Goal: Task Accomplishment & Management: Use online tool/utility

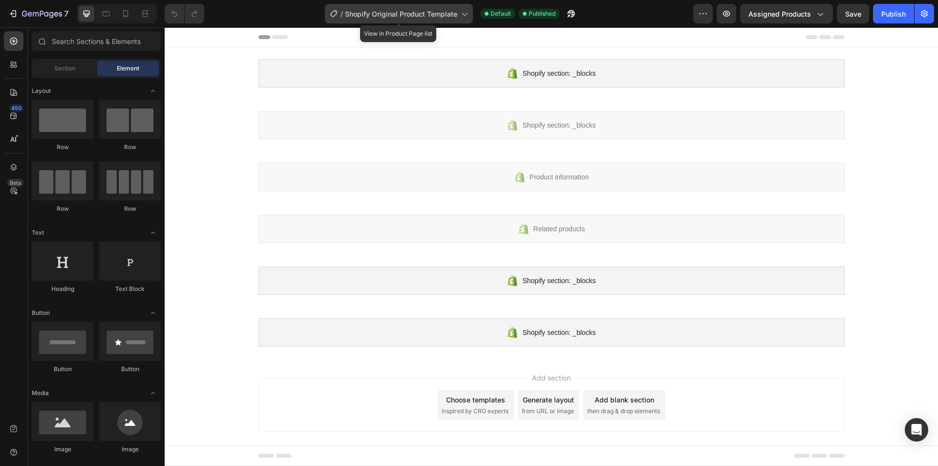
click at [358, 21] on div "/ Shopify Original Product Template" at bounding box center [399, 14] width 148 height 20
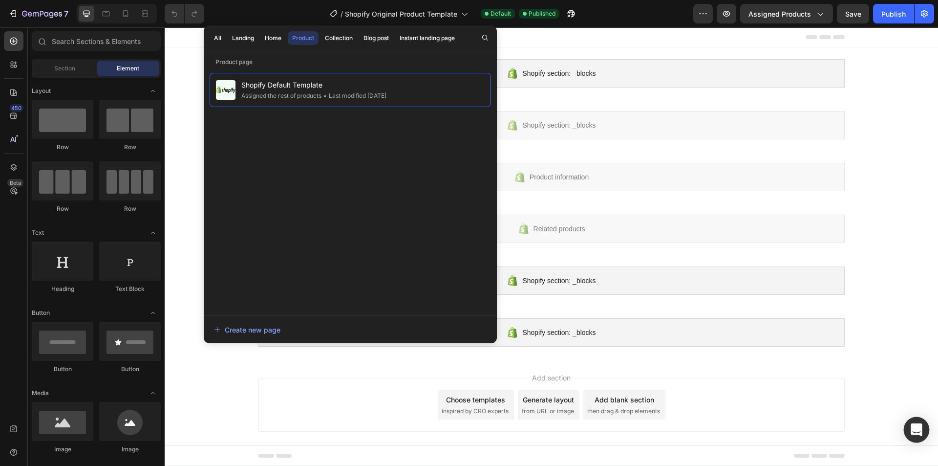
drag, startPoint x: 1093, startPoint y: 449, endPoint x: 1079, endPoint y: 445, distance: 14.8
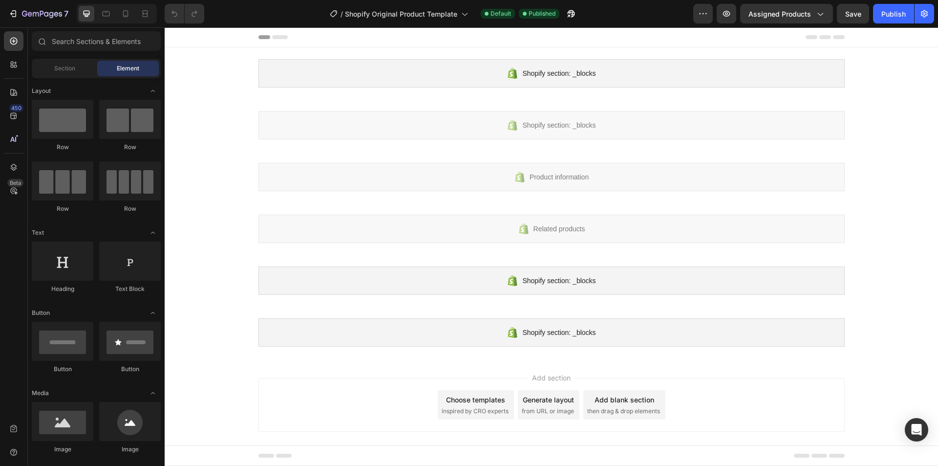
click at [468, 418] on div "Choose templates inspired by CRO experts" at bounding box center [476, 404] width 76 height 29
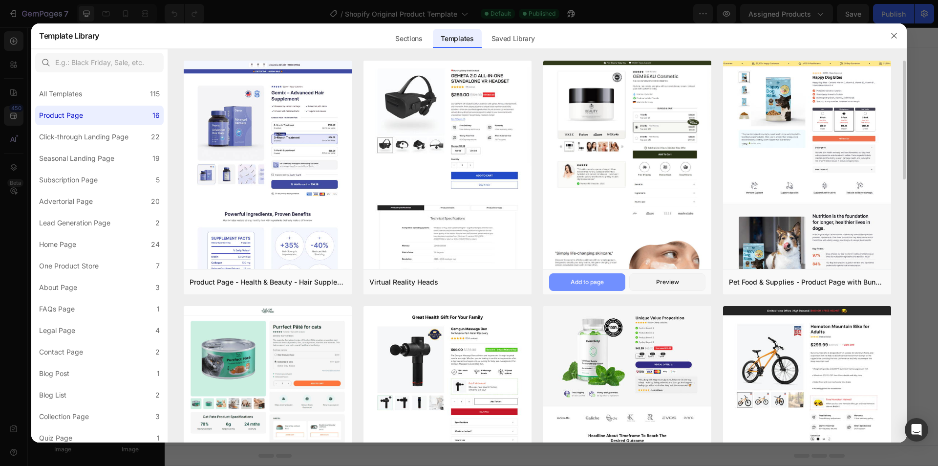
click at [587, 281] on div "Add to page" at bounding box center [587, 281] width 33 height 9
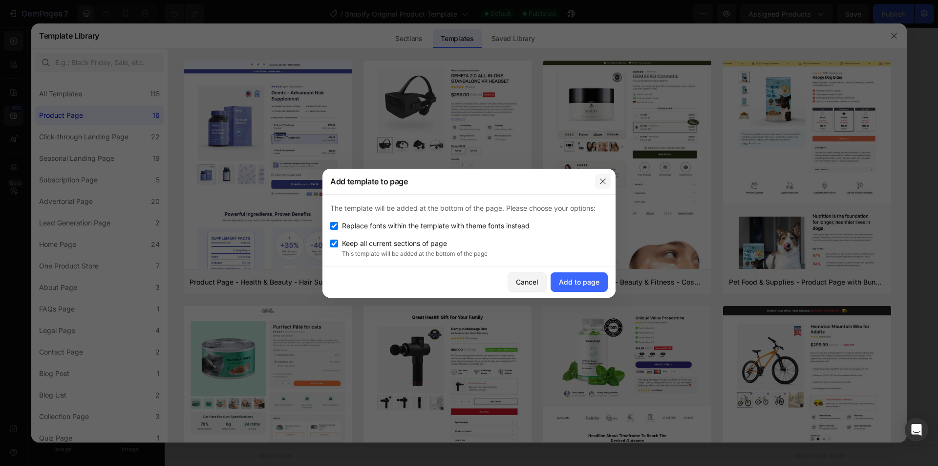
click at [605, 179] on icon "button" at bounding box center [603, 181] width 8 height 8
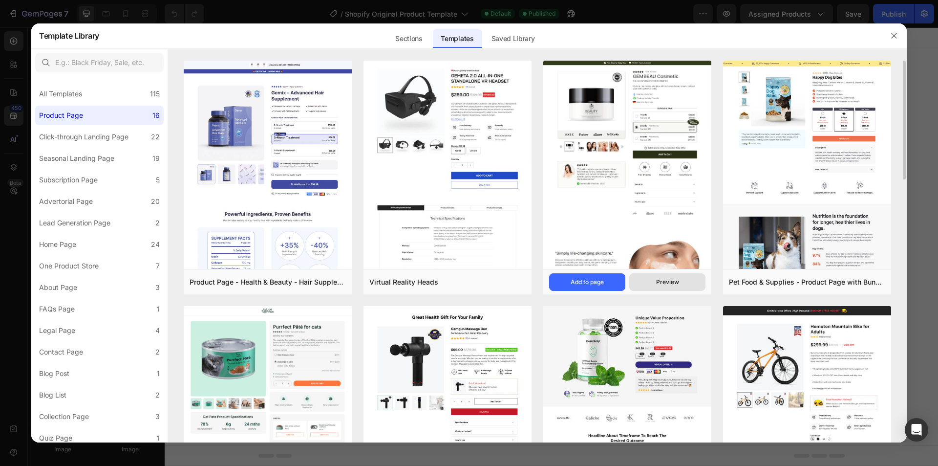
click at [673, 289] on button "Preview" at bounding box center [667, 282] width 76 height 18
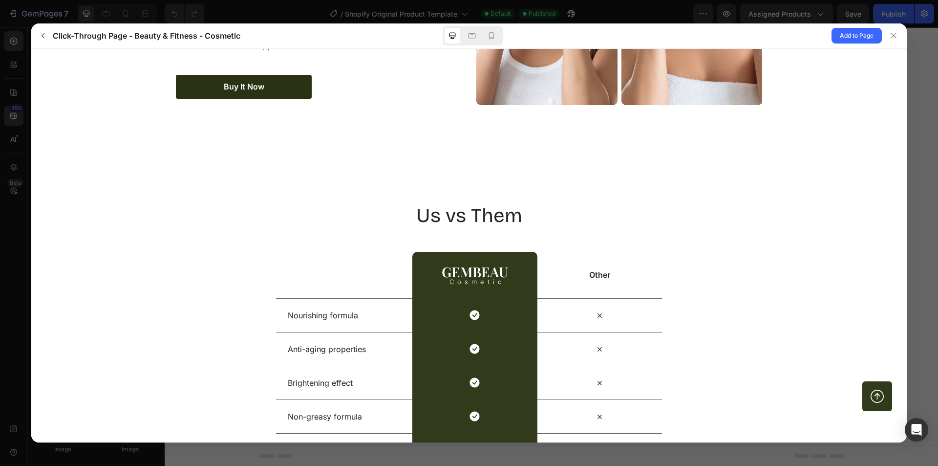
scroll to position [1710, 0]
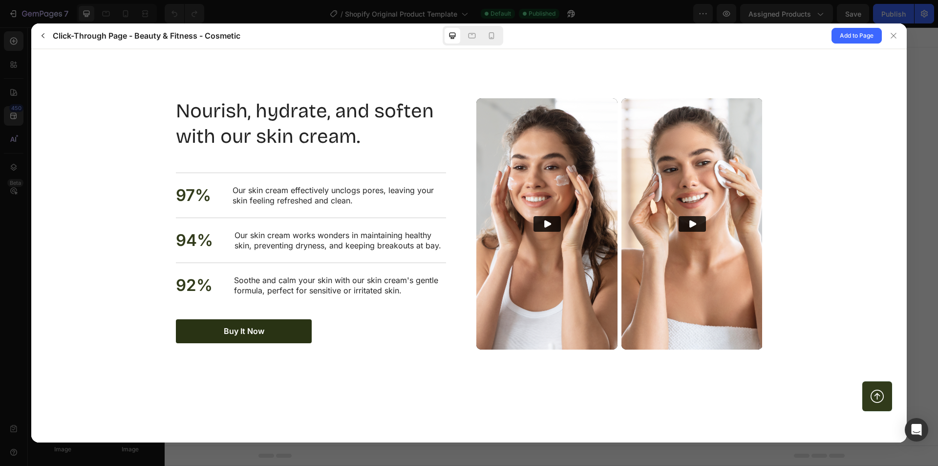
click at [547, 216] on button "Play" at bounding box center [546, 223] width 27 height 16
click at [547, 224] on icon "Play" at bounding box center [547, 223] width 10 height 10
click at [231, 325] on span "Buy It Now" at bounding box center [244, 330] width 41 height 10
click at [234, 329] on span "Buy It Now" at bounding box center [244, 330] width 41 height 10
click at [870, 37] on span "Add to Page" at bounding box center [857, 36] width 34 height 12
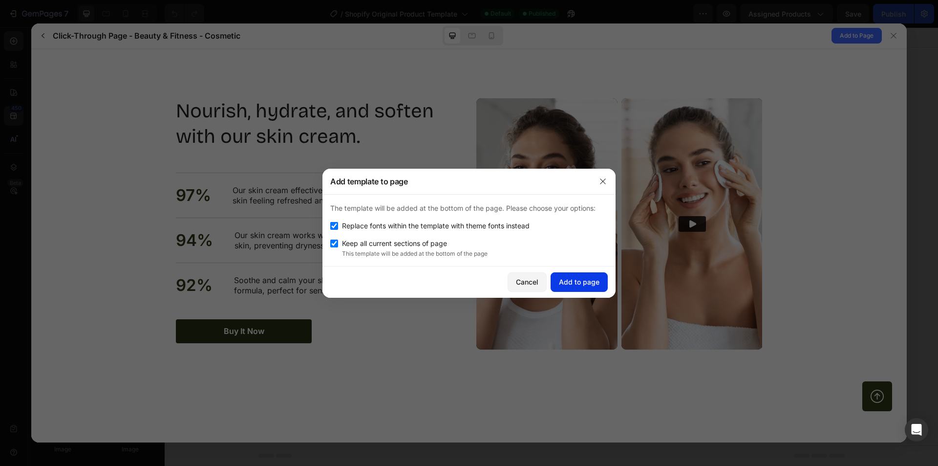
click at [573, 284] on div "Add to page" at bounding box center [579, 282] width 41 height 10
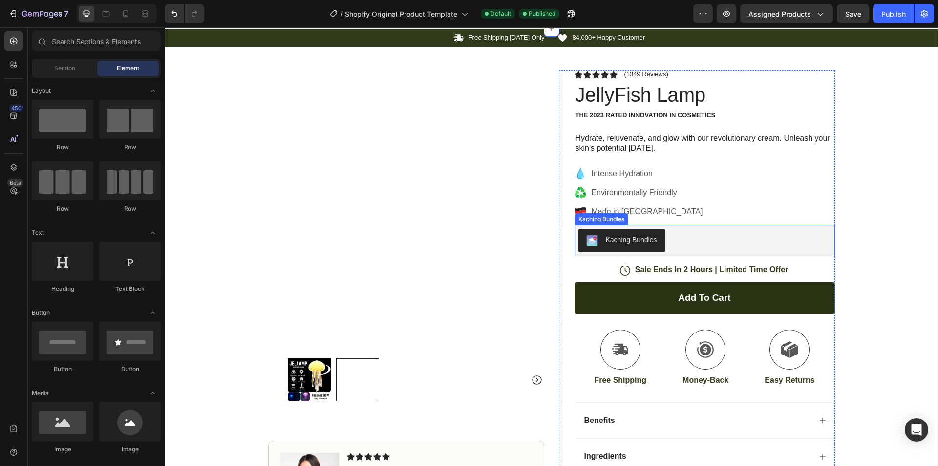
scroll to position [331, 0]
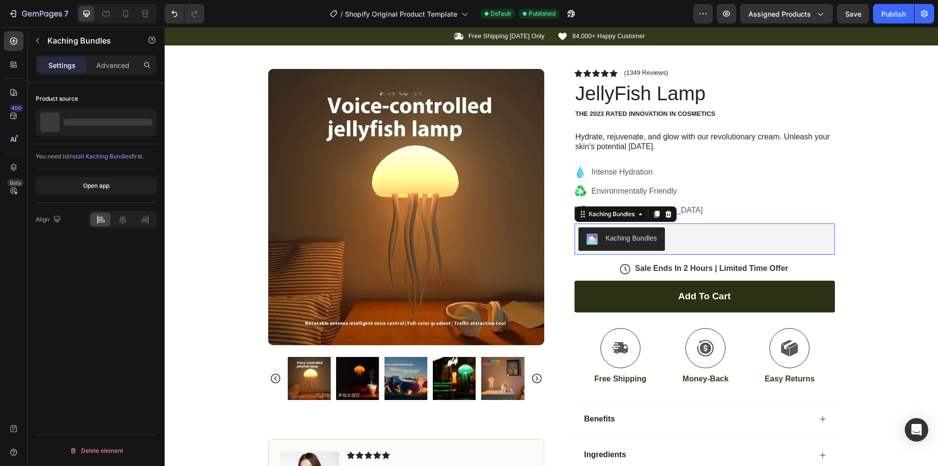
click at [643, 236] on div "Kaching Bundles" at bounding box center [631, 238] width 51 height 10
click at [617, 234] on div "Kaching Bundles" at bounding box center [631, 238] width 51 height 10
click at [614, 233] on button "Kaching Bundles" at bounding box center [621, 238] width 86 height 23
click at [913, 213] on div "Icon Free Shipping Today Only Text Block Row Icon 84,000+ Happy Customer Text B…" at bounding box center [551, 288] width 773 height 523
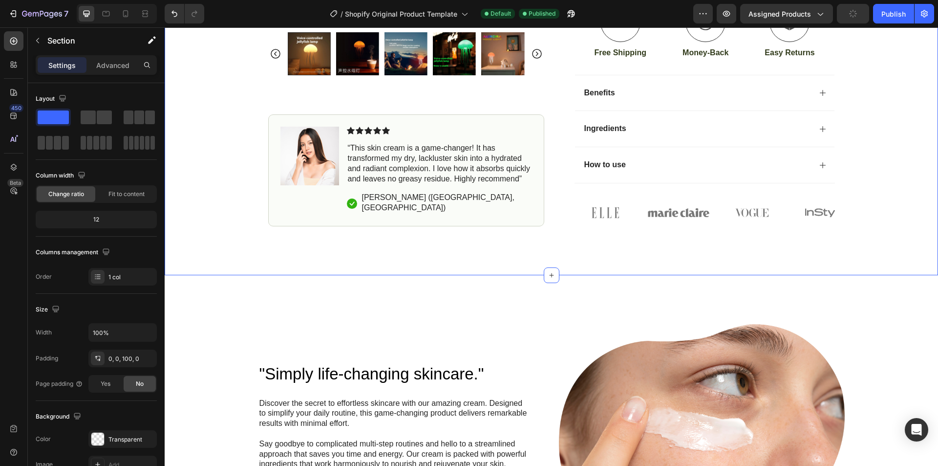
scroll to position [412, 0]
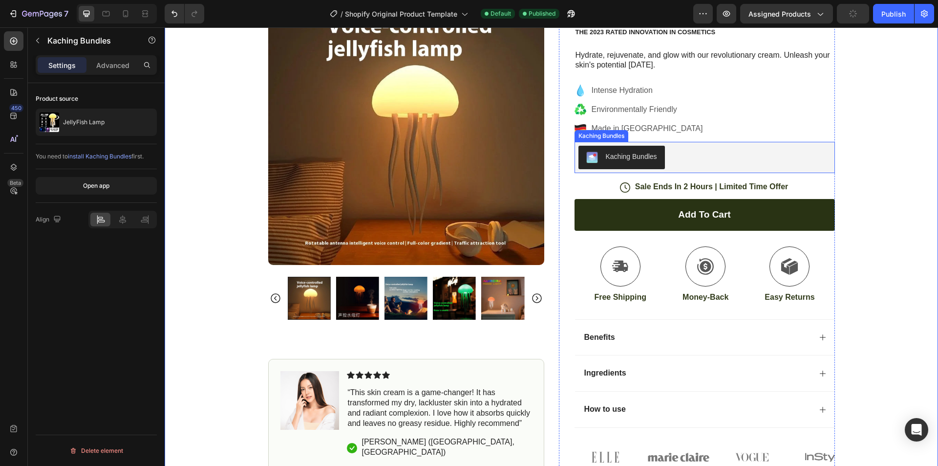
click at [634, 162] on div "Kaching Bundles" at bounding box center [621, 157] width 71 height 12
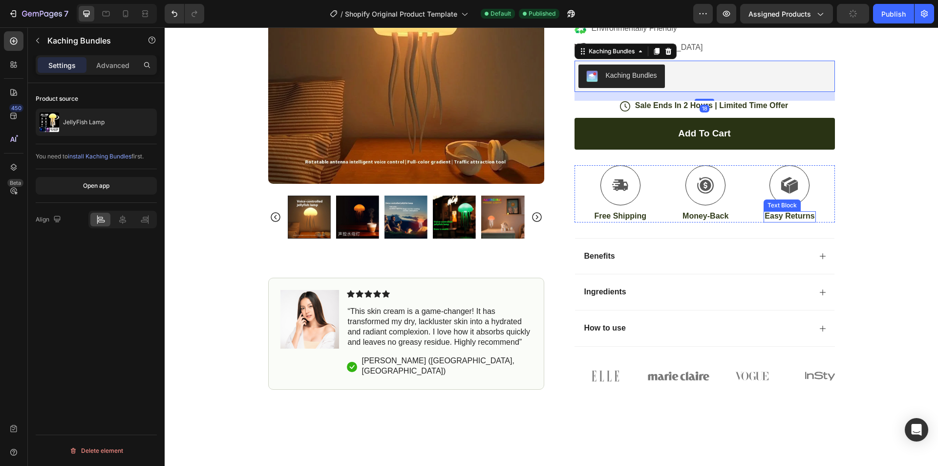
scroll to position [331, 0]
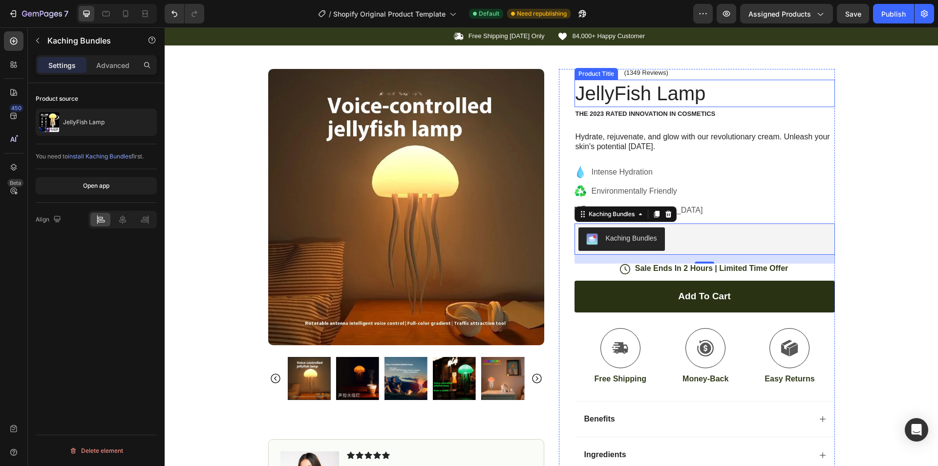
click at [645, 94] on h1 "JellyFish Lamp" at bounding box center [705, 93] width 260 height 27
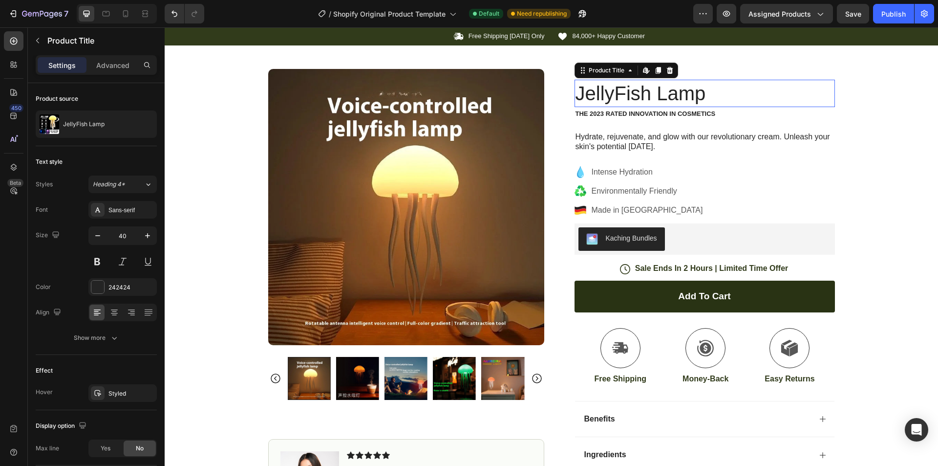
click at [645, 94] on h1 "JellyFish Lamp" at bounding box center [705, 93] width 260 height 27
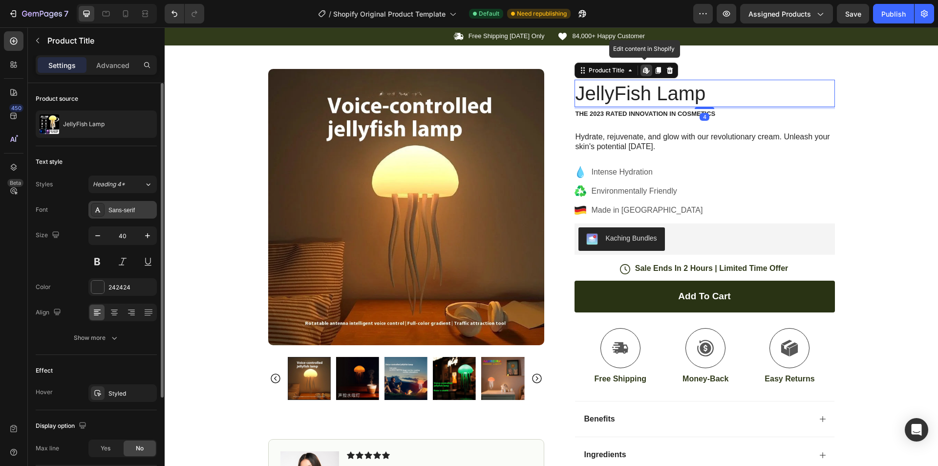
click at [119, 211] on div "Sans-serif" at bounding box center [131, 210] width 46 height 9
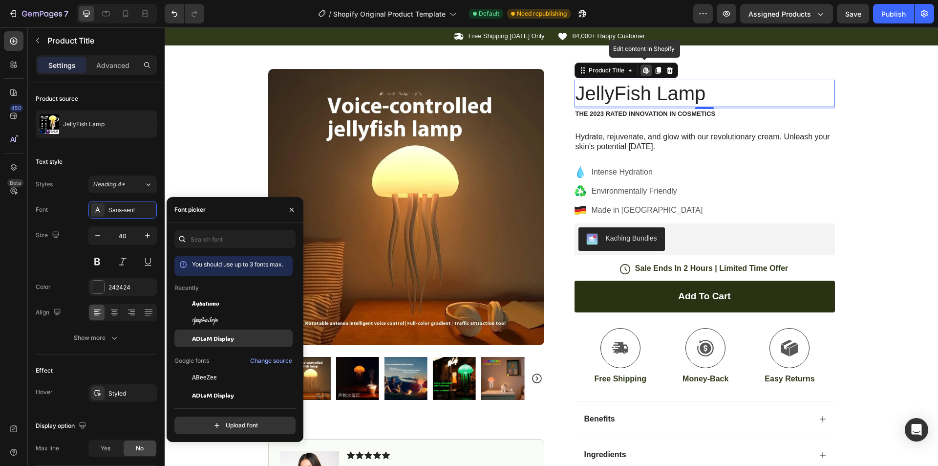
click at [244, 338] on div "ADLaM Display" at bounding box center [241, 338] width 99 height 9
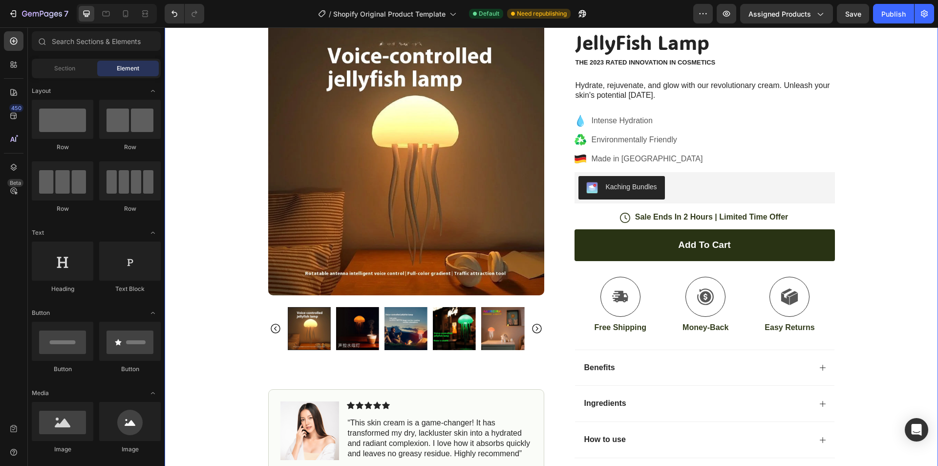
scroll to position [307, 0]
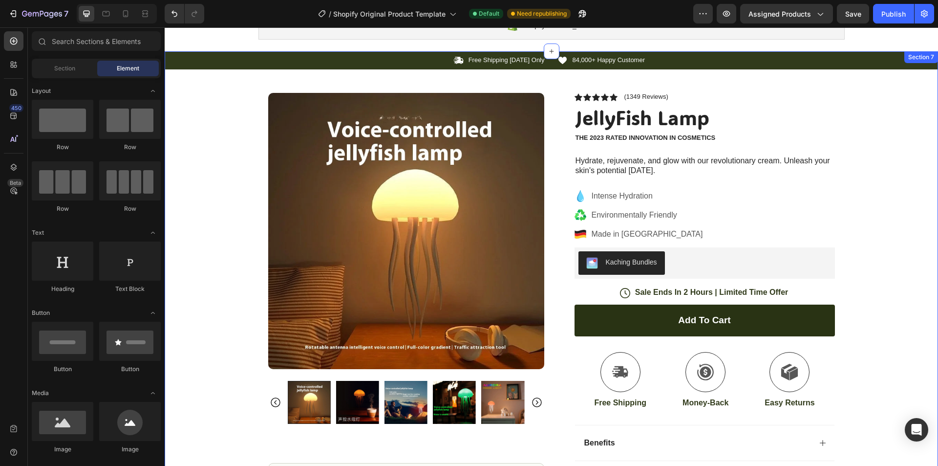
click at [887, 215] on div "Icon Free Shipping Today Only Text Block Row Icon 84,000+ Happy Customer Text B…" at bounding box center [551, 313] width 773 height 525
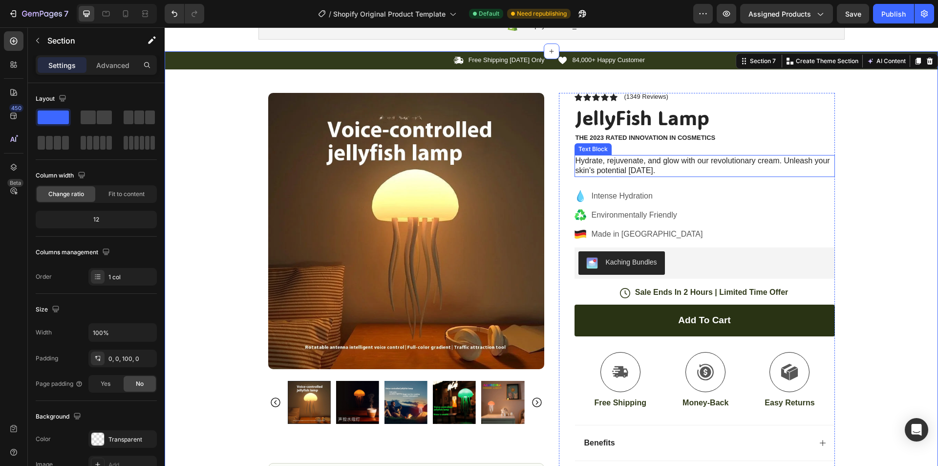
click at [595, 169] on p "Hydrate, rejuvenate, and glow with our revolutionary cream. Unleash your skin's…" at bounding box center [704, 166] width 258 height 21
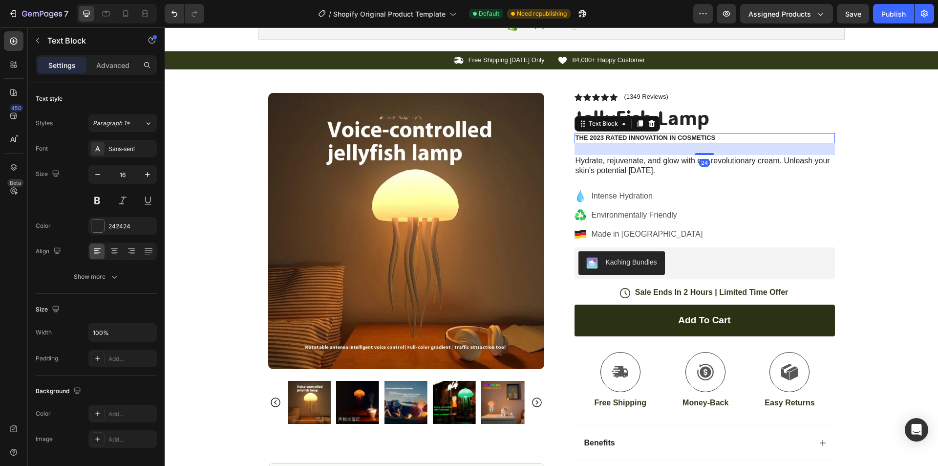
click at [688, 142] on p "The 2023 Rated Innovation in Cosmetics" at bounding box center [704, 138] width 258 height 8
click at [689, 142] on p "The 2023 Rated Innovation in Cosmetics" at bounding box center [704, 138] width 258 height 8
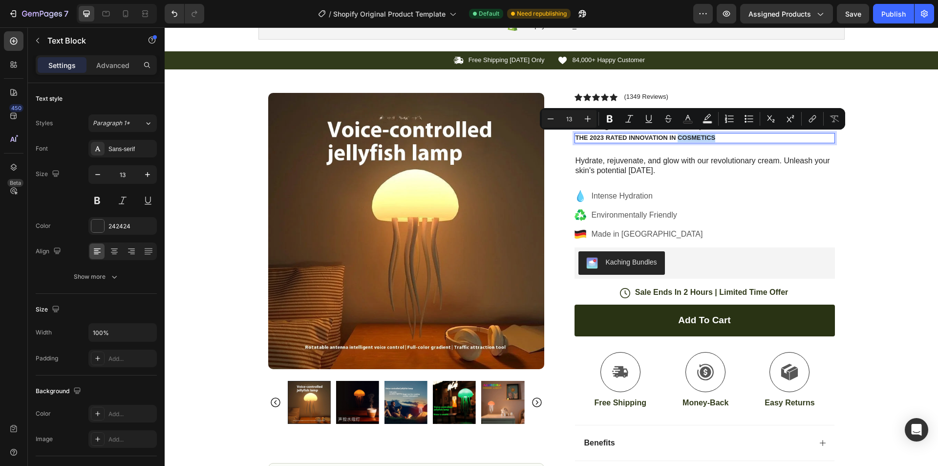
click at [687, 141] on p "The 2023 Rated Innovation in Cosmetics" at bounding box center [704, 138] width 258 height 8
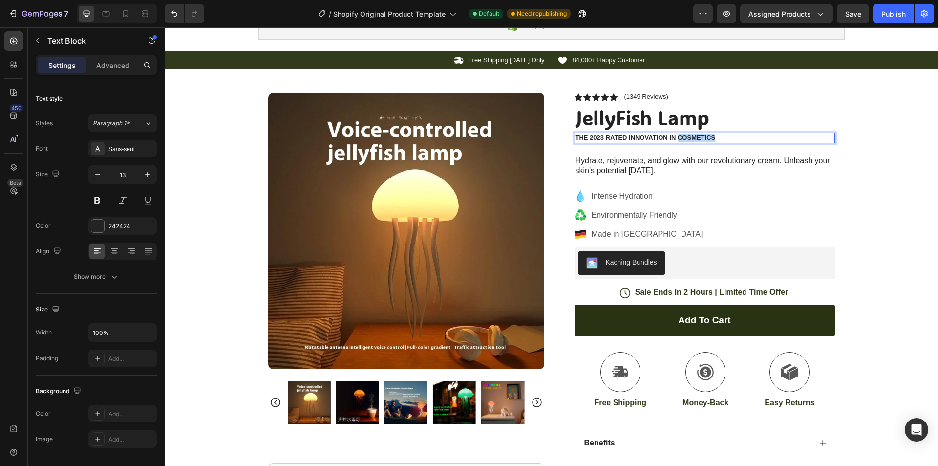
click at [687, 141] on p "The 2023 Rated Innovation in Cosmetics" at bounding box center [704, 138] width 258 height 8
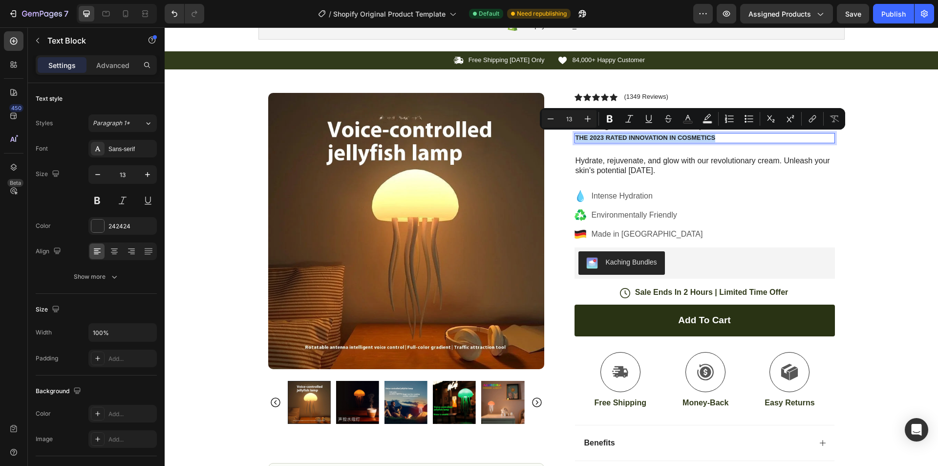
click at [687, 141] on p "The 2023 Rated Innovation in Cosmetics" at bounding box center [704, 138] width 258 height 8
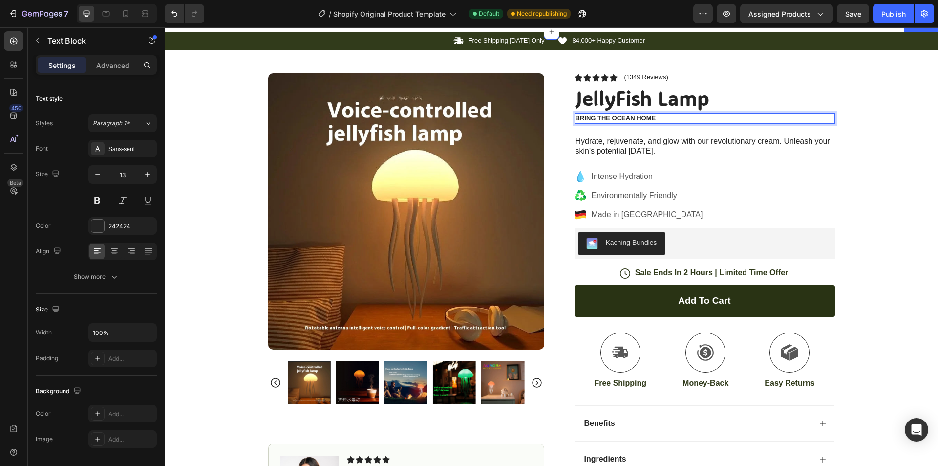
scroll to position [469, 0]
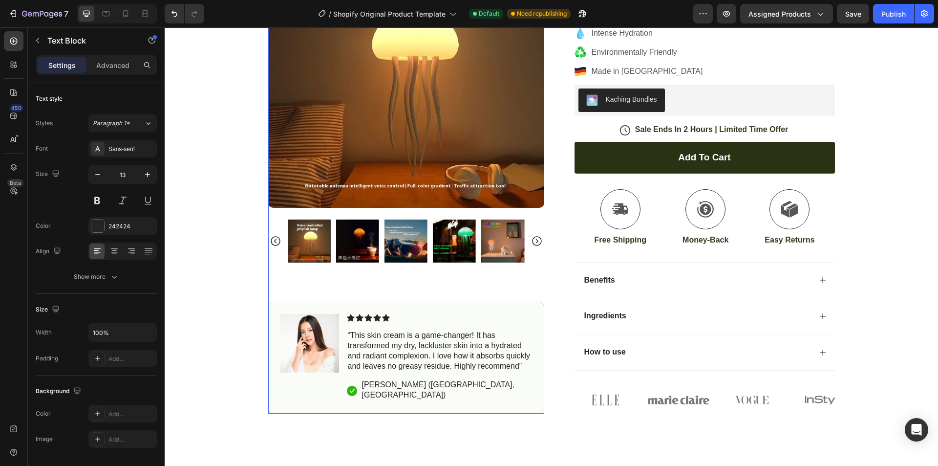
click at [272, 247] on icon "Carousel Back Arrow" at bounding box center [276, 241] width 12 height 12
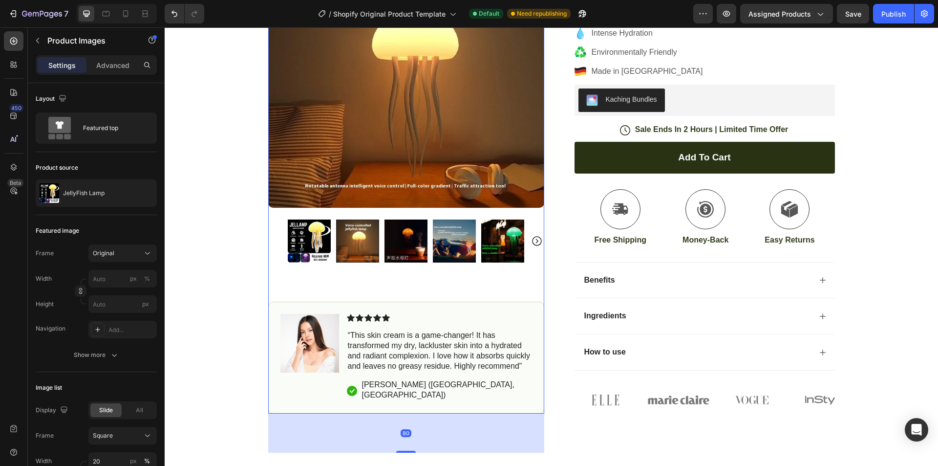
click at [302, 256] on img at bounding box center [309, 240] width 43 height 43
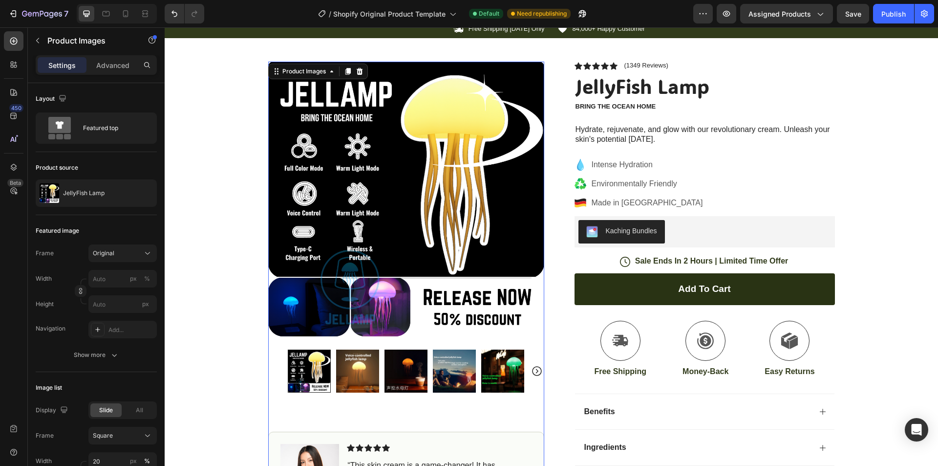
scroll to position [307, 0]
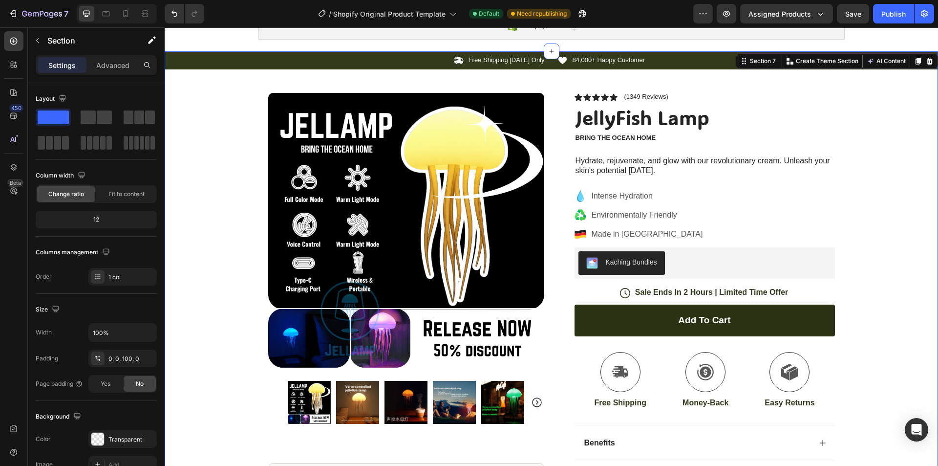
click at [912, 196] on div "Icon Free Shipping Today Only Text Block Row Icon 84,000+ Happy Customer Text B…" at bounding box center [551, 313] width 773 height 525
click at [894, 183] on div "Icon Free Shipping Today Only Text Block Row Icon 84,000+ Happy Customer Text B…" at bounding box center [551, 313] width 773 height 525
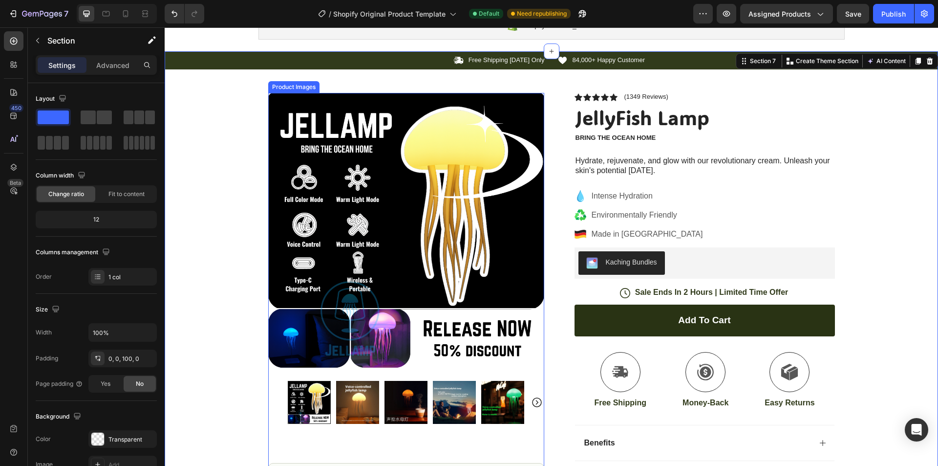
click at [370, 249] on img at bounding box center [406, 231] width 276 height 276
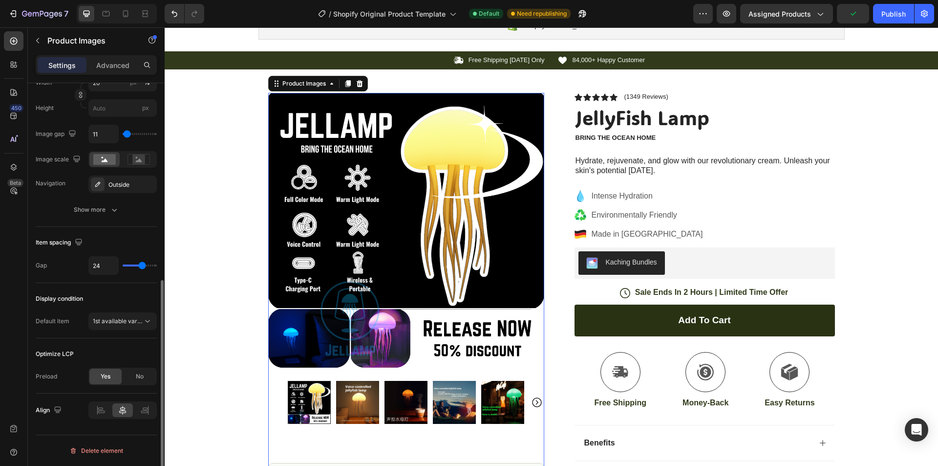
scroll to position [297, 0]
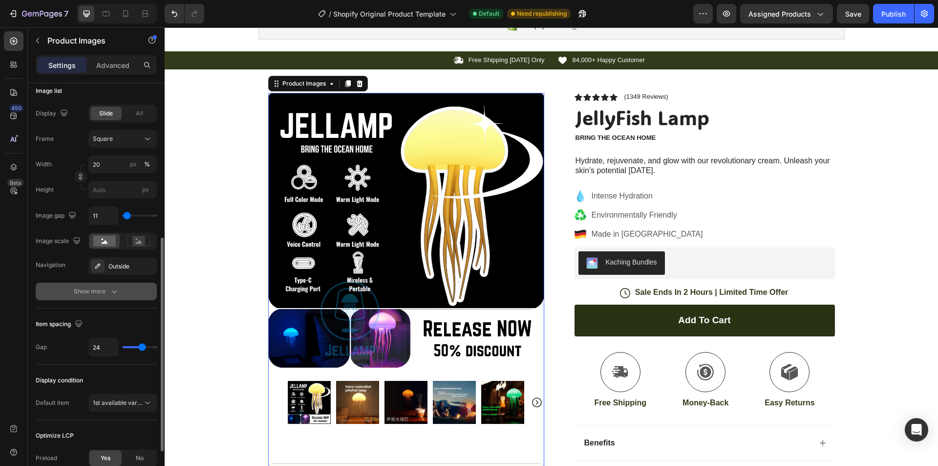
click at [100, 295] on div "Show more" at bounding box center [96, 291] width 45 height 10
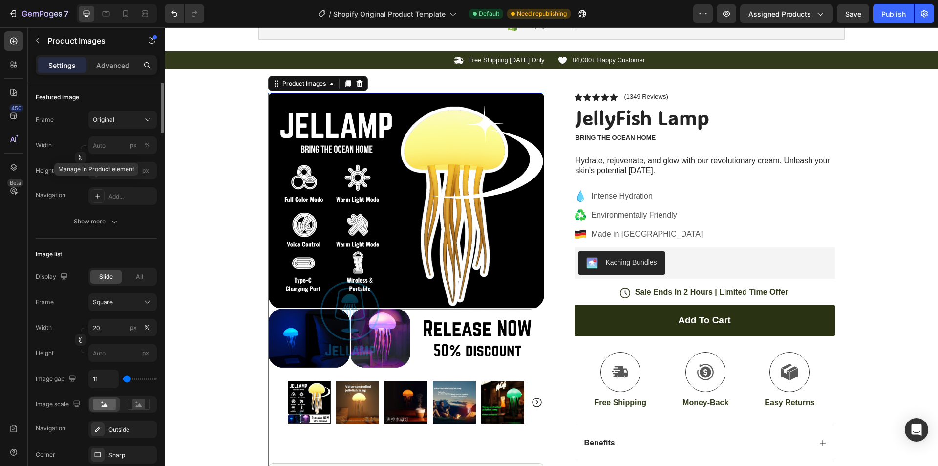
scroll to position [0, 0]
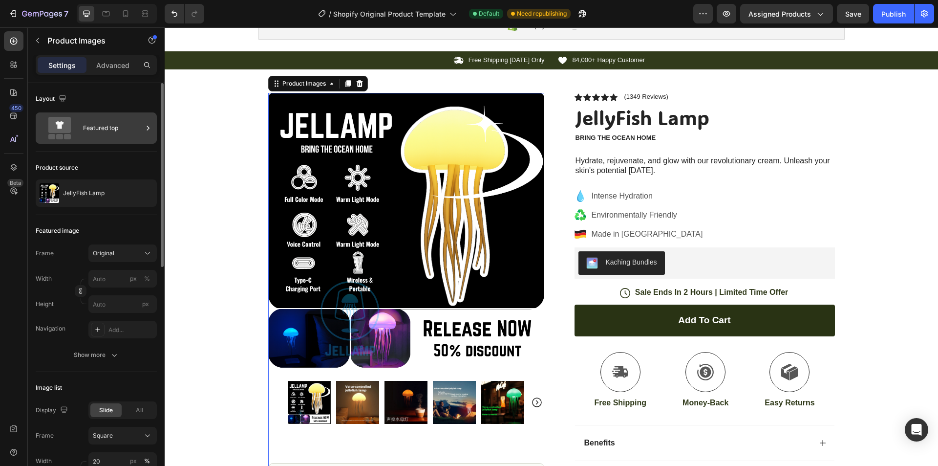
click at [113, 129] on div "Featured top" at bounding box center [113, 128] width 60 height 22
click at [90, 230] on div "Featured image" at bounding box center [96, 231] width 121 height 16
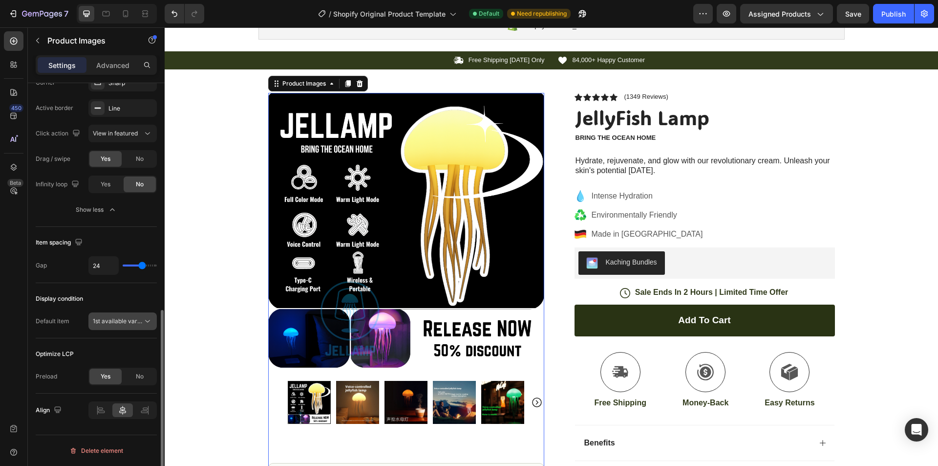
scroll to position [424, 0]
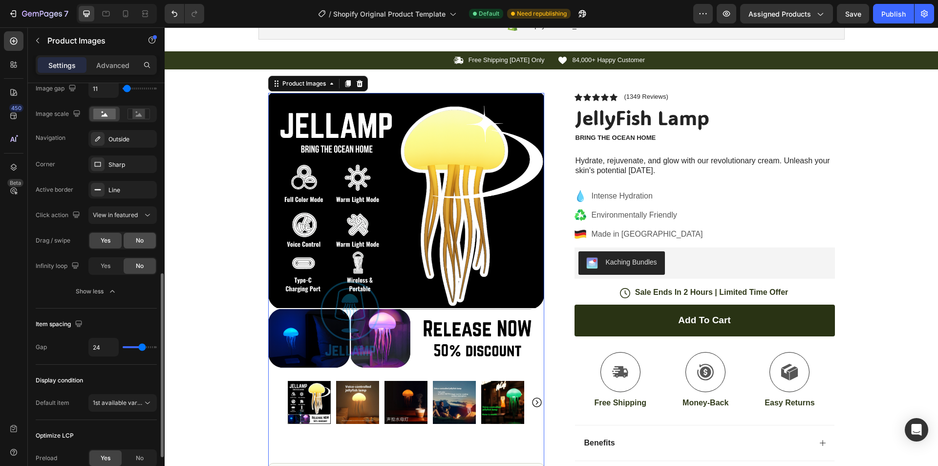
click at [134, 245] on div "No" at bounding box center [140, 241] width 32 height 16
click at [99, 243] on div "Yes" at bounding box center [105, 241] width 32 height 16
click at [139, 218] on div "View in featured" at bounding box center [118, 215] width 50 height 9
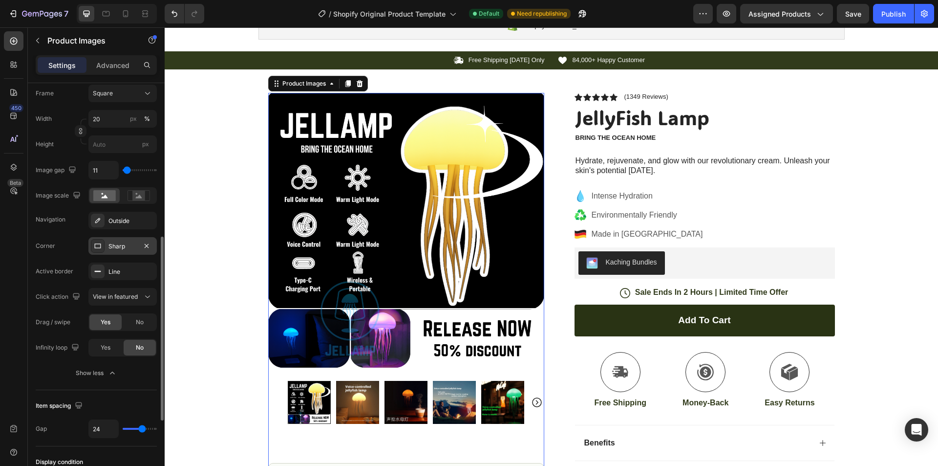
click at [125, 243] on div "Sharp" at bounding box center [122, 246] width 28 height 9
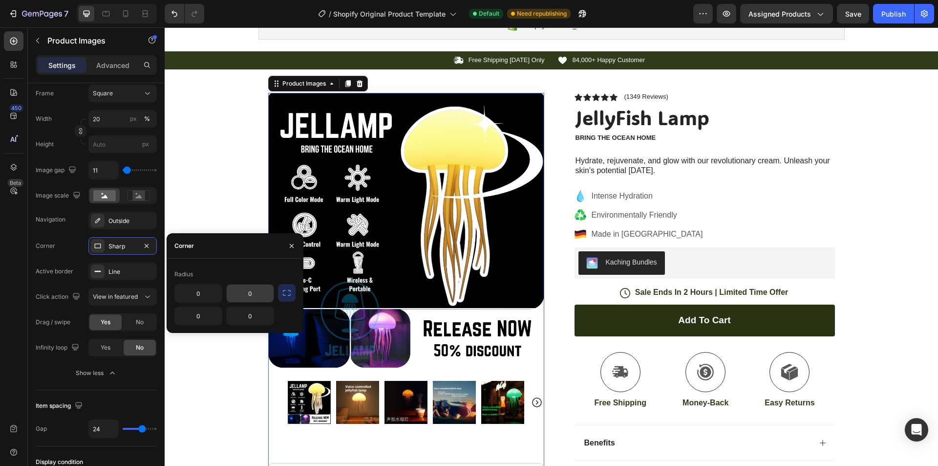
click at [255, 299] on input "0" at bounding box center [250, 293] width 47 height 18
click at [292, 296] on button "button" at bounding box center [287, 293] width 18 height 18
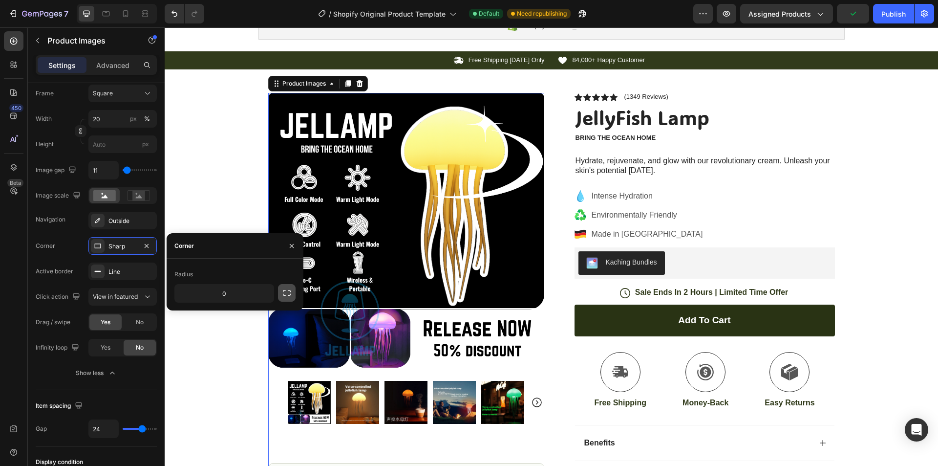
click at [292, 296] on button "button" at bounding box center [287, 293] width 18 height 18
click at [278, 294] on button "button" at bounding box center [287, 293] width 18 height 18
click at [253, 296] on input "0" at bounding box center [224, 293] width 99 height 18
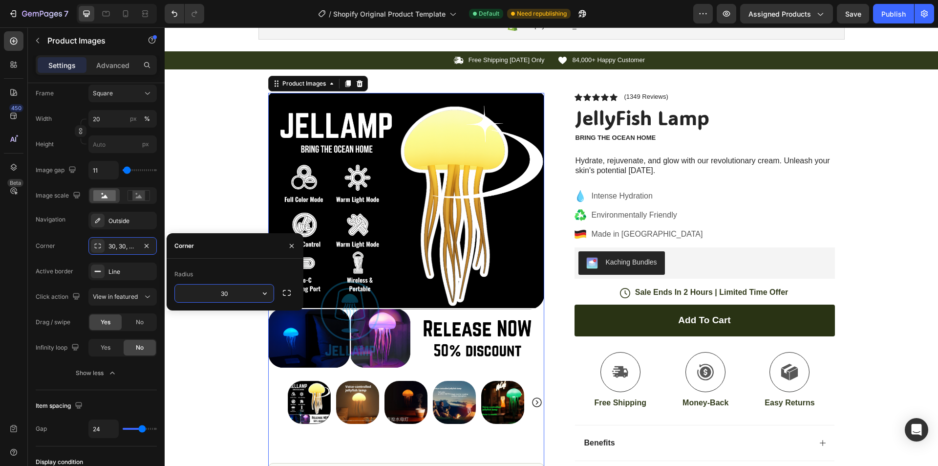
drag, startPoint x: 253, startPoint y: 296, endPoint x: 205, endPoint y: 294, distance: 47.9
click at [205, 294] on input "30" at bounding box center [224, 293] width 99 height 18
type input "10"
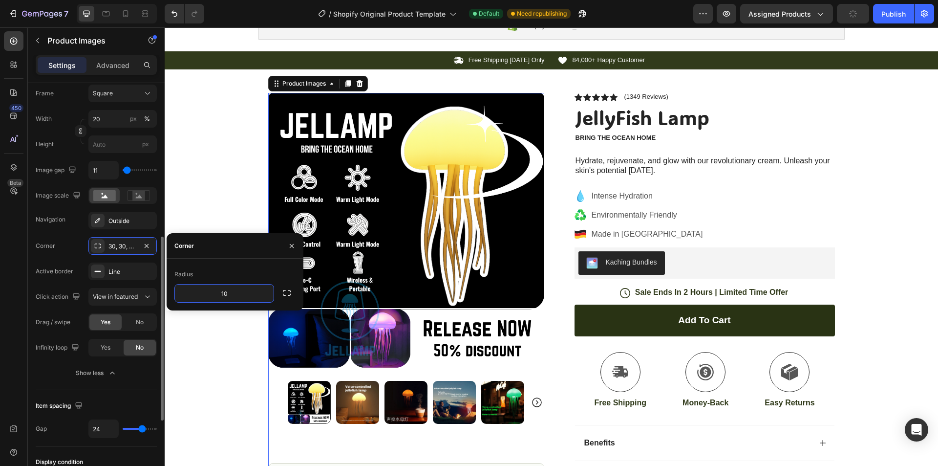
click at [69, 213] on div "Navigation Outside" at bounding box center [96, 221] width 121 height 18
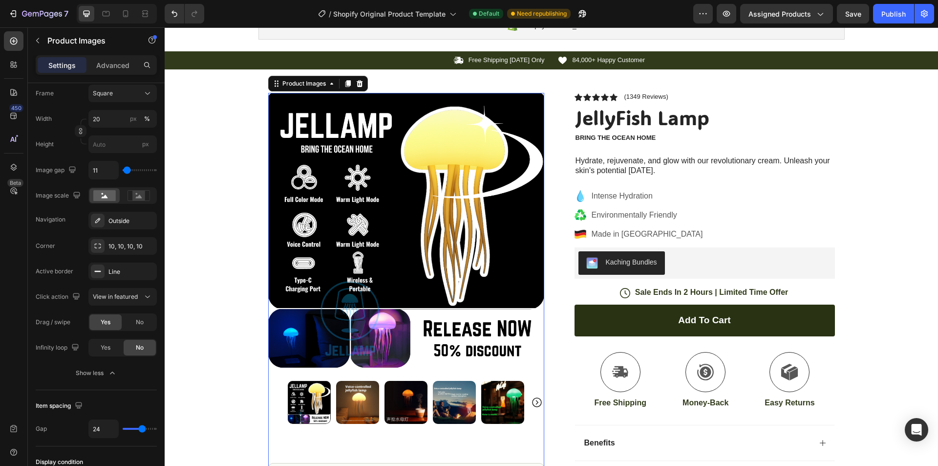
click at [393, 156] on img at bounding box center [406, 231] width 276 height 276
click at [137, 195] on rect at bounding box center [138, 196] width 13 height 10
click at [108, 192] on rect at bounding box center [104, 195] width 22 height 11
click at [140, 198] on rect at bounding box center [138, 196] width 13 height 10
click at [100, 196] on rect at bounding box center [104, 195] width 22 height 11
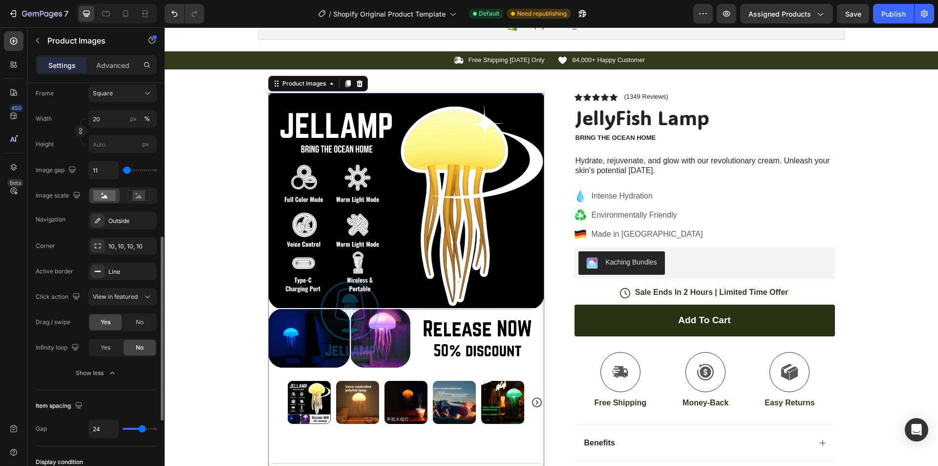
type input "500"
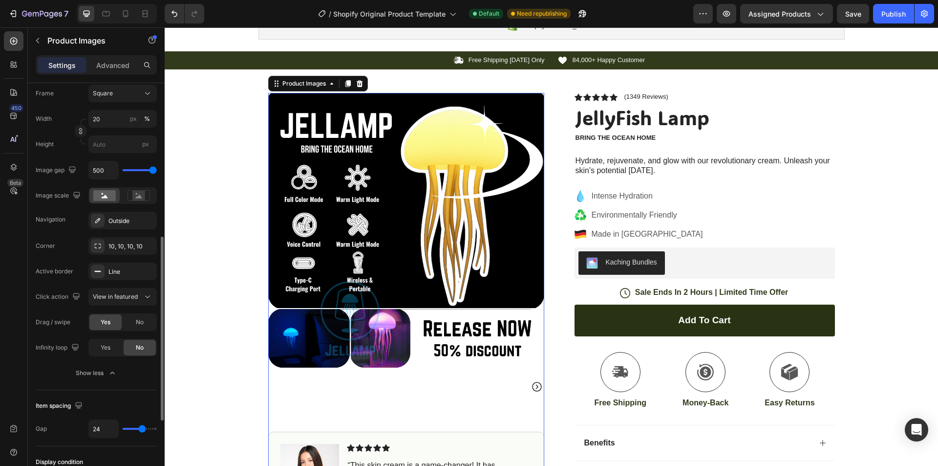
drag, startPoint x: 128, startPoint y: 170, endPoint x: 45, endPoint y: 147, distance: 85.6
click at [157, 171] on input "range" at bounding box center [140, 170] width 34 height 2
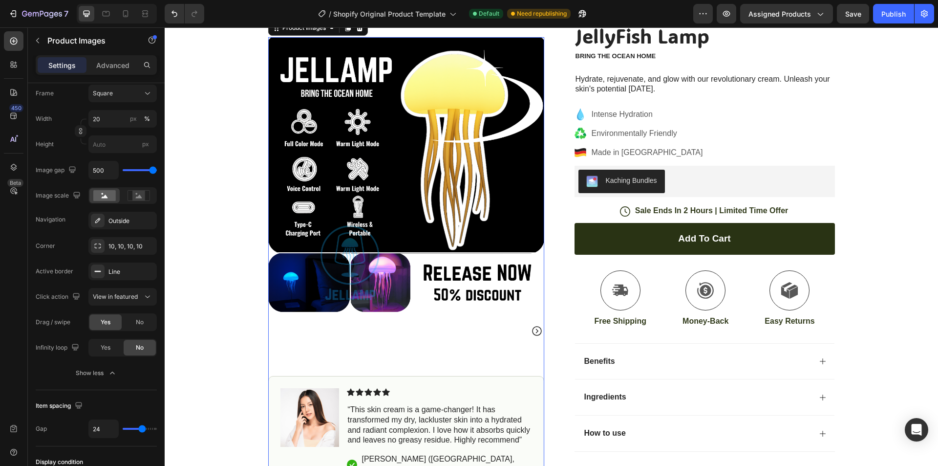
scroll to position [551, 0]
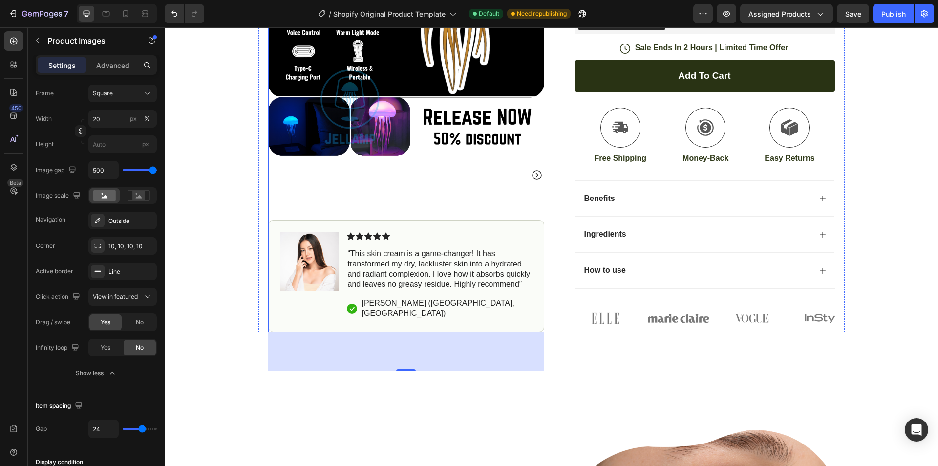
type input "11"
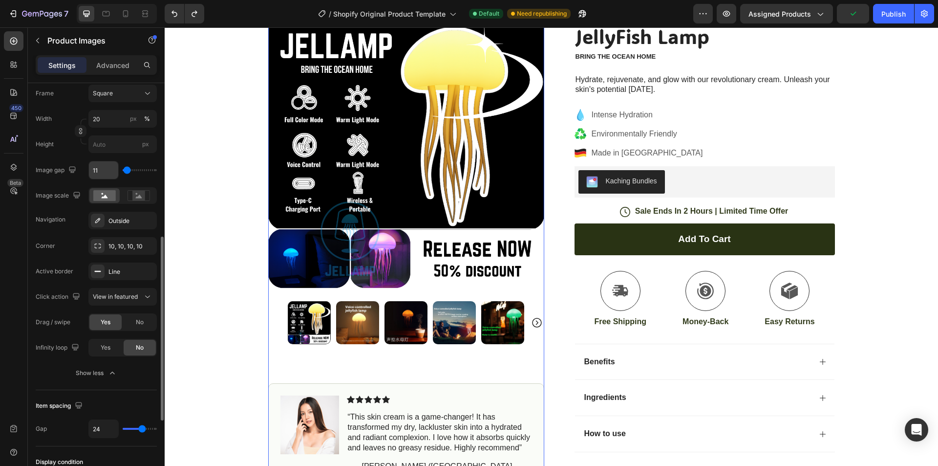
scroll to position [260, 0]
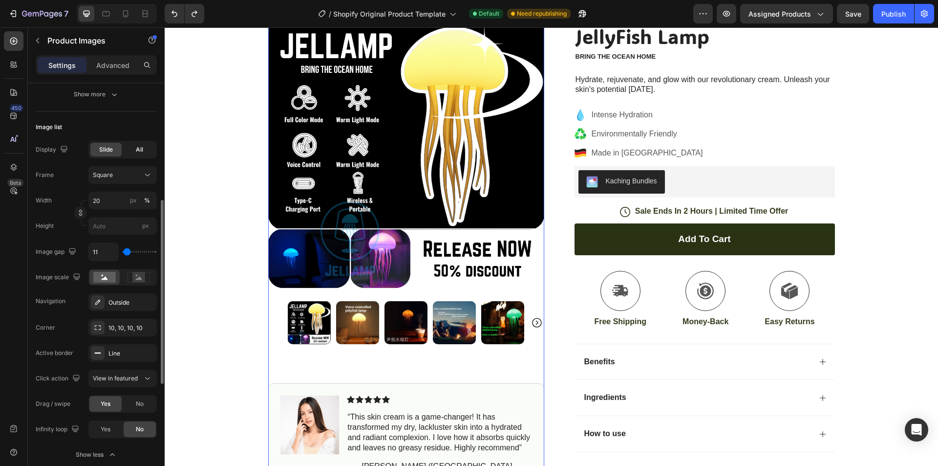
click at [142, 152] on span "All" at bounding box center [139, 149] width 7 height 9
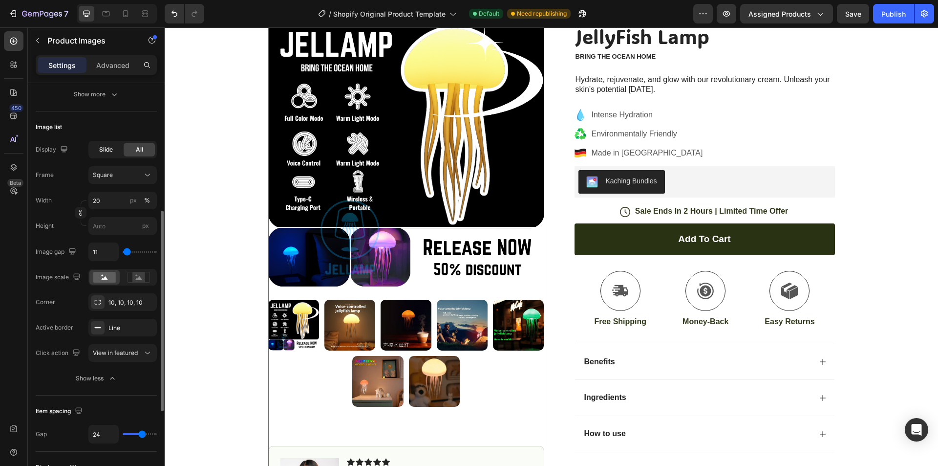
click at [110, 152] on span "Slide" at bounding box center [106, 149] width 14 height 9
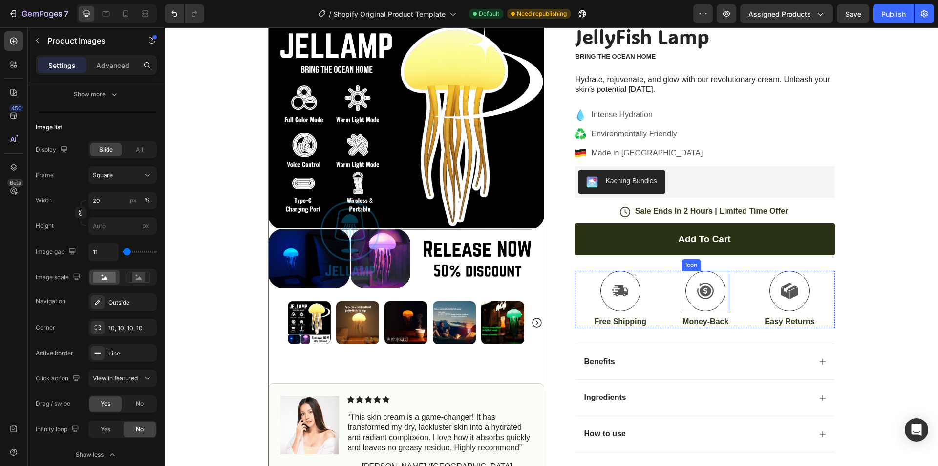
scroll to position [469, 0]
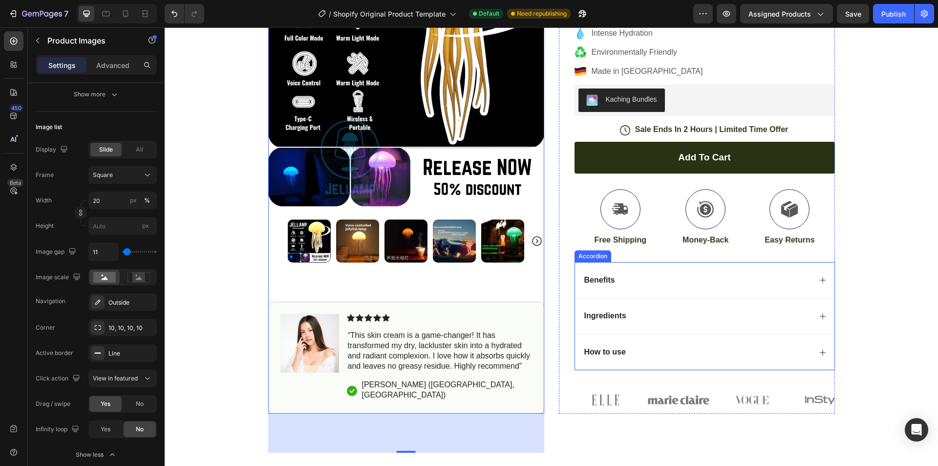
click at [861, 262] on div "Icon Free Shipping Today Only Text Block Row Icon 84,000+ Happy Customer Text B…" at bounding box center [551, 151] width 773 height 525
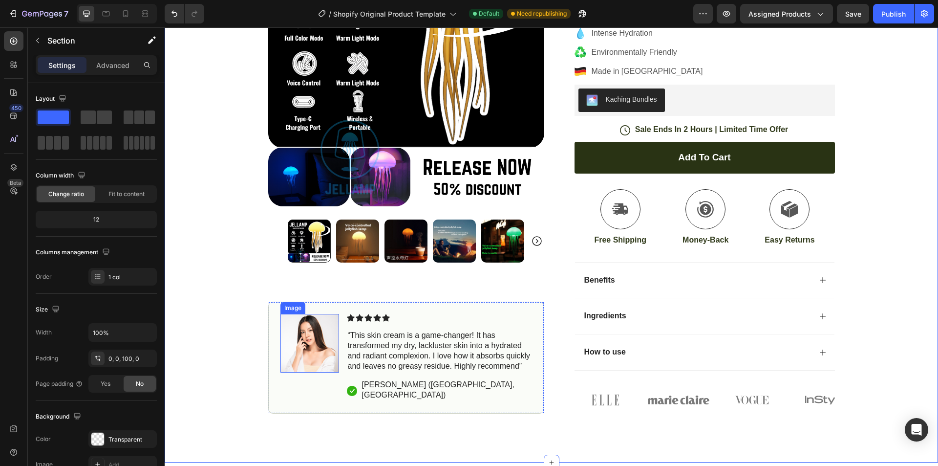
click at [302, 331] on img at bounding box center [309, 343] width 59 height 59
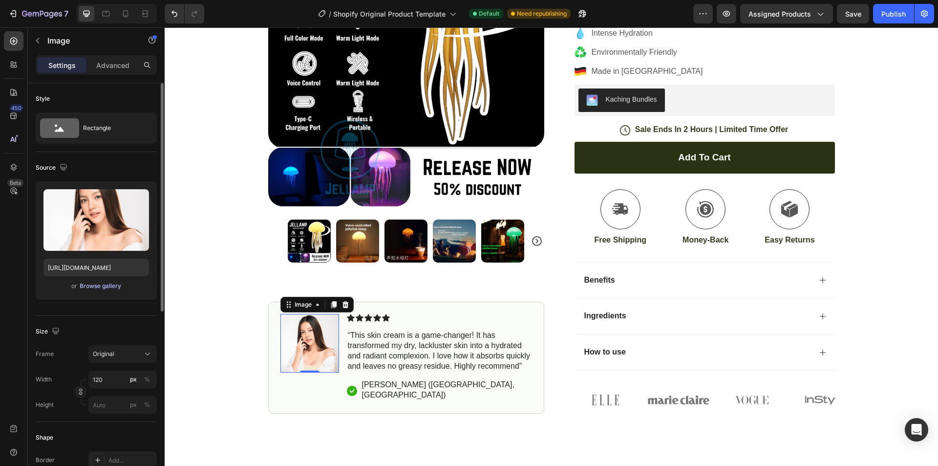
click at [98, 288] on div "Browse gallery" at bounding box center [101, 285] width 42 height 9
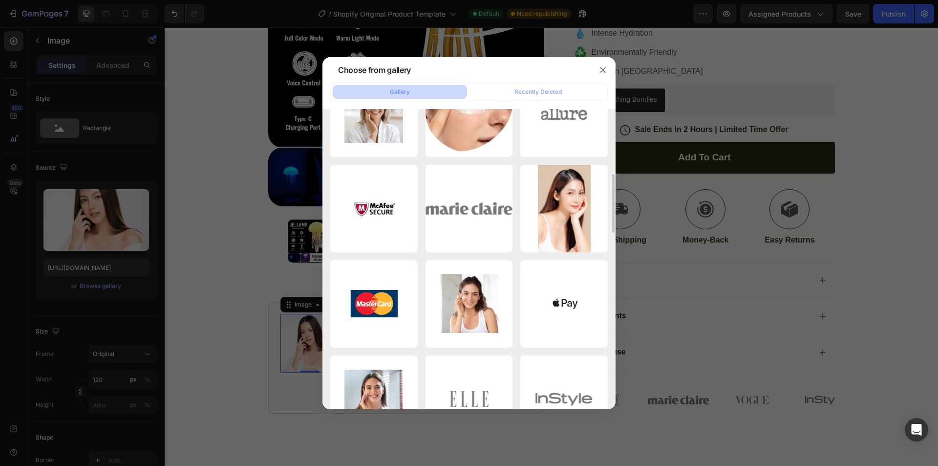
scroll to position [0, 0]
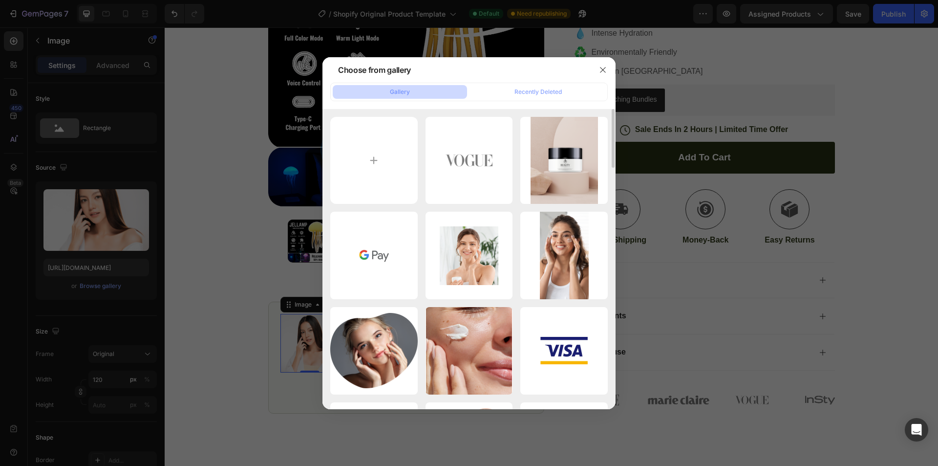
click at [784, 221] on div at bounding box center [469, 233] width 938 height 466
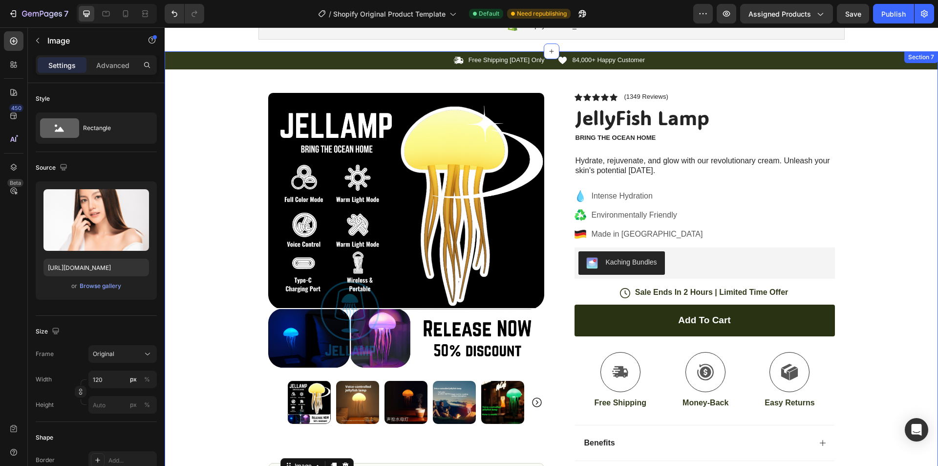
click at [901, 231] on div "Icon Free Shipping Today Only Text Block Row Icon 84,000+ Happy Customer Text B…" at bounding box center [551, 313] width 773 height 525
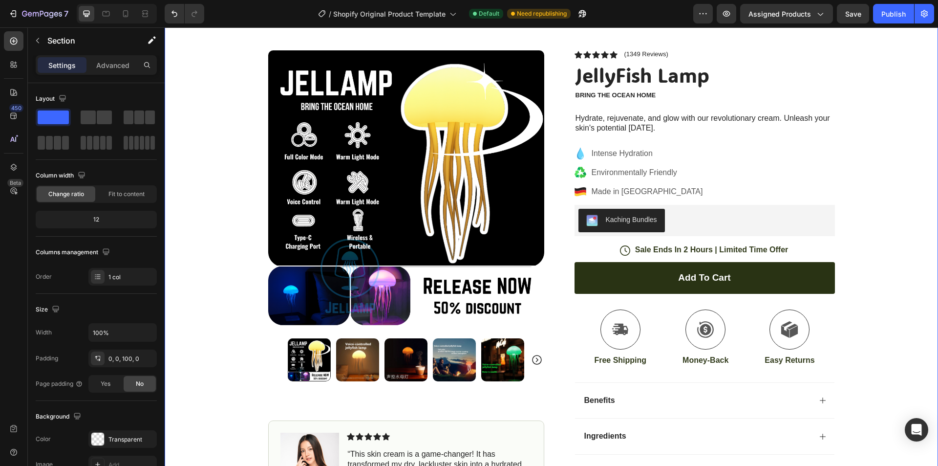
scroll to position [388, 0]
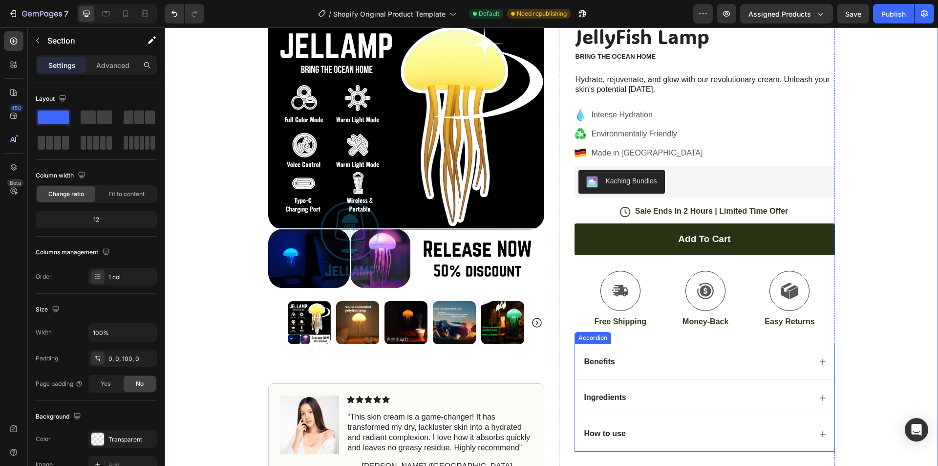
click at [676, 373] on div "Benefits" at bounding box center [704, 361] width 259 height 36
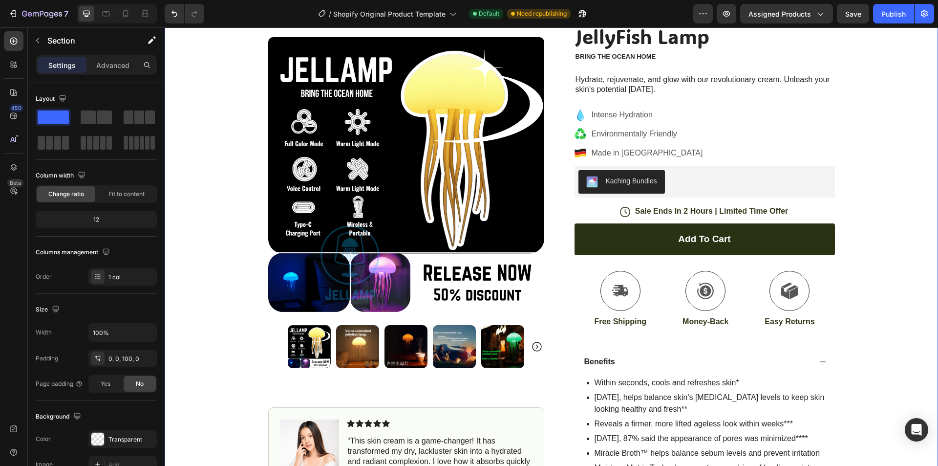
click at [898, 239] on div "Icon Free Shipping Today Only Text Block Row Icon 84,000+ Happy Customer Text B…" at bounding box center [551, 329] width 773 height 718
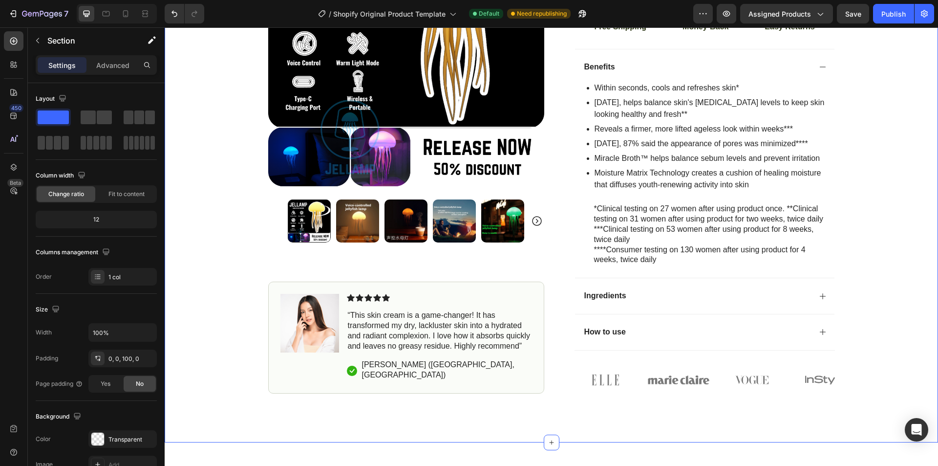
scroll to position [714, 0]
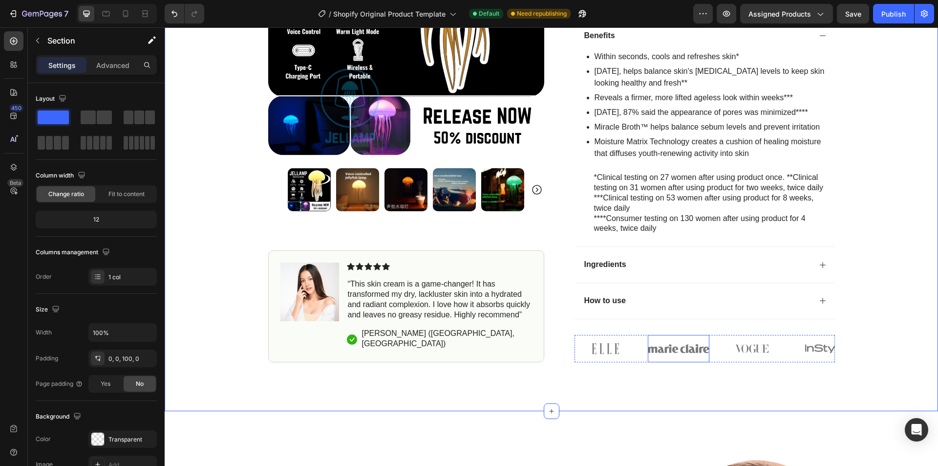
click at [669, 349] on img at bounding box center [679, 348] width 62 height 27
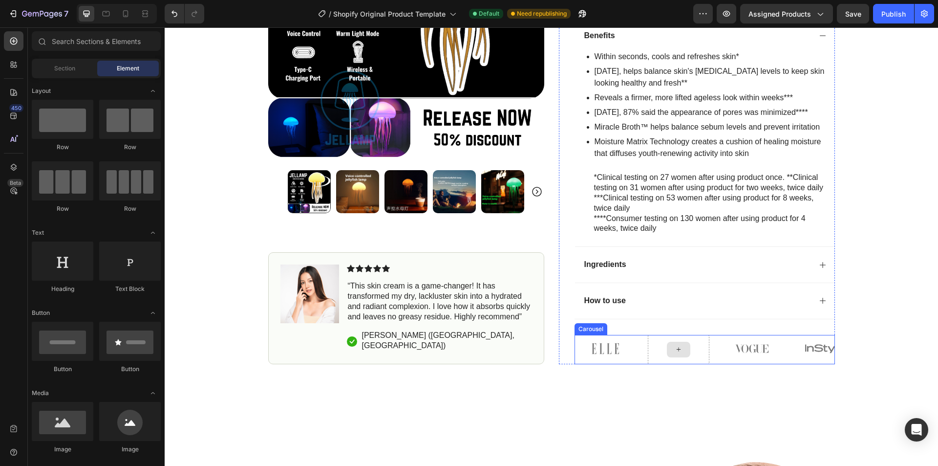
click at [599, 356] on img at bounding box center [606, 348] width 62 height 27
click at [733, 347] on img at bounding box center [752, 348] width 62 height 27
click at [799, 348] on img at bounding box center [825, 348] width 62 height 27
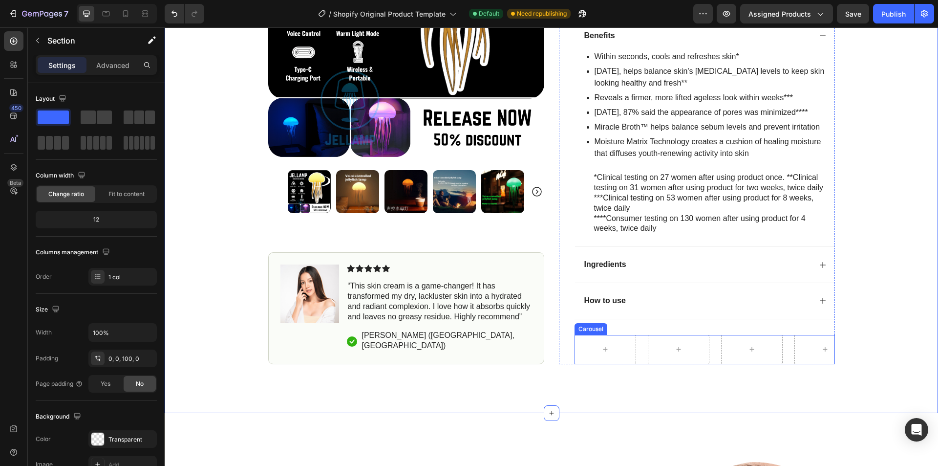
click at [602, 352] on icon at bounding box center [605, 349] width 8 height 8
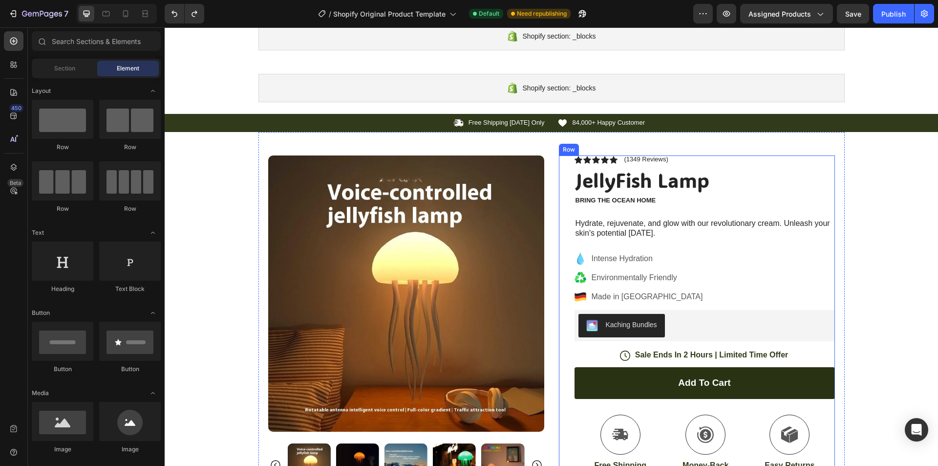
scroll to position [0, 0]
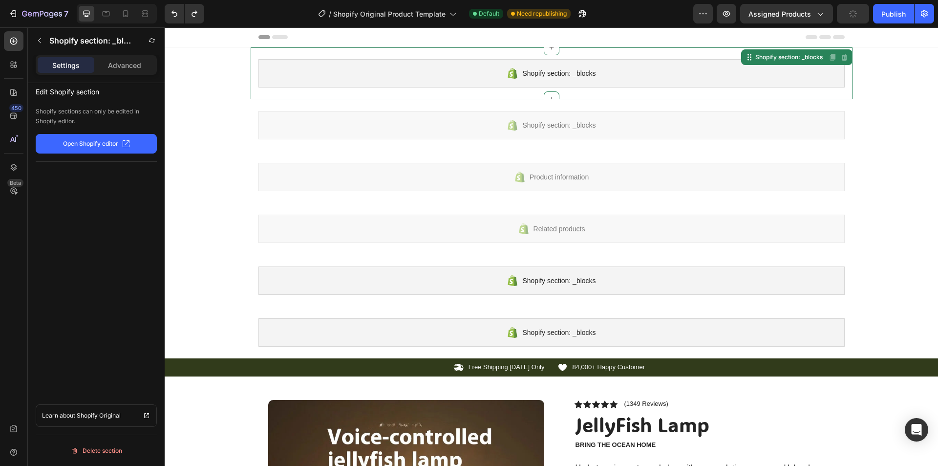
click at [806, 66] on div "Shopify section: _blocks" at bounding box center [551, 73] width 586 height 28
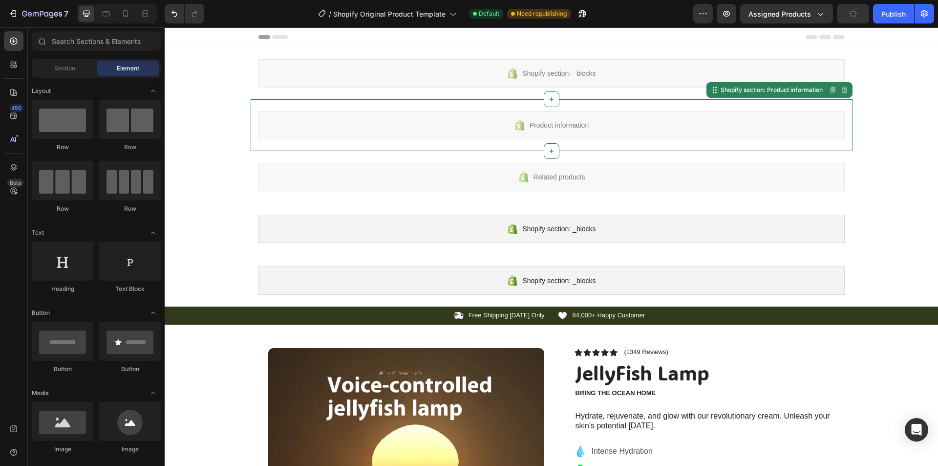
click at [735, 127] on div "Product information" at bounding box center [551, 125] width 586 height 28
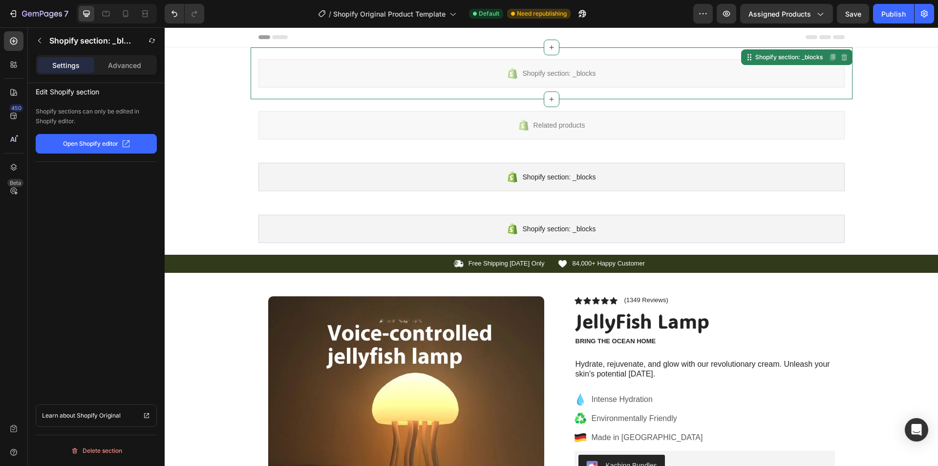
click at [706, 97] on div "Shopify section: _blocks Shopify section: _blocks Disabled. Please edit in Shop…" at bounding box center [552, 73] width 602 height 52
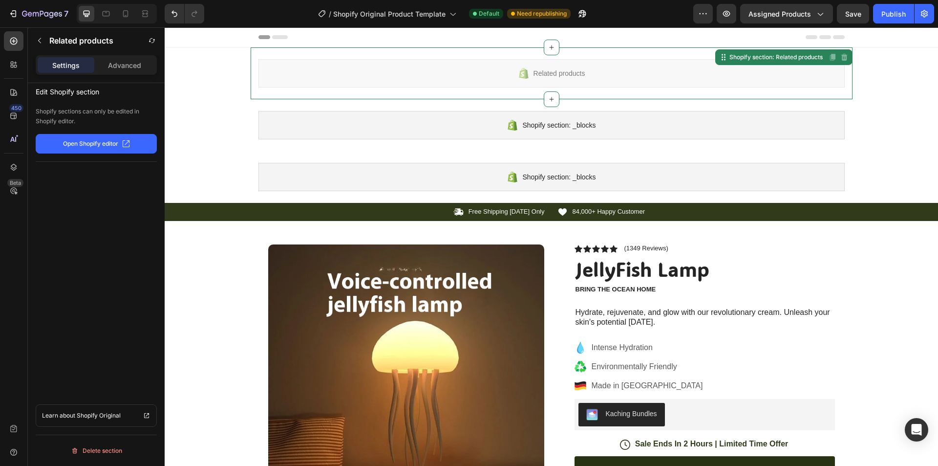
click at [706, 97] on div "Related products Shopify section: Related products Disabled. Please edit in Sho…" at bounding box center [552, 73] width 602 height 52
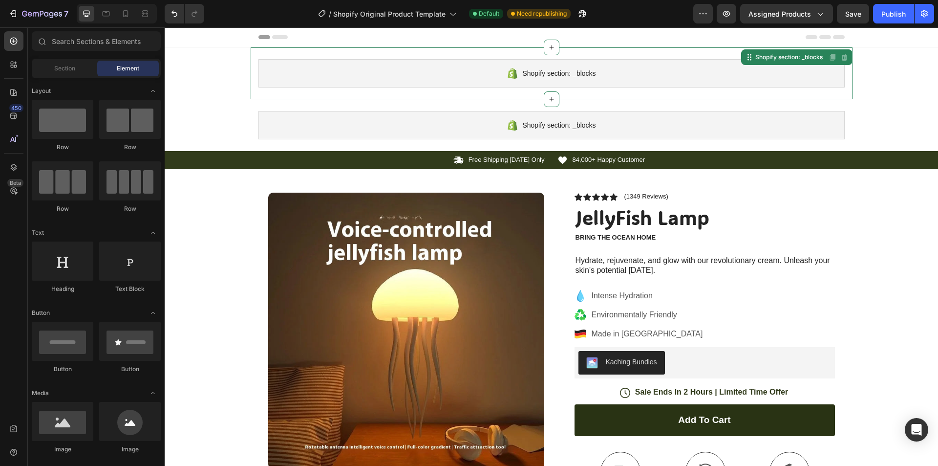
click at [706, 97] on div "Shopify section: _blocks Shopify section: _blocks Disabled. Please edit in Shop…" at bounding box center [552, 73] width 602 height 52
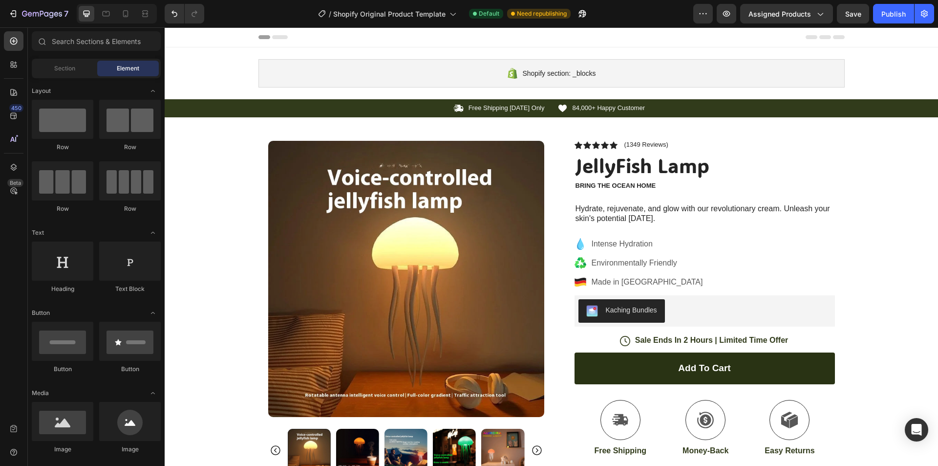
click at [706, 97] on div "Shopify section: _blocks Shopify section: _blocks" at bounding box center [552, 73] width 602 height 52
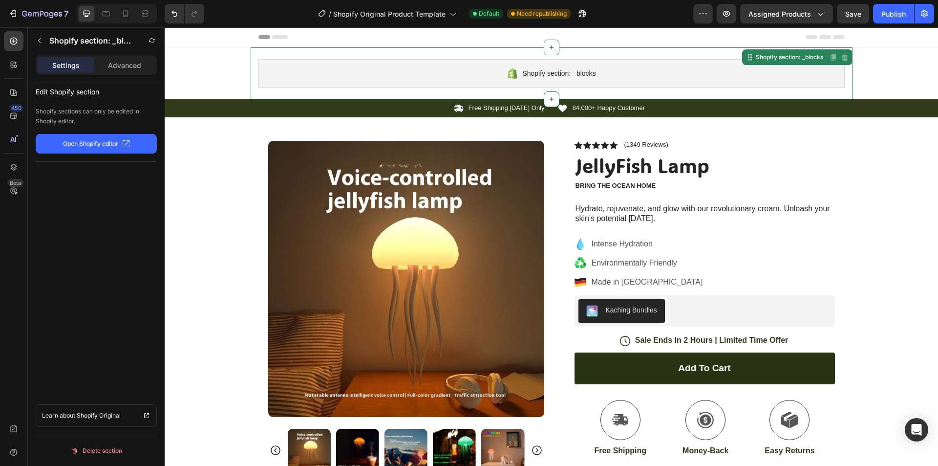
click at [704, 73] on div "Shopify section: _blocks" at bounding box center [551, 73] width 586 height 28
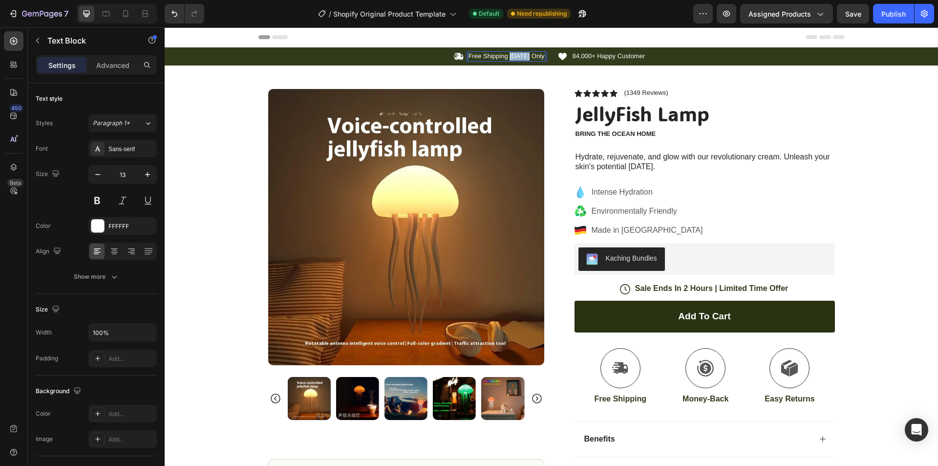
click at [513, 53] on p "Free Shipping Today Only" at bounding box center [506, 56] width 76 height 8
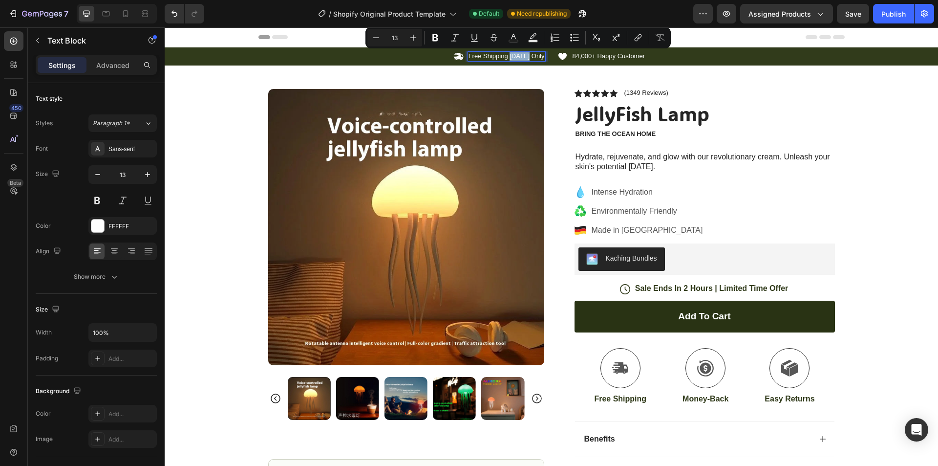
click at [513, 53] on p "Free Shipping Today Only" at bounding box center [506, 56] width 76 height 8
drag, startPoint x: 508, startPoint y: 56, endPoint x: 585, endPoint y: 58, distance: 76.7
click at [585, 58] on div "Icon Free Shipping Today Only Text Block 0 Row Icon 84,000+ Happy Customer Text…" at bounding box center [551, 56] width 586 height 10
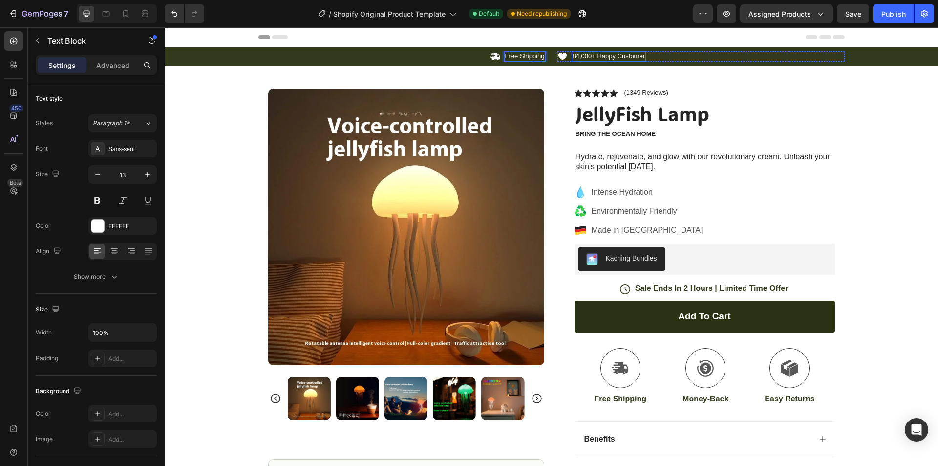
click at [597, 60] on p "84,000+ Happy Customer" at bounding box center [609, 56] width 73 height 8
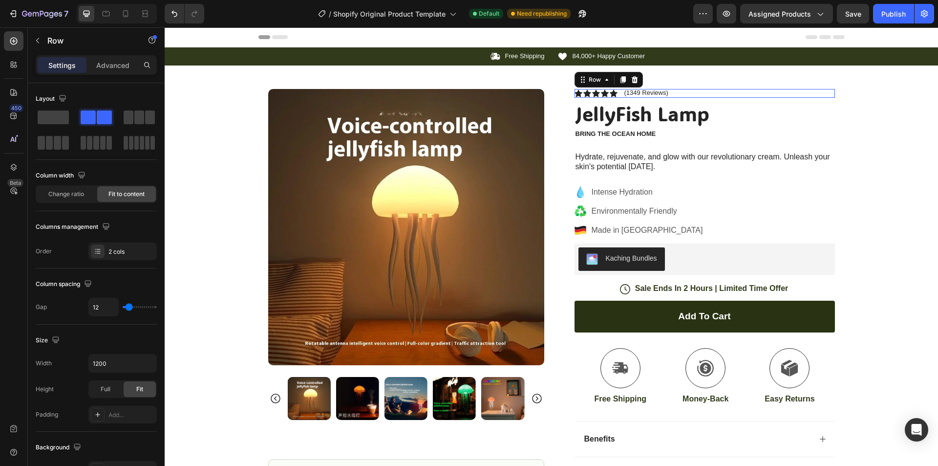
click at [745, 97] on div "Icon Icon Icon Icon Icon Icon List (1349 Reviews) Text Block Row 0" at bounding box center [705, 93] width 260 height 9
click at [583, 51] on div "84,000+ Happy Customer" at bounding box center [609, 56] width 75 height 10
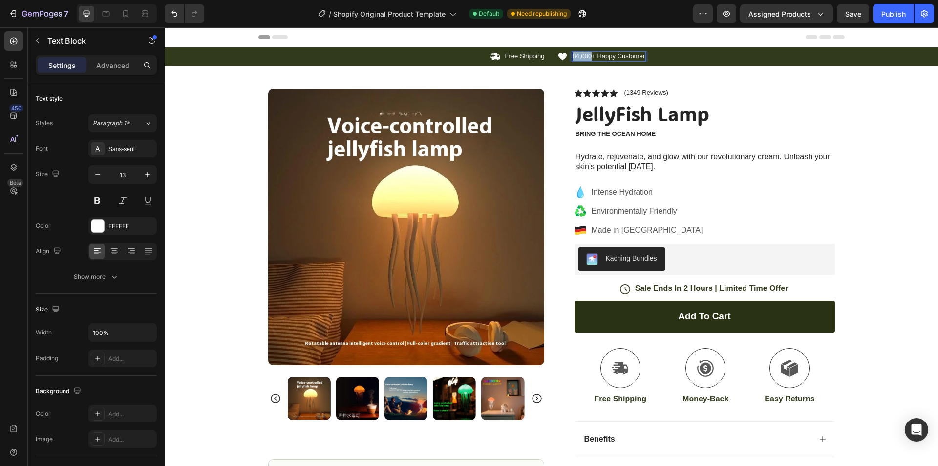
click at [583, 51] on div "84,000+ Happy Customer" at bounding box center [609, 56] width 75 height 10
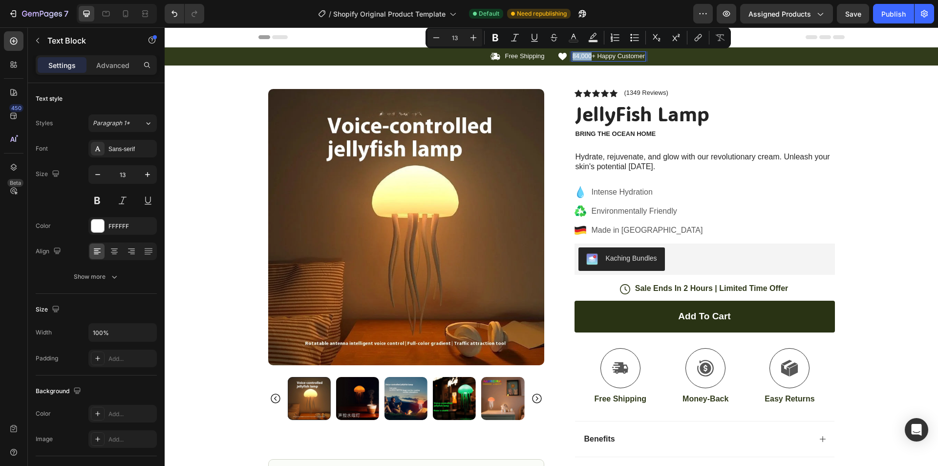
click at [576, 53] on p "84,000+ Happy Customer" at bounding box center [609, 56] width 73 height 8
drag, startPoint x: 574, startPoint y: 54, endPoint x: 568, endPoint y: 54, distance: 5.9
click at [572, 54] on div "84,000+ Happy Customer" at bounding box center [609, 56] width 75 height 10
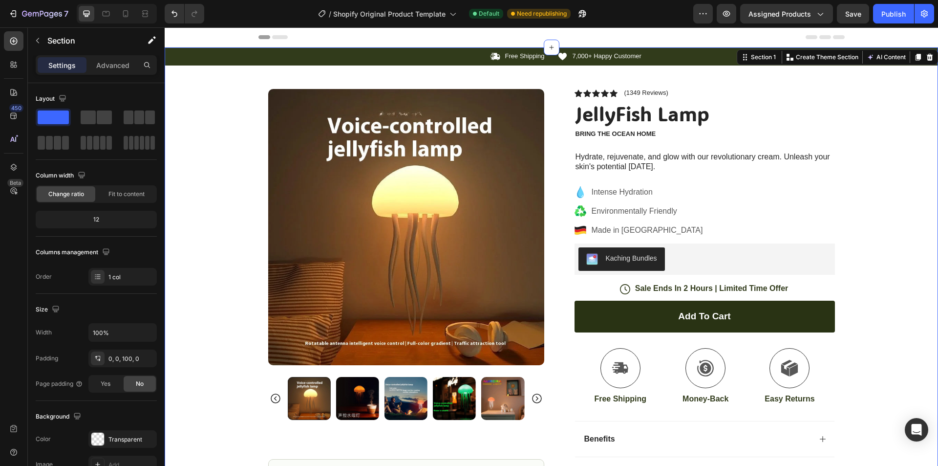
click at [894, 145] on div "Icon Free Shipping Text Block Row Icon 7,000+ Happy Customer Text Block Row Car…" at bounding box center [551, 310] width 773 height 527
click at [624, 92] on p "(1349 Reviews)" at bounding box center [646, 93] width 44 height 8
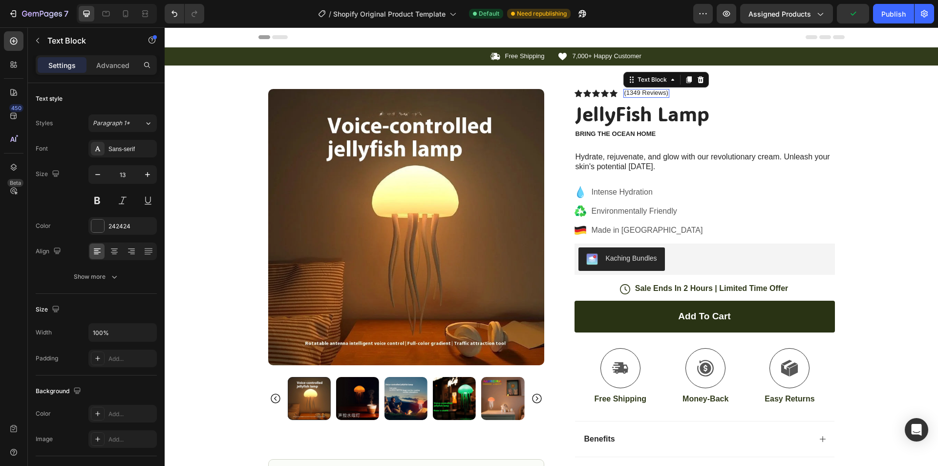
click at [624, 92] on p "(1349 Reviews)" at bounding box center [646, 93] width 44 height 8
click at [814, 123] on h1 "JellyFish Lamp" at bounding box center [705, 113] width 260 height 27
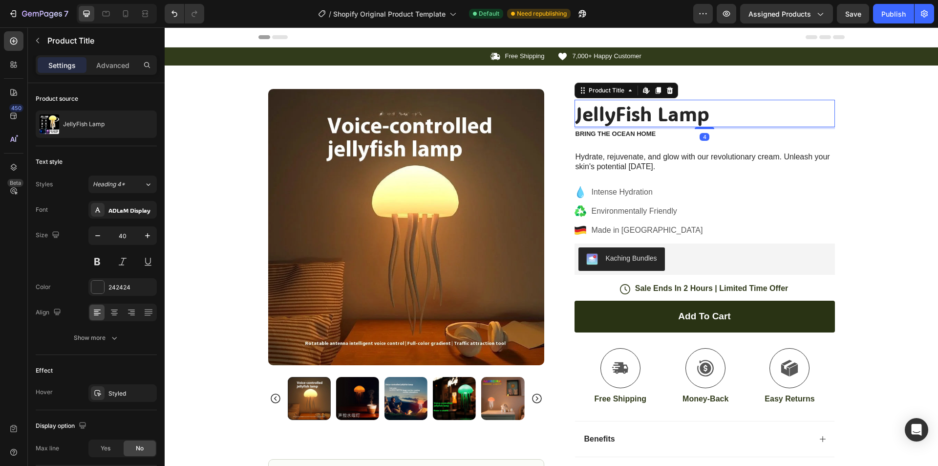
click at [862, 128] on div "Icon Free Shipping Text Block Row Icon 7,000+ Happy Customer Text Block Row Car…" at bounding box center [551, 310] width 773 height 527
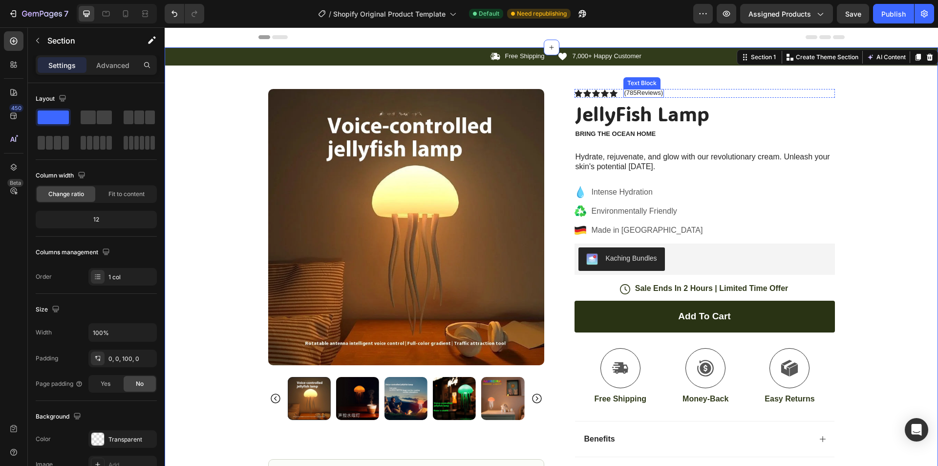
click at [629, 91] on p "(785Reviews)" at bounding box center [643, 93] width 39 height 8
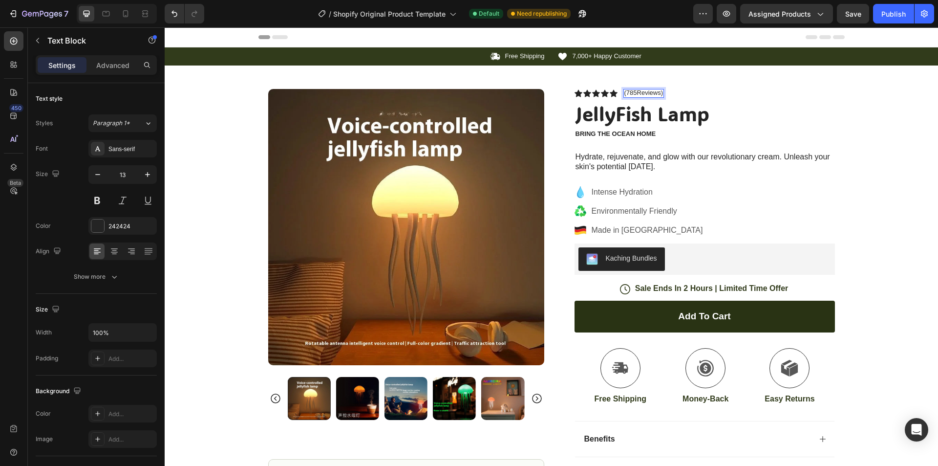
click at [633, 91] on p "(785Reviews)" at bounding box center [643, 93] width 39 height 8
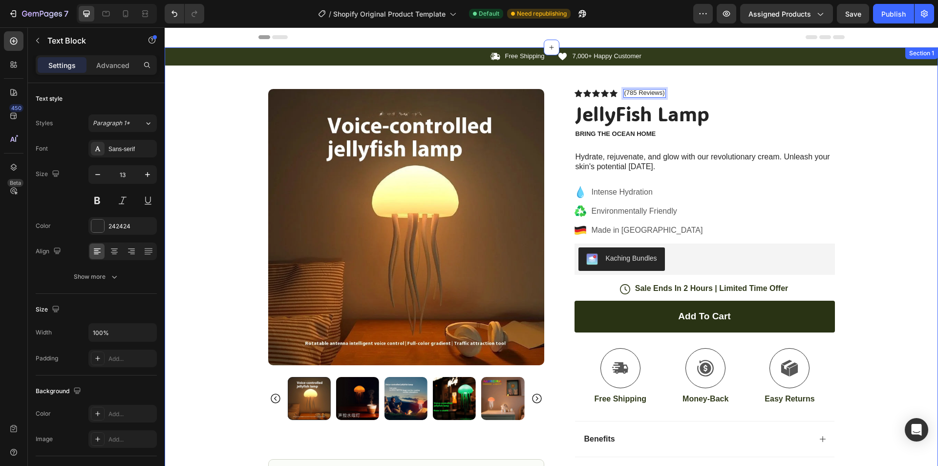
click at [863, 126] on div "Icon Free Shipping Text Block Row Icon 7,000+ Happy Customer Text Block Row Car…" at bounding box center [551, 310] width 773 height 527
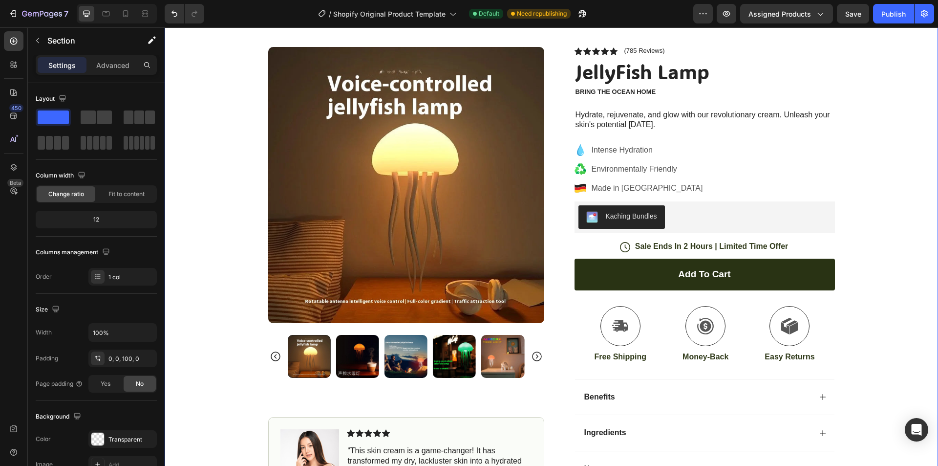
scroll to position [82, 0]
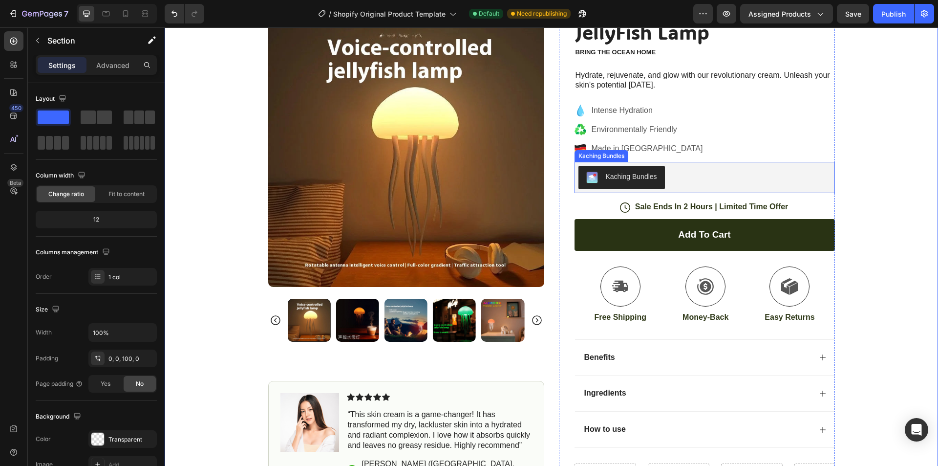
click at [644, 178] on div "Kaching Bundles" at bounding box center [631, 176] width 51 height 10
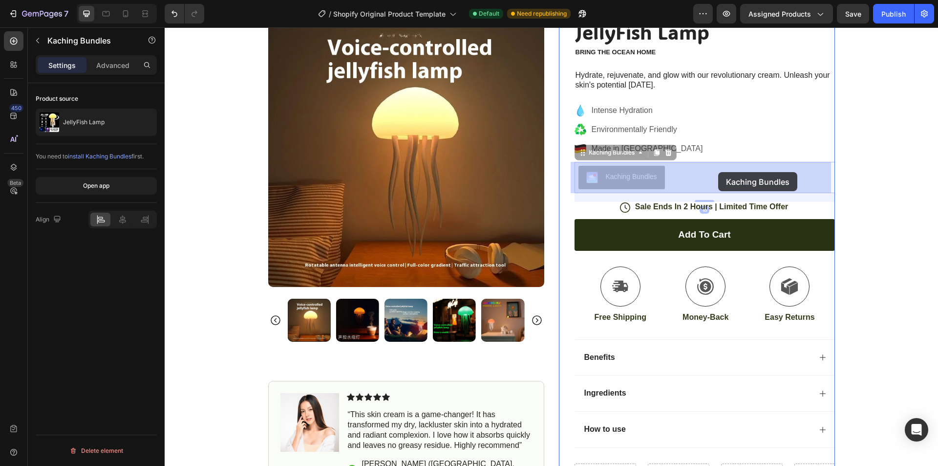
drag, startPoint x: 644, startPoint y: 178, endPoint x: 716, endPoint y: 172, distance: 72.1
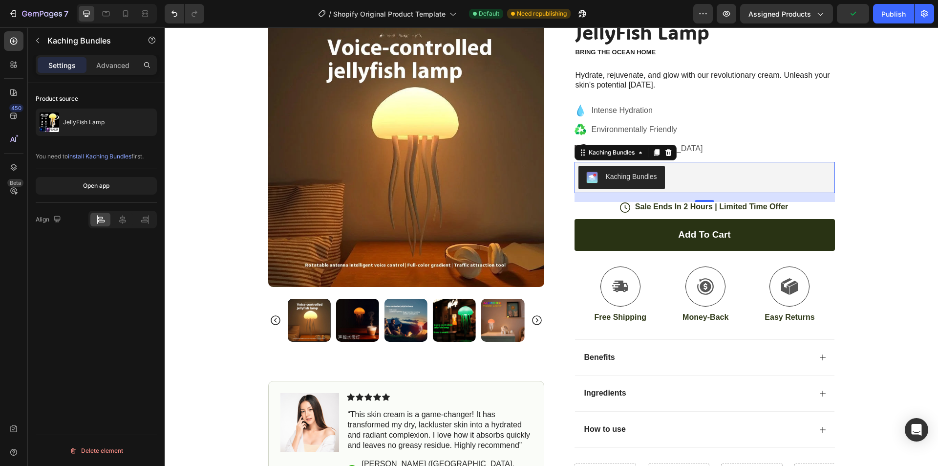
click at [105, 154] on span "install Kaching Bundles" at bounding box center [100, 155] width 64 height 7
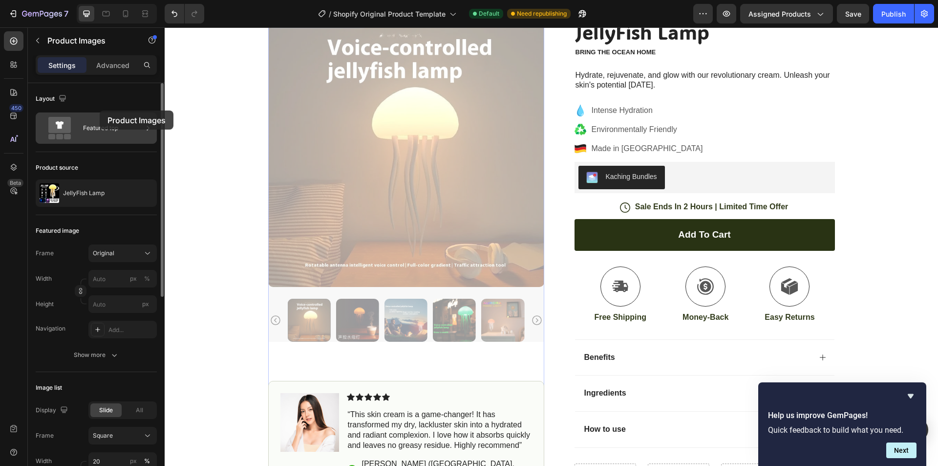
click at [92, 138] on div "Featured top" at bounding box center [113, 128] width 60 height 22
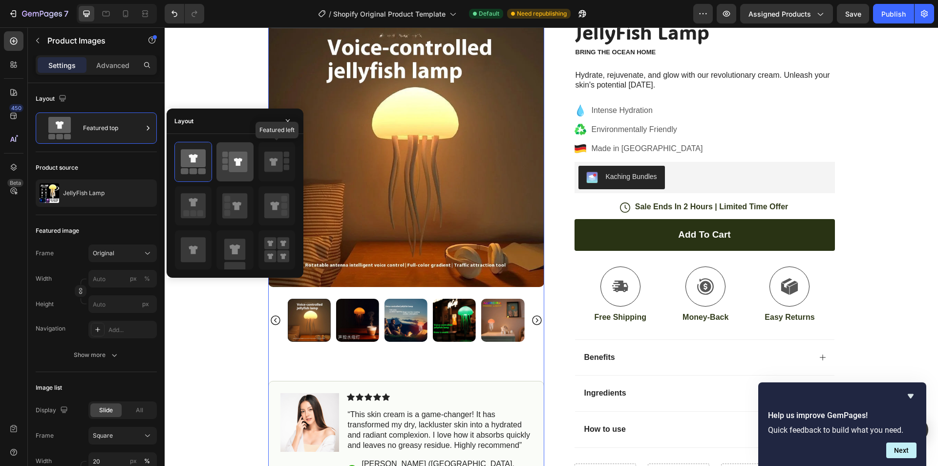
click at [237, 163] on icon at bounding box center [238, 162] width 8 height 8
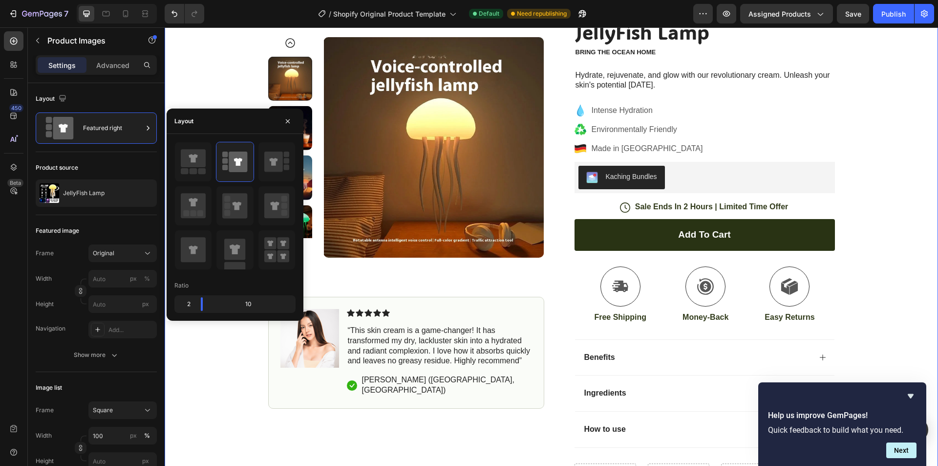
click at [862, 169] on div "Icon Free Shipping Text Block Row Icon 7,000+ Happy Customer Text Block Row Car…" at bounding box center [551, 229] width 773 height 527
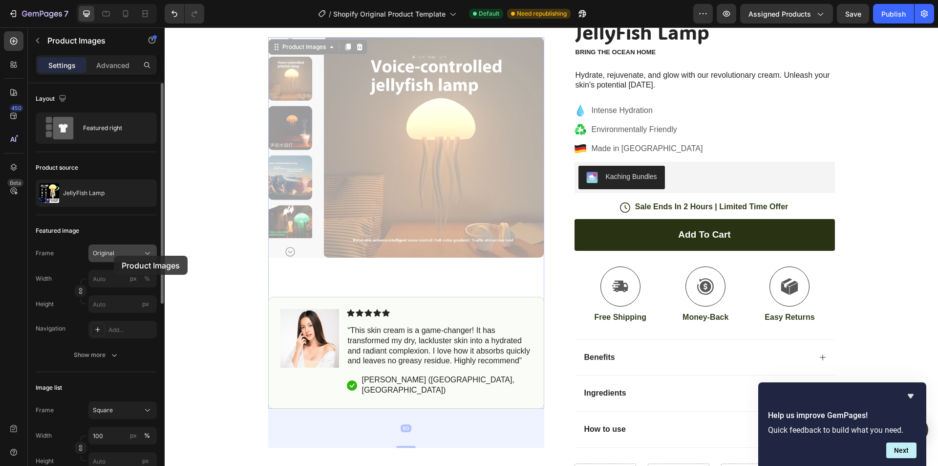
click at [119, 260] on button "Original" at bounding box center [122, 253] width 68 height 18
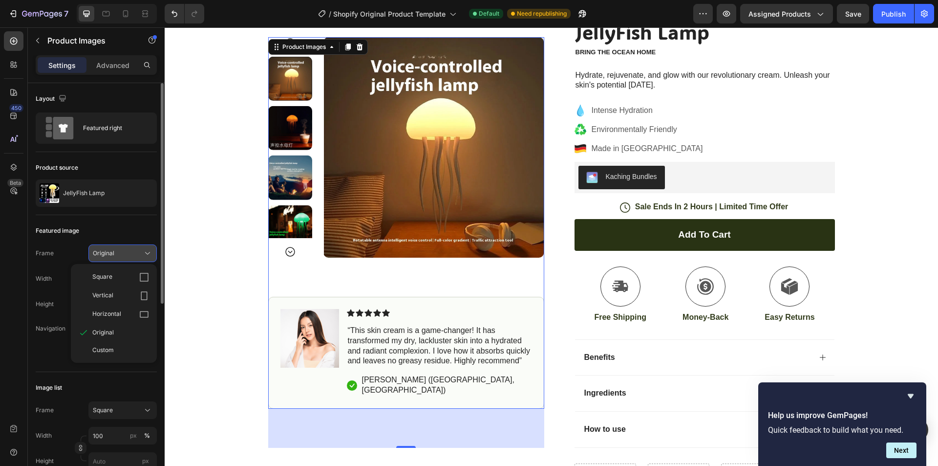
click at [119, 260] on button "Original" at bounding box center [122, 253] width 68 height 18
click at [141, 282] on button "%" at bounding box center [147, 279] width 12 height 12
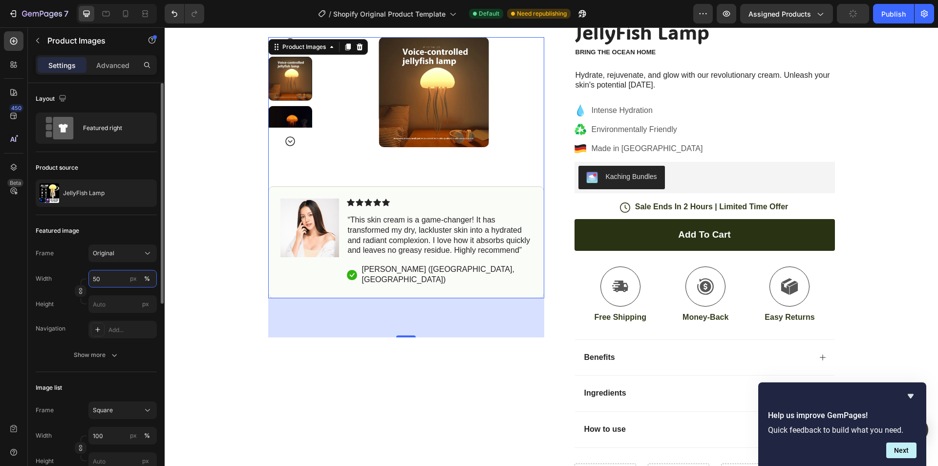
drag, startPoint x: 104, startPoint y: 276, endPoint x: 85, endPoint y: 275, distance: 19.1
click at [85, 275] on div "Width 50 px %" at bounding box center [96, 279] width 121 height 18
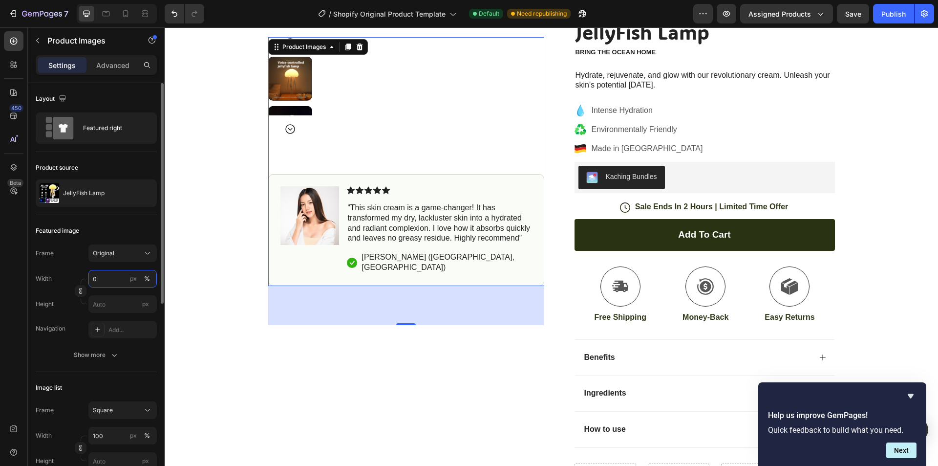
drag, startPoint x: 107, startPoint y: 280, endPoint x: 102, endPoint y: 281, distance: 5.5
click at [102, 281] on input "0" at bounding box center [122, 279] width 68 height 18
drag, startPoint x: 99, startPoint y: 281, endPoint x: 91, endPoint y: 281, distance: 7.8
click at [91, 281] on input "0" at bounding box center [122, 279] width 68 height 18
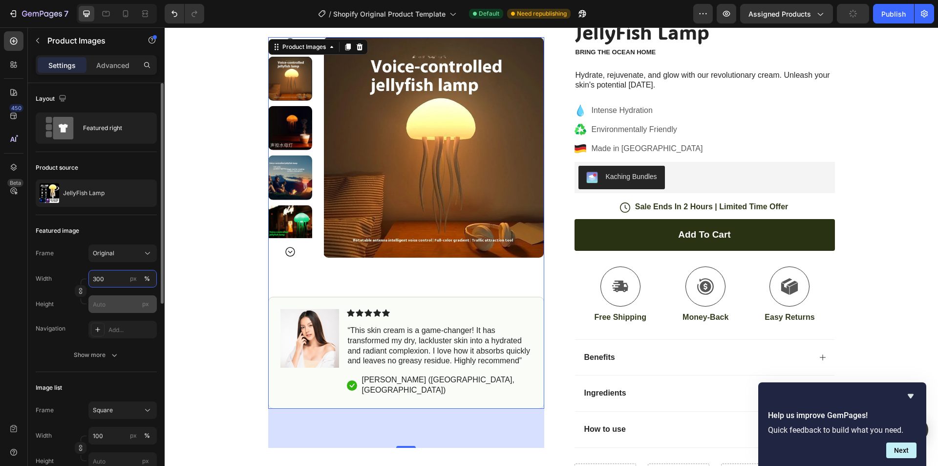
drag, startPoint x: 108, startPoint y: 281, endPoint x: 96, endPoint y: 297, distance: 19.2
click at [87, 278] on div "Width 300 px %" at bounding box center [96, 279] width 121 height 18
type input "300"
click at [93, 354] on div "Show more" at bounding box center [96, 355] width 45 height 10
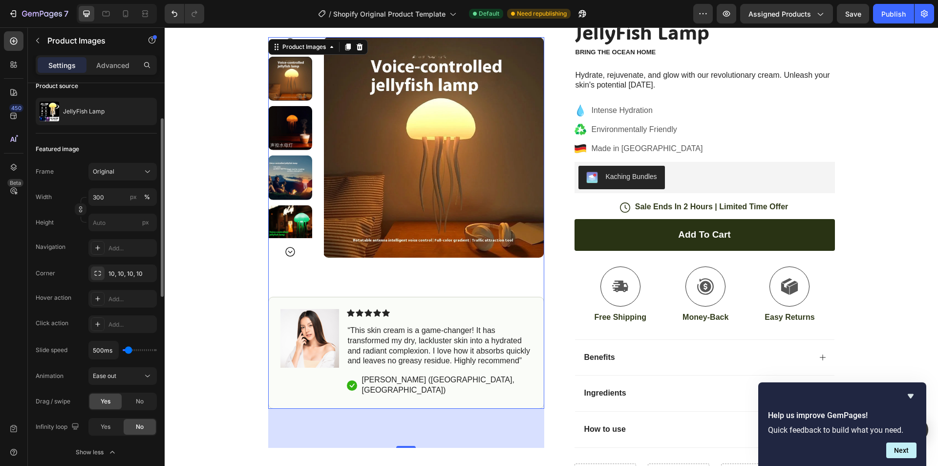
click at [122, 352] on div "500ms" at bounding box center [122, 350] width 68 height 19
type input "350ms"
type input "350"
type input "300ms"
type input "300"
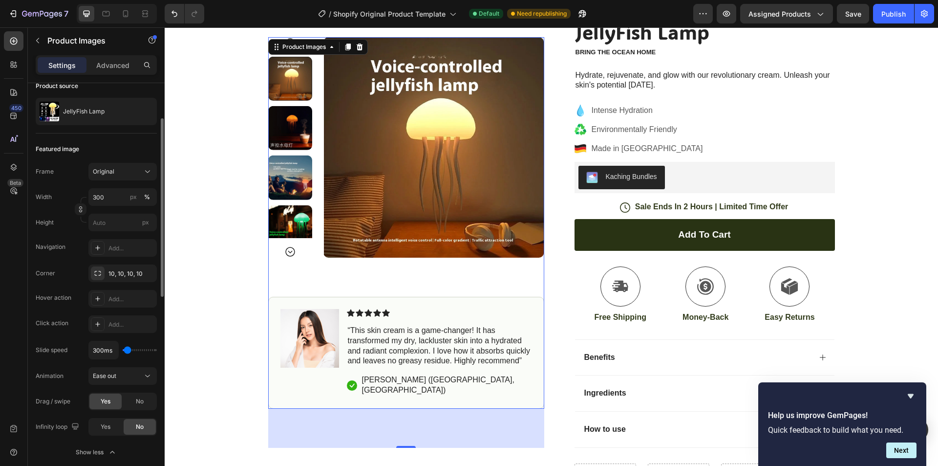
type input "100ms"
type input "100"
click at [127, 351] on input "range" at bounding box center [140, 350] width 34 height 2
click at [128, 376] on div "Ease out" at bounding box center [118, 375] width 50 height 9
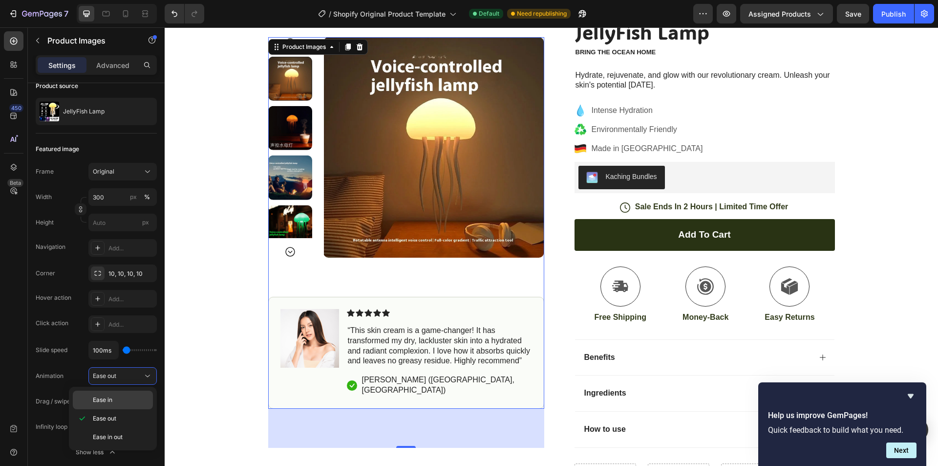
click at [119, 404] on p "Ease in" at bounding box center [121, 399] width 56 height 9
click at [300, 171] on img at bounding box center [290, 177] width 44 height 44
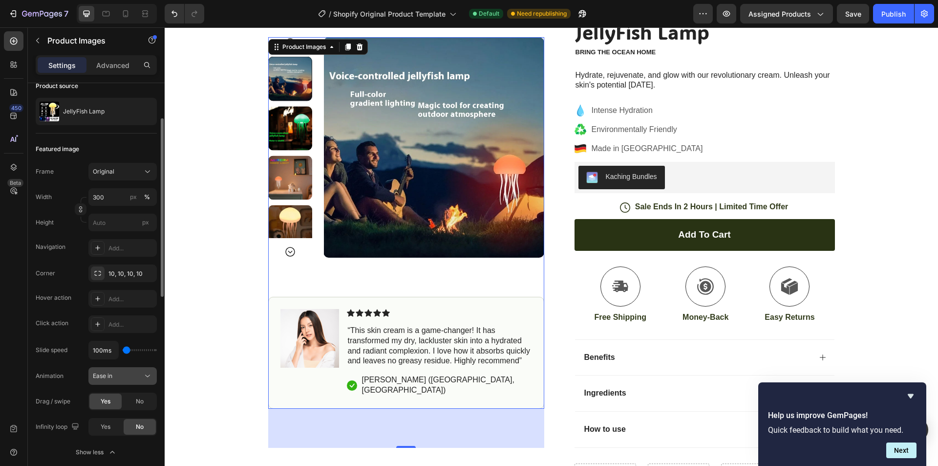
click at [100, 377] on span "Ease in" at bounding box center [103, 375] width 20 height 7
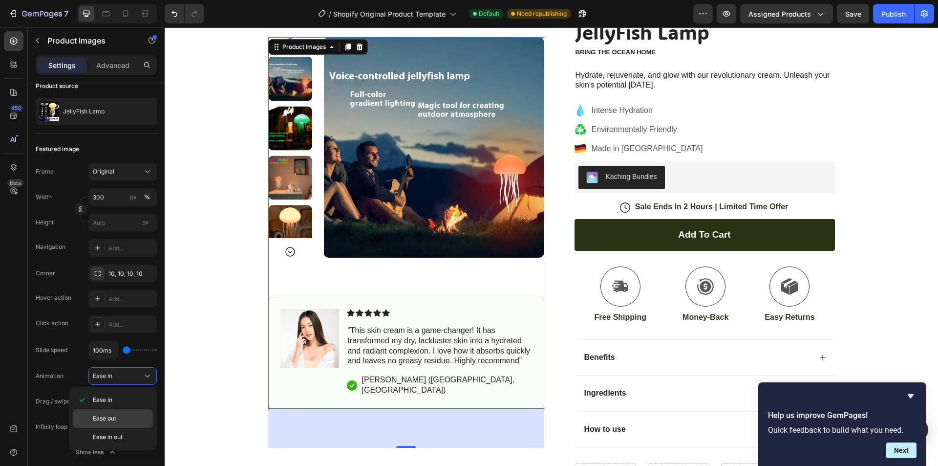
click at [112, 417] on span "Ease out" at bounding box center [104, 418] width 23 height 9
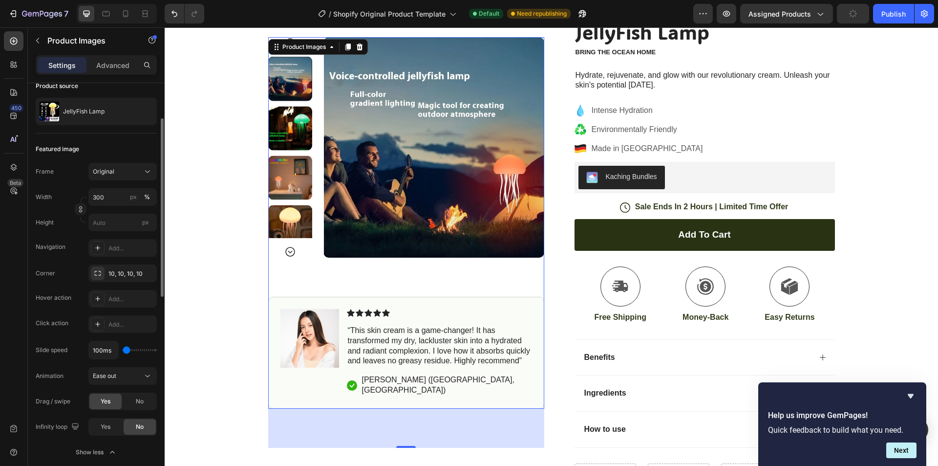
type input "550ms"
type input "550"
type input "650ms"
type input "650"
type input "750ms"
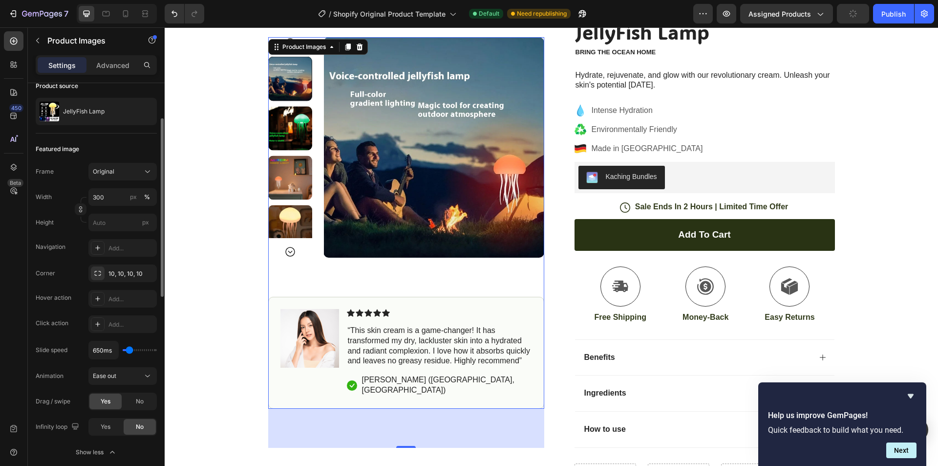
type input "750"
type input "900ms"
type input "900"
type input "100ms"
type input "100"
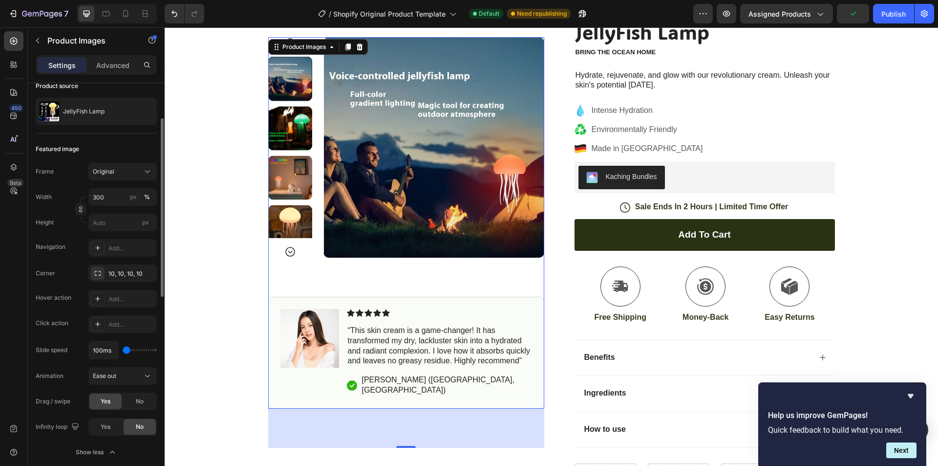
type input "350ms"
type input "350"
type input "450ms"
drag, startPoint x: 129, startPoint y: 348, endPoint x: 128, endPoint y: 353, distance: 4.9
type input "450"
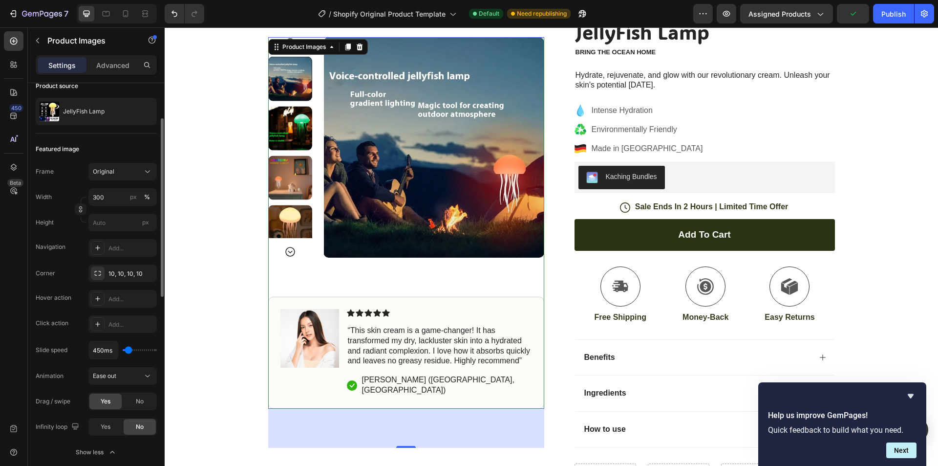
click at [128, 351] on input "range" at bounding box center [140, 350] width 34 height 2
click at [222, 280] on div "Icon Free Shipping Text Block Row Icon 7,000+ Happy Customer Text Block Row Car…" at bounding box center [551, 229] width 773 height 527
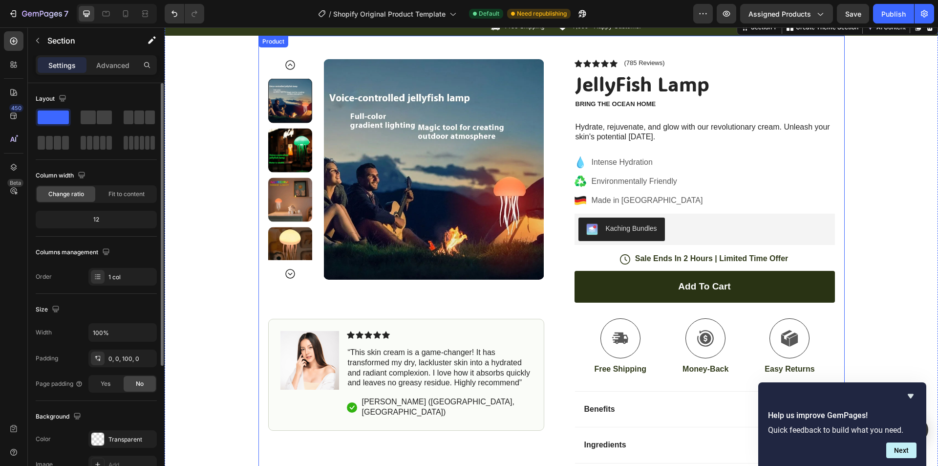
scroll to position [0, 0]
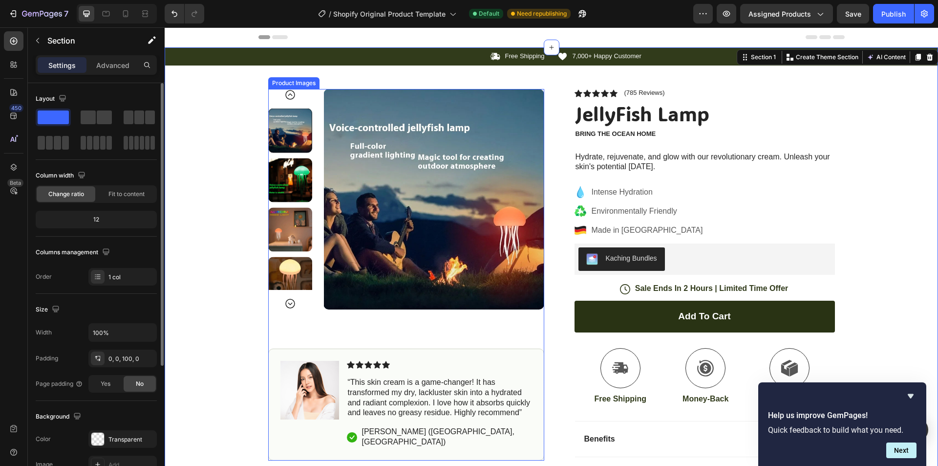
click at [436, 217] on img at bounding box center [434, 199] width 220 height 220
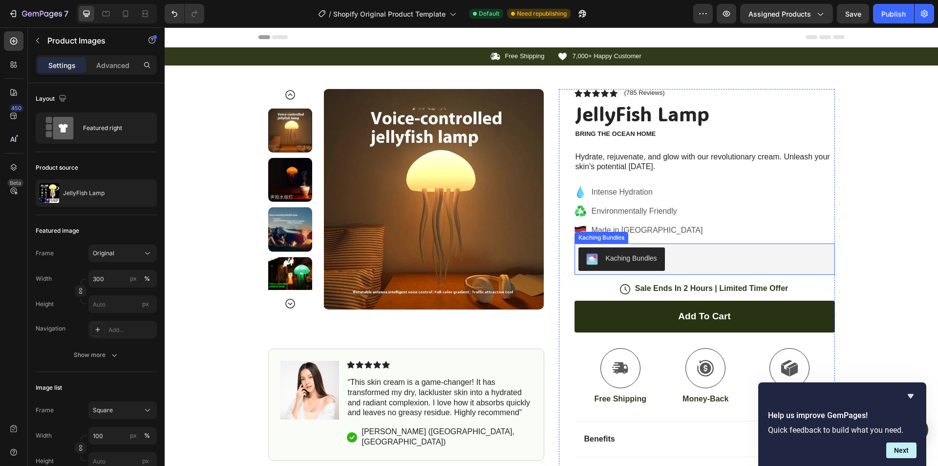
click at [638, 262] on div "Kaching Bundles" at bounding box center [631, 258] width 51 height 10
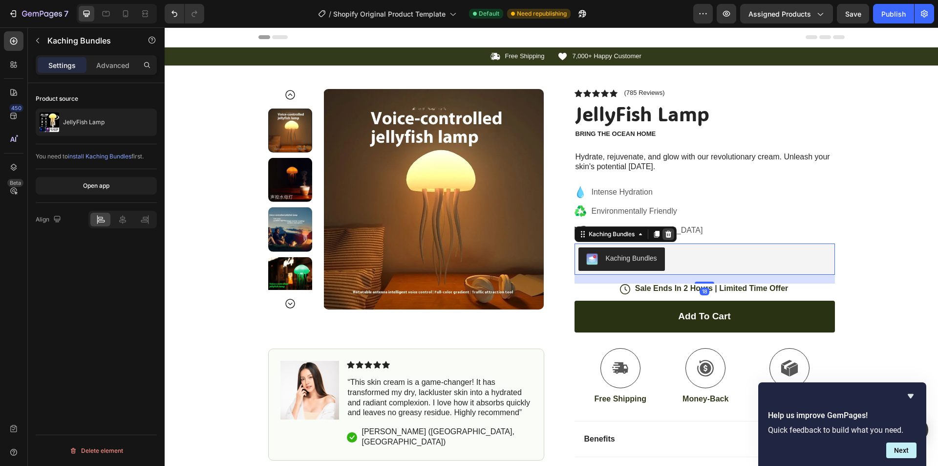
click at [665, 236] on icon at bounding box center [668, 234] width 8 height 8
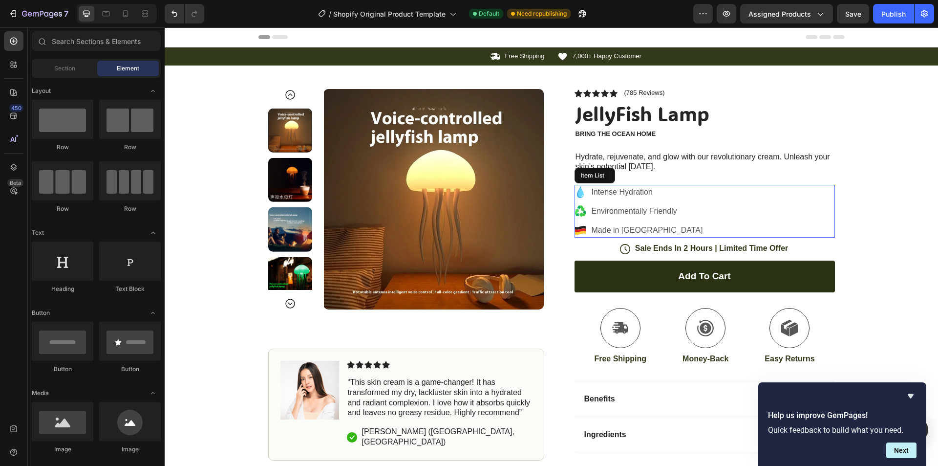
click at [618, 227] on p "Made in Germany" at bounding box center [647, 230] width 111 height 12
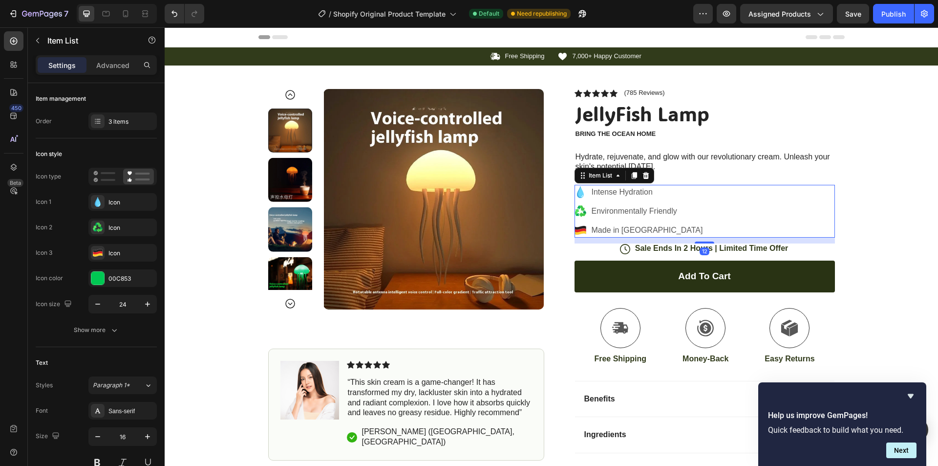
click at [618, 227] on p "Made in Germany" at bounding box center [647, 230] width 111 height 12
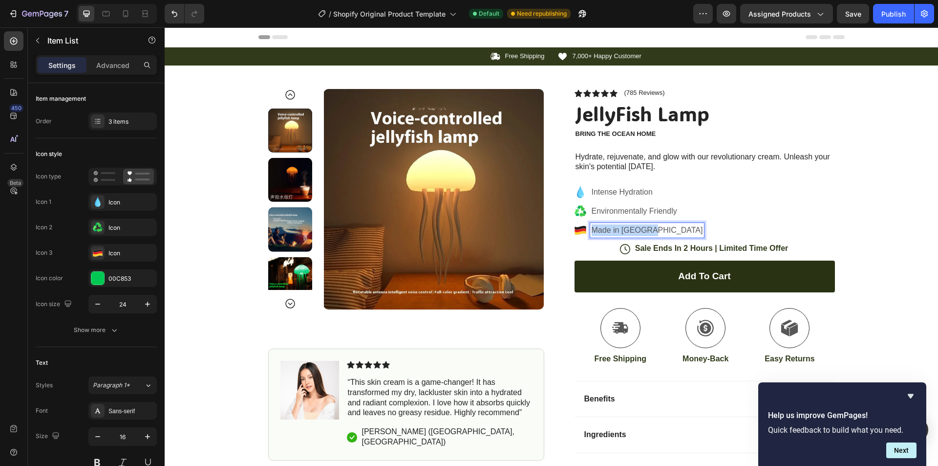
click at [618, 227] on p "Made in Germany" at bounding box center [647, 230] width 111 height 12
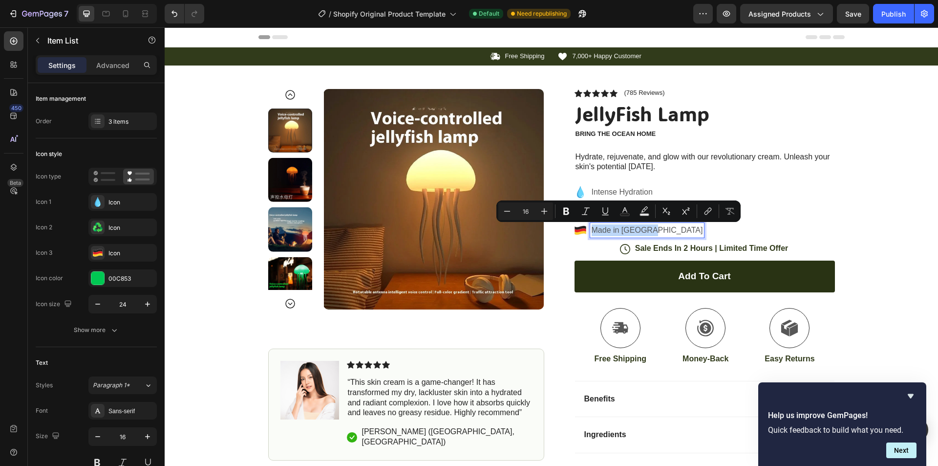
click at [618, 227] on p "Made in Germany" at bounding box center [647, 230] width 111 height 12
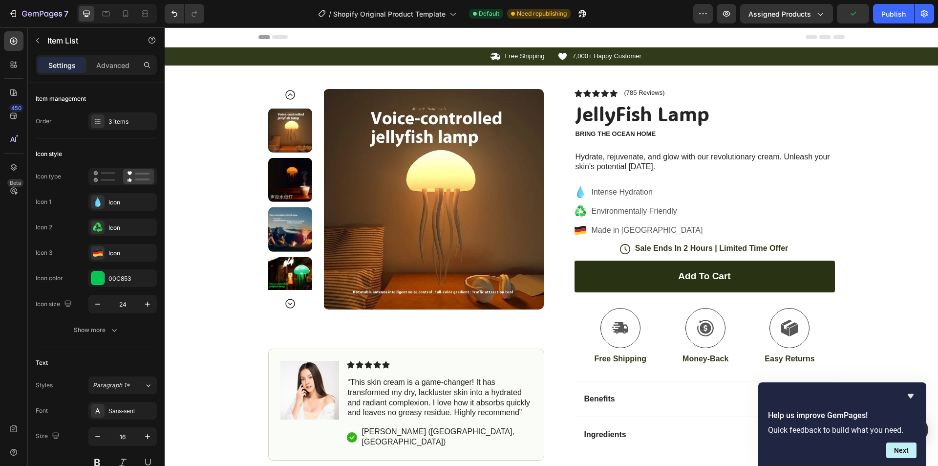
click at [707, 215] on div "Intense Hydration Environmentally Friendly Made in Germany" at bounding box center [705, 211] width 260 height 53
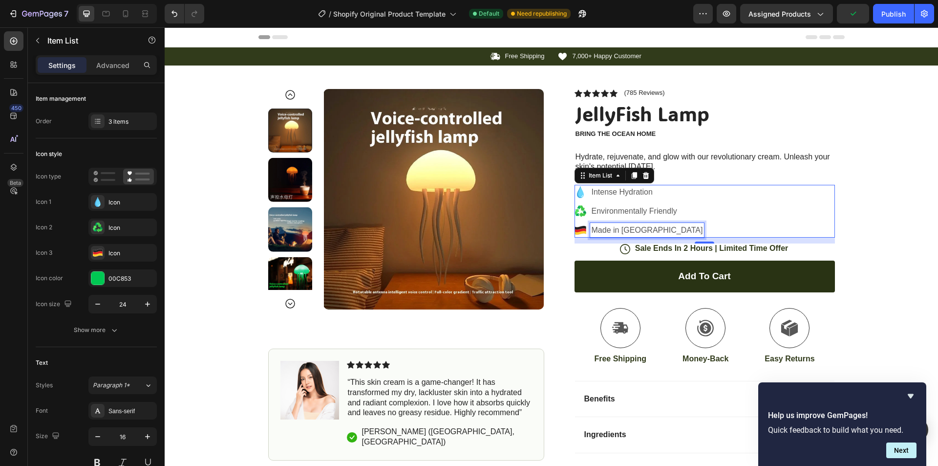
click at [640, 230] on p "Made in Germany" at bounding box center [647, 230] width 111 height 12
click at [578, 223] on div "Made in Germany" at bounding box center [640, 230] width 130 height 15
click at [577, 231] on icon at bounding box center [580, 230] width 11 height 4
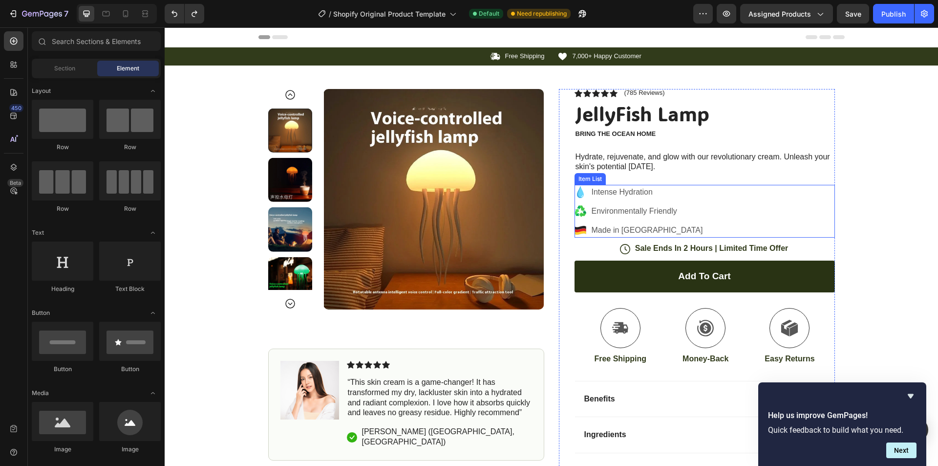
click at [653, 227] on p "Made in Germany" at bounding box center [647, 230] width 111 height 12
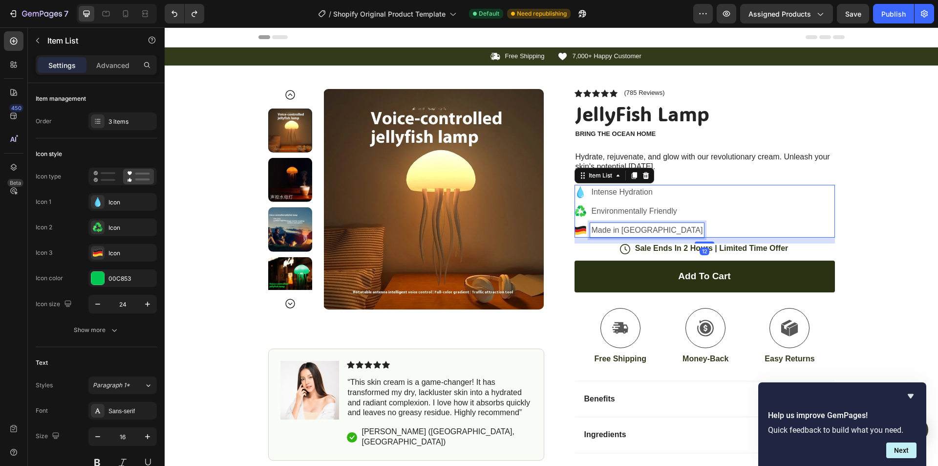
click at [653, 227] on p "Made in Germany" at bounding box center [647, 230] width 111 height 12
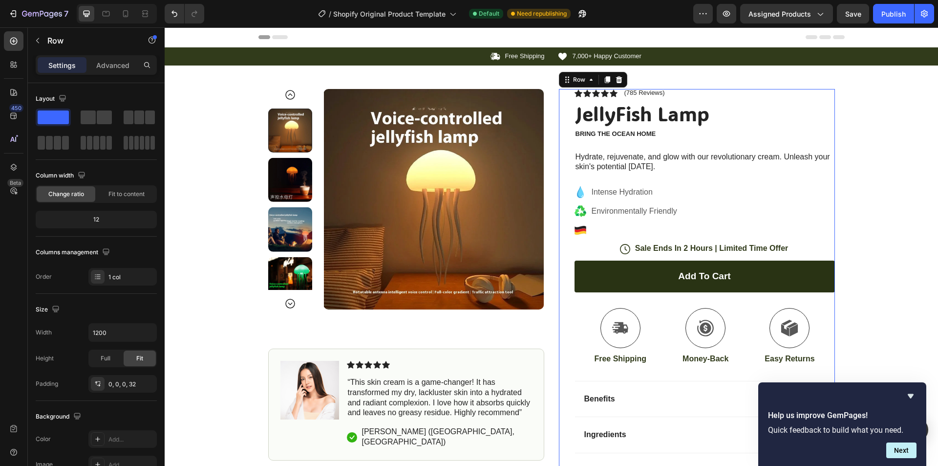
click at [569, 230] on div "Icon Icon Icon Icon Icon Icon List (785 Reviews) Text Block Row JellyFish Lamp …" at bounding box center [697, 311] width 276 height 445
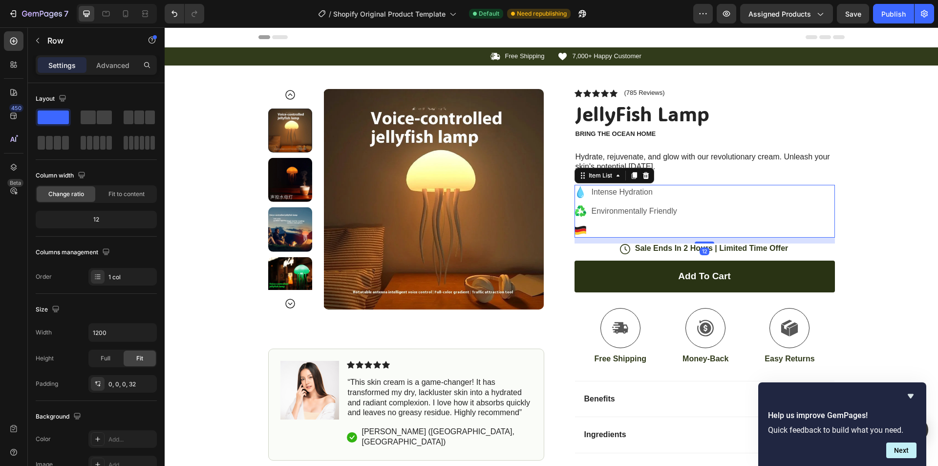
click at [577, 230] on icon at bounding box center [580, 230] width 11 height 4
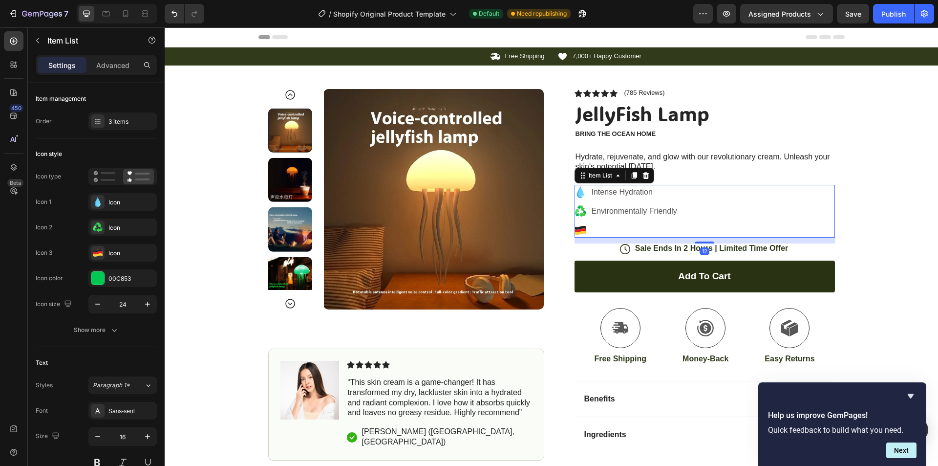
click at [582, 231] on div at bounding box center [627, 230] width 104 height 15
click at [579, 231] on div at bounding box center [627, 230] width 104 height 15
click at [579, 231] on icon at bounding box center [580, 233] width 11 height 4
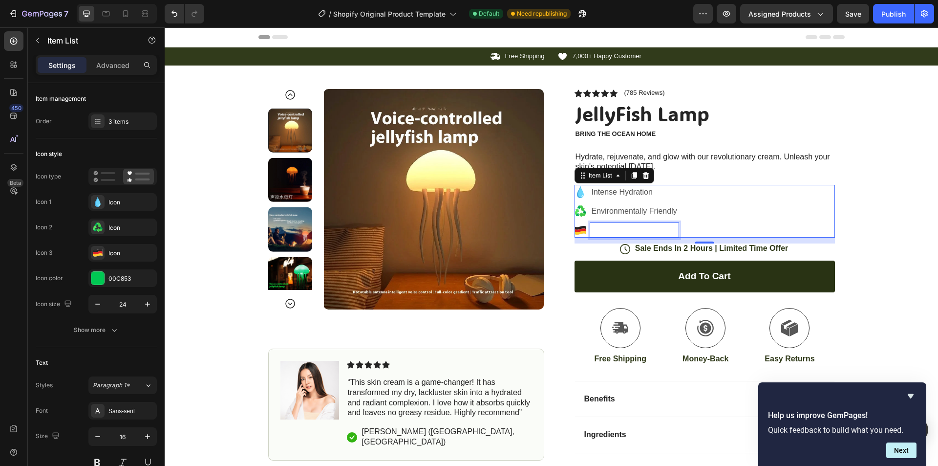
click at [590, 232] on div "Rich Text Editor. Editing area: main" at bounding box center [634, 230] width 88 height 15
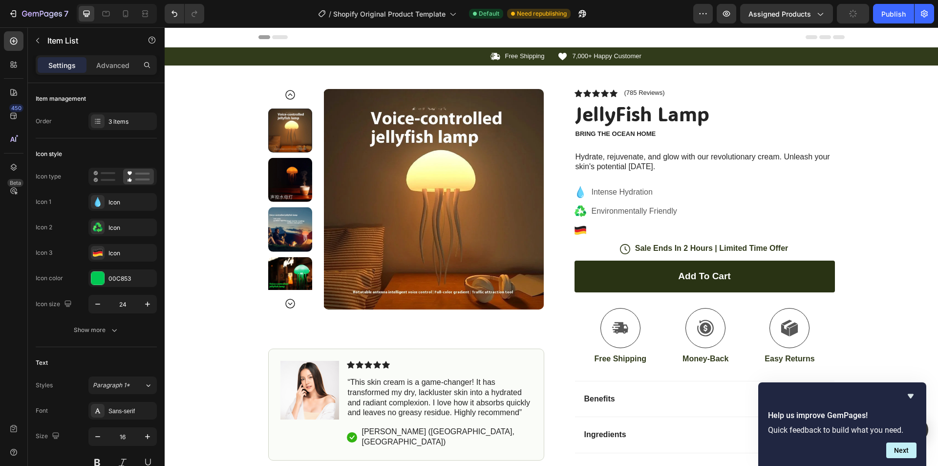
click at [776, 200] on div "Intense Hydration Environmentally Friendly" at bounding box center [705, 211] width 260 height 53
drag, startPoint x: 730, startPoint y: 211, endPoint x: 666, endPoint y: 213, distance: 64.0
click at [729, 211] on div "Intense Hydration Environmentally Friendly" at bounding box center [705, 211] width 260 height 53
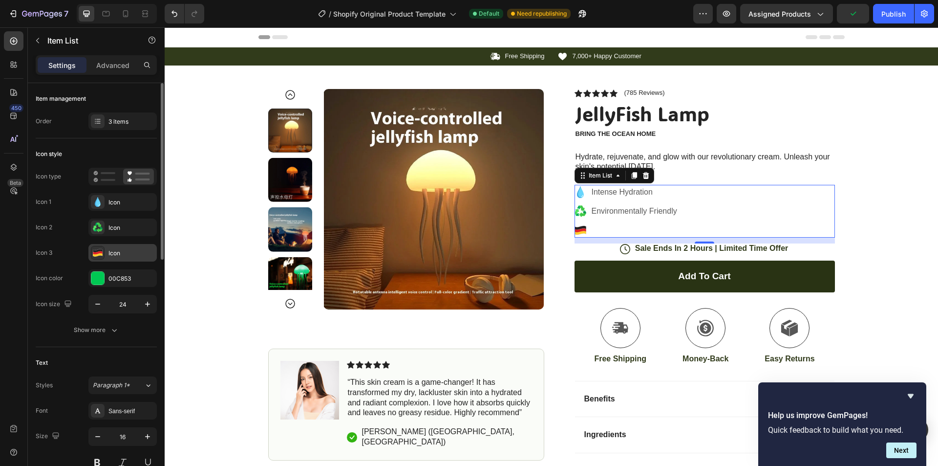
click at [130, 250] on div "Icon" at bounding box center [131, 253] width 46 height 9
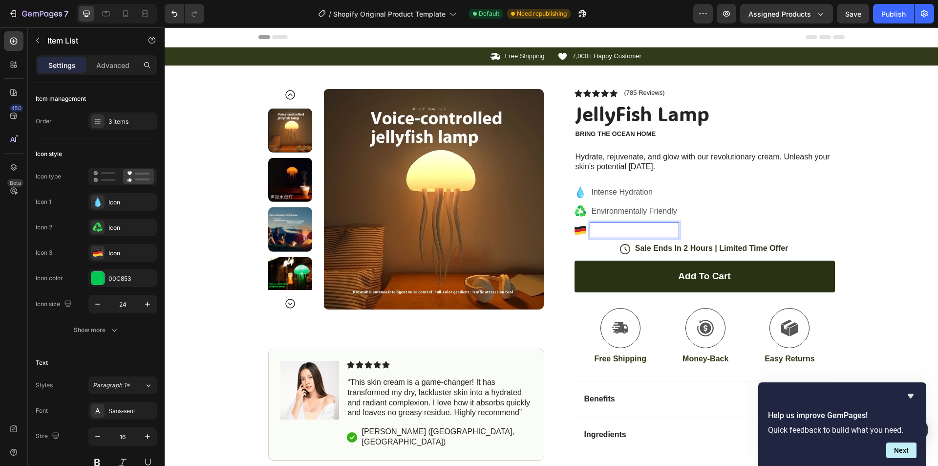
click at [662, 225] on p "Rich Text Editor. Editing area: main" at bounding box center [634, 230] width 85 height 12
click at [705, 187] on div "Intense Hydration Environmentally Friendly" at bounding box center [705, 211] width 260 height 53
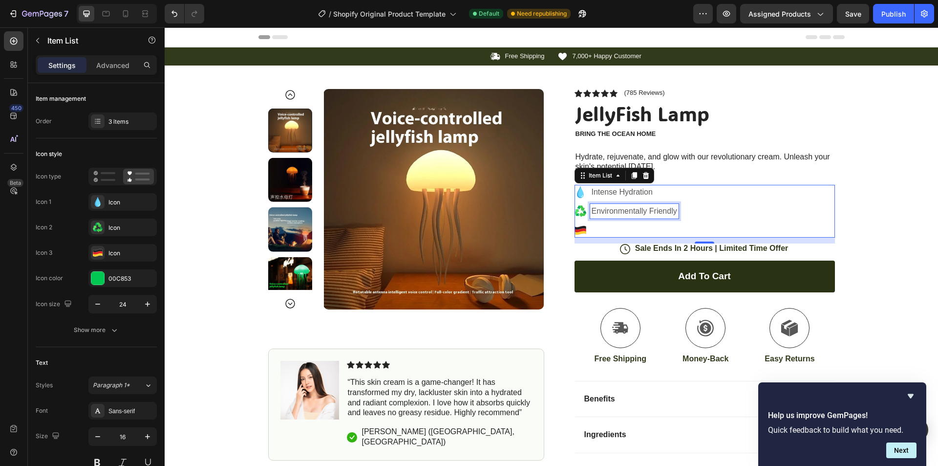
click at [592, 210] on p "Environmentally Friendly" at bounding box center [634, 211] width 85 height 12
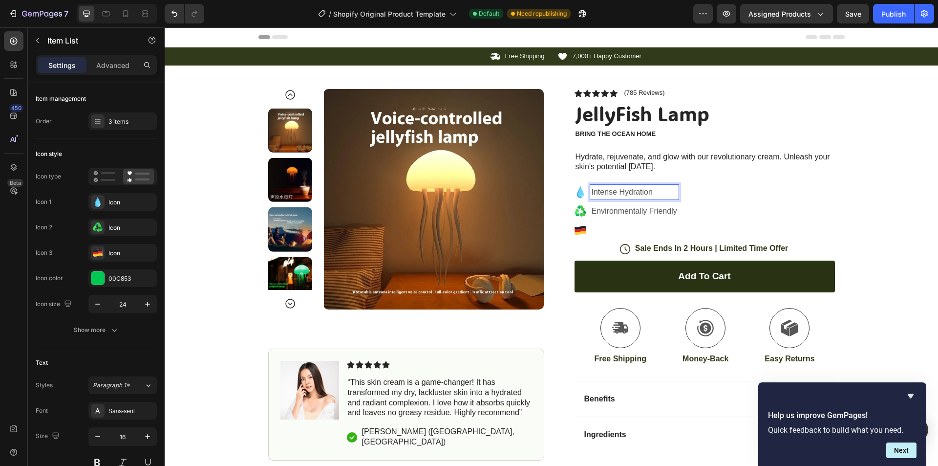
click at [617, 193] on p "Intense Hydration" at bounding box center [634, 192] width 85 height 12
click at [577, 191] on icon at bounding box center [580, 192] width 7 height 12
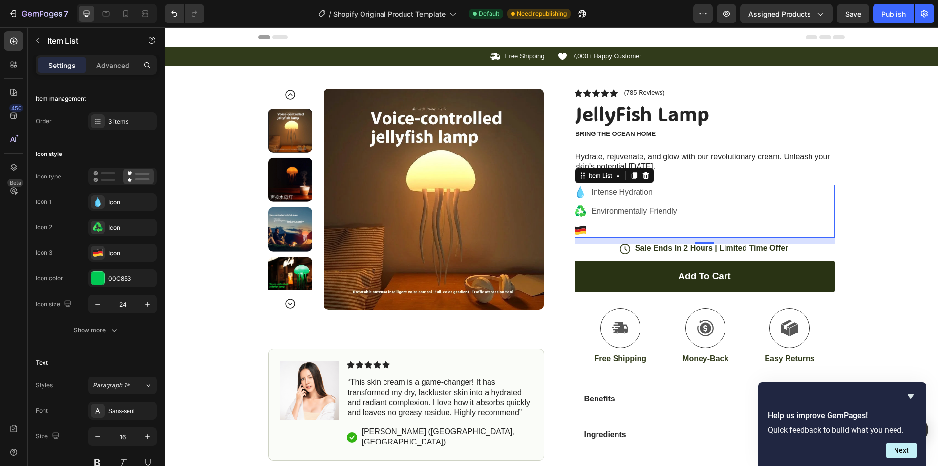
click at [577, 191] on icon at bounding box center [580, 192] width 7 height 12
click at [120, 203] on div "Icon" at bounding box center [131, 202] width 46 height 9
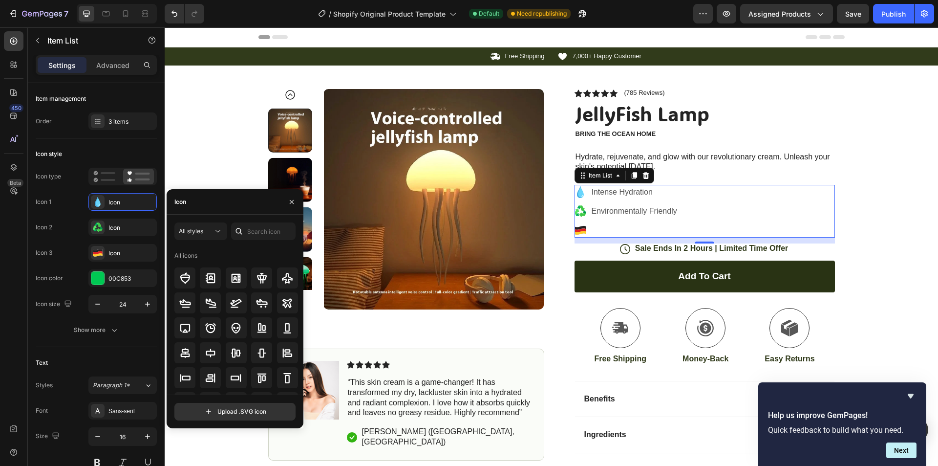
click at [258, 221] on div "All styles All icons Upload .SVG icon" at bounding box center [235, 320] width 137 height 213
drag, startPoint x: 260, startPoint y: 244, endPoint x: 262, endPoint y: 238, distance: 6.0
click at [260, 243] on div "All styles All icons" at bounding box center [234, 308] width 121 height 172
click at [269, 228] on input "text" at bounding box center [263, 231] width 64 height 18
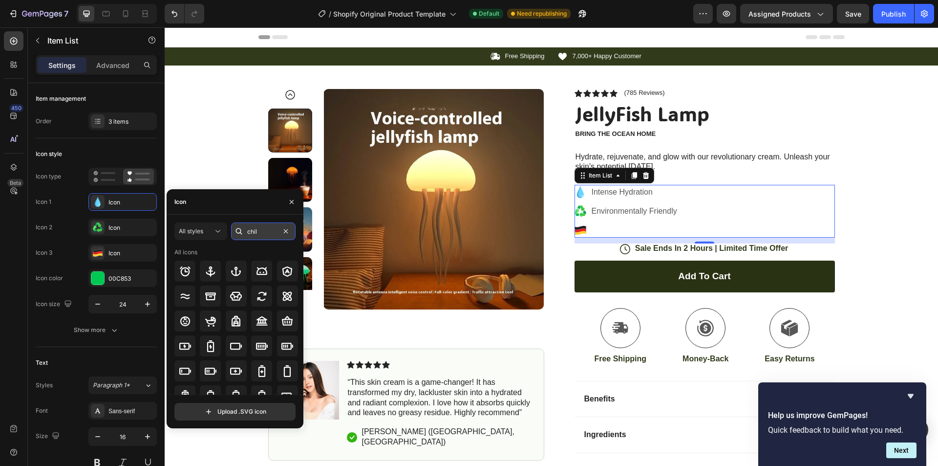
type input "chill"
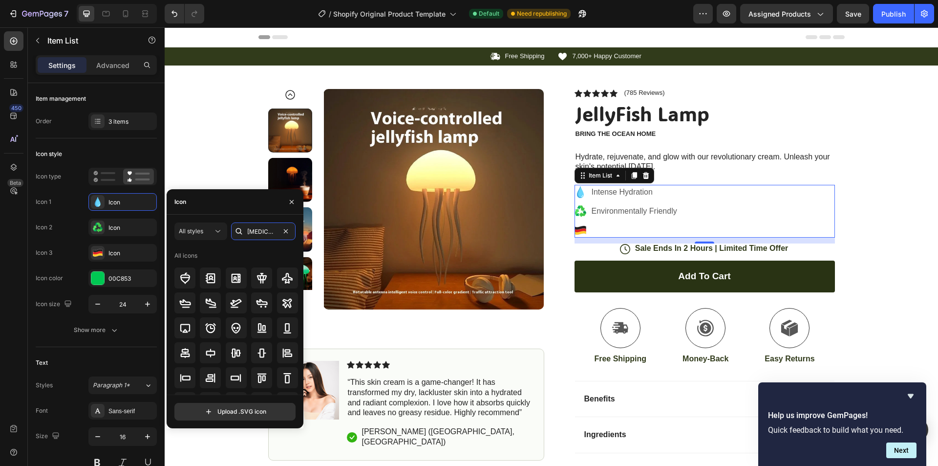
type input "ambient"
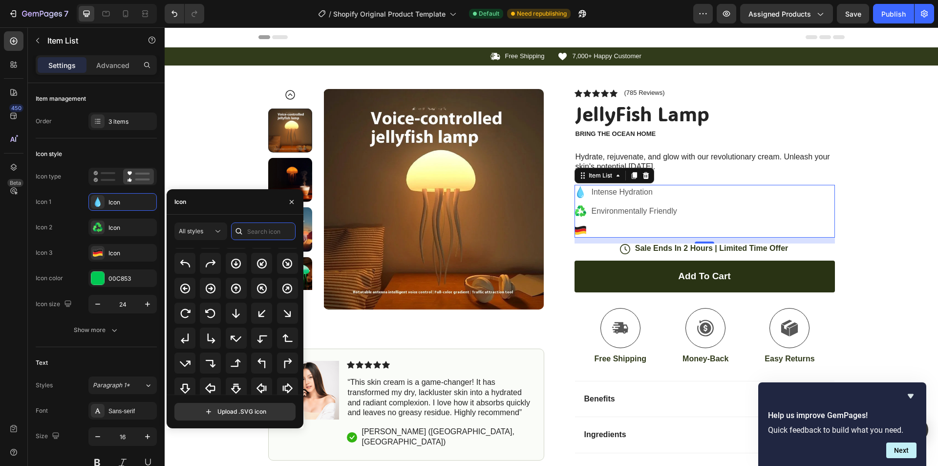
scroll to position [73, 0]
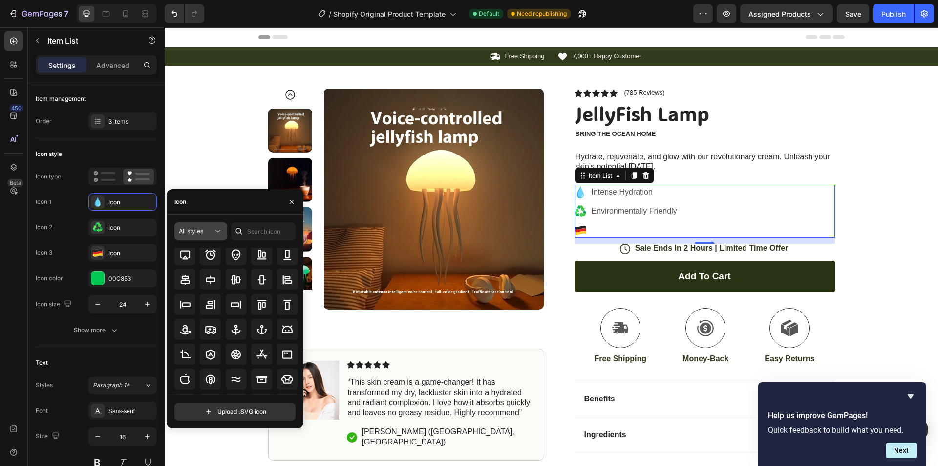
click at [205, 226] on div "All styles" at bounding box center [201, 231] width 44 height 10
click at [190, 327] on p "Filled" at bounding box center [191, 329] width 56 height 10
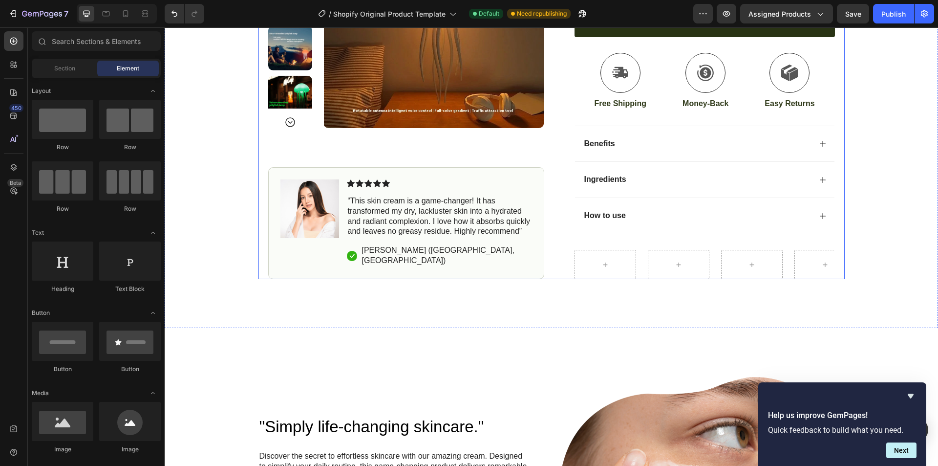
scroll to position [220, 0]
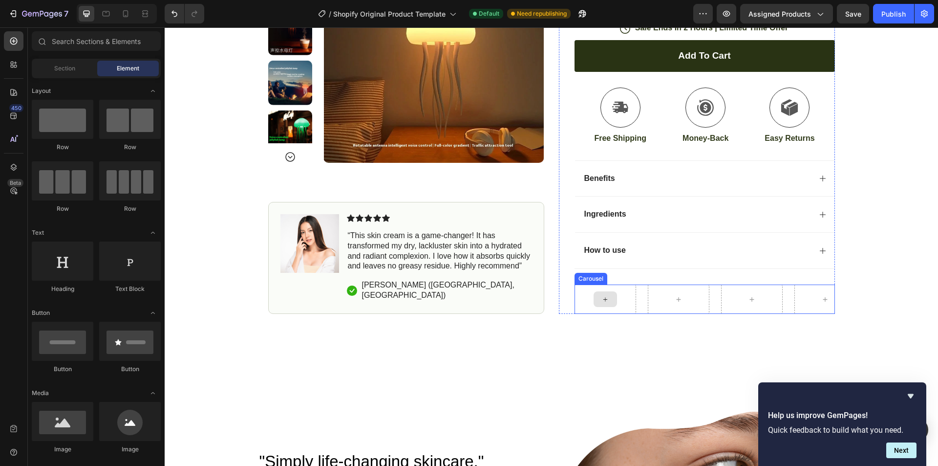
click at [622, 304] on div at bounding box center [606, 298] width 62 height 29
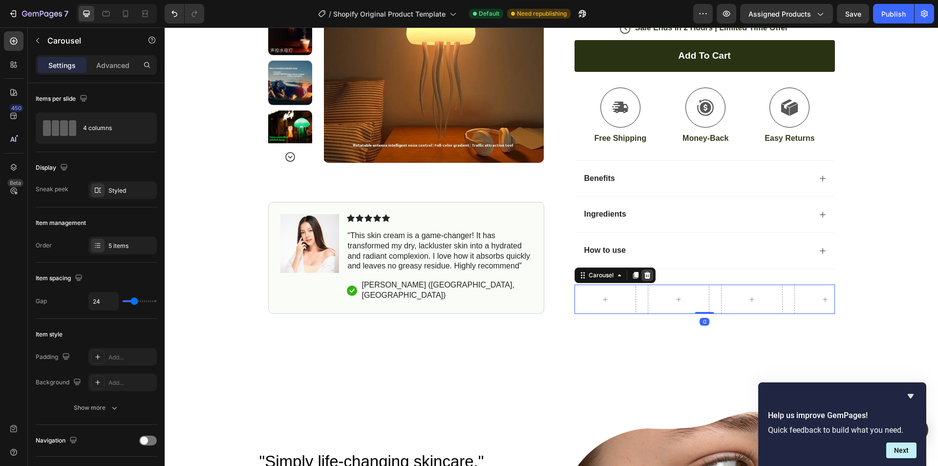
click at [647, 280] on div at bounding box center [647, 275] width 12 height 12
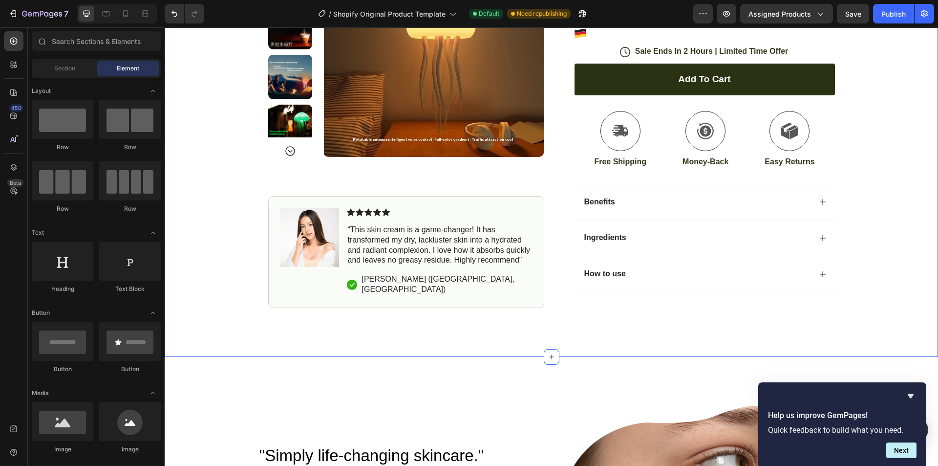
scroll to position [139, 0]
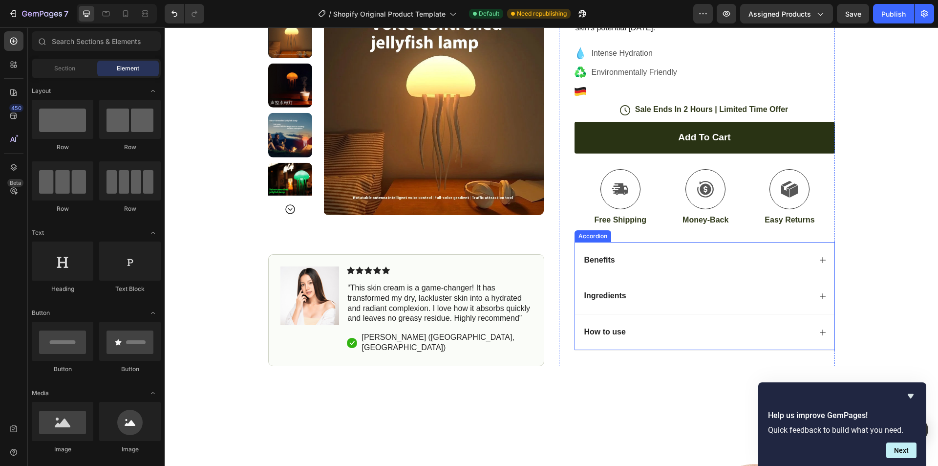
click at [688, 328] on div "How to use" at bounding box center [697, 331] width 228 height 13
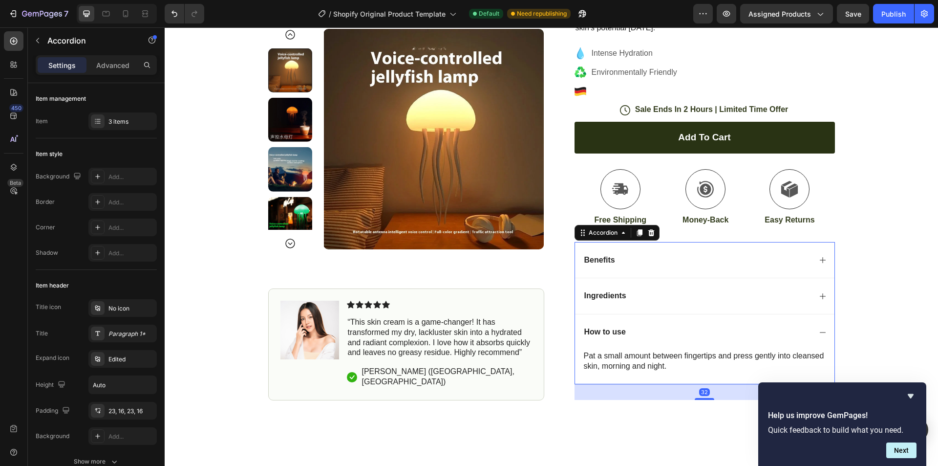
click at [707, 305] on div "Ingredients" at bounding box center [704, 295] width 259 height 36
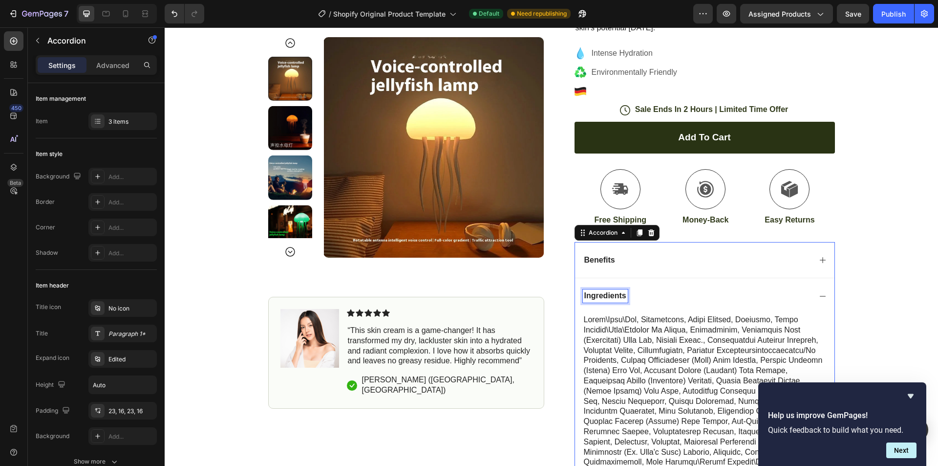
click at [604, 292] on p "Ingredients" at bounding box center [605, 296] width 42 height 10
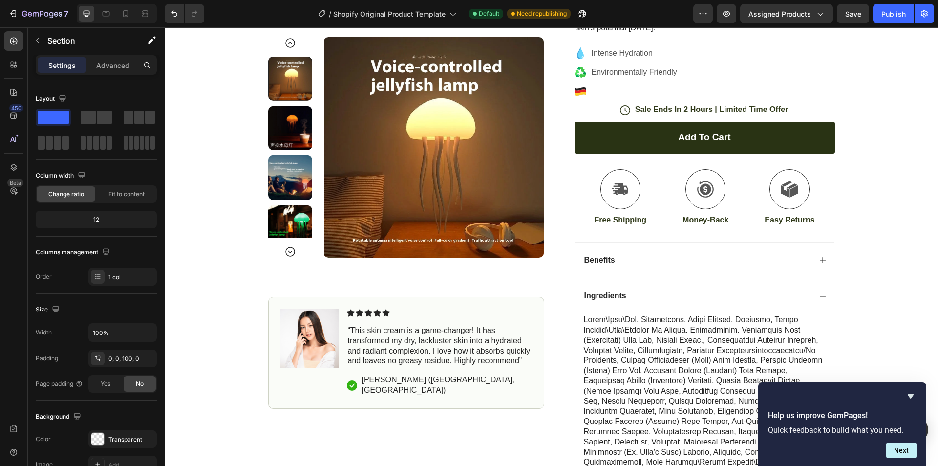
click at [865, 290] on div "Icon Free Shipping Text Block Row Icon 7,000+ Happy Customer Text Block Row Car…" at bounding box center [551, 236] width 773 height 654
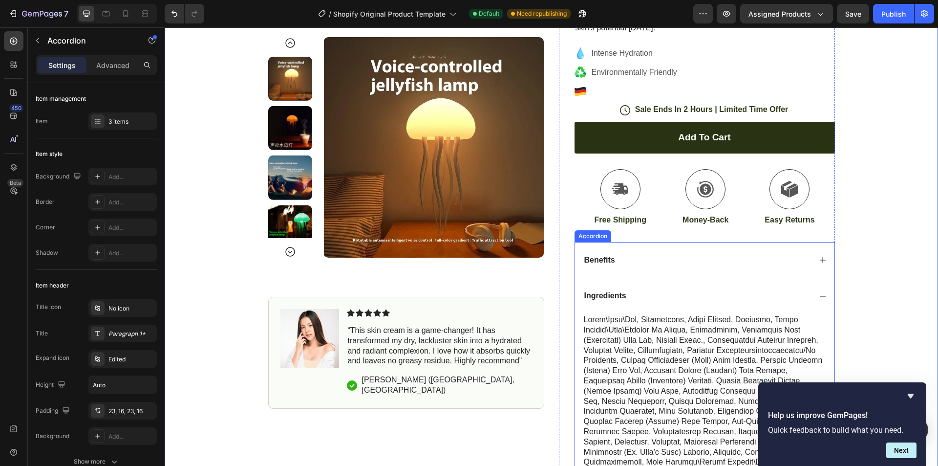
click at [754, 303] on div "Ingredients" at bounding box center [704, 295] width 259 height 36
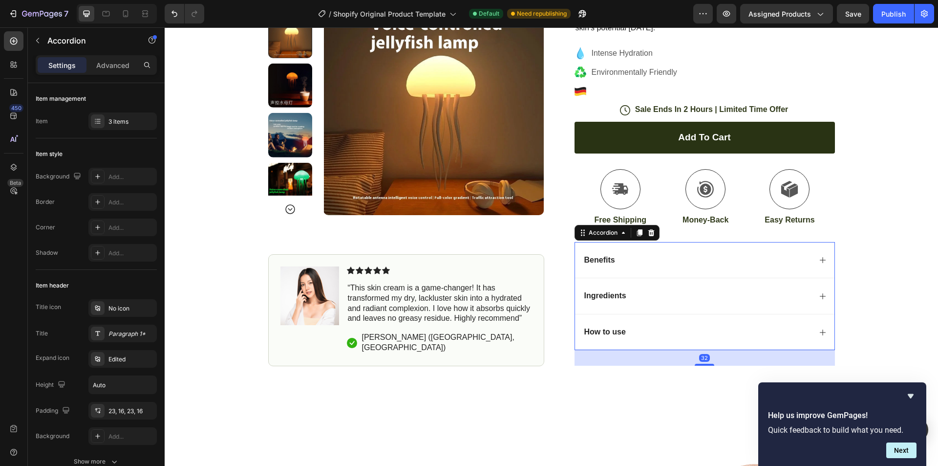
click at [686, 273] on div "Benefits" at bounding box center [704, 260] width 259 height 36
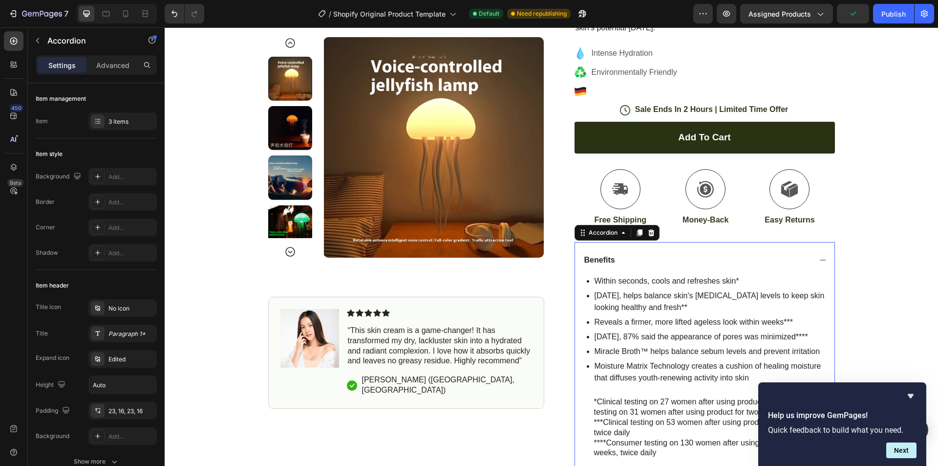
click at [806, 249] on div "Benefits" at bounding box center [704, 260] width 259 height 36
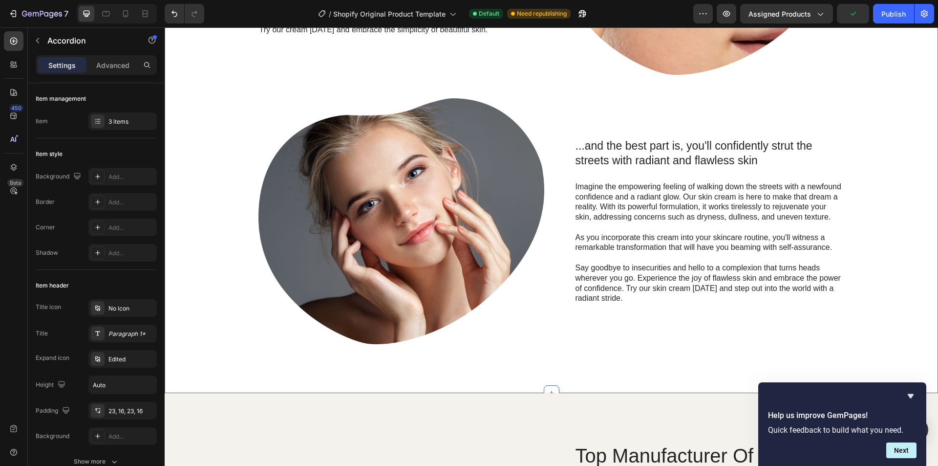
scroll to position [546, 0]
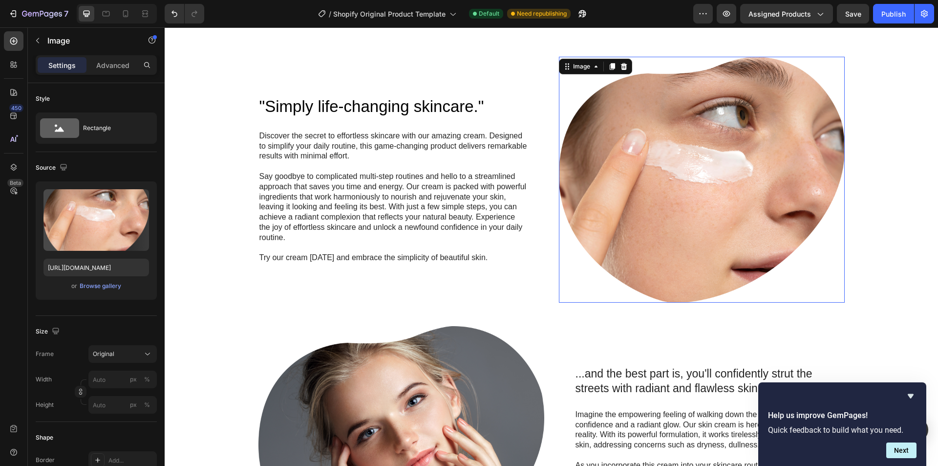
click at [688, 194] on img at bounding box center [702, 180] width 286 height 246
click at [867, 154] on div ""Simply life-changing skincare." Heading Discover the secret to effortless skin…" at bounding box center [551, 314] width 754 height 515
click at [772, 169] on img at bounding box center [702, 180] width 286 height 246
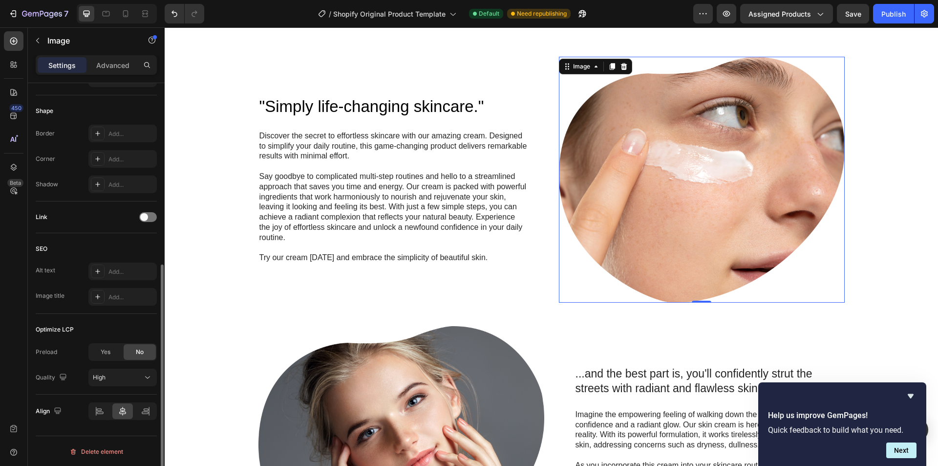
scroll to position [0, 0]
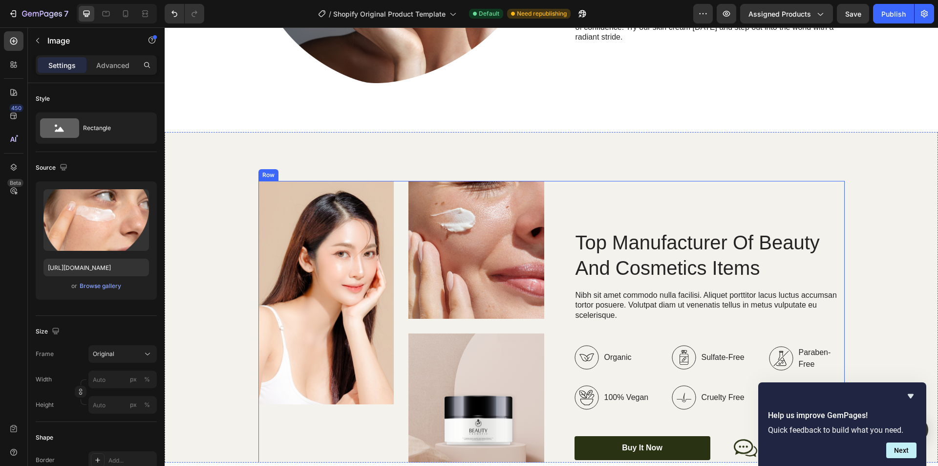
click at [798, 187] on div "Top Manufacturer Of Beauty And Cosmetics Items Heading Nibh sit amet commodo nu…" at bounding box center [702, 345] width 286 height 328
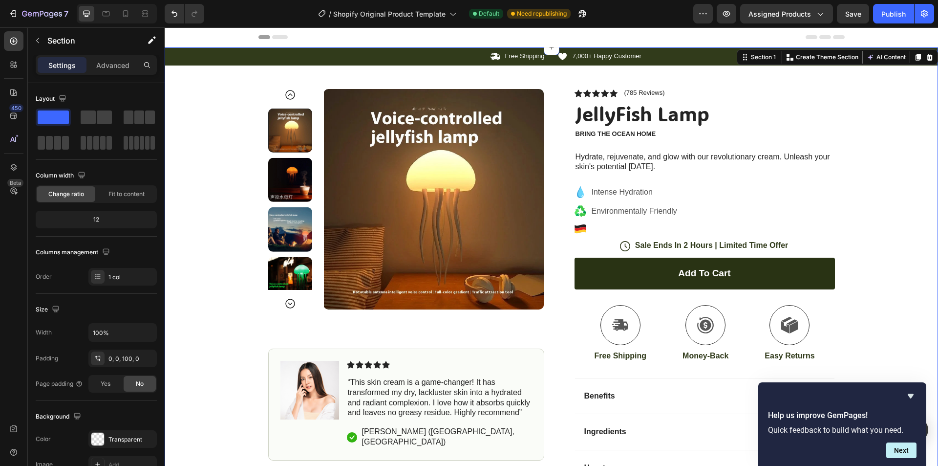
click at [876, 179] on div "Icon Free Shipping Text Block Row Icon 7,000+ Happy Customer Text Block Row Car…" at bounding box center [551, 275] width 773 height 457
click at [772, 117] on h1 "JellyFish Lamp" at bounding box center [705, 113] width 260 height 27
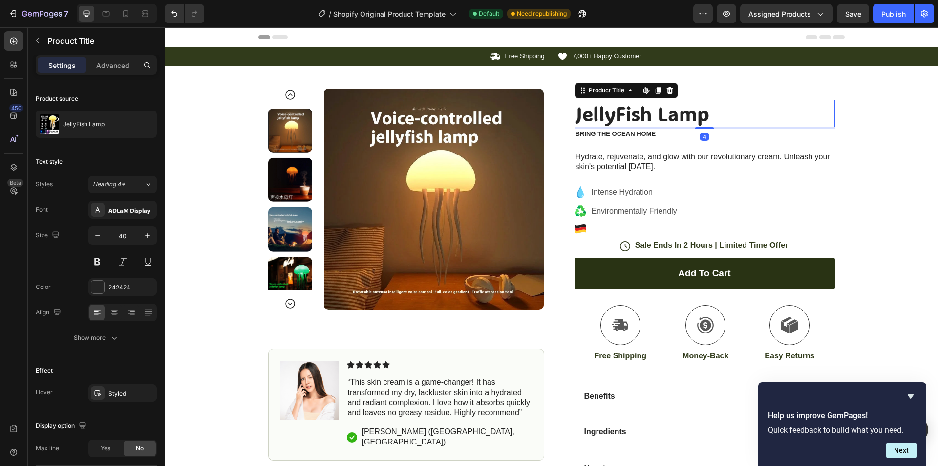
click at [700, 113] on h1 "JellyFish Lamp" at bounding box center [705, 113] width 260 height 27
click at [767, 110] on h1 "JellyFish Lamp" at bounding box center [705, 113] width 260 height 27
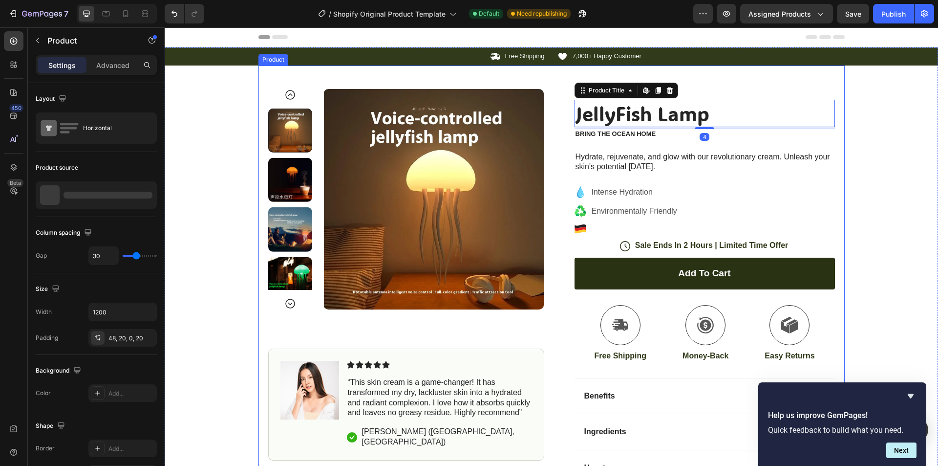
click at [777, 88] on div "Product Images Image Icon Icon Icon Icon Icon Icon List “This skin cream is a g…" at bounding box center [551, 283] width 586 height 436
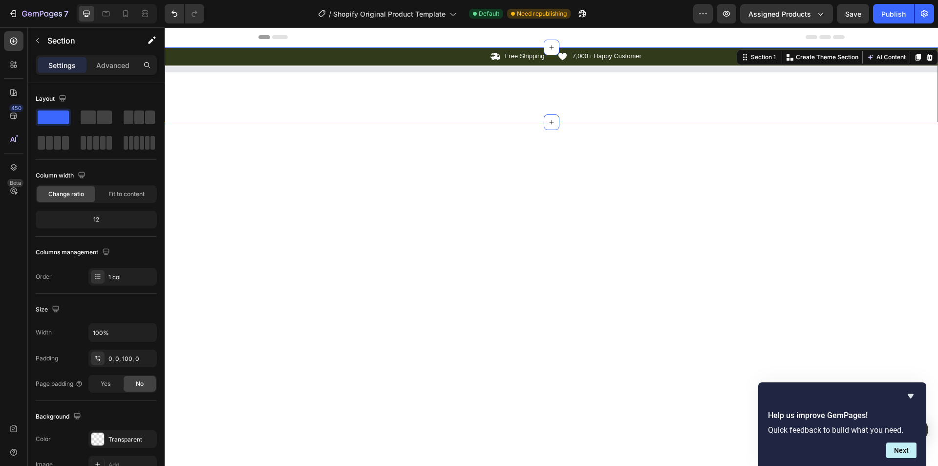
click at [894, 109] on div "Icon Free Shipping Text Block Row Icon 7,000+ Happy Customer Text Block Row Car…" at bounding box center [551, 84] width 773 height 75
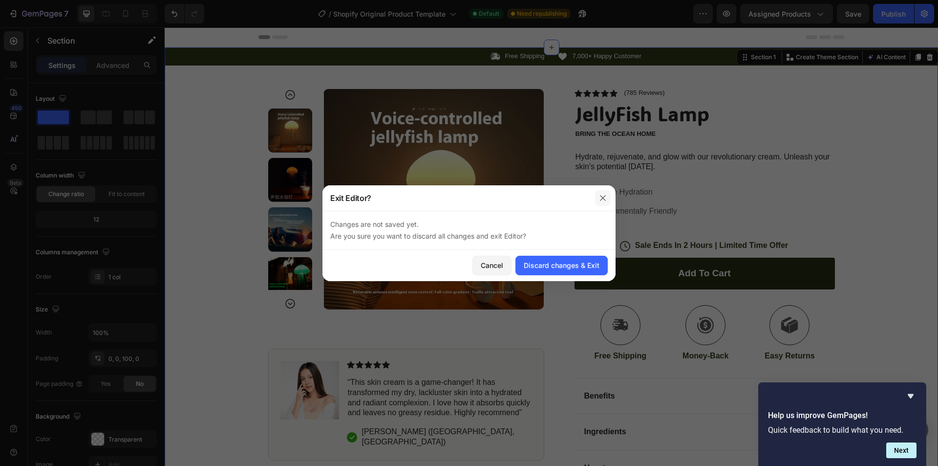
click at [608, 198] on button "button" at bounding box center [603, 198] width 16 height 16
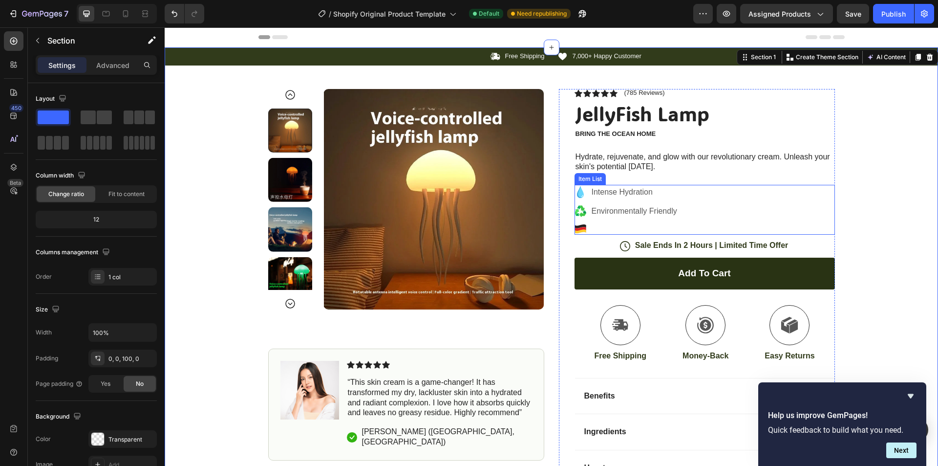
click at [607, 206] on p "Environmentally Friendly" at bounding box center [634, 211] width 85 height 12
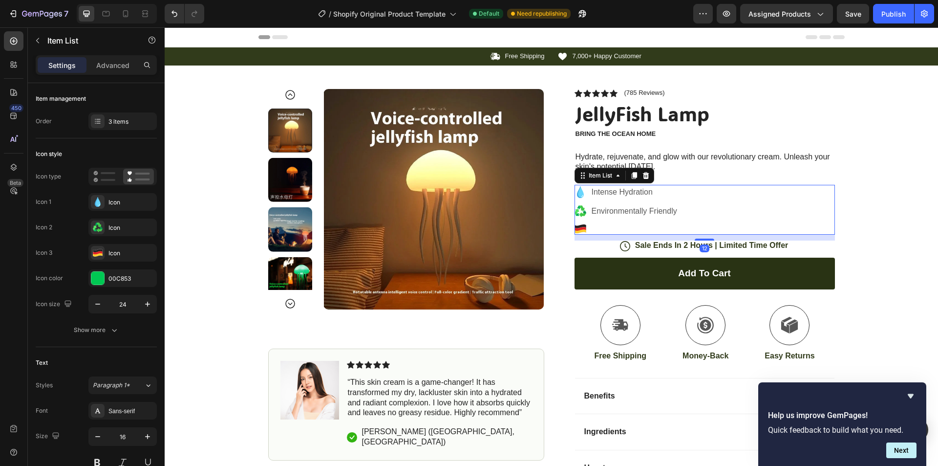
click at [580, 227] on icon at bounding box center [580, 226] width 11 height 4
click at [578, 227] on icon at bounding box center [580, 226] width 11 height 4
click at [132, 253] on div "Icon" at bounding box center [131, 253] width 46 height 9
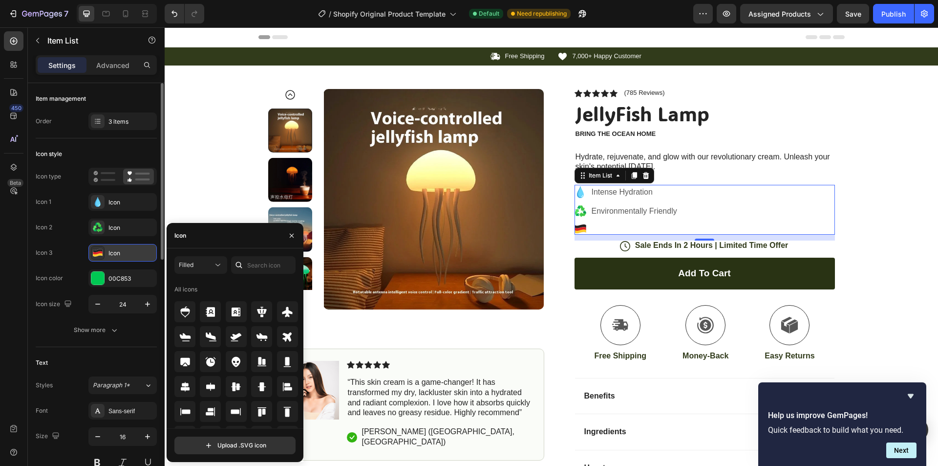
click at [132, 253] on div "Icon" at bounding box center [131, 253] width 46 height 9
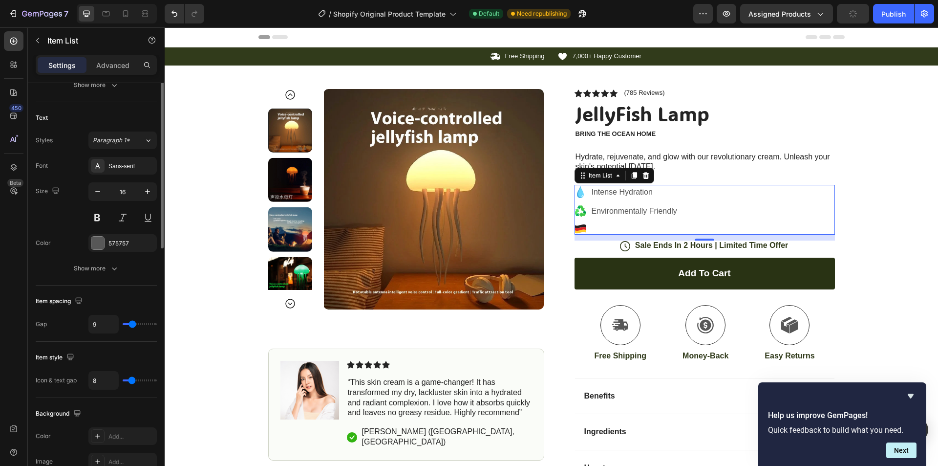
scroll to position [163, 0]
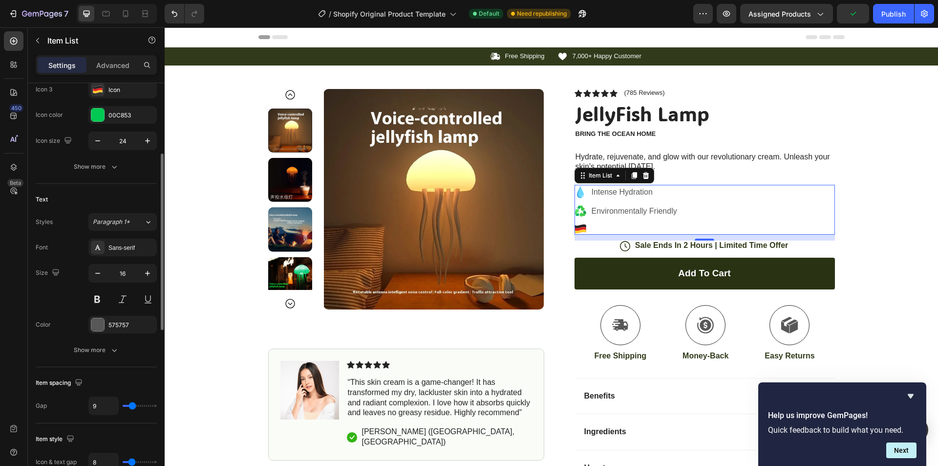
click at [607, 215] on p "Environmentally Friendly" at bounding box center [634, 211] width 85 height 12
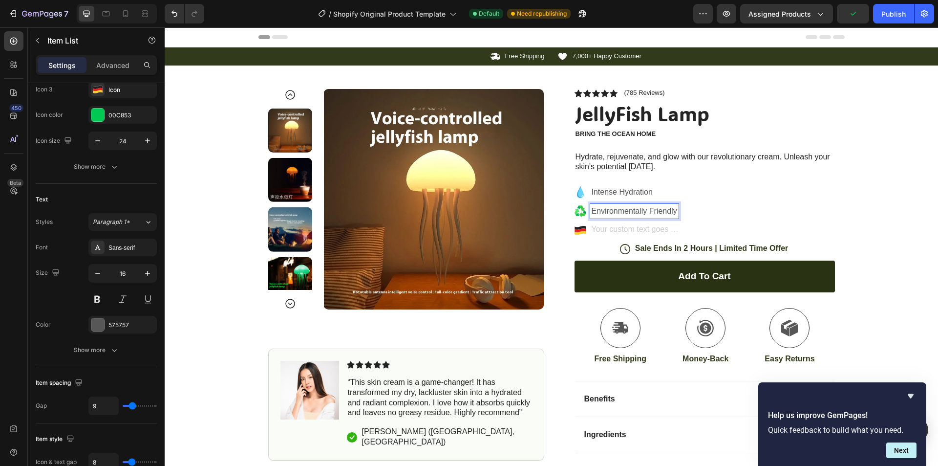
click at [578, 233] on icon at bounding box center [580, 233] width 11 height 4
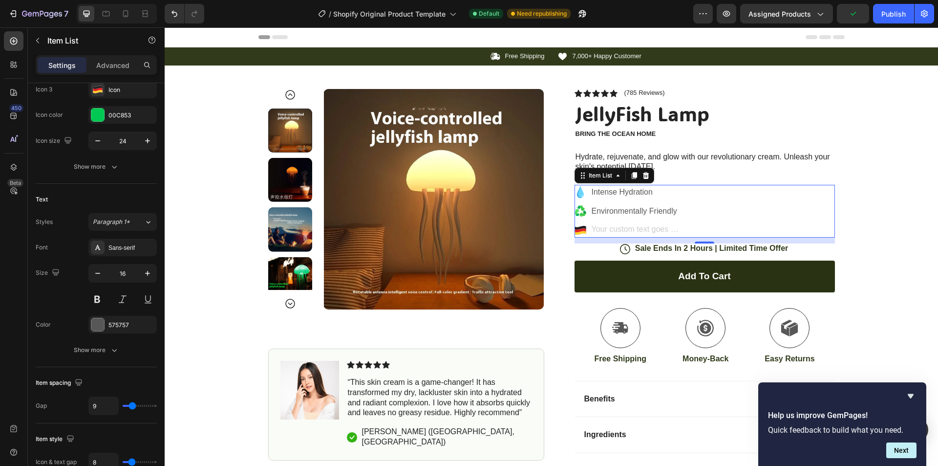
click at [578, 233] on icon at bounding box center [580, 233] width 11 height 4
click at [575, 232] on icon at bounding box center [580, 233] width 11 height 4
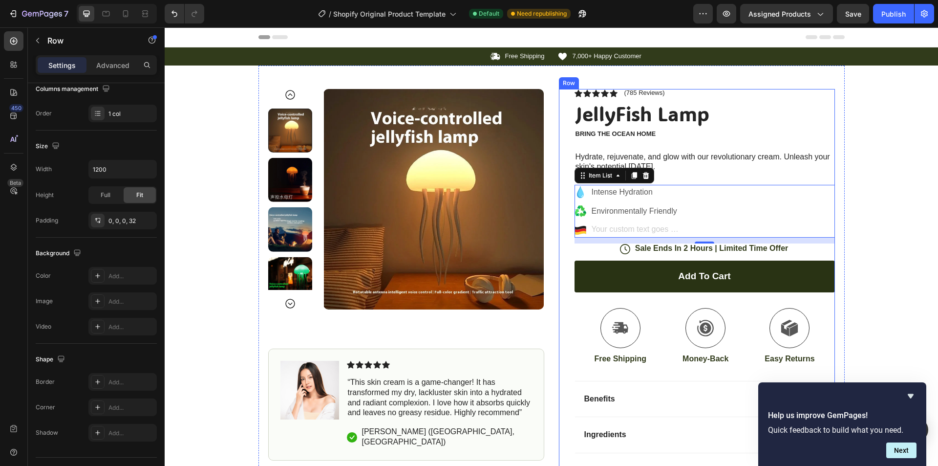
click at [570, 231] on div "Icon Icon Icon Icon Icon Icon List (785 Reviews) Text Block Row JellyFish Lamp …" at bounding box center [697, 297] width 276 height 416
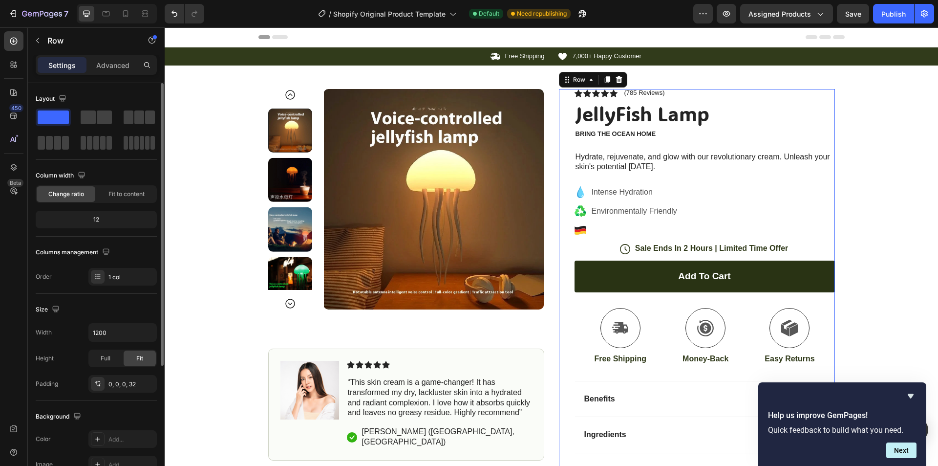
click at [570, 231] on div "Icon Icon Icon Icon Icon Icon List (785 Reviews) Text Block Row JellyFish Lamp …" at bounding box center [697, 297] width 276 height 416
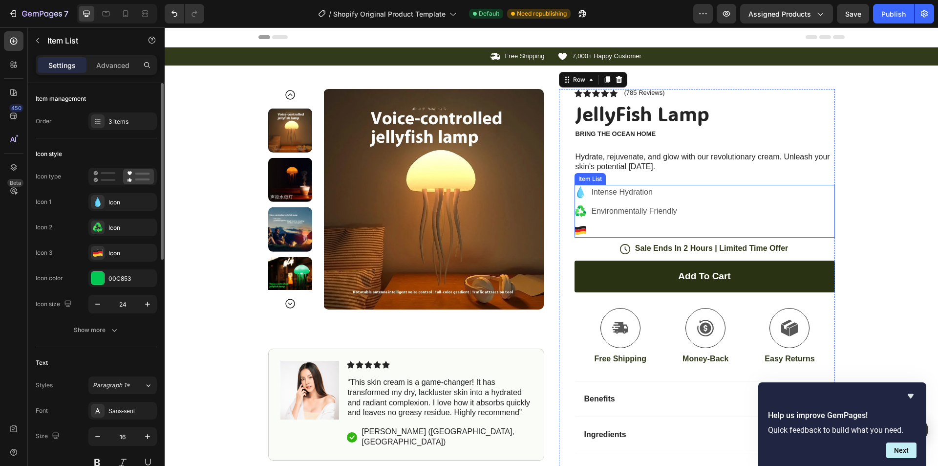
click at [629, 210] on p "Environmentally Friendly" at bounding box center [634, 211] width 85 height 12
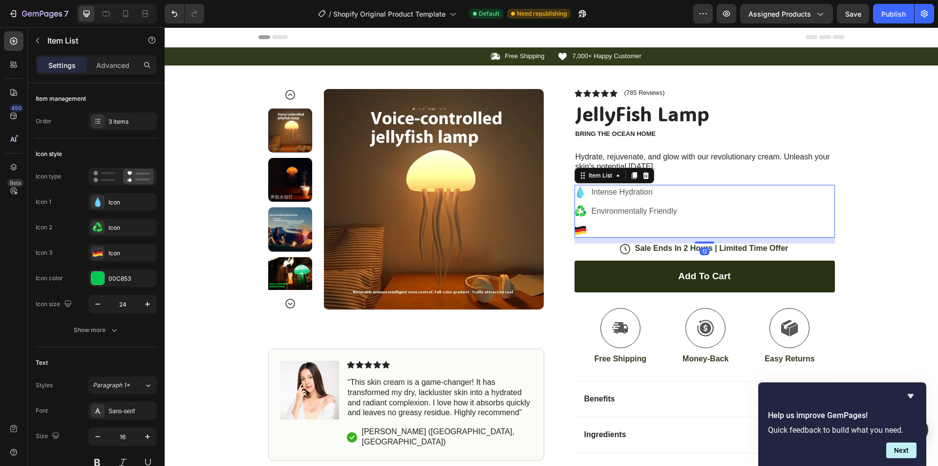
click at [728, 188] on div "Intense Hydration Environmentally Friendly" at bounding box center [705, 211] width 260 height 53
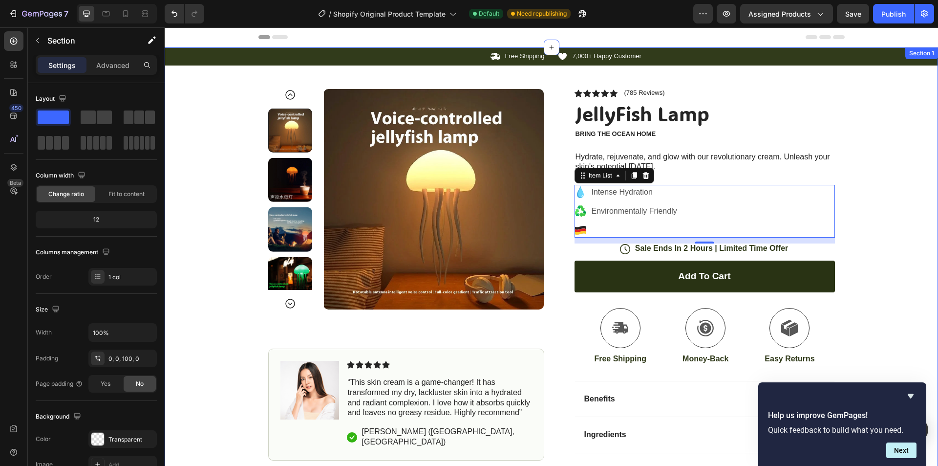
click at [854, 169] on div "Icon Free Shipping Text Block Row Icon 7,000+ Happy Customer Text Block Row Car…" at bounding box center [551, 275] width 773 height 457
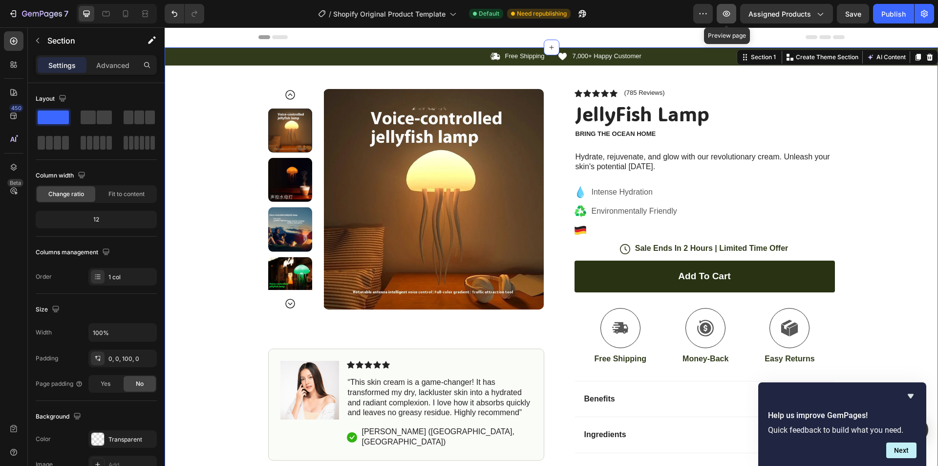
drag, startPoint x: 707, startPoint y: 12, endPoint x: 724, endPoint y: 11, distance: 16.6
click at [724, 11] on div "Preview Preview page Assigned Products Save Publish" at bounding box center [813, 14] width 241 height 20
click at [722, 9] on button "button" at bounding box center [727, 14] width 20 height 20
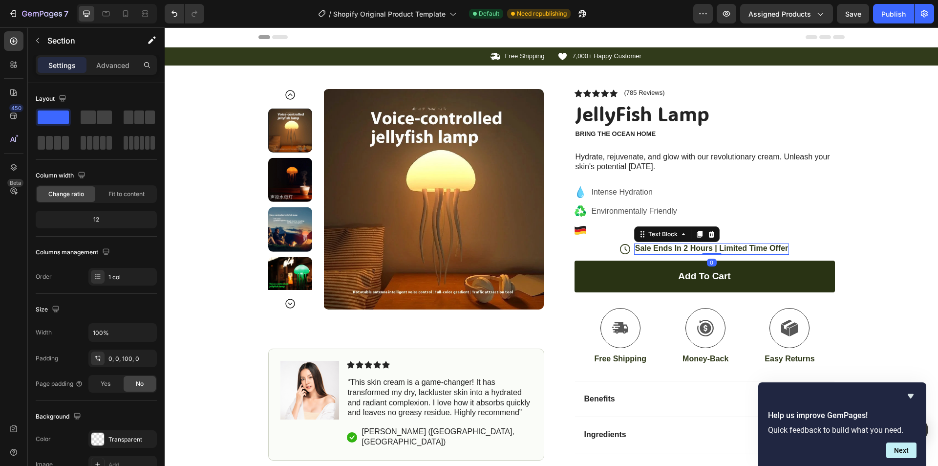
click at [669, 245] on p "Sale Ends In 2 Hours | Limited Time Offer" at bounding box center [711, 248] width 153 height 10
click at [846, 215] on div "Icon Free Shipping Text Block Row Icon 7,000+ Happy Customer Text Block Row Car…" at bounding box center [551, 275] width 773 height 457
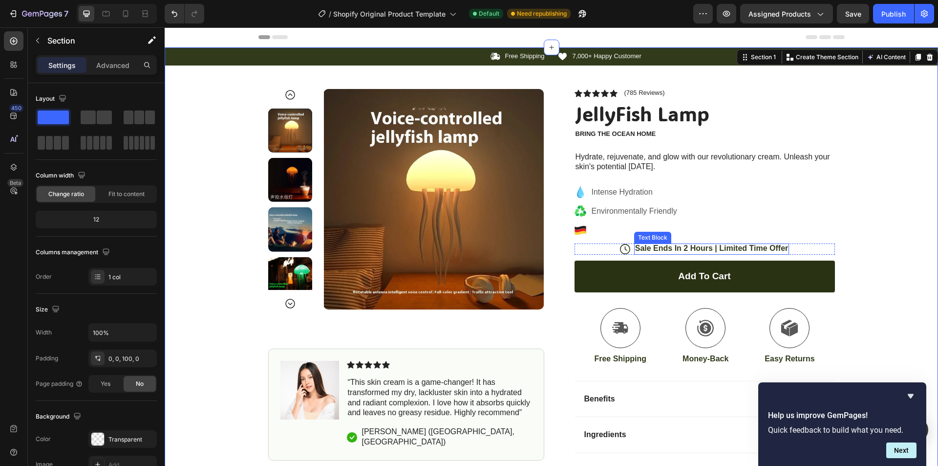
click at [732, 246] on p "Sale Ends In 2 Hours | Limited Time Offer" at bounding box center [711, 248] width 153 height 10
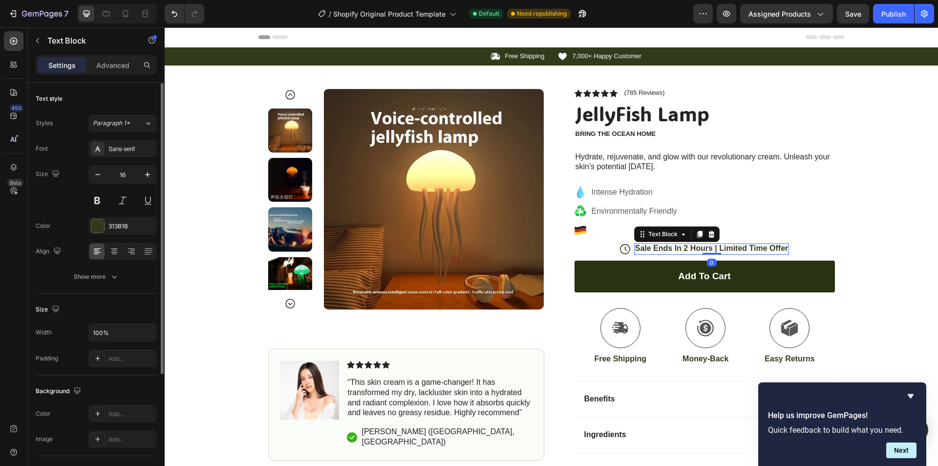
scroll to position [82, 0]
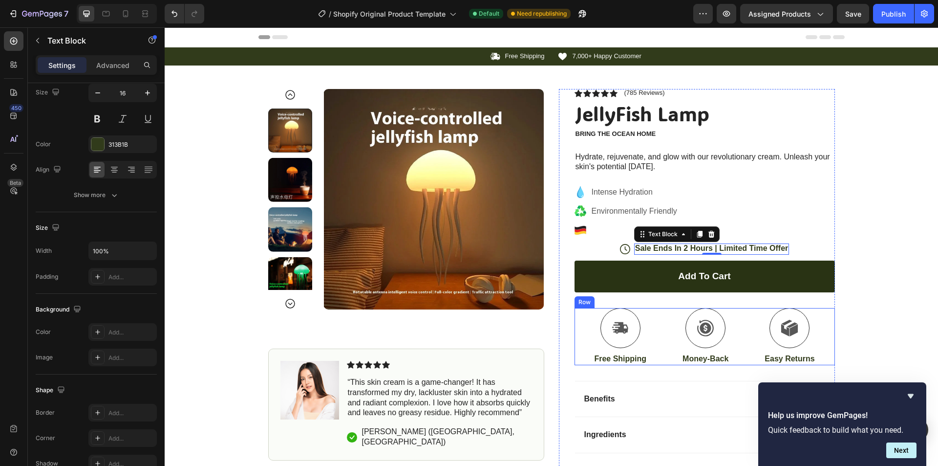
click at [677, 328] on div "Icon Free Shipping Text Block Icon Money-Back Text Block Icon Easy Returns Text…" at bounding box center [705, 336] width 260 height 57
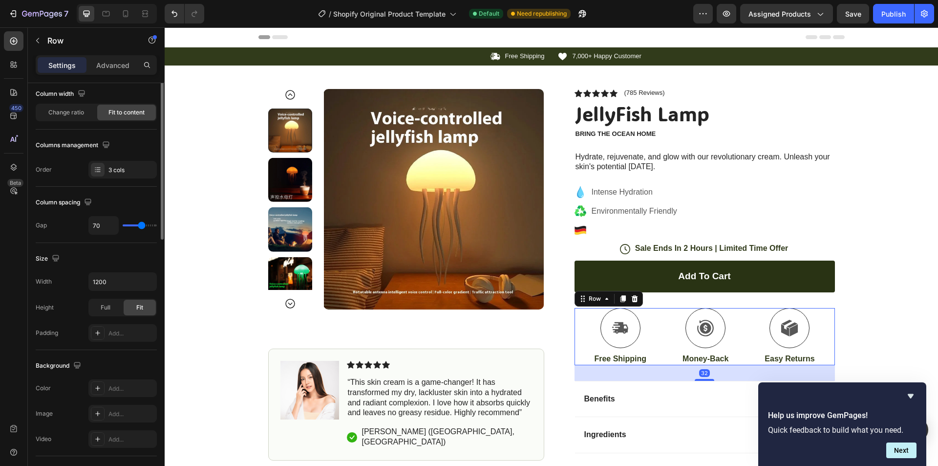
scroll to position [0, 0]
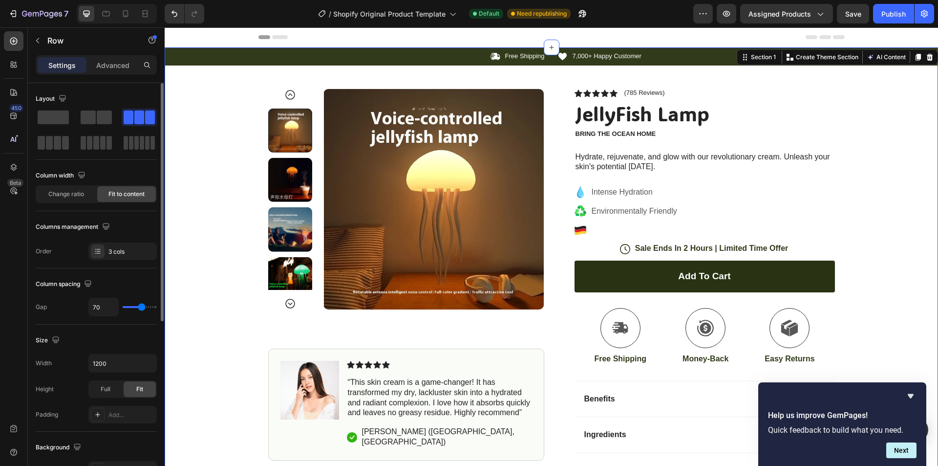
click at [860, 333] on div "Icon Free Shipping Text Block Row Icon 7,000+ Happy Customer Text Block Row Car…" at bounding box center [551, 275] width 773 height 457
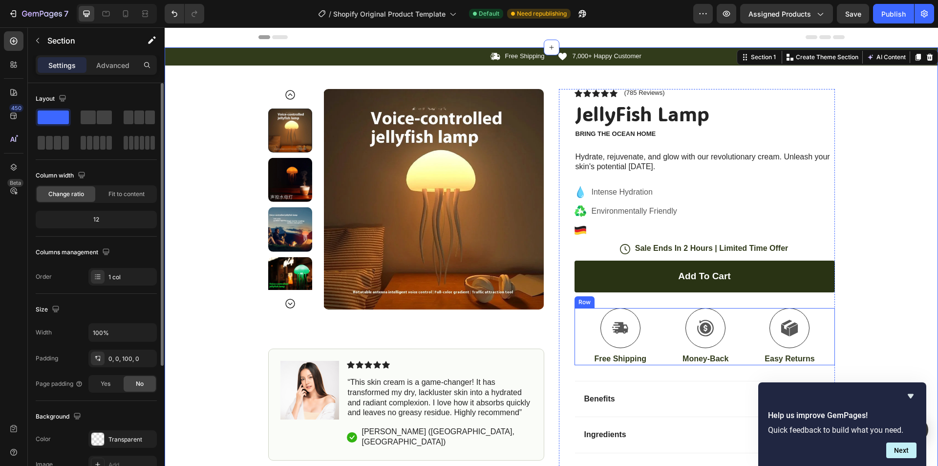
click at [748, 347] on div "Icon Free Shipping Text Block Icon Money-Back Text Block Icon Easy Returns Text…" at bounding box center [705, 336] width 260 height 57
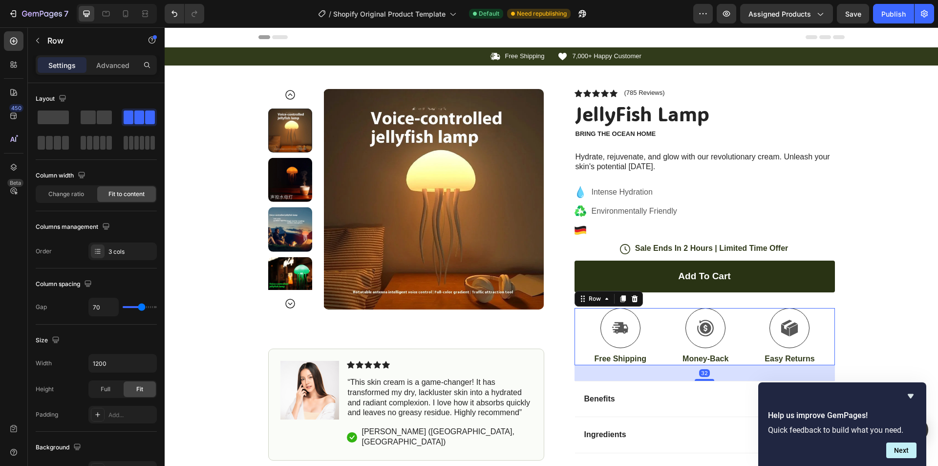
click at [710, 374] on div "32" at bounding box center [705, 373] width 260 height 16
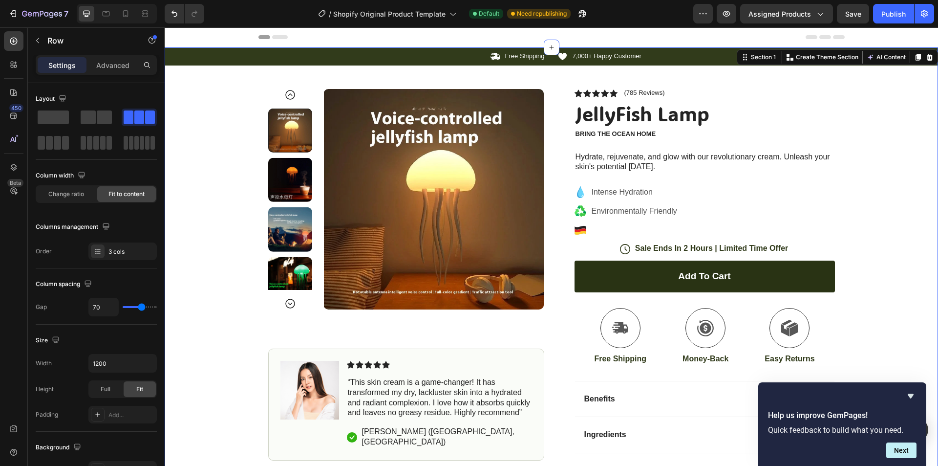
click at [910, 304] on div "Icon Free Shipping Text Block Row Icon 7,000+ Happy Customer Text Block Row Car…" at bounding box center [551, 275] width 773 height 457
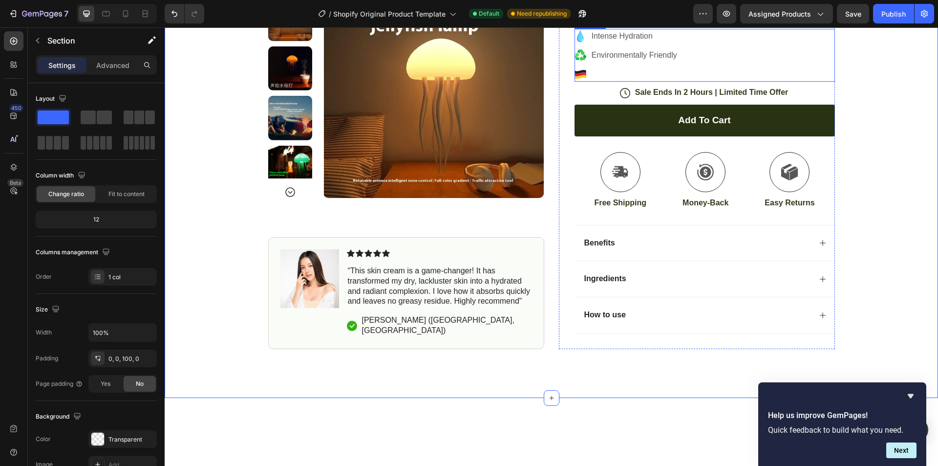
scroll to position [163, 0]
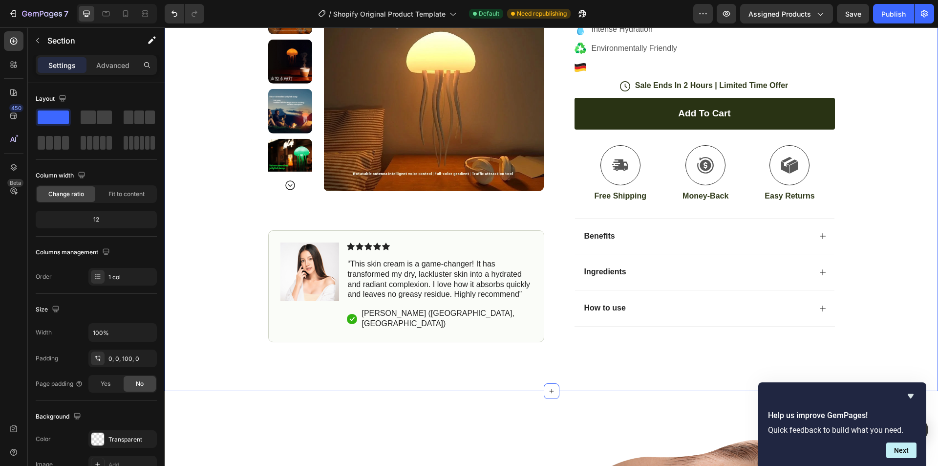
click at [857, 224] on div "Icon Free Shipping Text Block Row Icon 7,000+ Happy Customer Text Block Row Car…" at bounding box center [551, 113] width 773 height 457
click at [606, 367] on div "Icon Free Shipping Text Block Row Icon 7,000+ Happy Customer Text Block Row Car…" at bounding box center [551, 138] width 773 height 506
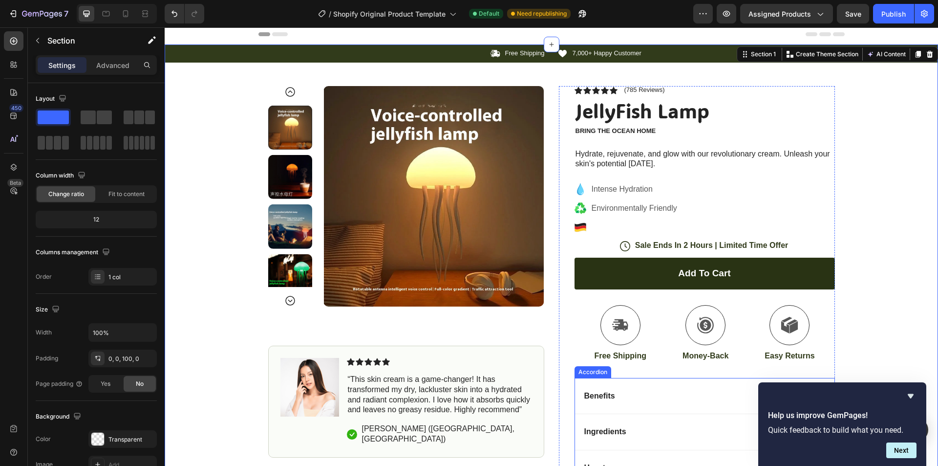
scroll to position [0, 0]
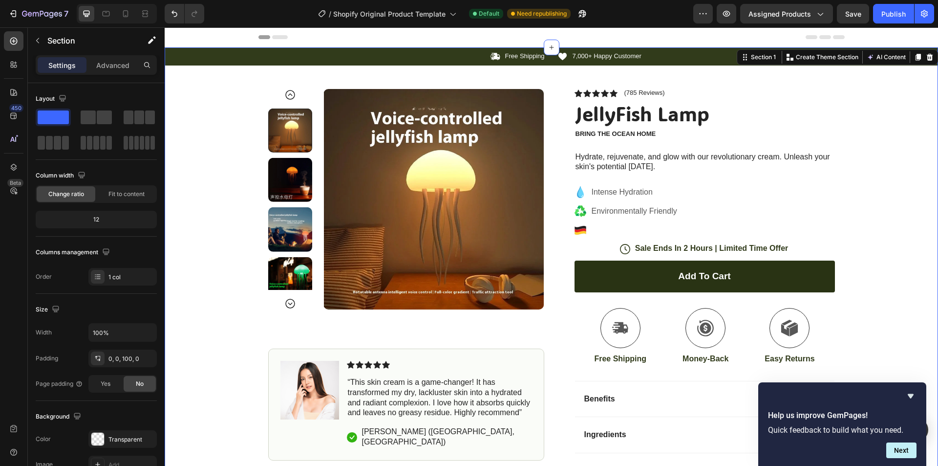
click at [842, 107] on div "Icon Free Shipping Text Block Row Icon 7,000+ Happy Customer Text Block Row Car…" at bounding box center [551, 275] width 773 height 457
click at [878, 60] on button "AI Content" at bounding box center [886, 57] width 43 height 12
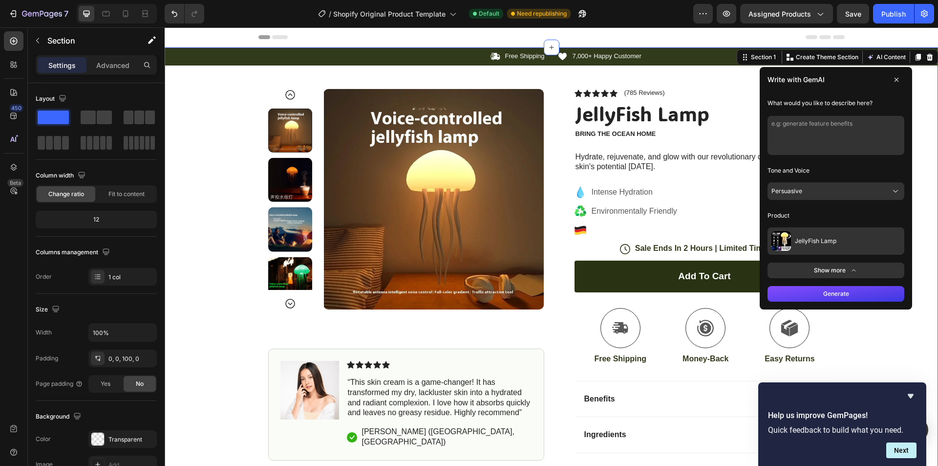
click at [907, 87] on div "Icon Free Shipping Text Block Row Icon 7,000+ Happy Customer Text Block Row Car…" at bounding box center [551, 275] width 773 height 457
click at [891, 84] on button at bounding box center [897, 80] width 16 height 16
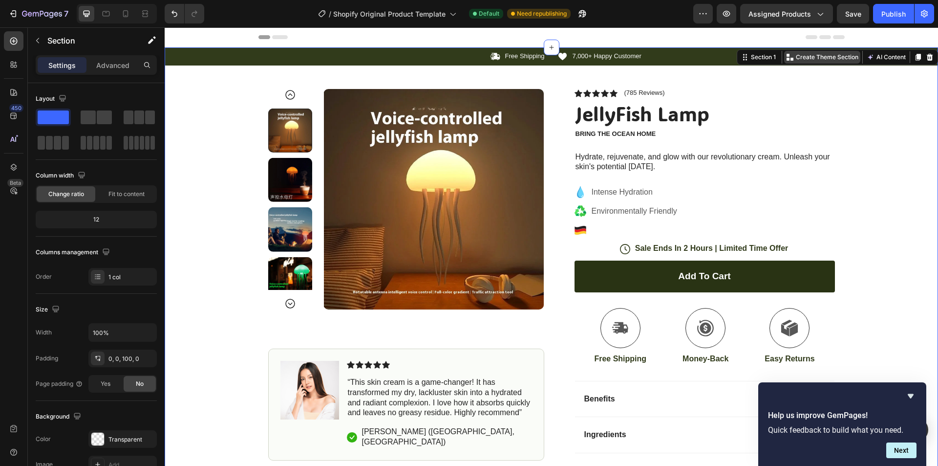
click at [814, 53] on p "Create Theme Section" at bounding box center [827, 57] width 63 height 9
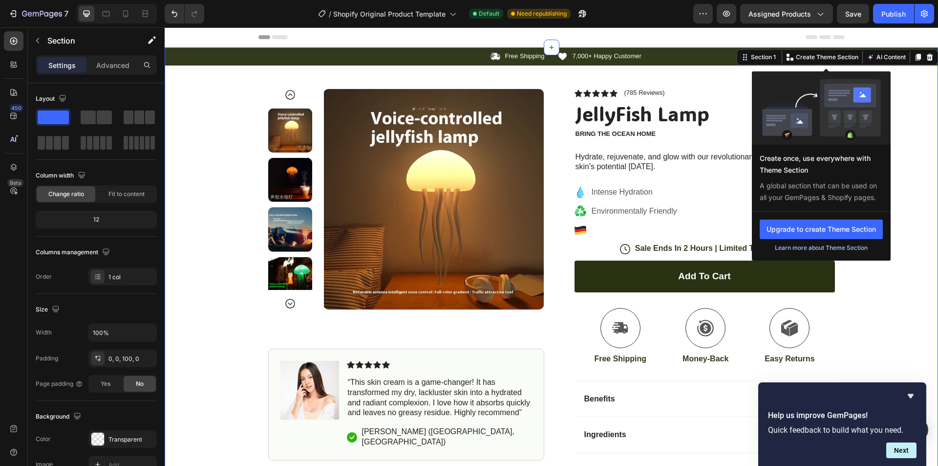
click at [809, 247] on div "Learn more about Theme Section" at bounding box center [821, 248] width 123 height 10
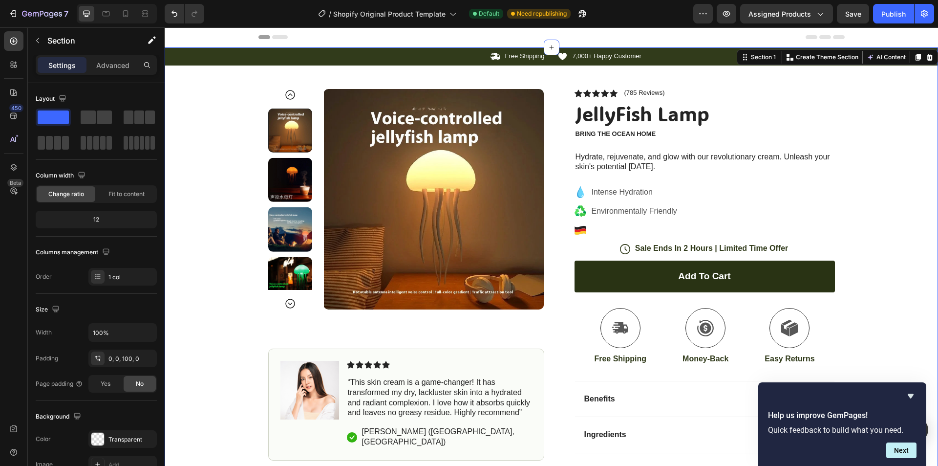
click at [873, 64] on div "Section 1 You can create reusable sections Create Theme Section AI Content Writ…" at bounding box center [837, 57] width 201 height 16
click at [873, 60] on button "AI Content" at bounding box center [886, 57] width 43 height 12
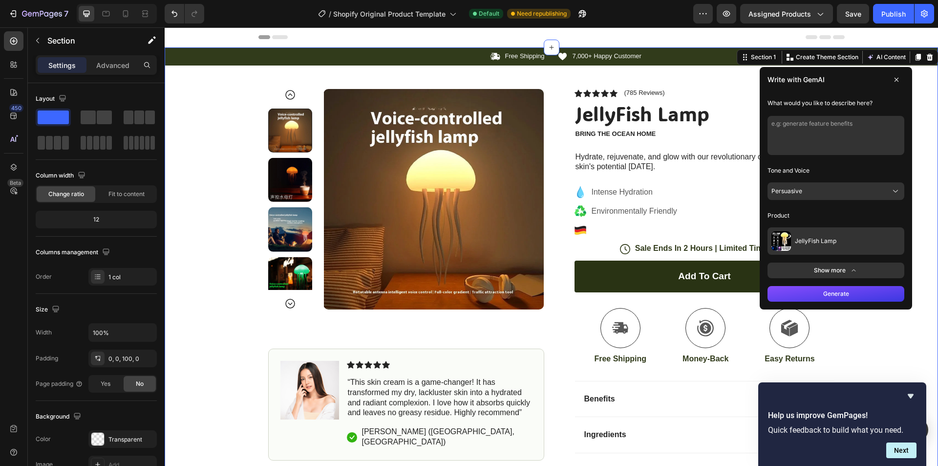
click at [909, 128] on div "Icon Free Shipping Text Block Row Icon 7,000+ Happy Customer Text Block Row Car…" at bounding box center [551, 275] width 773 height 457
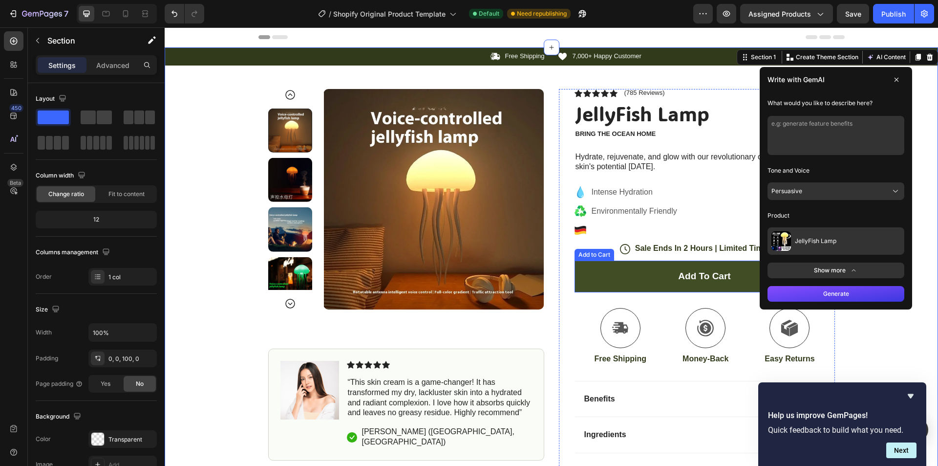
click at [648, 289] on button "Add to cart" at bounding box center [705, 276] width 260 height 32
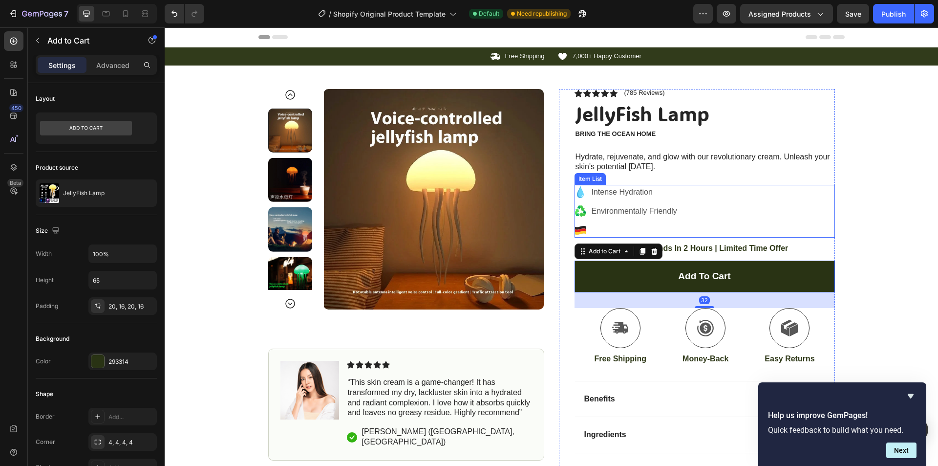
click at [823, 189] on div "Intense Hydration Environmentally Friendly" at bounding box center [705, 211] width 260 height 53
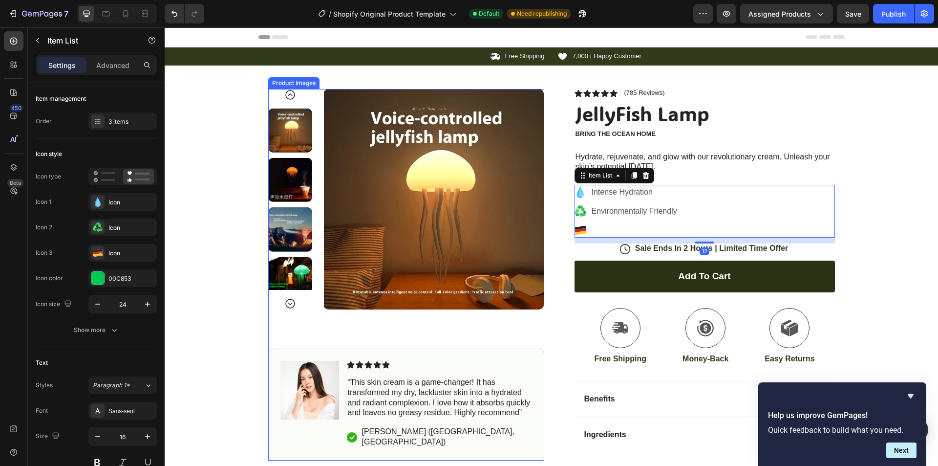
click at [210, 191] on div "Icon Free Shipping Text Block Row Icon 7,000+ Happy Customer Text Block Row Car…" at bounding box center [551, 275] width 773 height 457
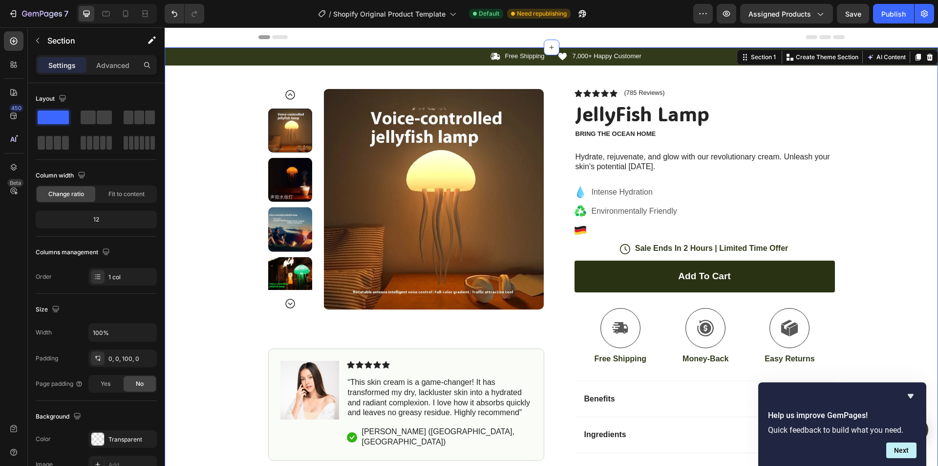
click at [209, 190] on div "Icon Free Shipping Text Block Row Icon 7,000+ Happy Customer Text Block Row Car…" at bounding box center [551, 275] width 773 height 457
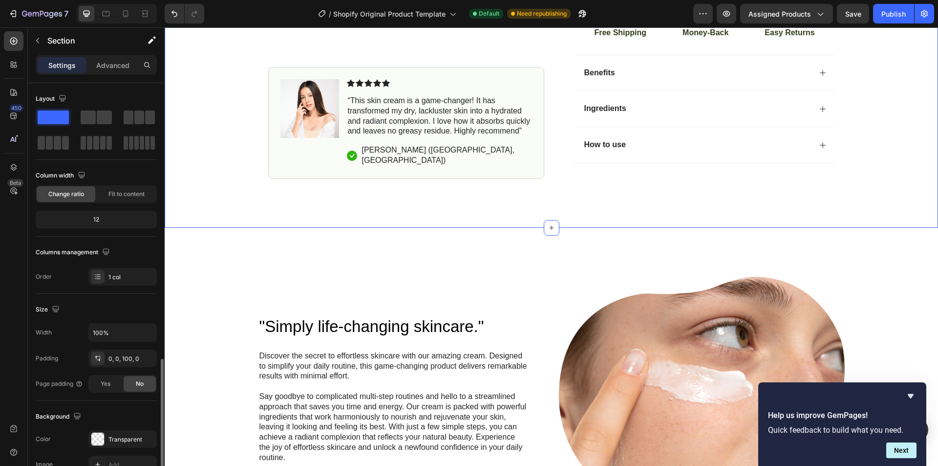
scroll to position [186, 0]
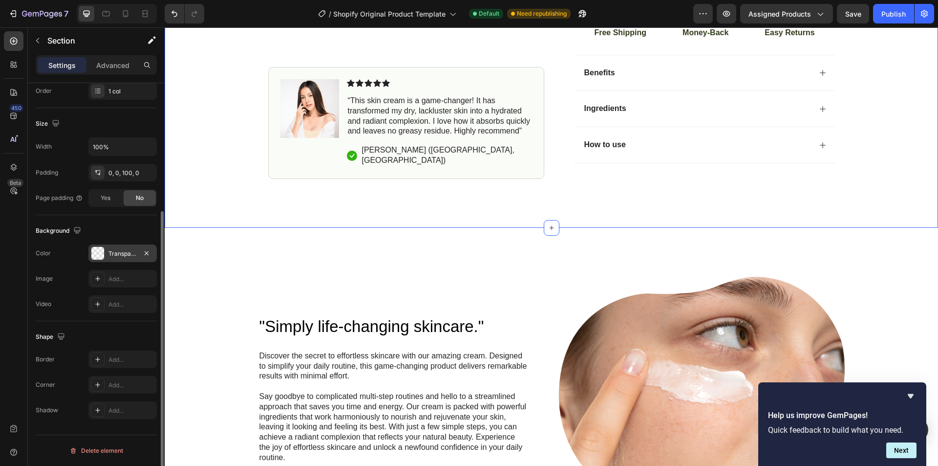
click at [126, 255] on div "Transparent" at bounding box center [122, 253] width 28 height 9
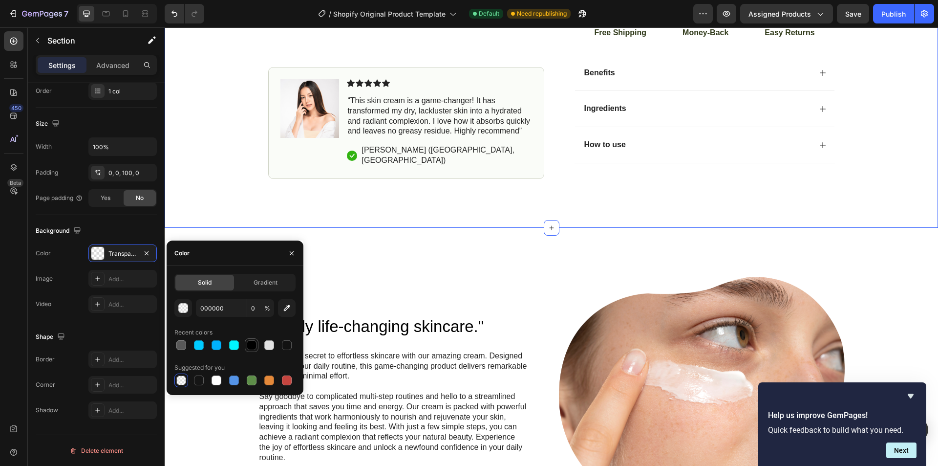
click at [251, 342] on div at bounding box center [252, 345] width 10 height 10
type input "100"
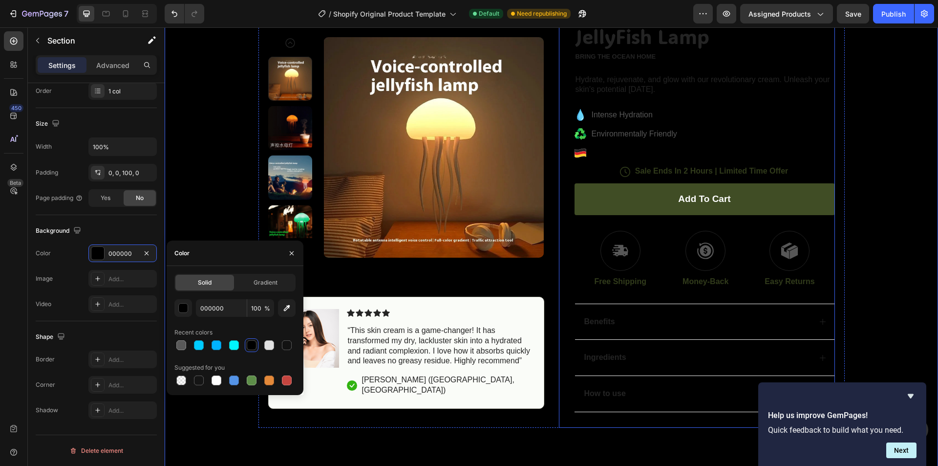
scroll to position [0, 0]
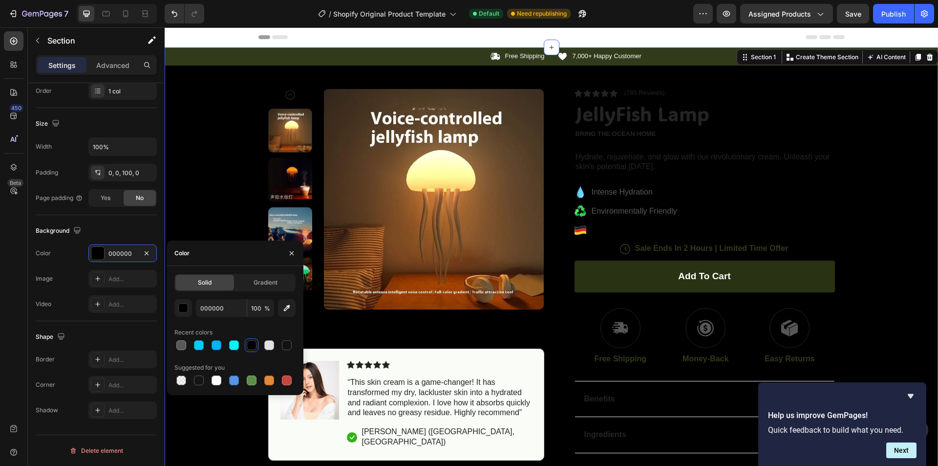
click at [861, 198] on div "Icon Free Shipping Text Block Row Icon 7,000+ Happy Customer Text Block Row Car…" at bounding box center [551, 275] width 773 height 457
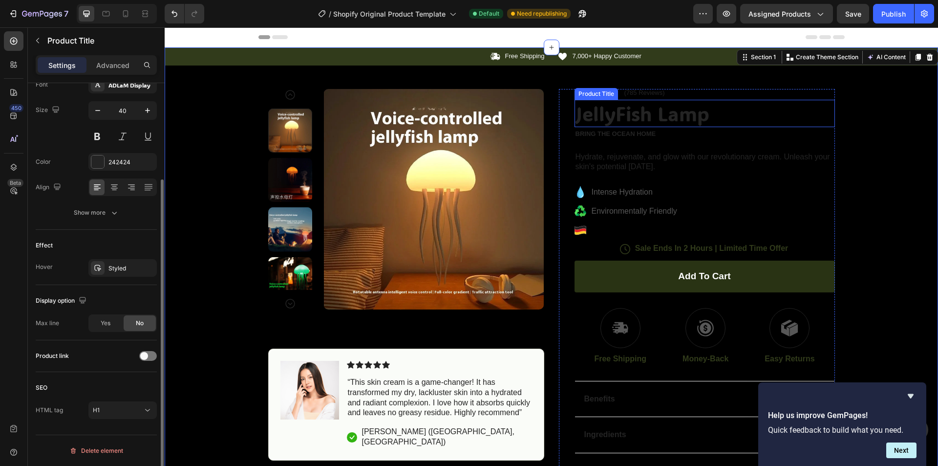
click at [615, 116] on h1 "JellyFish Lamp" at bounding box center [705, 113] width 260 height 27
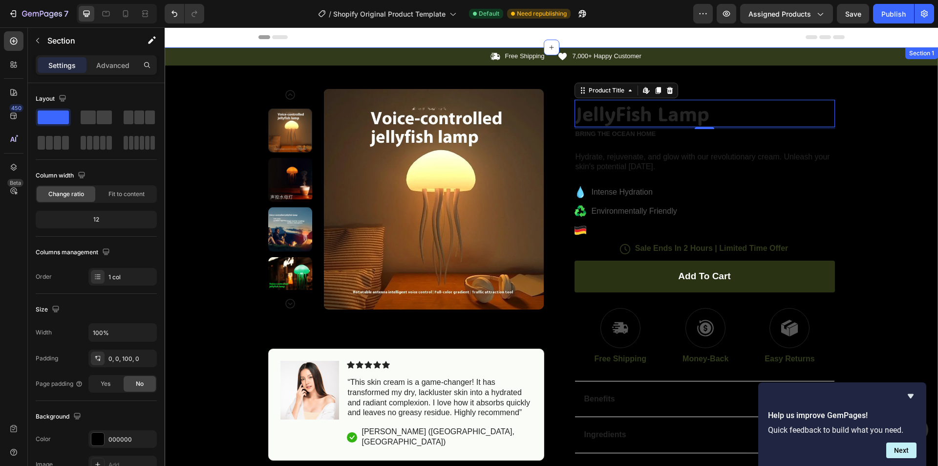
click at [890, 201] on div "Icon Free Shipping Text Block Row Icon 7,000+ Happy Customer Text Block Row Car…" at bounding box center [551, 275] width 773 height 457
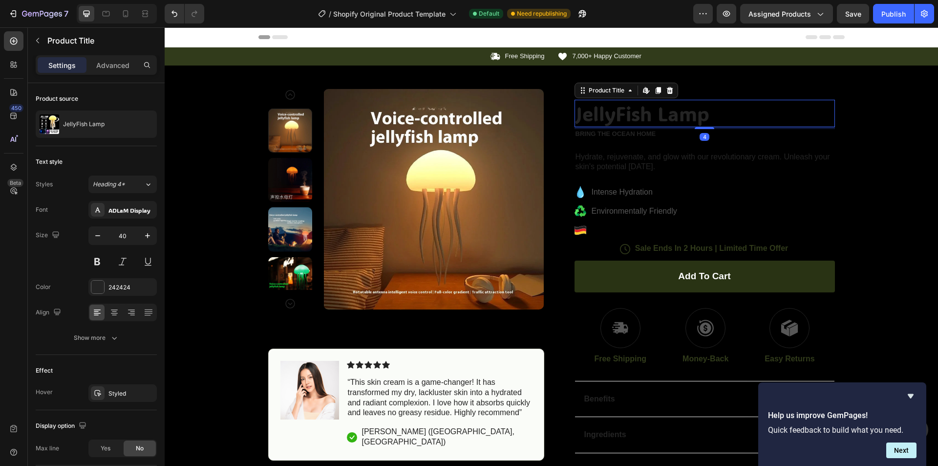
click at [622, 114] on h1 "JellyFish Lamp" at bounding box center [705, 113] width 260 height 27
click at [99, 286] on div at bounding box center [97, 286] width 13 height 13
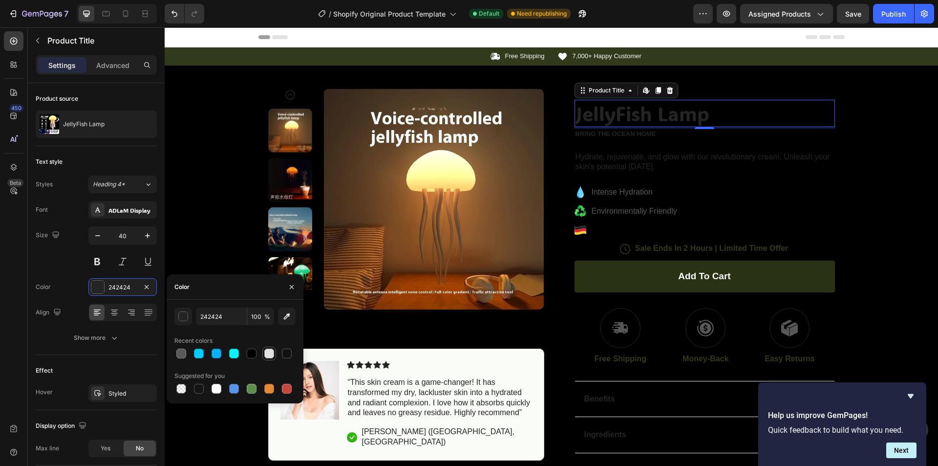
click at [274, 356] on div at bounding box center [269, 353] width 10 height 10
type input "E2E2E2"
click at [810, 82] on div "Product Images Image Icon Icon Icon Icon Icon Icon List “This skin cream is a g…" at bounding box center [551, 284] width 586 height 439
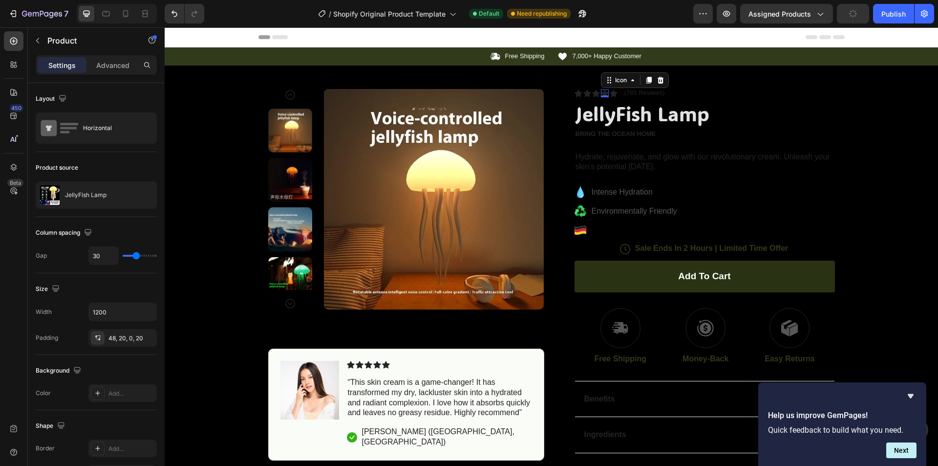
click at [601, 94] on div "Icon 0" at bounding box center [605, 93] width 8 height 8
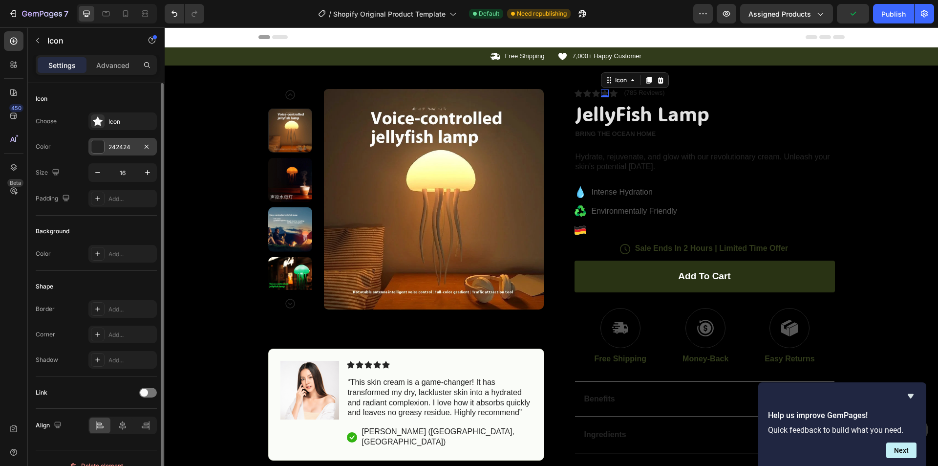
click at [115, 145] on div "242424" at bounding box center [122, 147] width 28 height 9
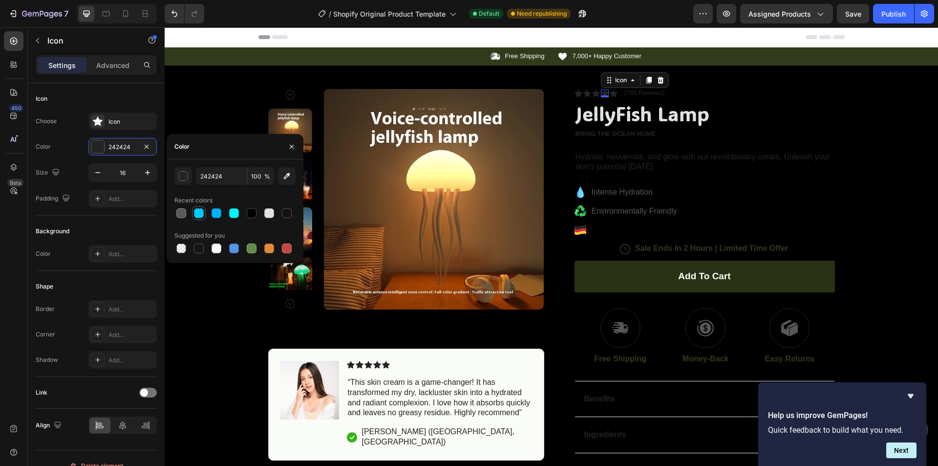
click at [197, 218] on div at bounding box center [199, 213] width 12 height 12
type input "00CBFF"
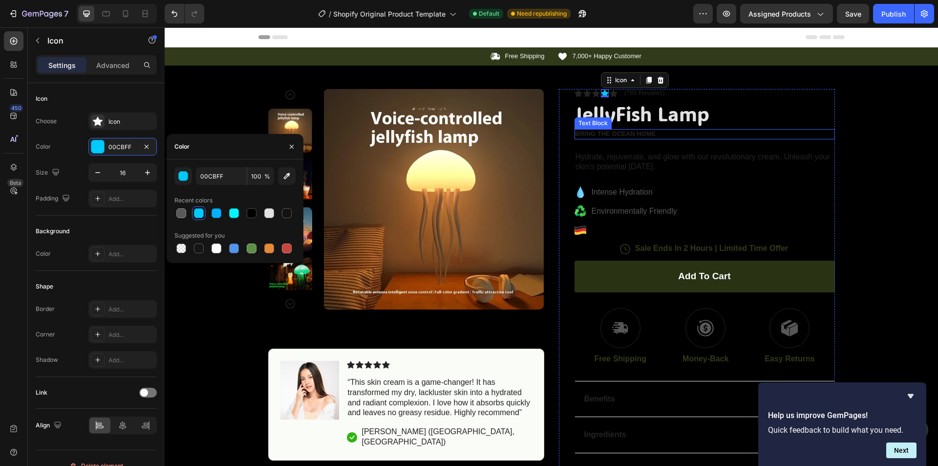
click at [776, 126] on h1 "JellyFish Lamp" at bounding box center [705, 113] width 260 height 27
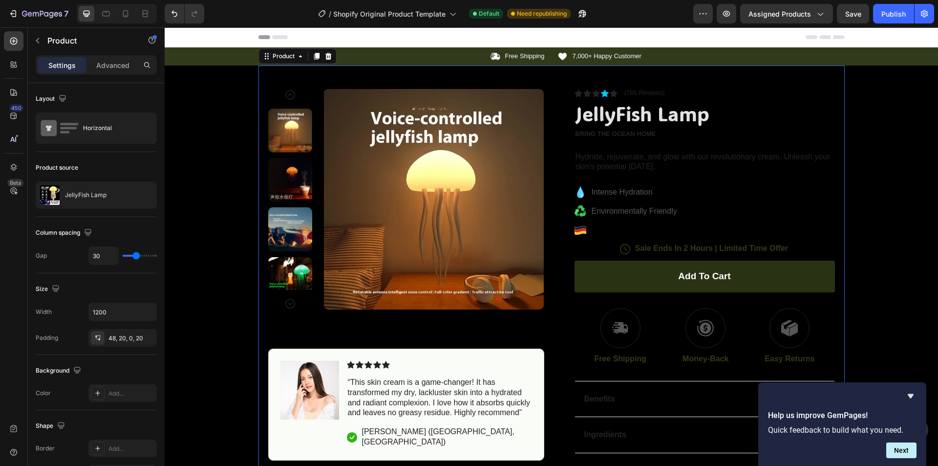
click at [790, 85] on div "Product Images Image Icon Icon Icon Icon Icon Icon List “This skin cream is a g…" at bounding box center [551, 284] width 586 height 439
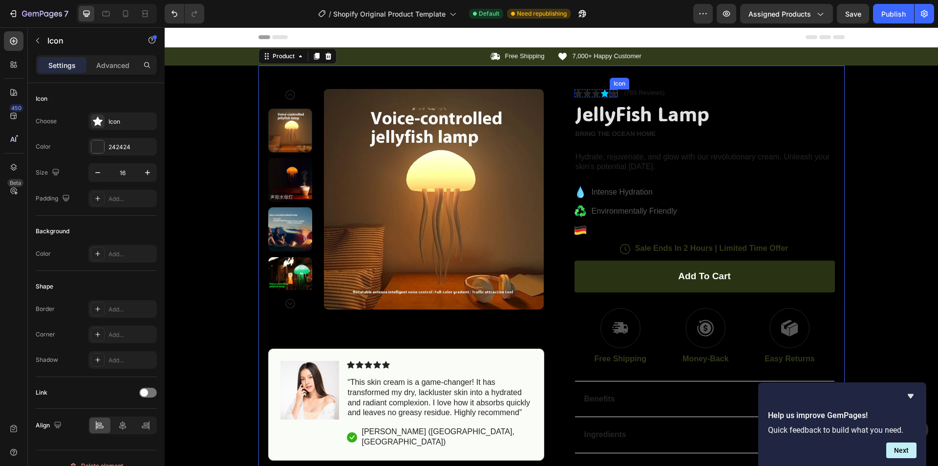
click at [611, 93] on div "Icon" at bounding box center [614, 93] width 8 height 8
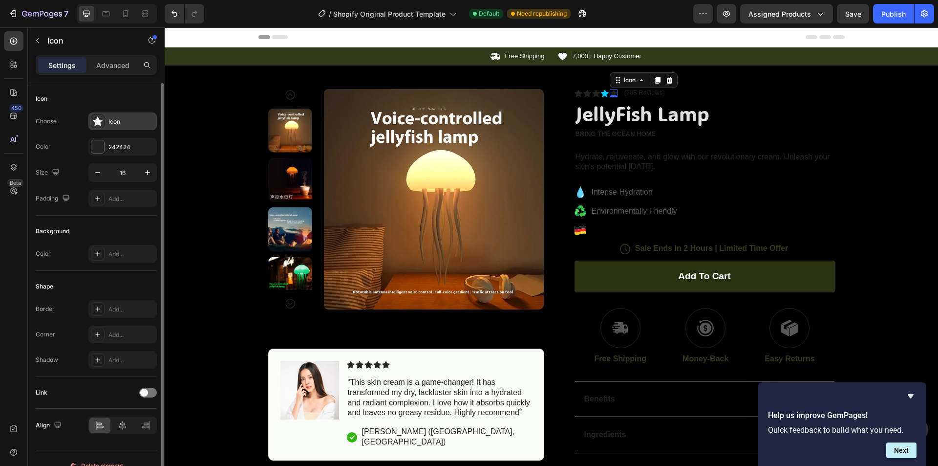
click at [126, 126] on div "Icon" at bounding box center [122, 121] width 68 height 18
click at [127, 153] on div "242424" at bounding box center [122, 147] width 68 height 18
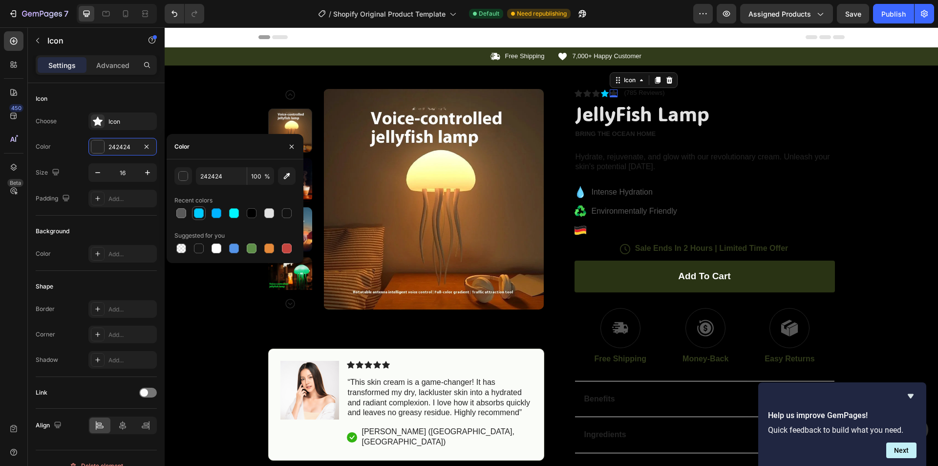
click at [199, 216] on div at bounding box center [199, 213] width 10 height 10
type input "00CBFF"
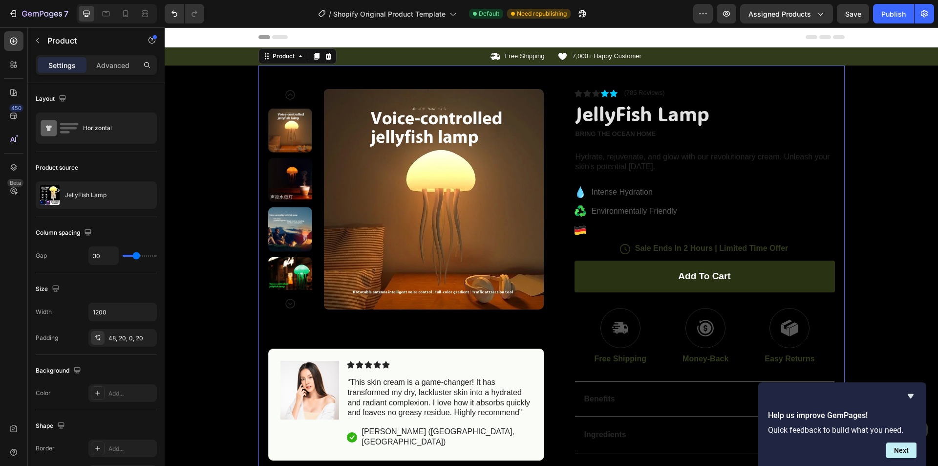
click at [556, 85] on div "Product Images Image Icon Icon Icon Icon Icon Icon List “This skin cream is a g…" at bounding box center [551, 284] width 586 height 439
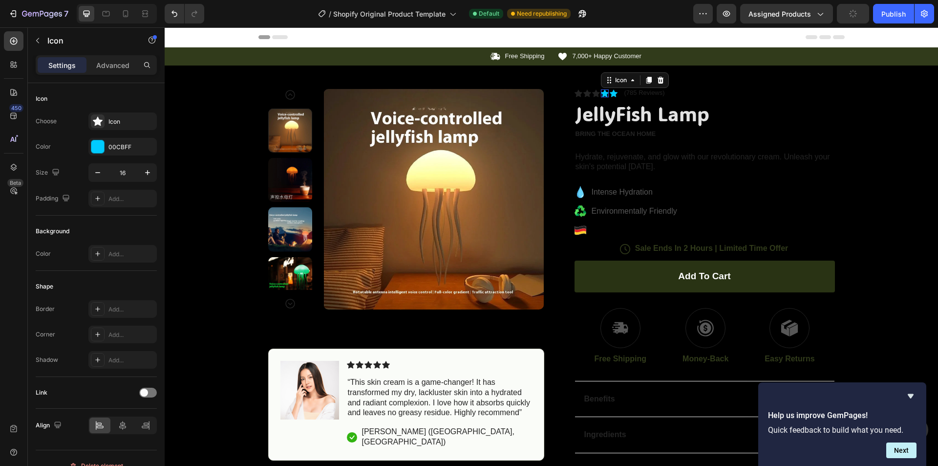
click at [601, 95] on div "Icon 0" at bounding box center [605, 93] width 8 height 8
click at [592, 94] on div "Icon" at bounding box center [596, 93] width 8 height 8
click at [138, 142] on div "242424" at bounding box center [122, 147] width 68 height 18
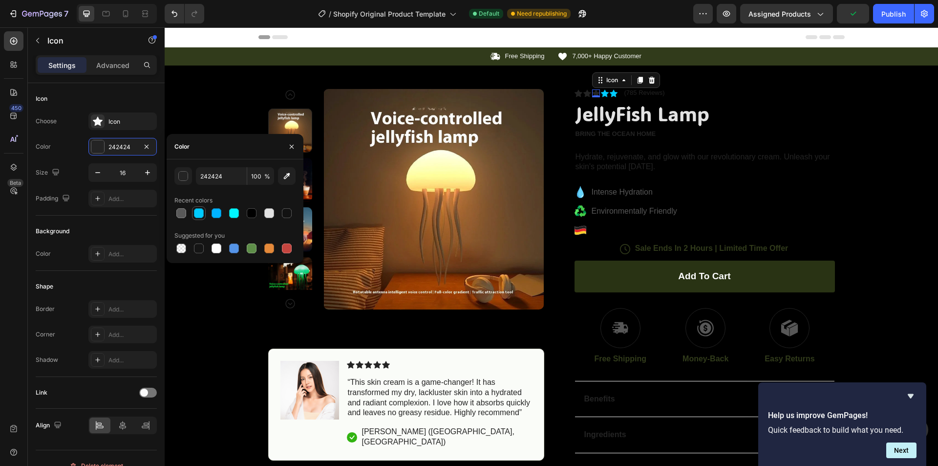
drag, startPoint x: 202, startPoint y: 212, endPoint x: 228, endPoint y: 199, distance: 29.5
click at [201, 212] on div at bounding box center [199, 213] width 10 height 10
type input "00CBFF"
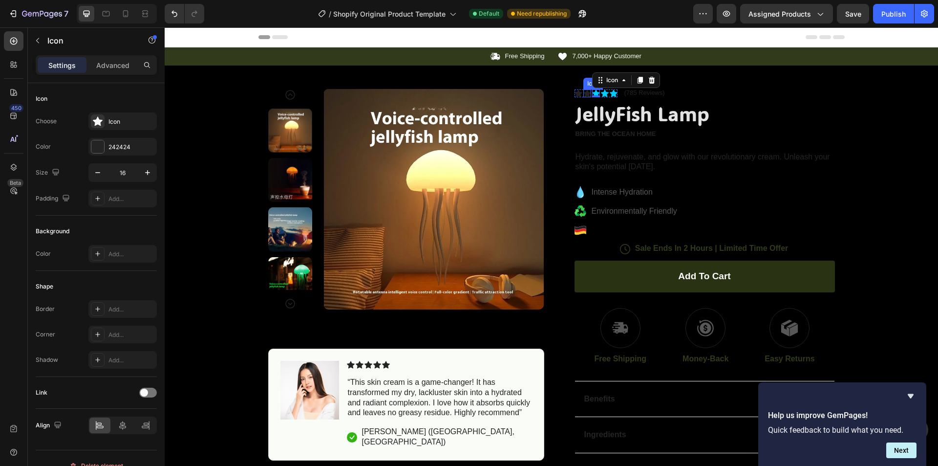
click at [584, 94] on div "Icon" at bounding box center [587, 93] width 8 height 8
click at [127, 147] on div "242424" at bounding box center [122, 147] width 28 height 9
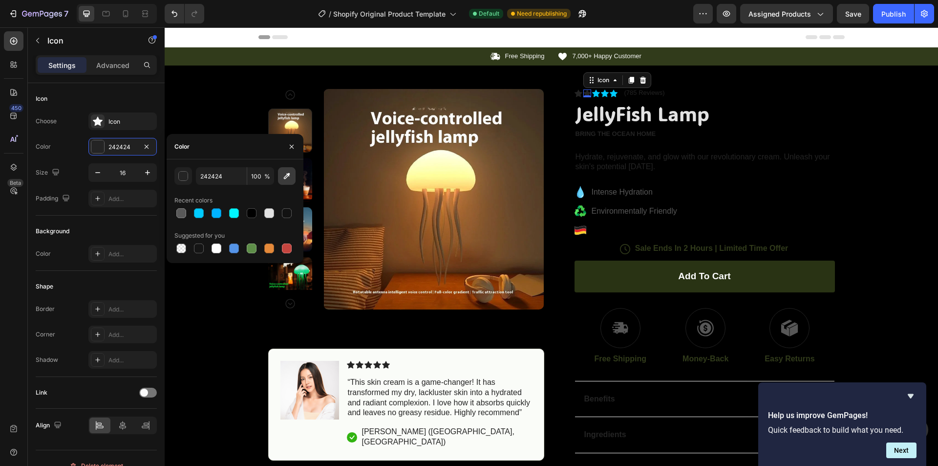
drag, startPoint x: 200, startPoint y: 213, endPoint x: 290, endPoint y: 174, distance: 97.6
click at [200, 214] on div at bounding box center [199, 213] width 10 height 10
type input "00CBFF"
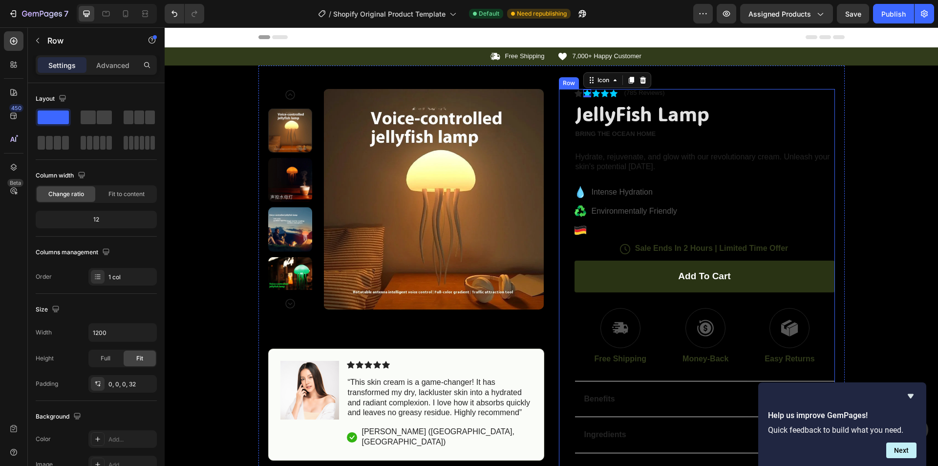
click at [567, 100] on div "Icon Icon 0 Icon Icon Icon Icon List (785 Reviews) Text Block Row JellyFish Lam…" at bounding box center [697, 297] width 276 height 416
click at [575, 98] on div "Icon Icon Icon Icon Icon Icon List (785 Reviews) Text Block Row JellyFish Lamp …" at bounding box center [705, 297] width 260 height 416
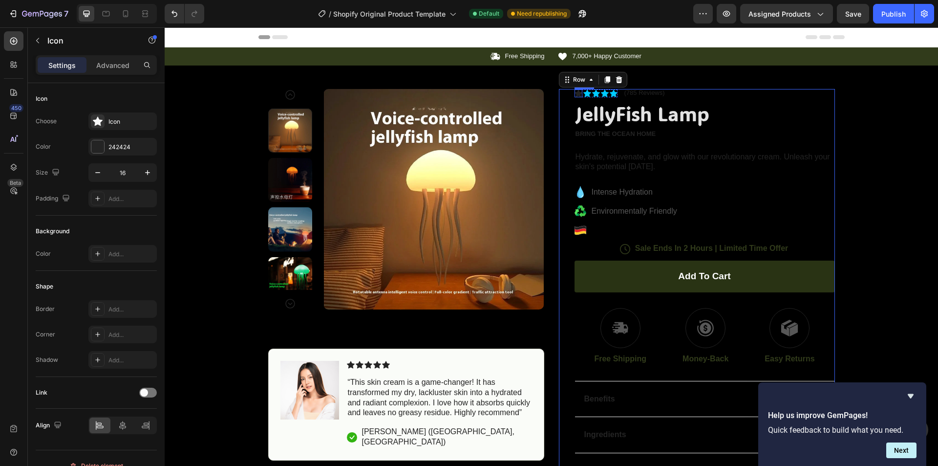
click at [575, 93] on div "Icon" at bounding box center [579, 93] width 8 height 8
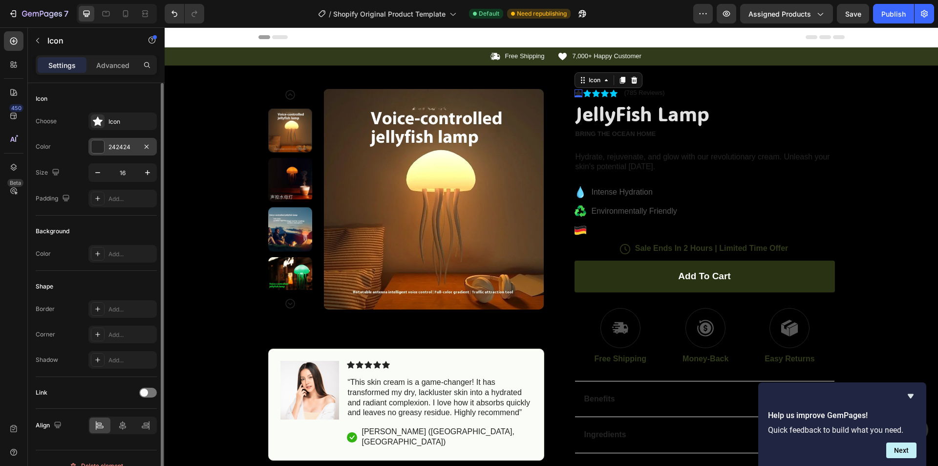
click at [127, 149] on div "242424" at bounding box center [122, 147] width 28 height 9
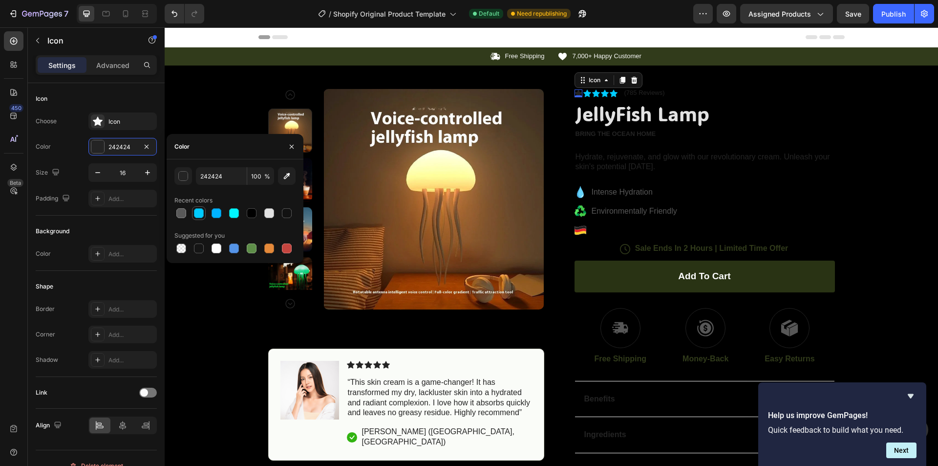
click at [196, 211] on div at bounding box center [199, 213] width 10 height 10
type input "00CBFF"
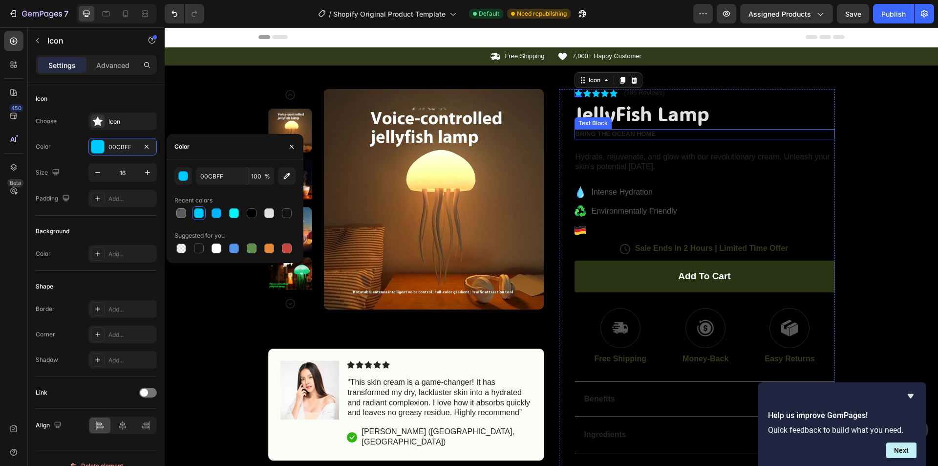
click at [831, 110] on div "Product Images Image Icon Icon Icon Icon Icon Icon List “This skin cream is a g…" at bounding box center [551, 284] width 586 height 439
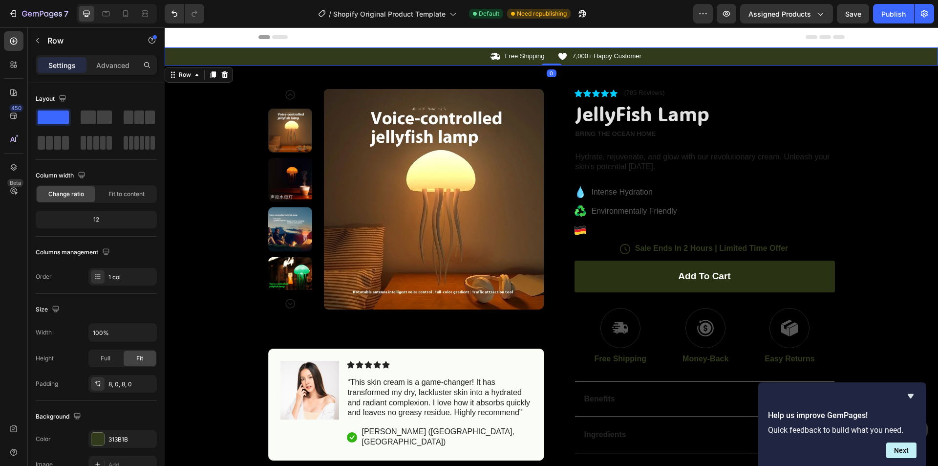
click at [335, 63] on div "Icon Free Shipping Text Block Row Icon 7,000+ Happy Customer Text Block Row Car…" at bounding box center [551, 56] width 773 height 18
click at [108, 439] on div "313B1B" at bounding box center [122, 439] width 28 height 9
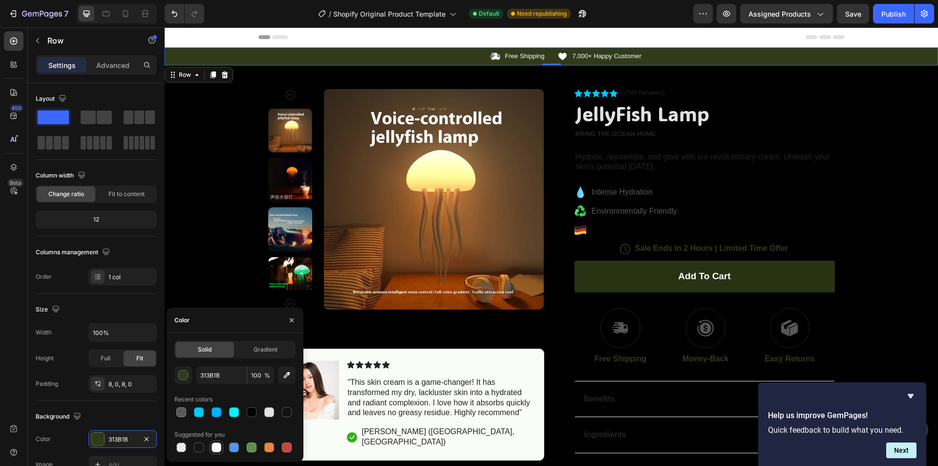
click at [215, 447] on div at bounding box center [217, 447] width 10 height 10
type input "FFFFFF"
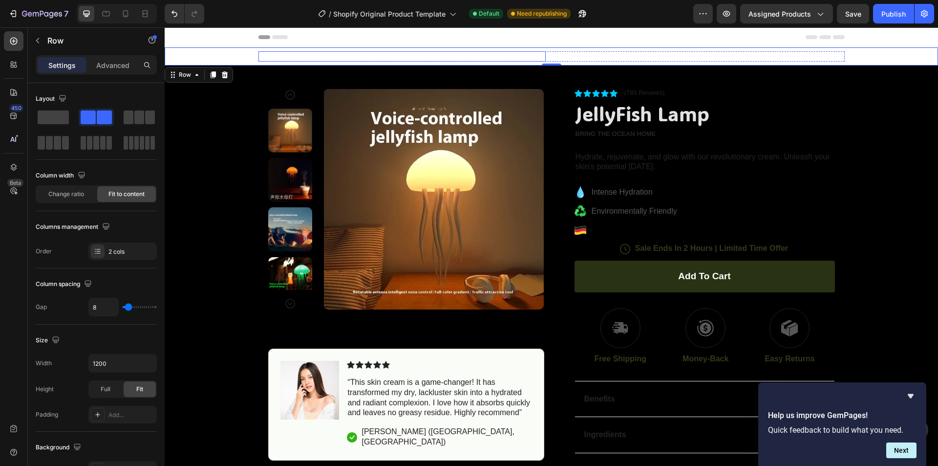
click at [497, 54] on div "Icon Free Shipping Text Block Row" at bounding box center [401, 56] width 287 height 10
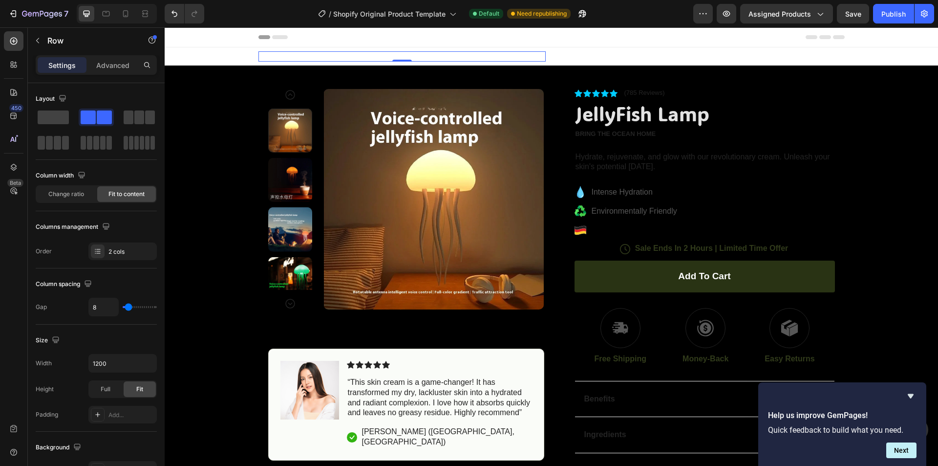
click at [498, 54] on div "Icon Free Shipping Text Block Row 0" at bounding box center [401, 56] width 287 height 10
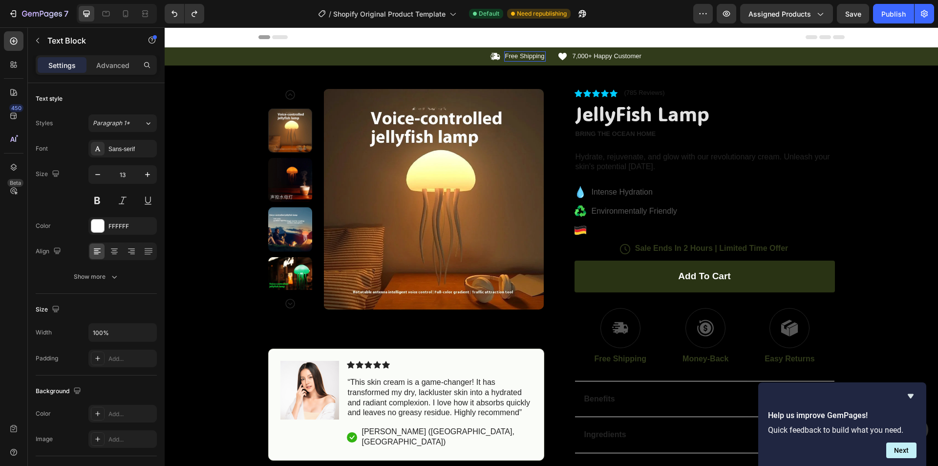
click at [516, 57] on p "Free Shipping" at bounding box center [525, 56] width 40 height 8
click at [112, 226] on div "FFFFFF" at bounding box center [122, 226] width 28 height 9
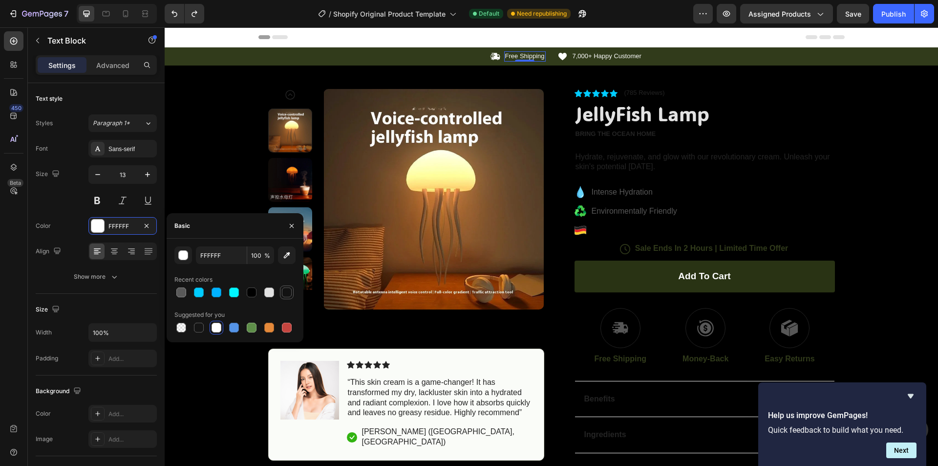
click at [289, 293] on div at bounding box center [287, 292] width 10 height 10
type input "121212"
click at [493, 55] on icon at bounding box center [494, 56] width 9 height 7
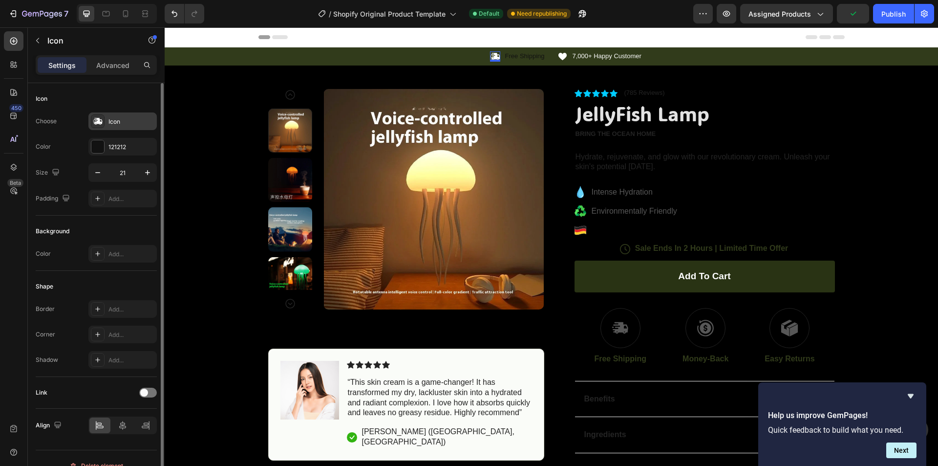
click at [121, 121] on div "Icon" at bounding box center [131, 121] width 46 height 9
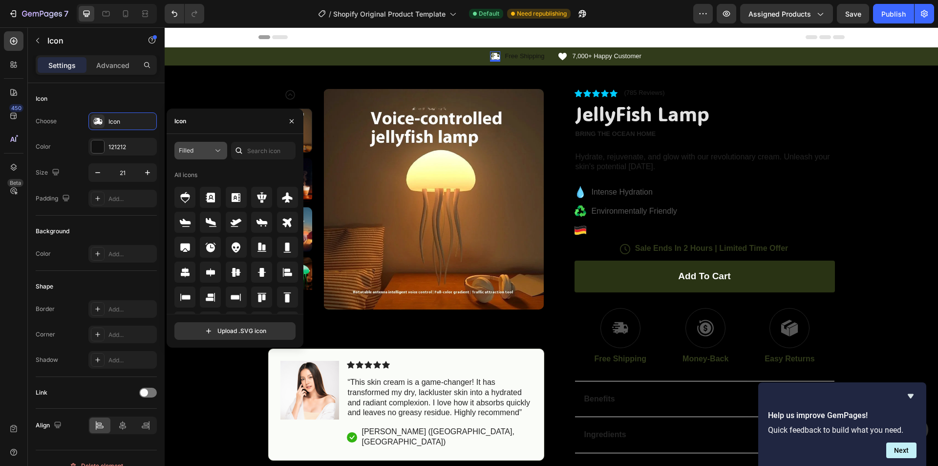
click at [189, 154] on span "Filled" at bounding box center [186, 150] width 15 height 9
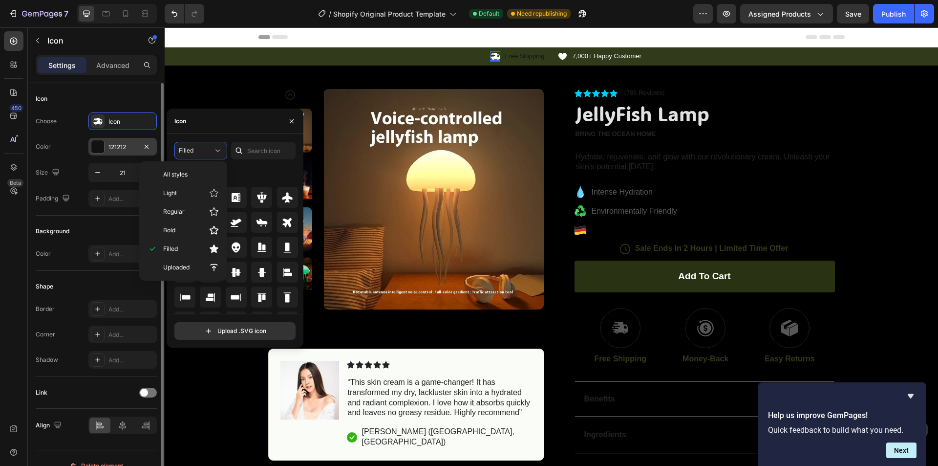
click at [111, 144] on div "121212" at bounding box center [122, 147] width 28 height 9
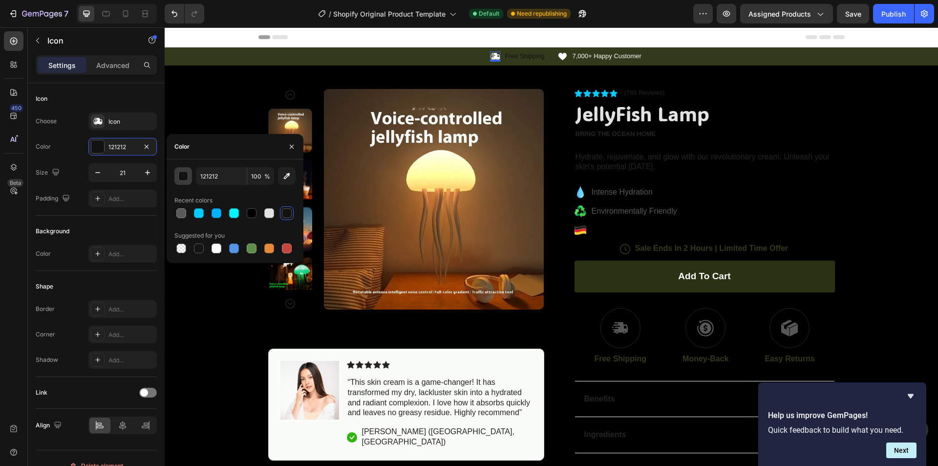
click at [187, 174] on div "button" at bounding box center [184, 176] width 10 height 10
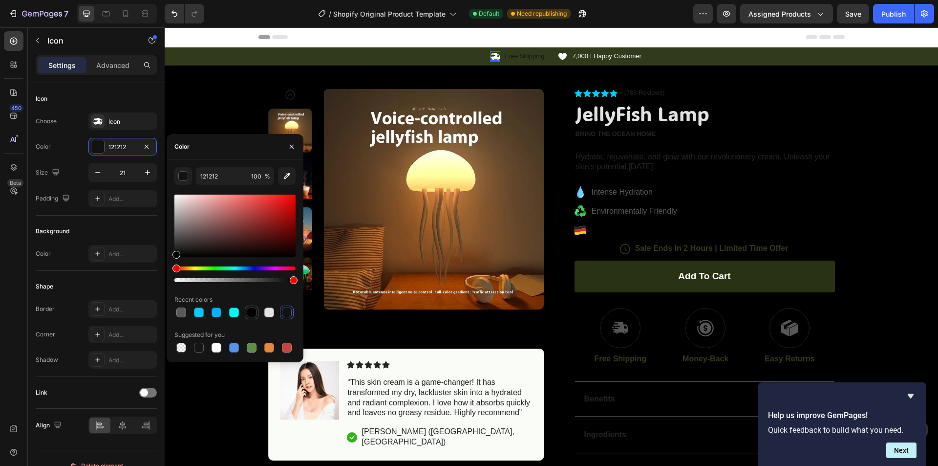
click at [250, 310] on div at bounding box center [252, 312] width 10 height 10
type input "000000"
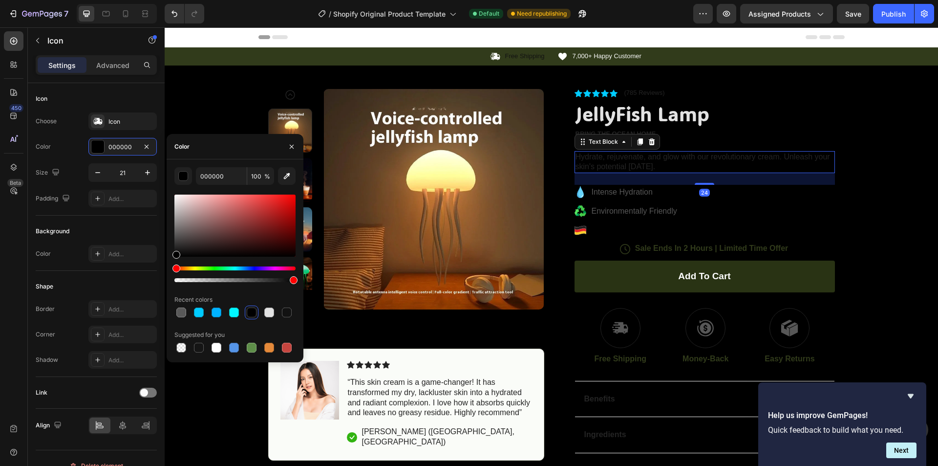
click at [761, 171] on p "Hydrate, rejuvenate, and glow with our revolutionary cream. Unleash your skin's…" at bounding box center [704, 162] width 258 height 21
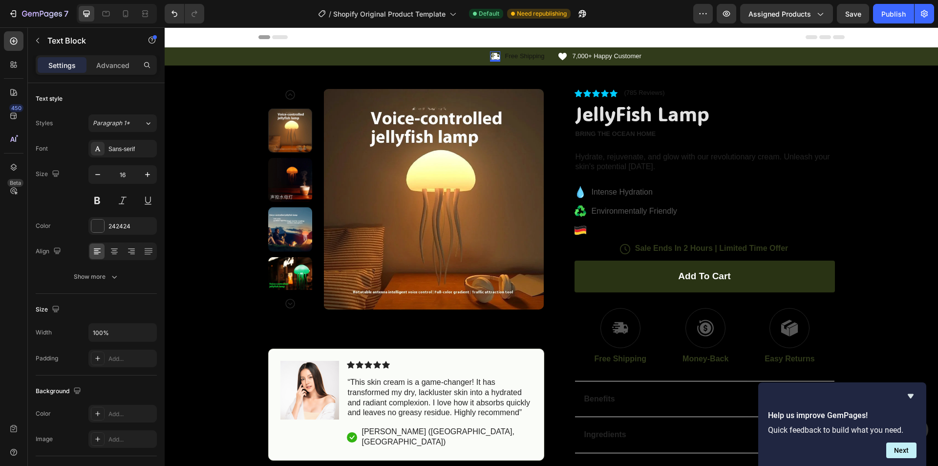
click at [490, 57] on icon at bounding box center [495, 56] width 10 height 10
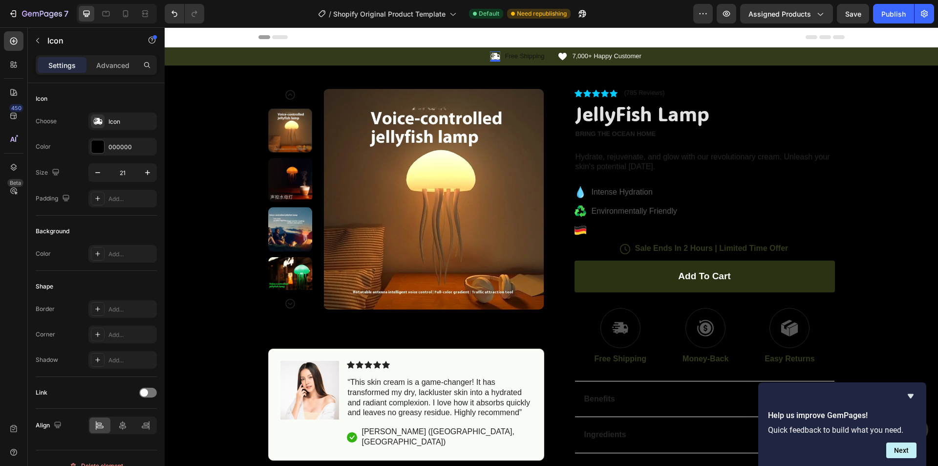
click at [490, 57] on icon at bounding box center [495, 56] width 10 height 10
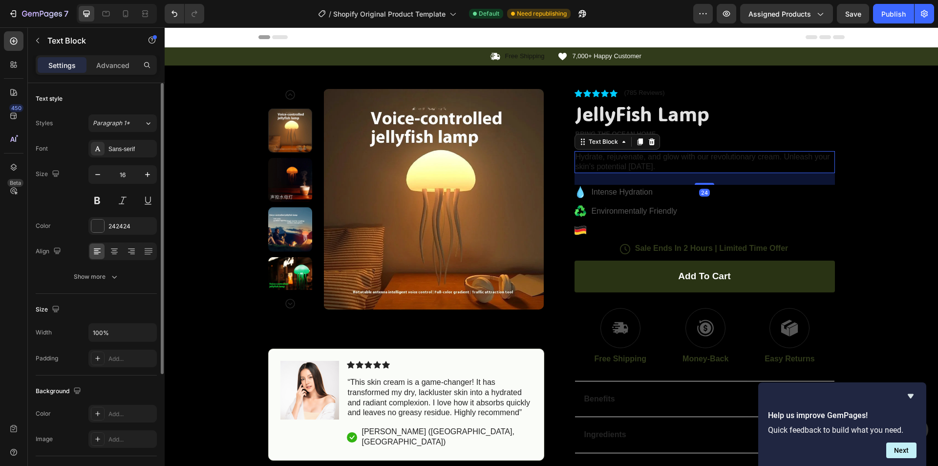
click at [773, 154] on p "Hydrate, rejuvenate, and glow with our revolutionary cream. Unleash your skin's…" at bounding box center [704, 162] width 258 height 21
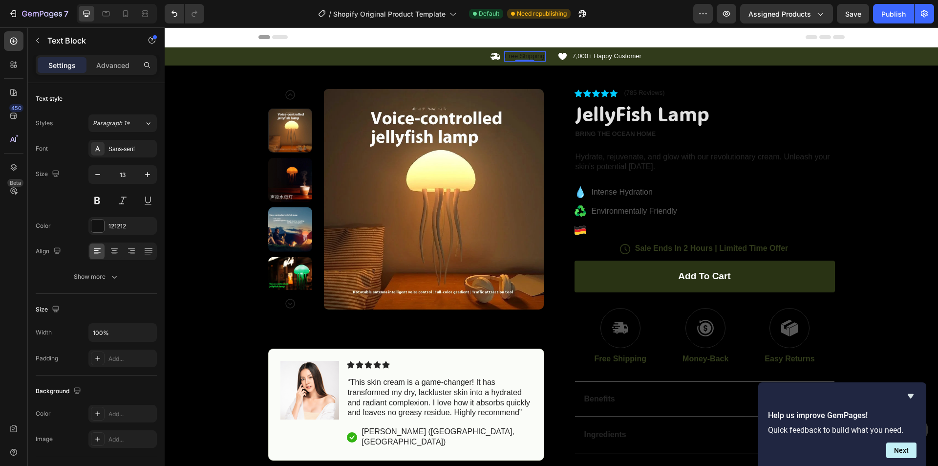
click at [512, 57] on p "Free Shipping" at bounding box center [525, 56] width 40 height 8
click at [109, 230] on div "121212" at bounding box center [122, 226] width 28 height 9
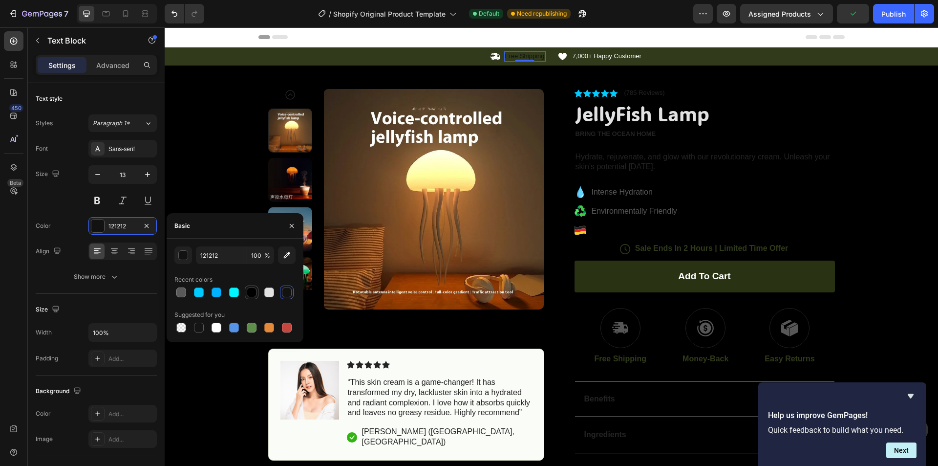
click at [253, 289] on div at bounding box center [252, 292] width 10 height 10
click at [271, 287] on div at bounding box center [269, 292] width 10 height 10
type input "E2E2E2"
click at [696, 60] on div "Icon 7,000+ Happy Customer Text Block Row" at bounding box center [700, 56] width 287 height 10
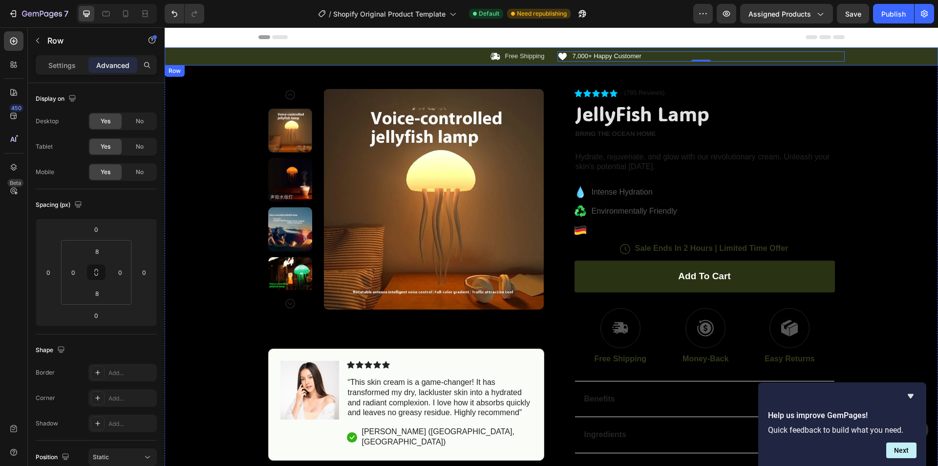
click at [883, 60] on div "Icon Free Shipping Text Block Row Icon 7,000+ Happy Customer Text Block Row 0 C…" at bounding box center [551, 56] width 773 height 10
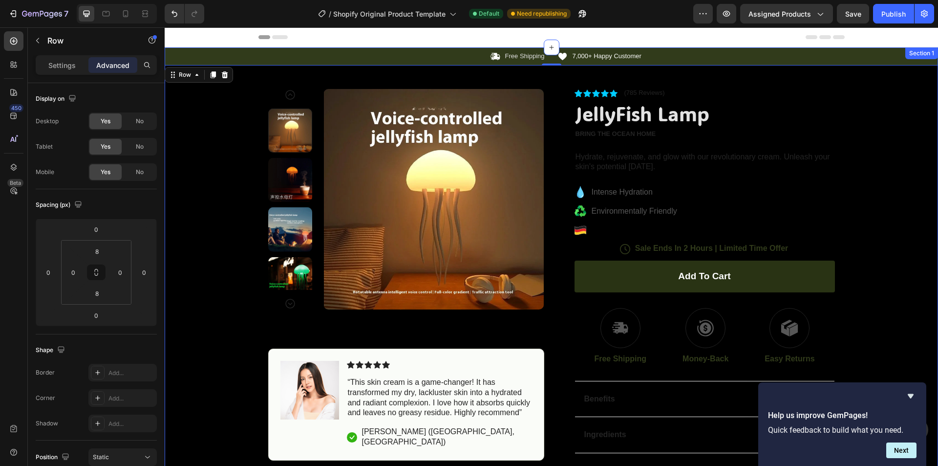
click at [851, 61] on div "Icon Free Shipping Text Block Row Icon 7,000+ Happy Customer Text Block Row Car…" at bounding box center [551, 56] width 773 height 10
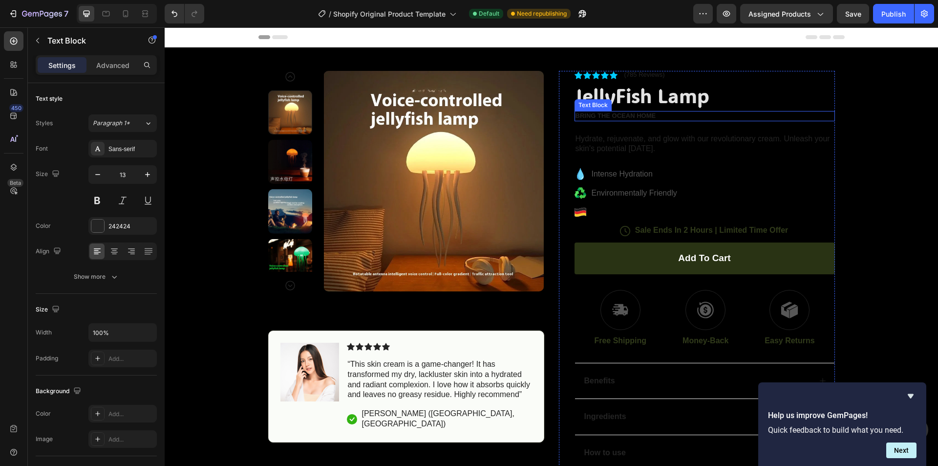
click at [615, 116] on p "Bring the ocean home" at bounding box center [704, 116] width 258 height 8
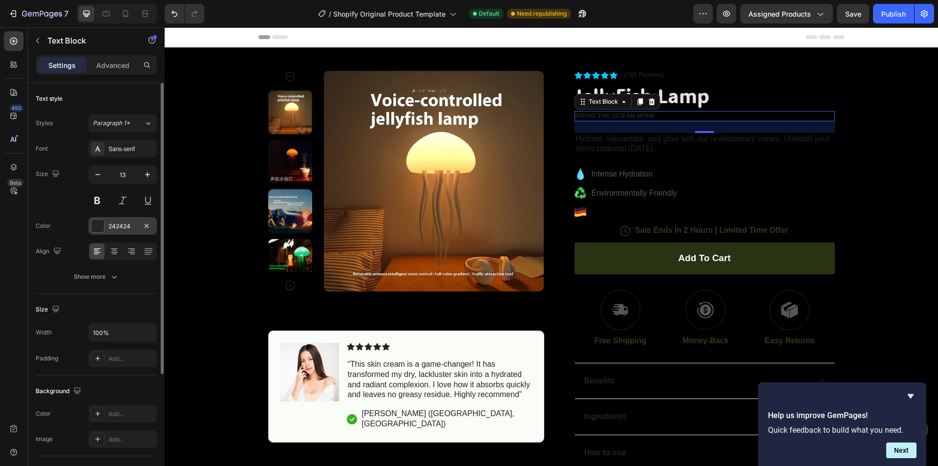
click at [114, 232] on div "242424" at bounding box center [122, 226] width 68 height 18
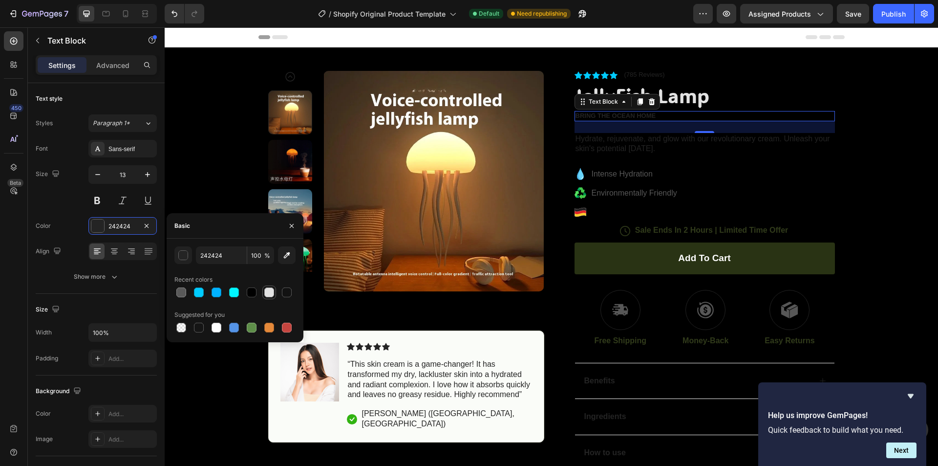
click at [265, 290] on div at bounding box center [269, 292] width 10 height 10
type input "E2E2E2"
click at [747, 132] on div "24" at bounding box center [705, 127] width 260 height 12
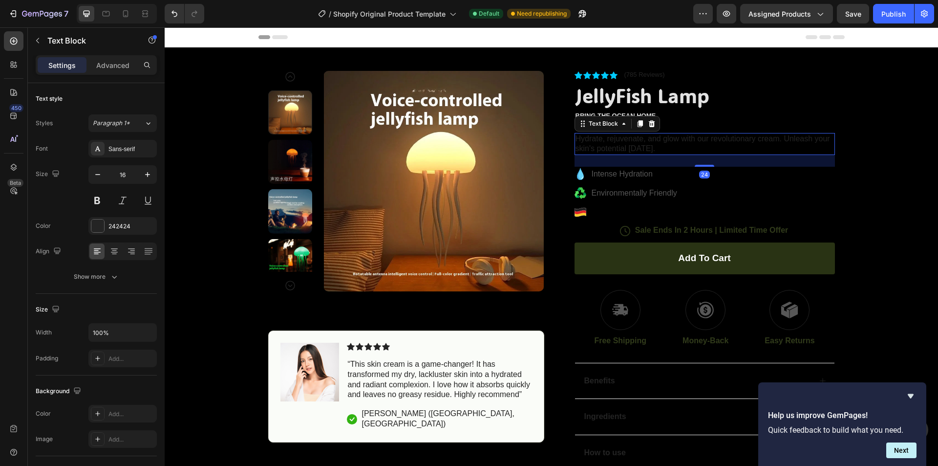
click at [748, 137] on p "Hydrate, rejuvenate, and glow with our revolutionary cream. Unleash your skin's…" at bounding box center [704, 144] width 258 height 21
click at [134, 227] on div "242424" at bounding box center [122, 226] width 28 height 9
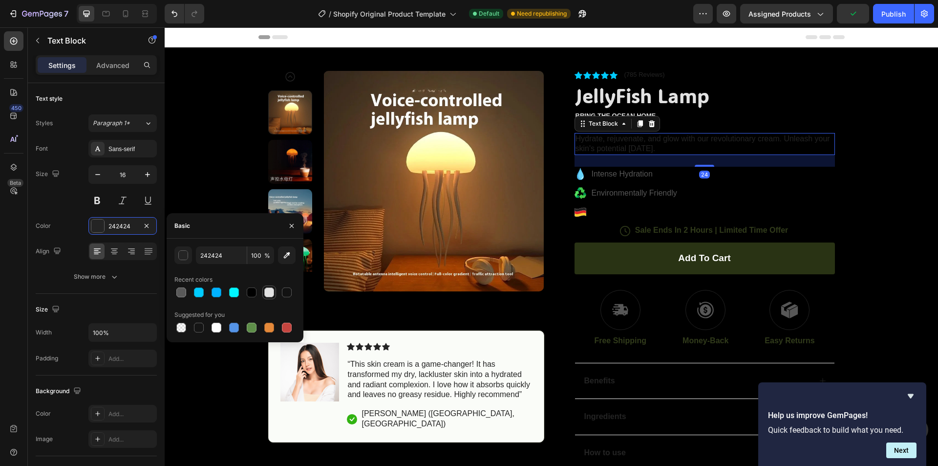
click at [275, 290] on div at bounding box center [269, 292] width 14 height 14
type input "E2E2E2"
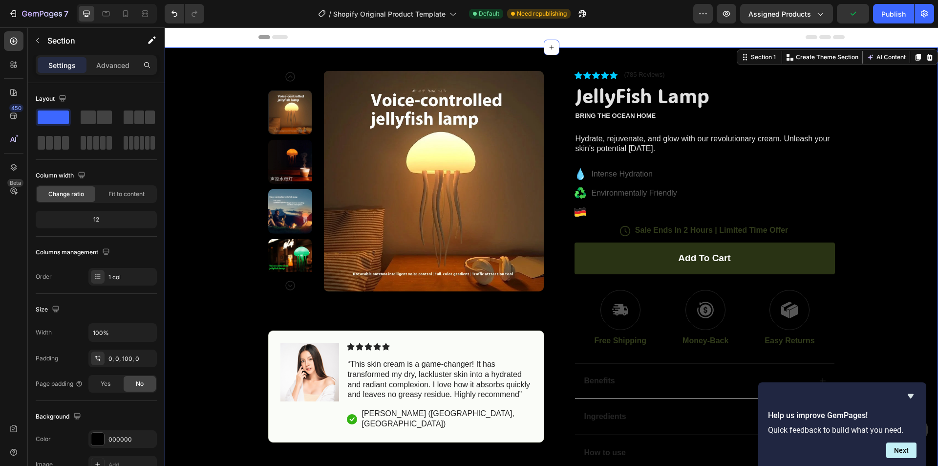
click at [891, 145] on div "Product Images Image Icon Icon Icon Icon Icon Icon List “This skin cream is a g…" at bounding box center [551, 266] width 773 height 439
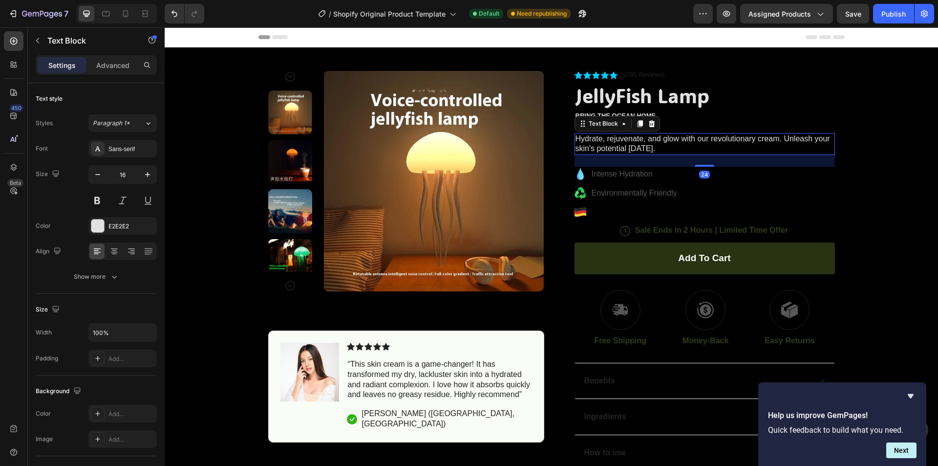
click at [778, 147] on p "Hydrate, rejuvenate, and glow with our revolutionary cream. Unleash your skin's…" at bounding box center [704, 144] width 258 height 21
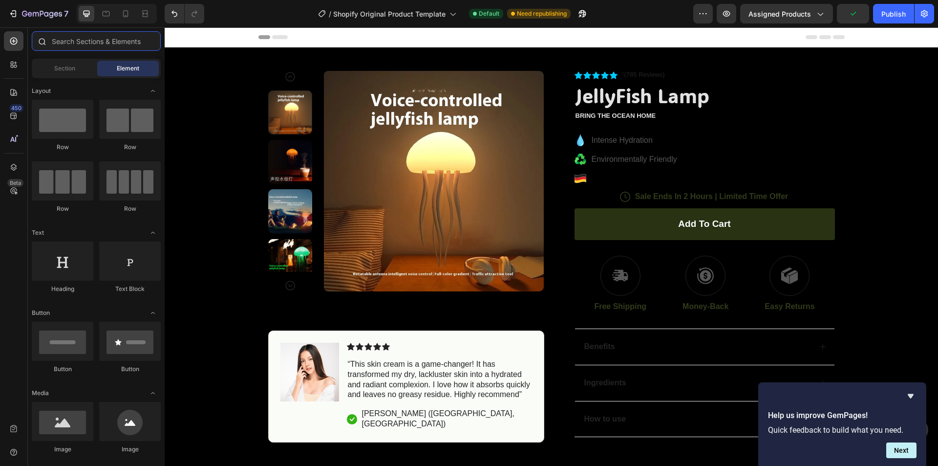
click at [76, 41] on input "text" at bounding box center [96, 41] width 129 height 20
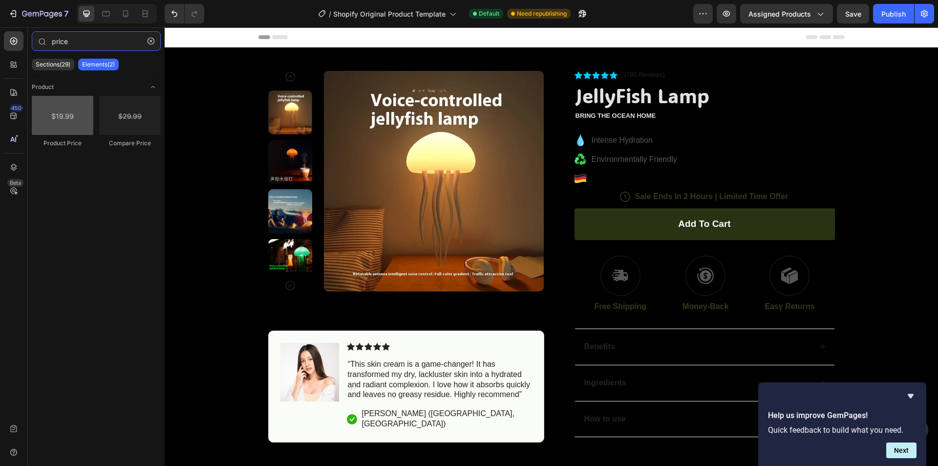
type input "price"
drag, startPoint x: 45, startPoint y: 113, endPoint x: 52, endPoint y: 117, distance: 8.3
click at [46, 146] on div "Product Price" at bounding box center [63, 122] width 62 height 52
click at [48, 66] on p "Sections(29)" at bounding box center [53, 65] width 35 height 8
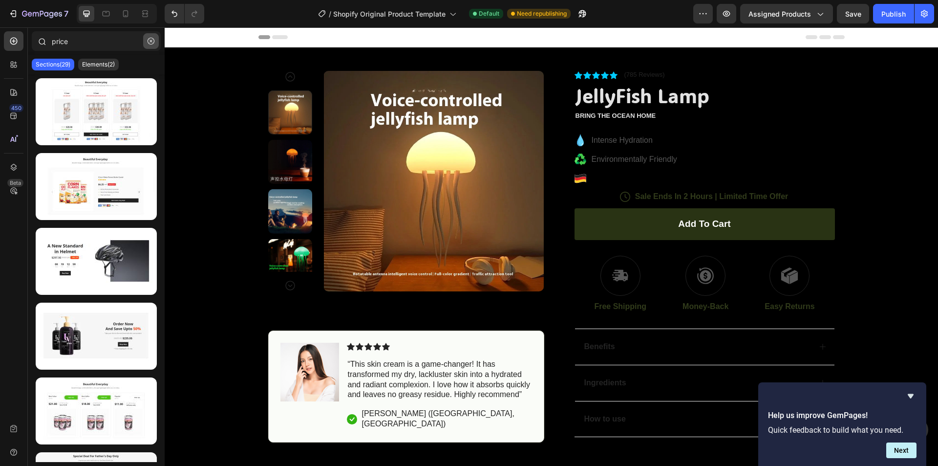
click at [155, 37] on button "button" at bounding box center [151, 41] width 16 height 16
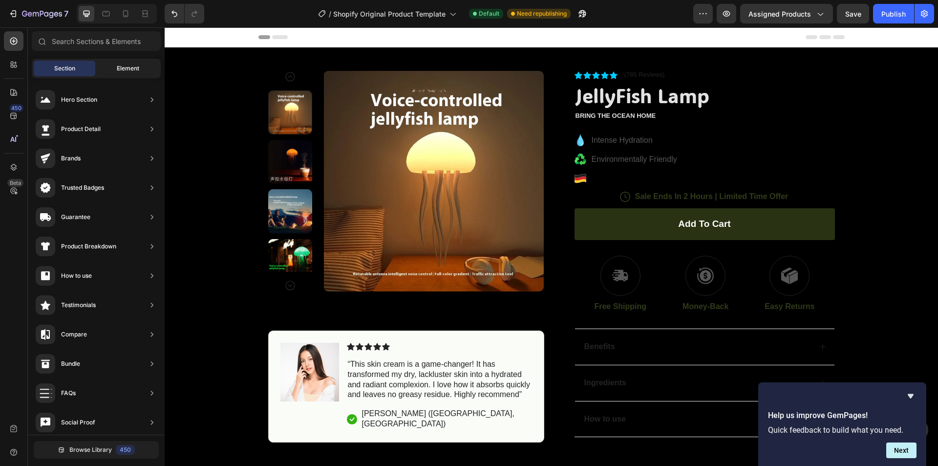
click at [128, 62] on div "Element" at bounding box center [128, 69] width 62 height 16
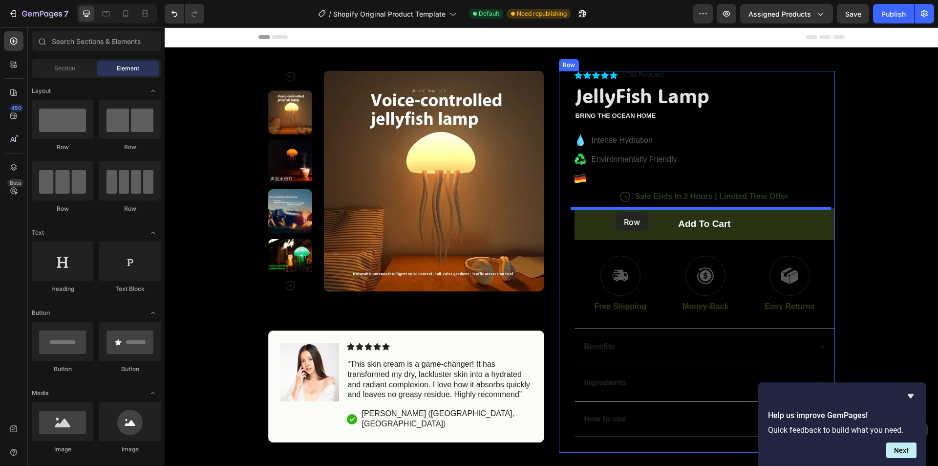
drag, startPoint x: 314, startPoint y: 154, endPoint x: 616, endPoint y: 212, distance: 307.5
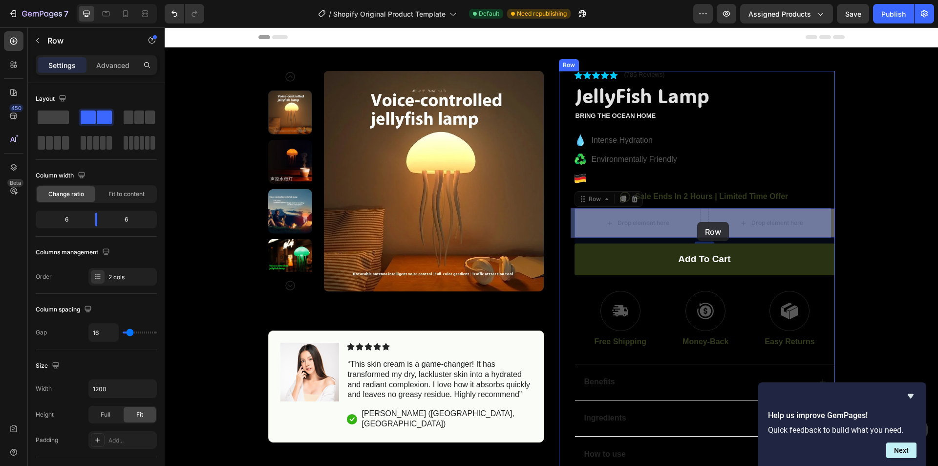
drag, startPoint x: 704, startPoint y: 222, endPoint x: 699, endPoint y: 222, distance: 5.4
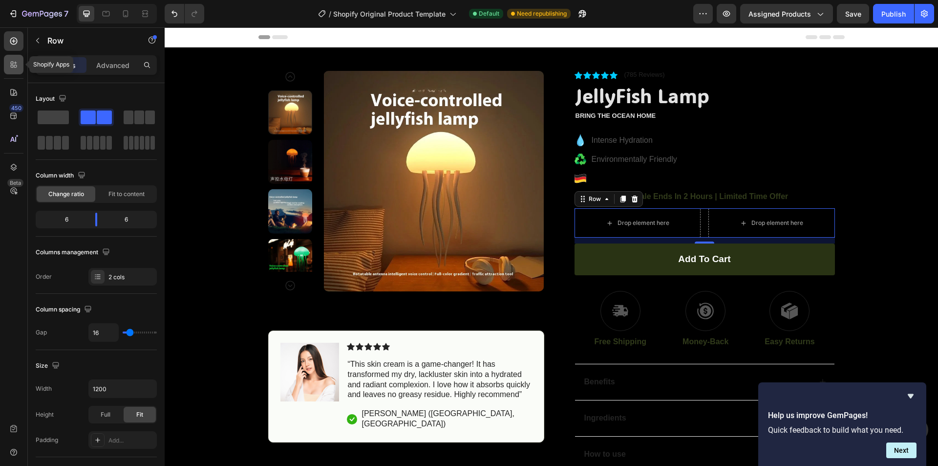
click at [8, 60] on div at bounding box center [14, 65] width 20 height 20
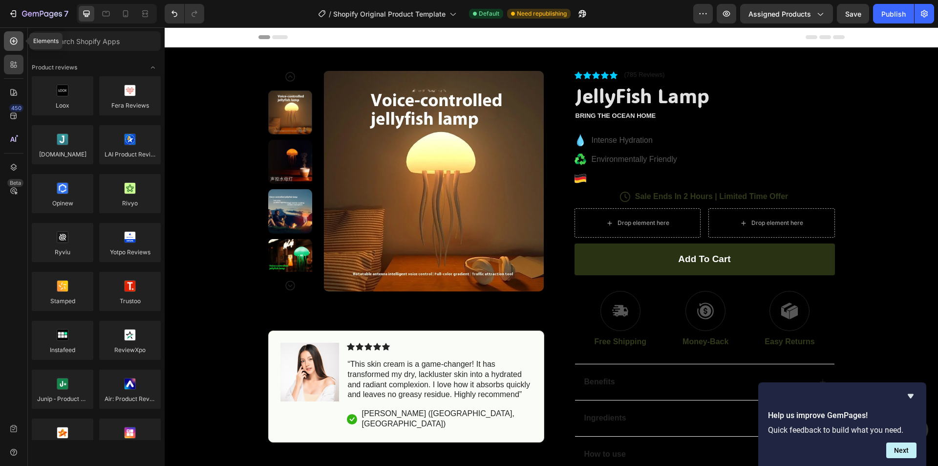
click at [6, 42] on div at bounding box center [14, 41] width 20 height 20
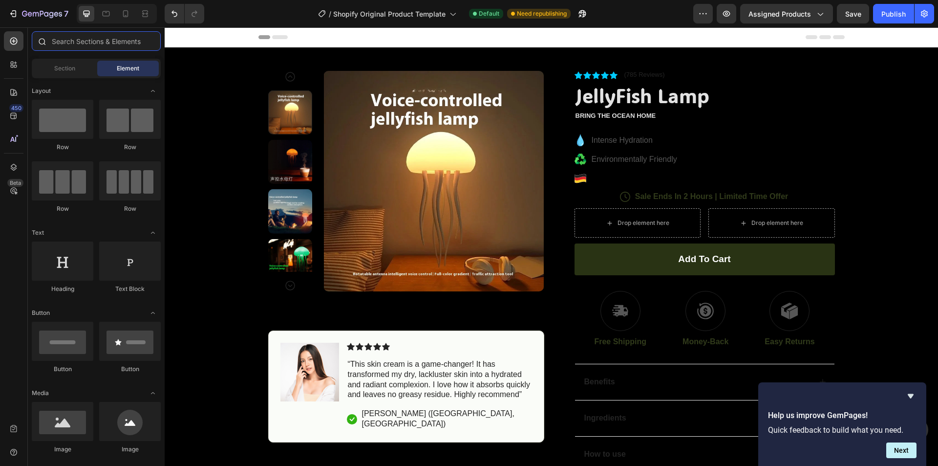
click at [83, 46] on input "text" at bounding box center [96, 41] width 129 height 20
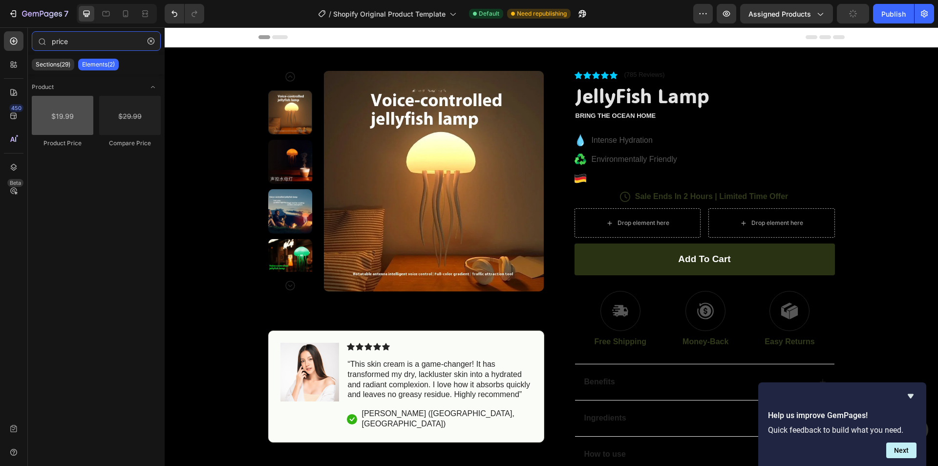
type input "price"
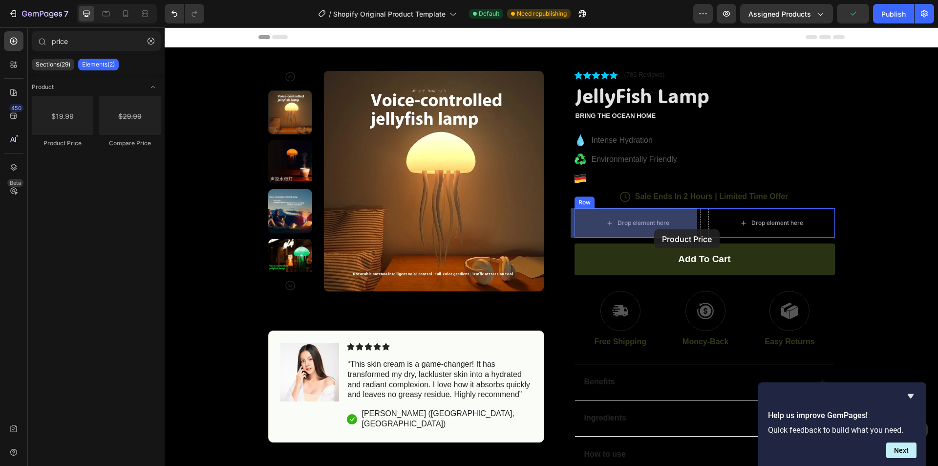
drag, startPoint x: 229, startPoint y: 146, endPoint x: 438, endPoint y: 272, distance: 244.1
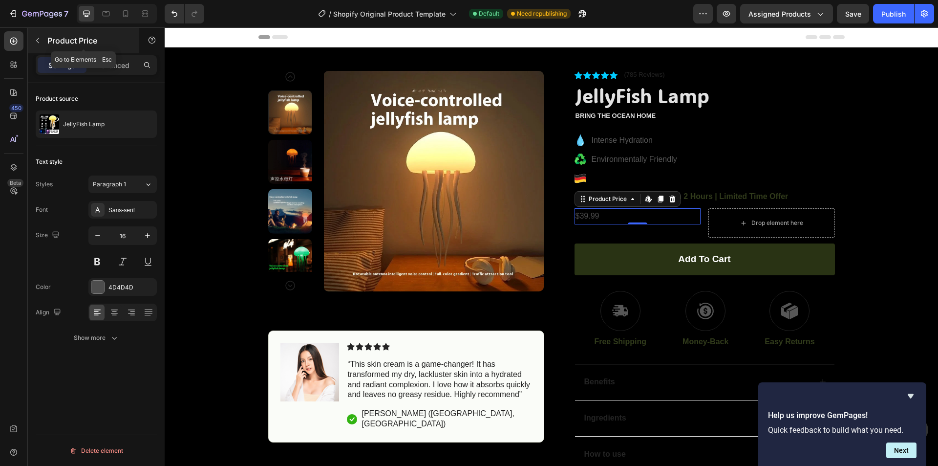
click at [38, 40] on icon "button" at bounding box center [37, 40] width 3 height 5
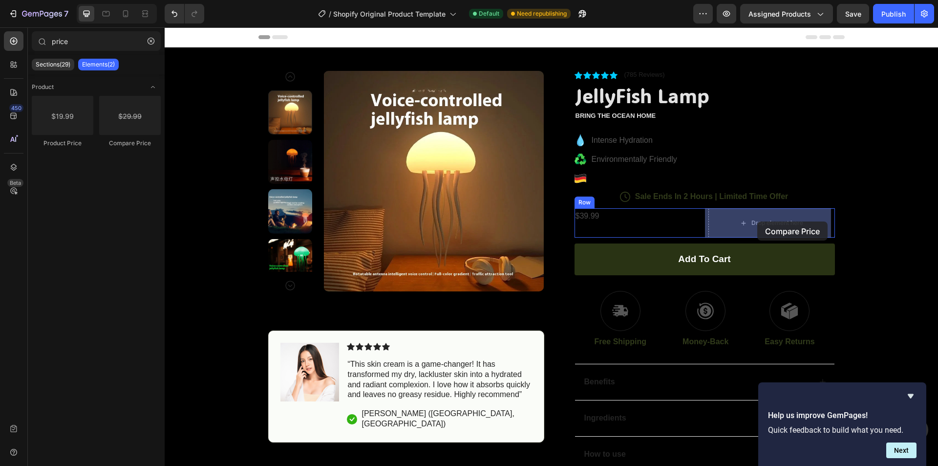
drag, startPoint x: 302, startPoint y: 149, endPoint x: 757, endPoint y: 221, distance: 460.6
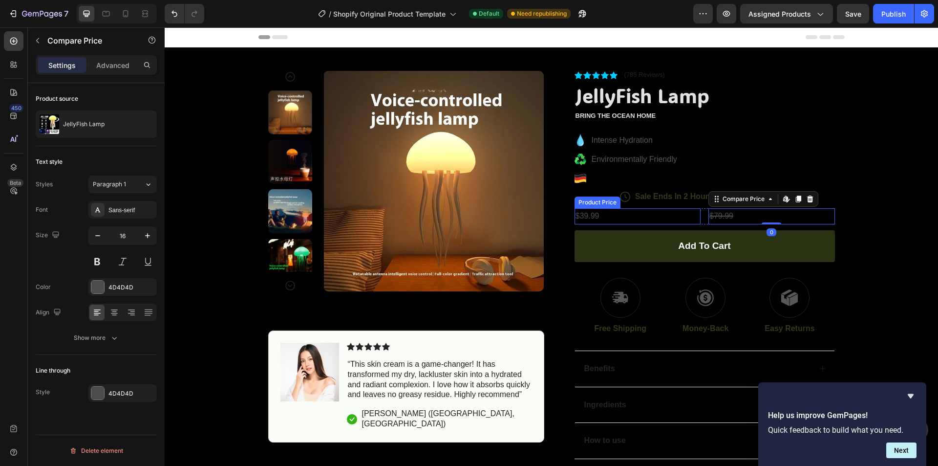
click at [606, 213] on div "$39.99" at bounding box center [638, 216] width 127 height 16
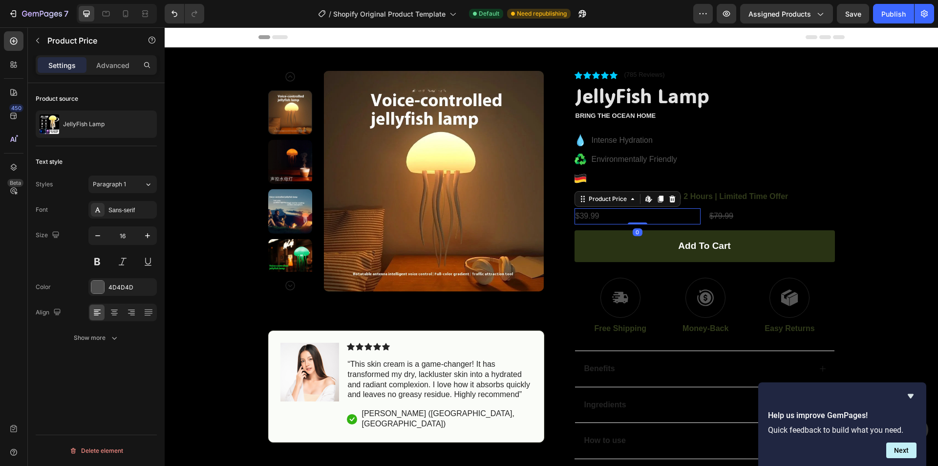
click at [604, 213] on div "$39.99" at bounding box center [638, 216] width 127 height 16
click at [148, 233] on icon "button" at bounding box center [148, 236] width 10 height 10
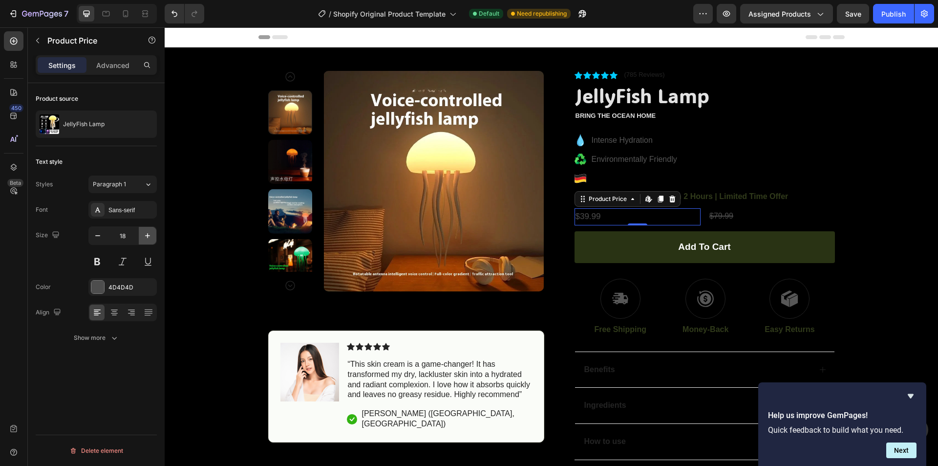
click at [148, 233] on icon "button" at bounding box center [148, 236] width 10 height 10
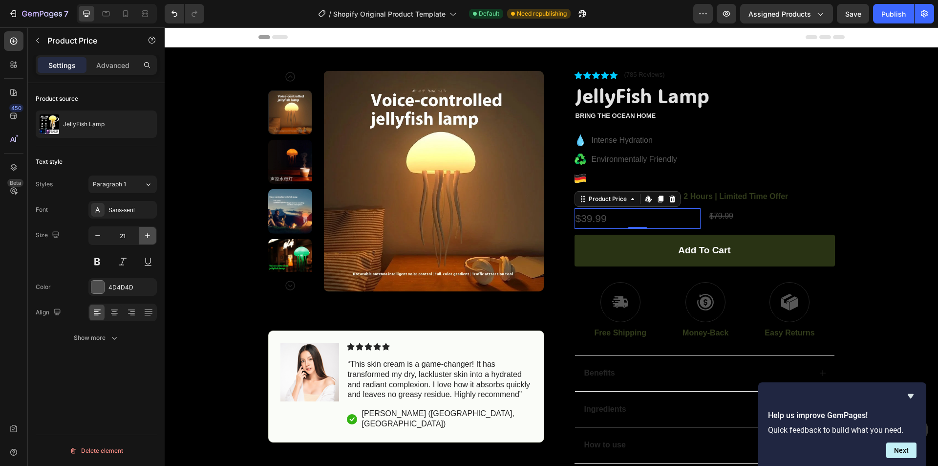
click at [148, 233] on icon "button" at bounding box center [148, 236] width 10 height 10
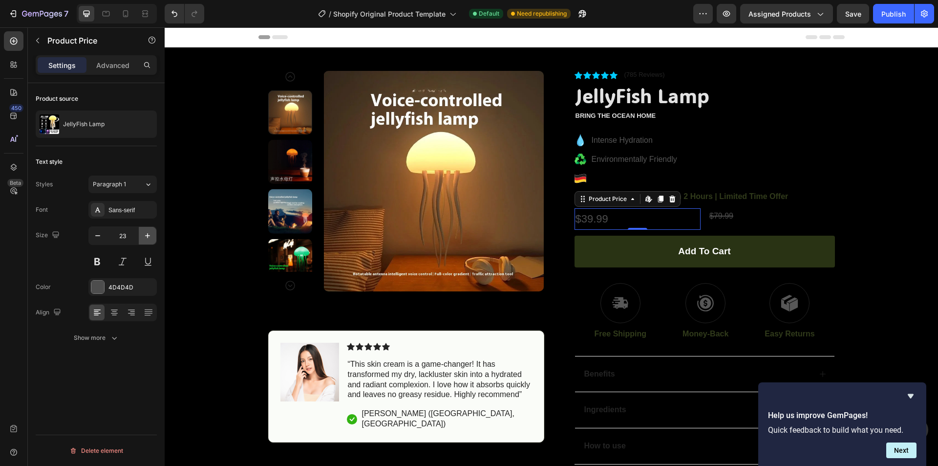
click at [148, 233] on icon "button" at bounding box center [148, 236] width 10 height 10
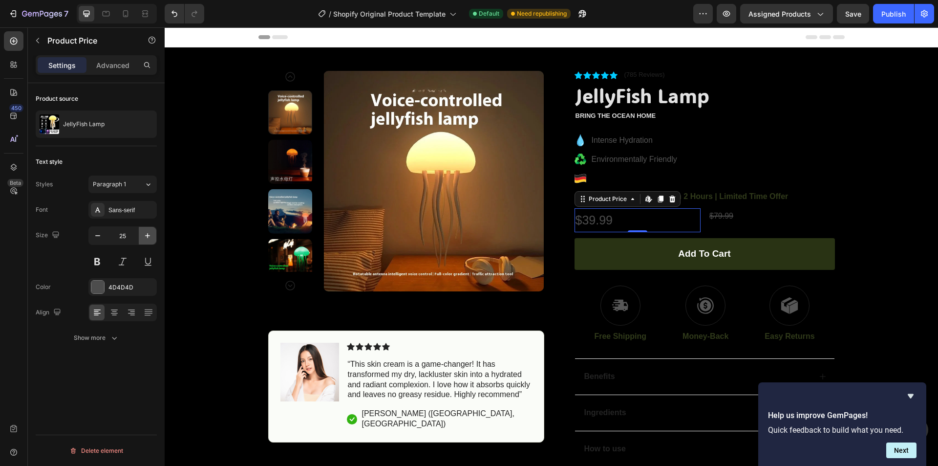
click at [148, 233] on icon "button" at bounding box center [148, 236] width 10 height 10
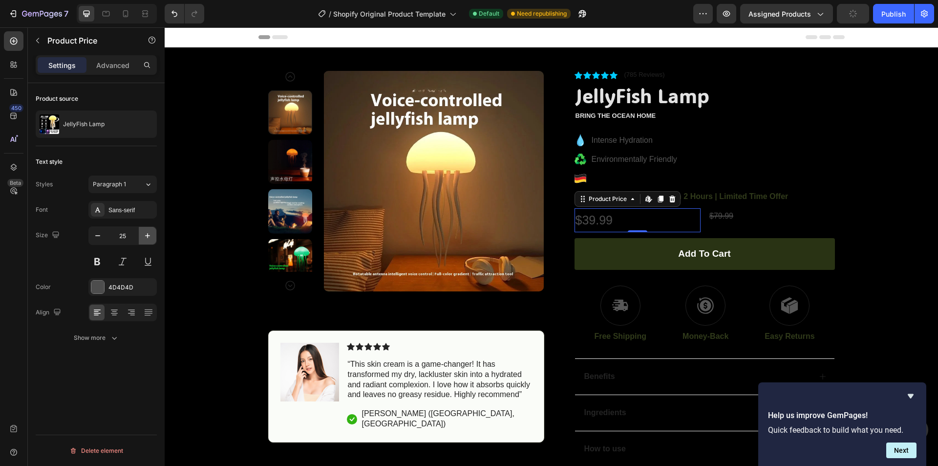
click at [148, 233] on icon "button" at bounding box center [148, 236] width 10 height 10
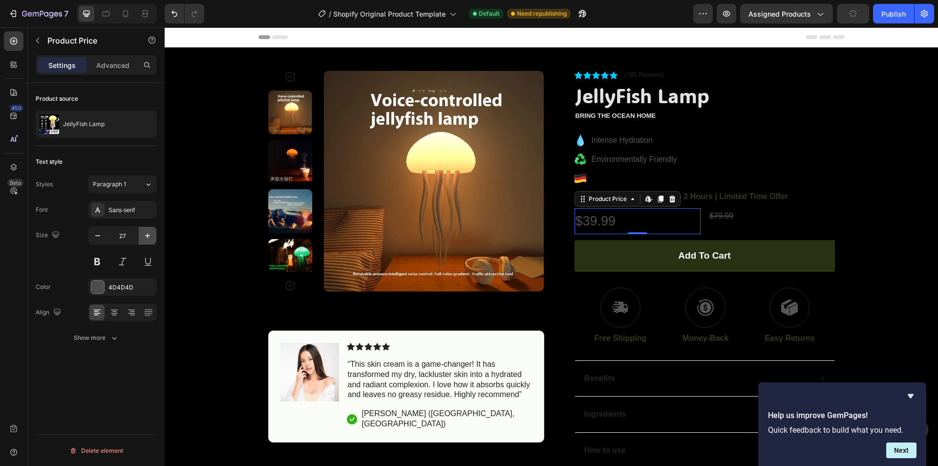
click at [148, 233] on icon "button" at bounding box center [148, 236] width 10 height 10
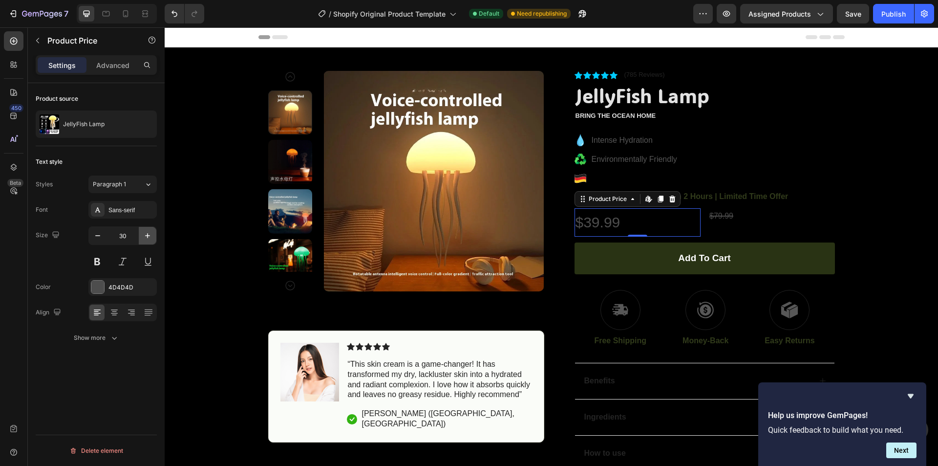
click at [148, 233] on icon "button" at bounding box center [148, 236] width 10 height 10
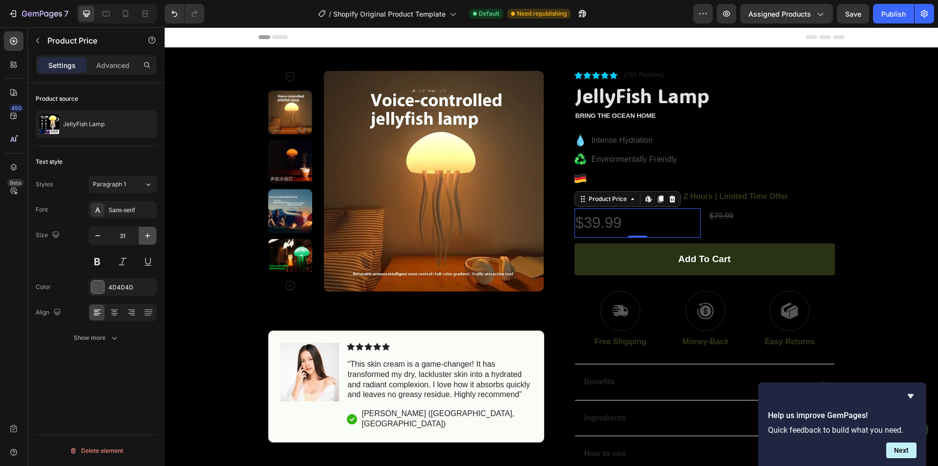
click at [148, 233] on icon "button" at bounding box center [148, 236] width 10 height 10
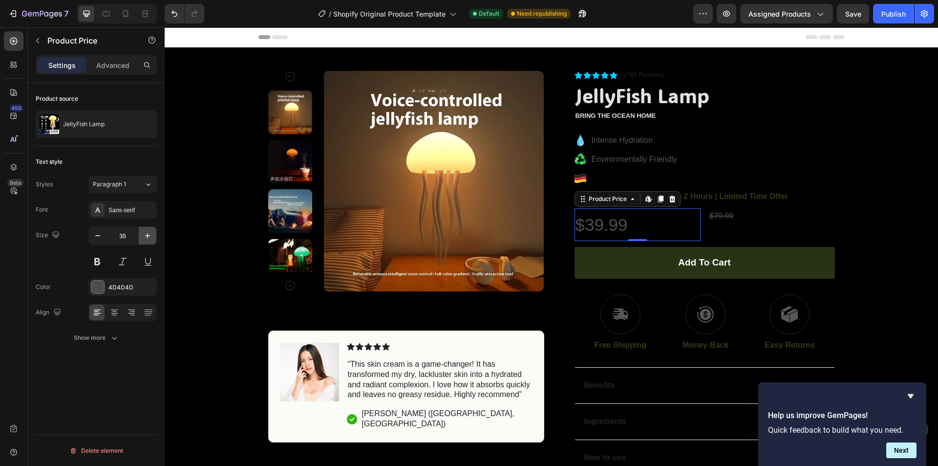
type input "36"
click at [129, 214] on div "Sans-serif" at bounding box center [131, 210] width 46 height 9
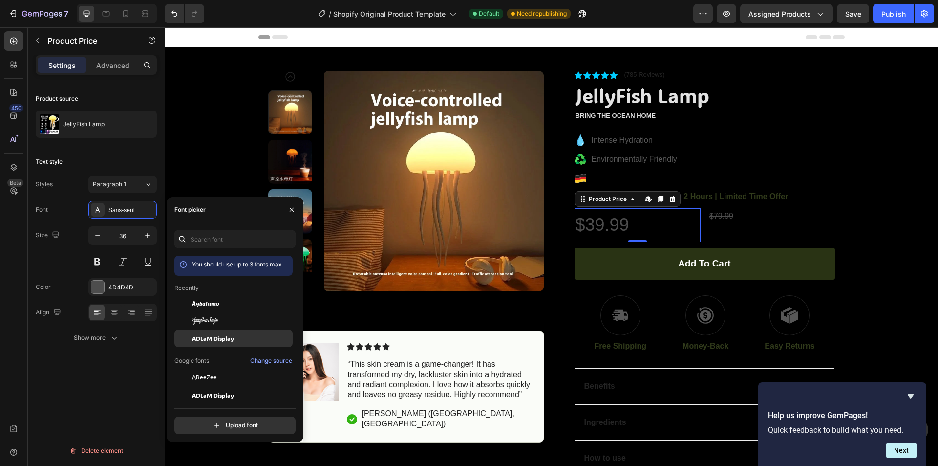
click at [213, 335] on span "ADLaM Display" at bounding box center [213, 338] width 42 height 9
click at [134, 294] on div "4D4D4D" at bounding box center [122, 287] width 68 height 18
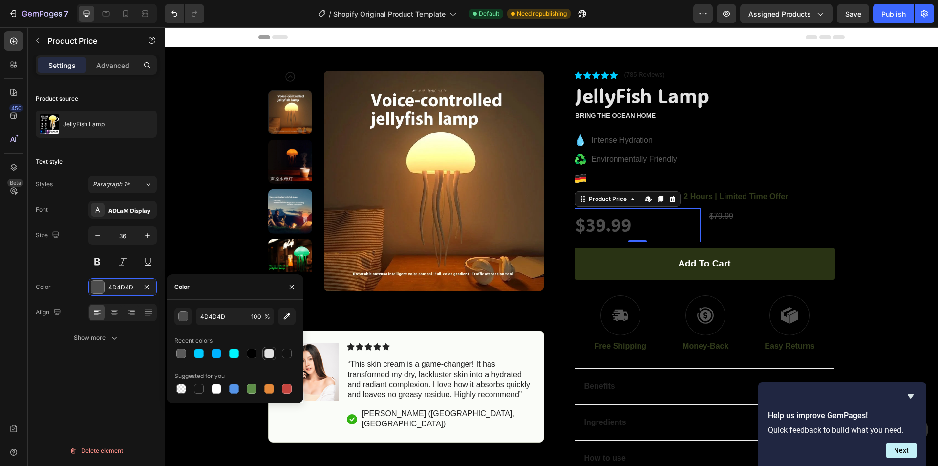
click at [273, 354] on div at bounding box center [269, 353] width 10 height 10
type input "E2E2E2"
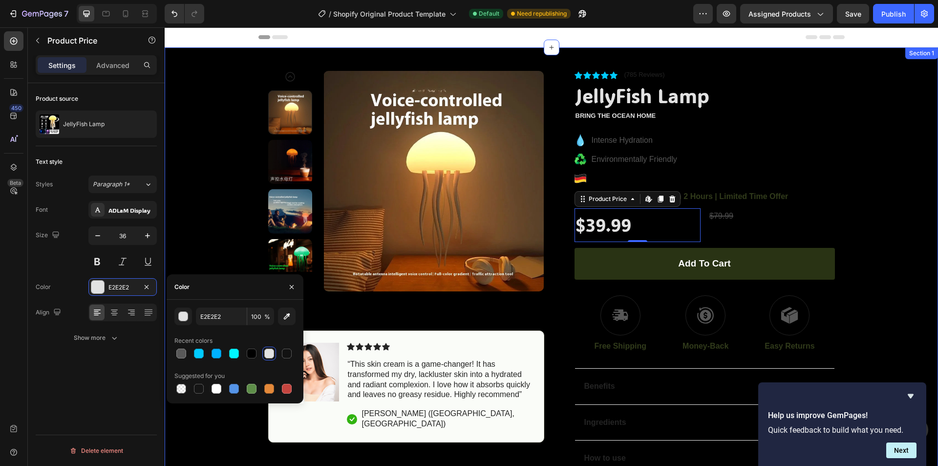
click at [912, 198] on div "Product Images Image Icon Icon Icon Icon Icon Icon List “This skin cream is a g…" at bounding box center [551, 269] width 773 height 445
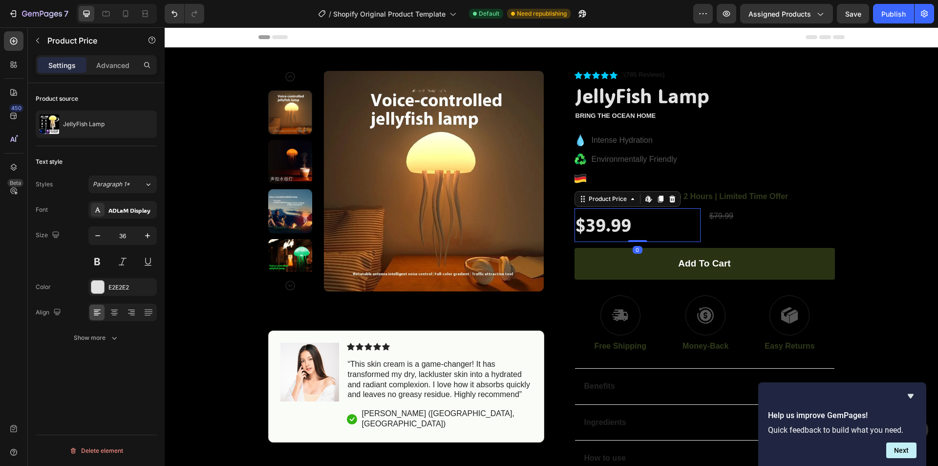
click at [687, 218] on div "$39.99" at bounding box center [638, 225] width 127 height 34
click at [663, 221] on div "$39.99" at bounding box center [638, 225] width 127 height 34
click at [608, 229] on div "$39.99" at bounding box center [638, 225] width 127 height 34
click at [132, 308] on icon at bounding box center [132, 312] width 10 height 10
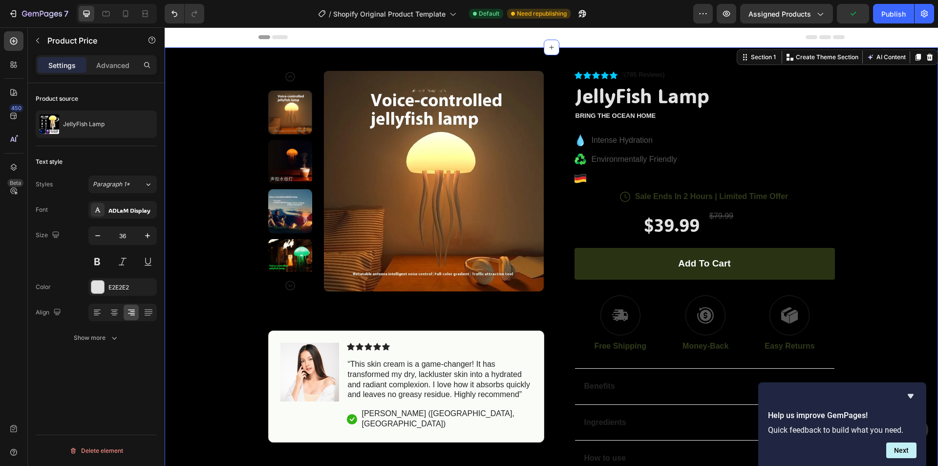
click at [887, 181] on div "Product Images Image Icon Icon Icon Icon Icon Icon List “This skin cream is a g…" at bounding box center [551, 269] width 773 height 445
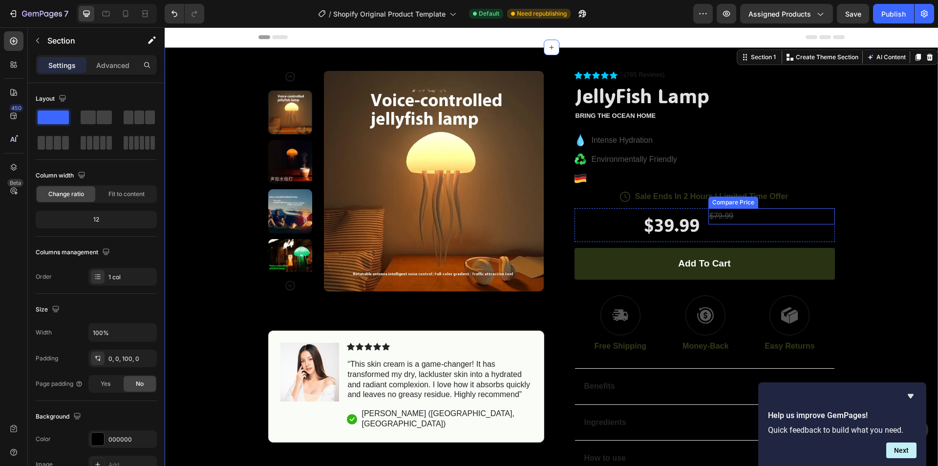
click at [719, 221] on div "$79.99" at bounding box center [771, 216] width 127 height 16
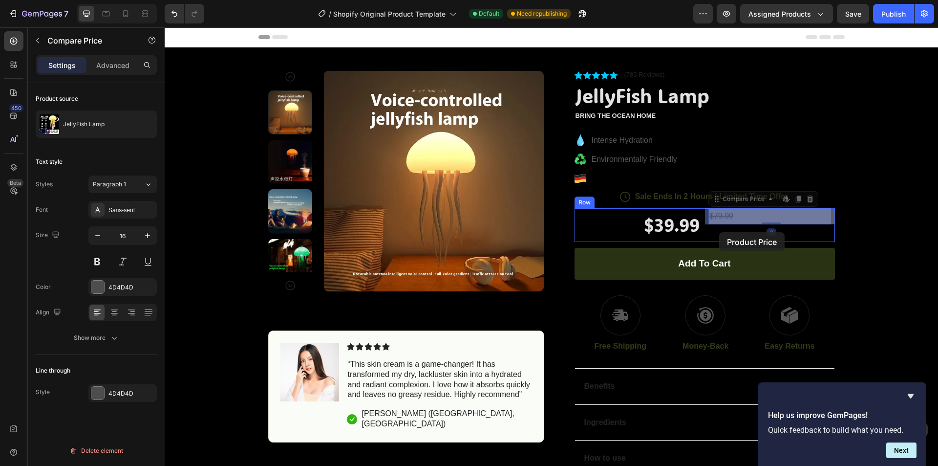
drag, startPoint x: 716, startPoint y: 215, endPoint x: 719, endPoint y: 232, distance: 16.9
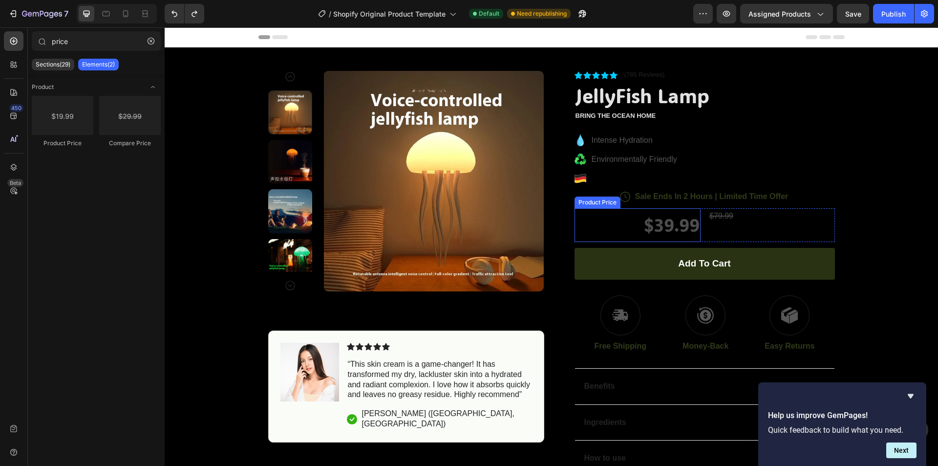
click at [670, 225] on div "$39.99" at bounding box center [638, 225] width 127 height 34
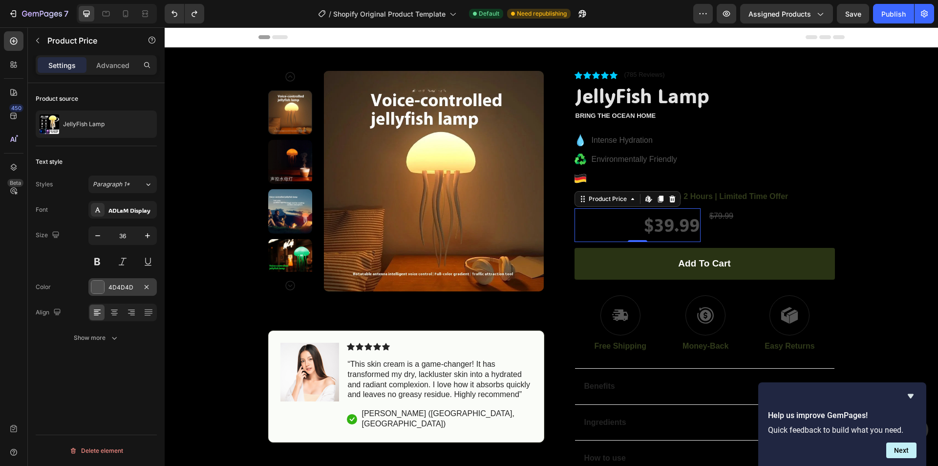
click at [119, 293] on div "4D4D4D" at bounding box center [122, 287] width 68 height 18
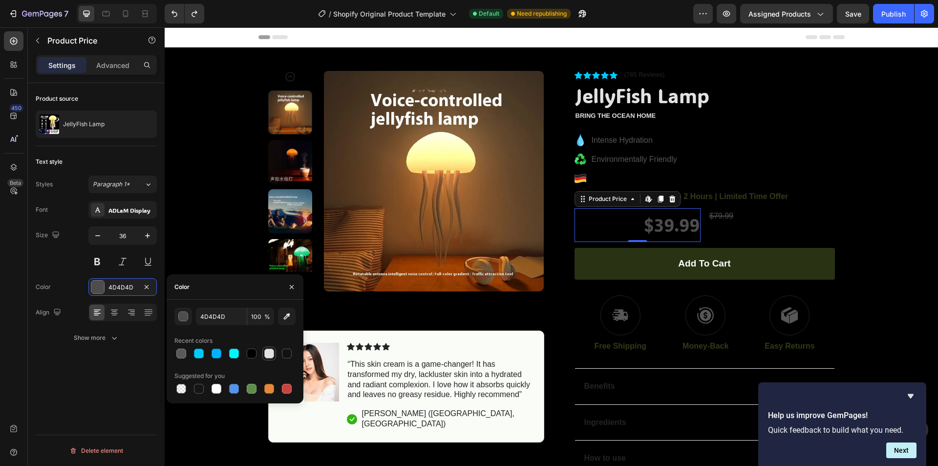
click at [267, 357] on div at bounding box center [269, 353] width 10 height 10
type input "E2E2E2"
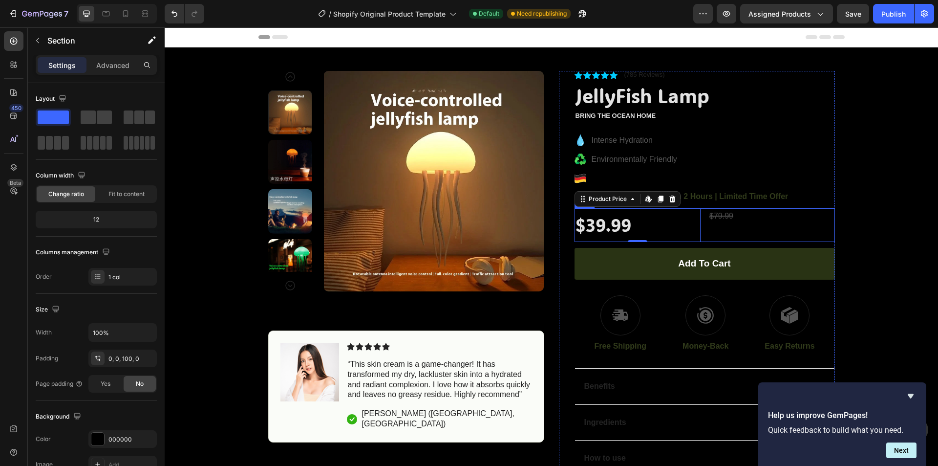
click at [905, 190] on div "Product Images Image Icon Icon Icon Icon Icon Icon List “This skin cream is a g…" at bounding box center [551, 269] width 773 height 445
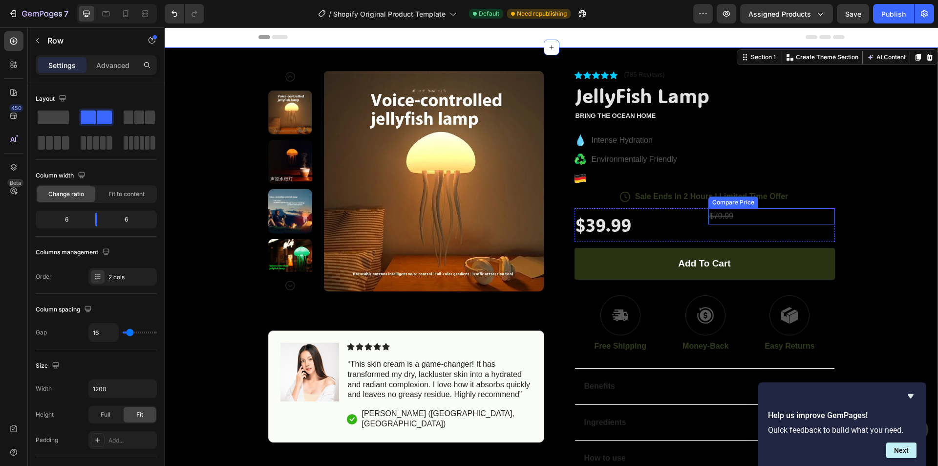
click at [700, 225] on div "$39.99 Product Price Product Price $79.99 Compare Price Compare Price Row" at bounding box center [705, 225] width 260 height 34
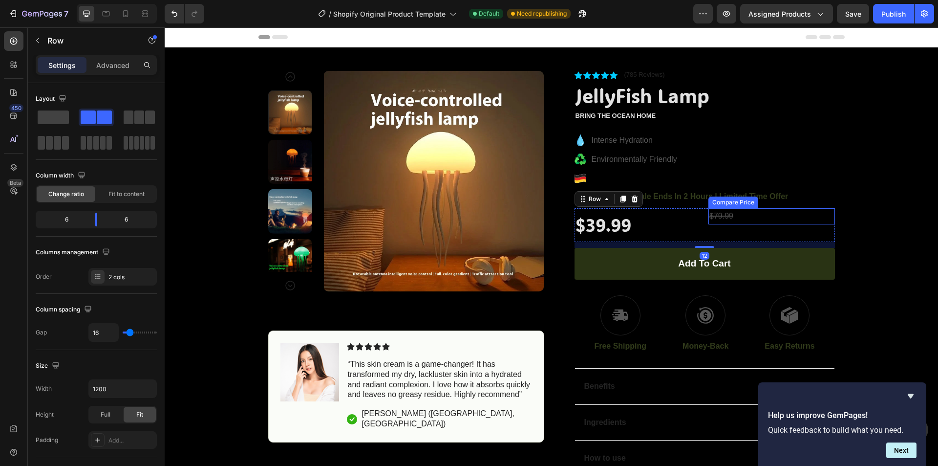
click at [724, 212] on div "$79.99" at bounding box center [771, 216] width 127 height 16
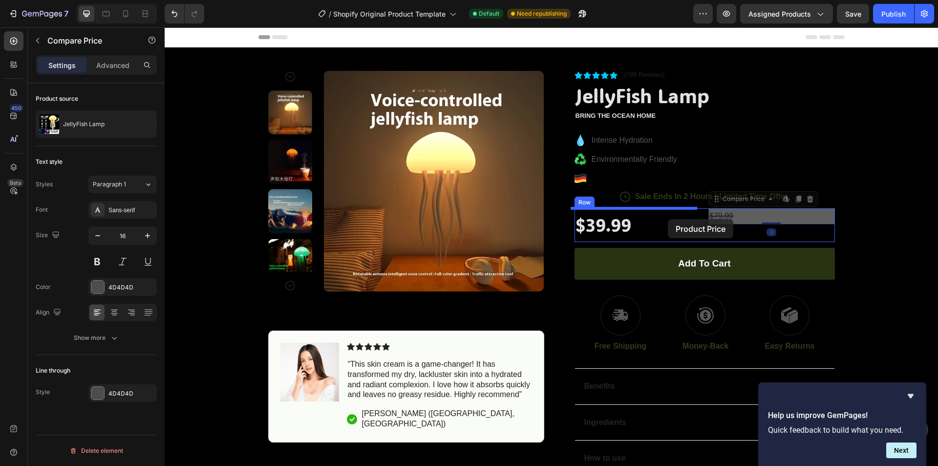
drag, startPoint x: 725, startPoint y: 216, endPoint x: 668, endPoint y: 219, distance: 57.2
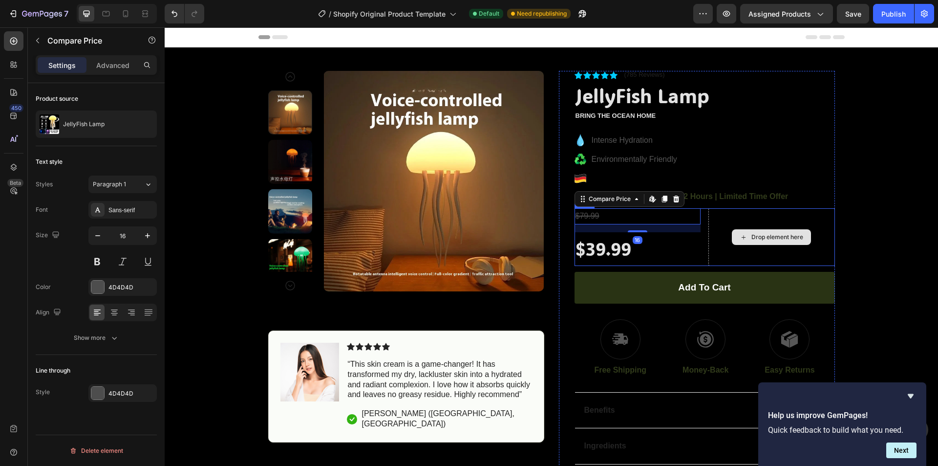
click at [888, 201] on div "Product Images Image Icon Icon Icon Icon Icon Icon List “This skin cream is a g…" at bounding box center [551, 281] width 773 height 468
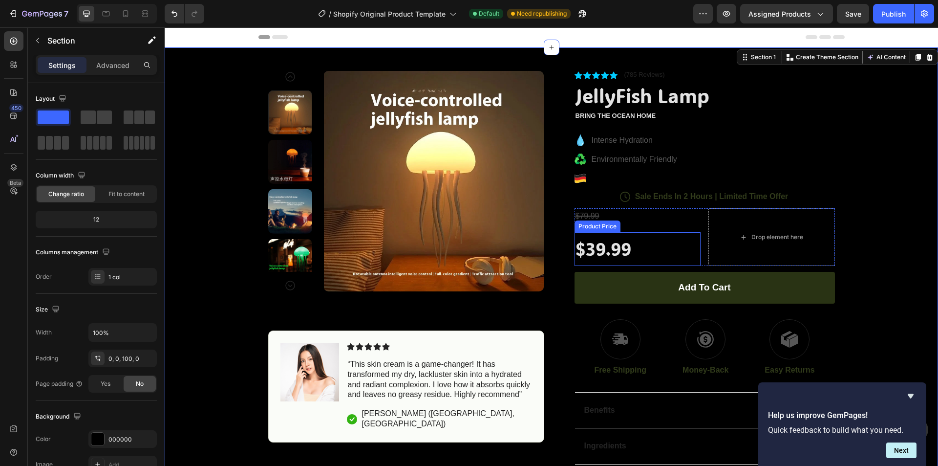
click at [581, 260] on div "$39.99" at bounding box center [638, 249] width 127 height 34
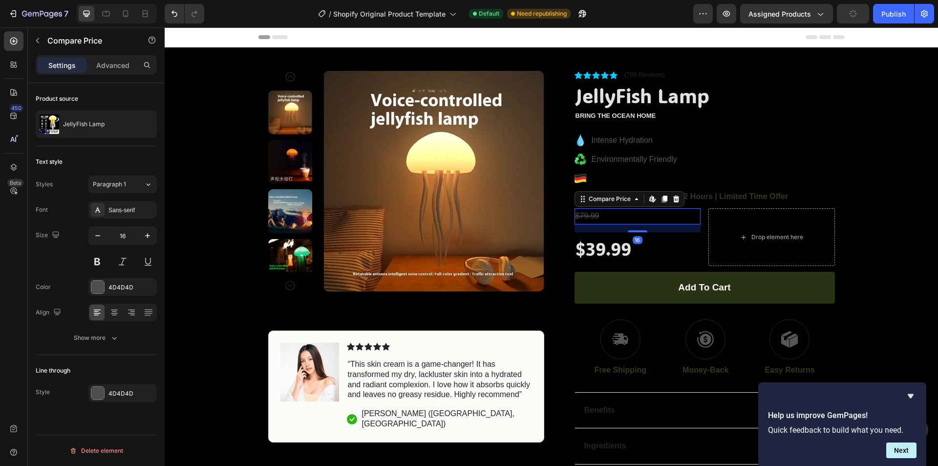
click at [592, 220] on div "$79.99" at bounding box center [638, 216] width 127 height 16
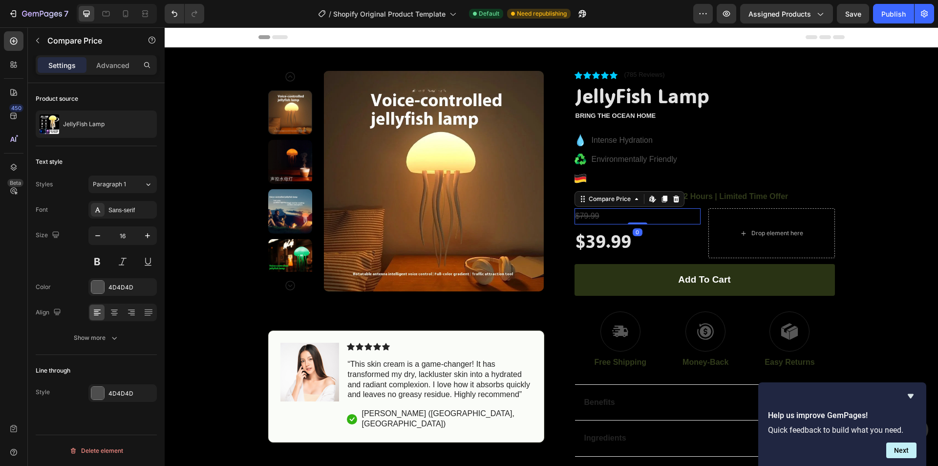
drag, startPoint x: 634, startPoint y: 232, endPoint x: 806, endPoint y: 147, distance: 191.8
click at [639, 208] on div "$79.99 Compare Price Edit content in Shopify 0 Compare Price Edit content in Sh…" at bounding box center [638, 216] width 127 height 16
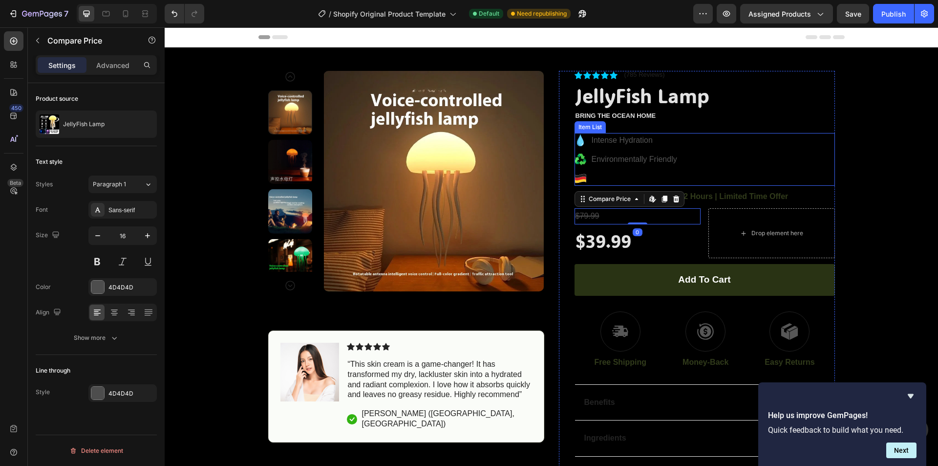
click at [847, 144] on div "Product Images Image Icon Icon Icon Icon Icon Icon List “This skin cream is a g…" at bounding box center [551, 277] width 773 height 461
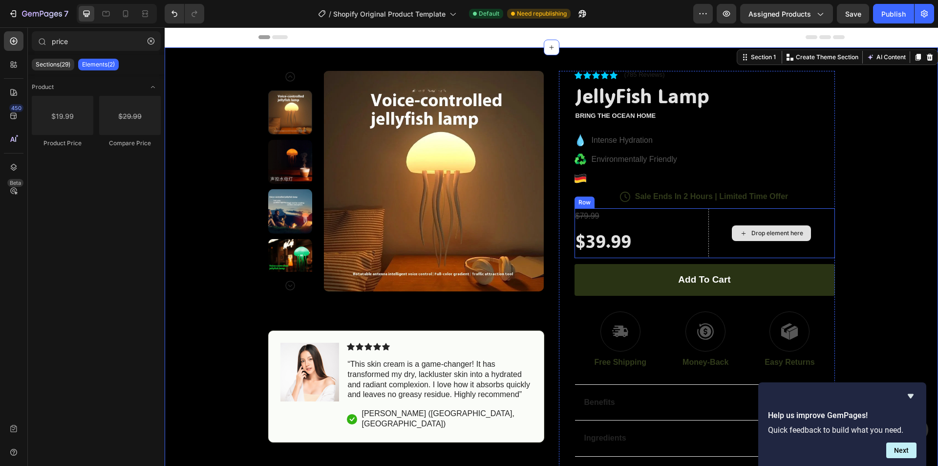
click at [795, 237] on div "Drop element here" at bounding box center [777, 233] width 52 height 8
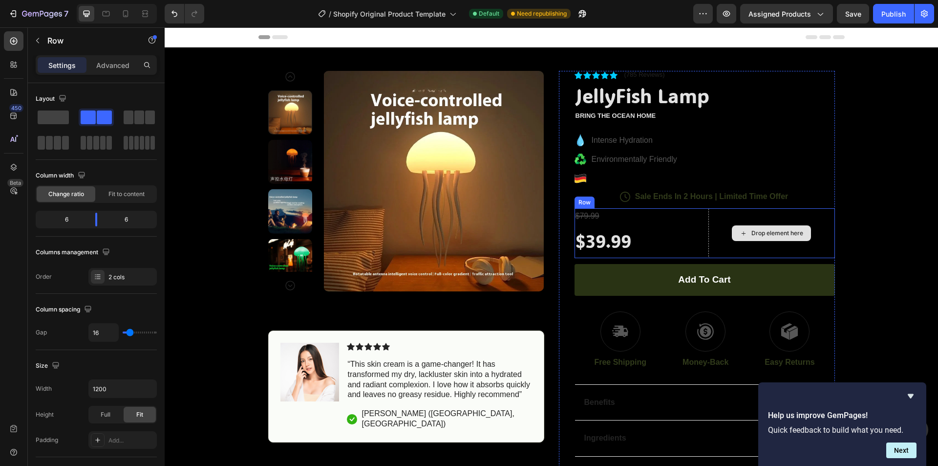
click at [799, 213] on div "Drop element here" at bounding box center [771, 233] width 127 height 50
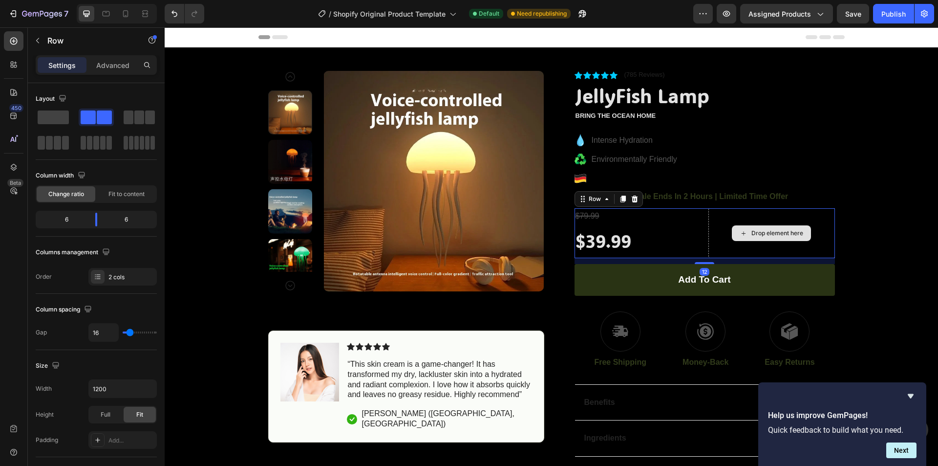
click at [801, 213] on div "Drop element here" at bounding box center [771, 233] width 127 height 50
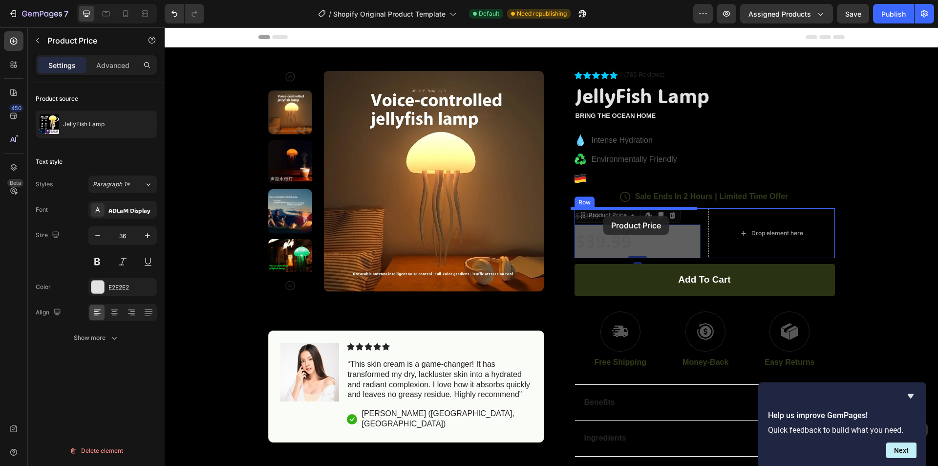
drag, startPoint x: 612, startPoint y: 247, endPoint x: 603, endPoint y: 215, distance: 32.5
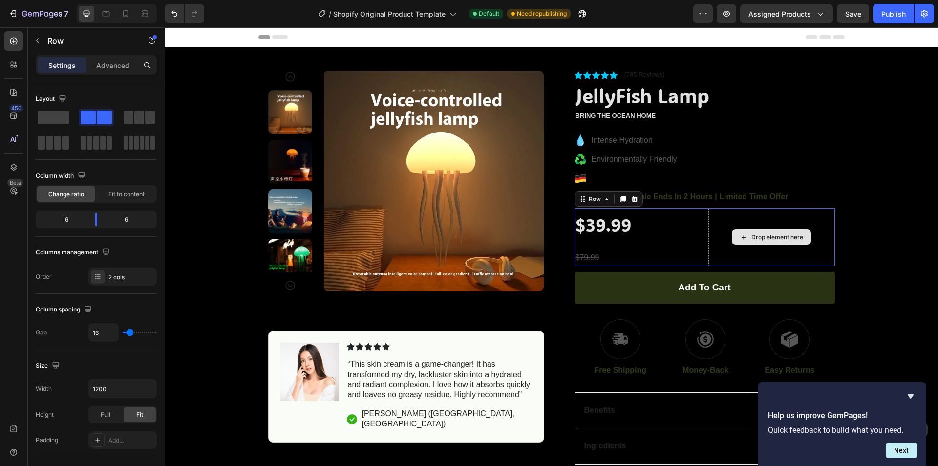
click at [779, 255] on div "Drop element here" at bounding box center [771, 237] width 127 height 58
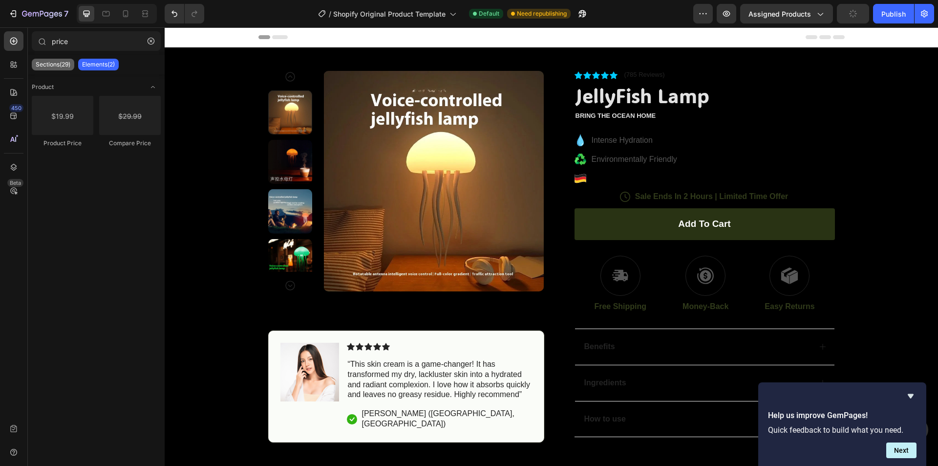
click at [57, 62] on p "Sections(29)" at bounding box center [53, 65] width 35 height 8
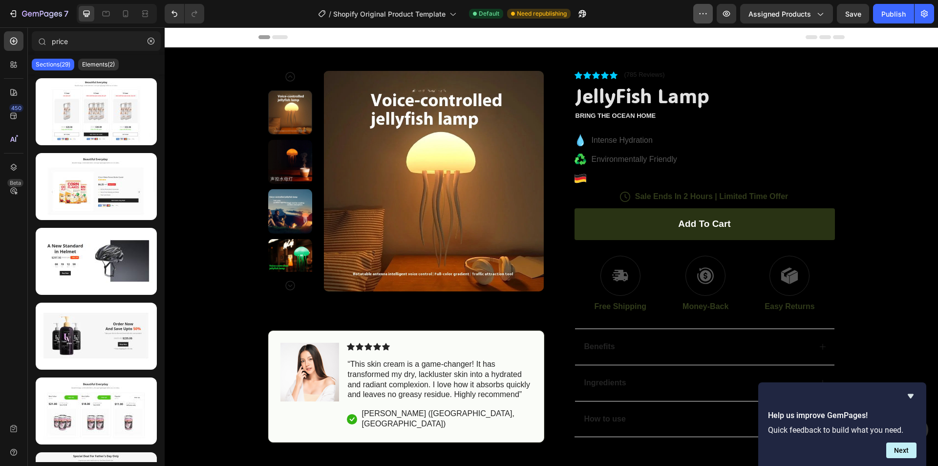
click at [695, 8] on div "7 / Shopify Original Product Template Default Need republishing Preview Assigne…" at bounding box center [469, 14] width 938 height 28
click at [701, 10] on icon "button" at bounding box center [703, 14] width 10 height 10
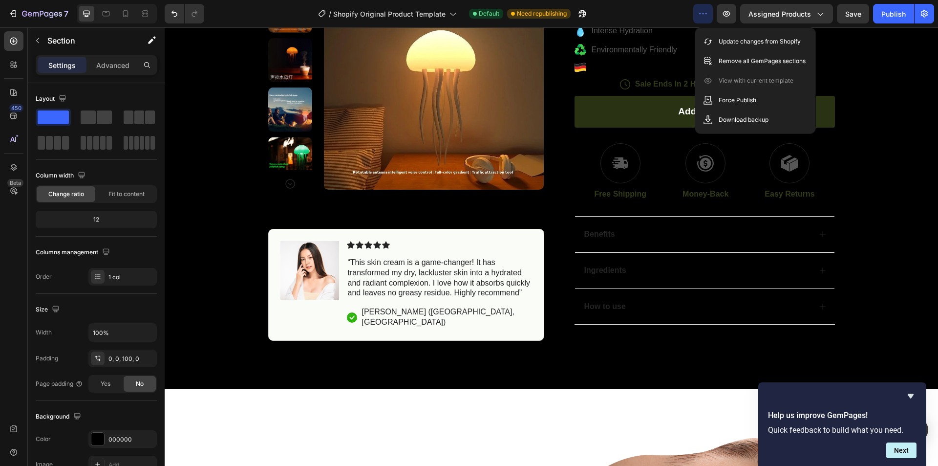
scroll to position [163, 0]
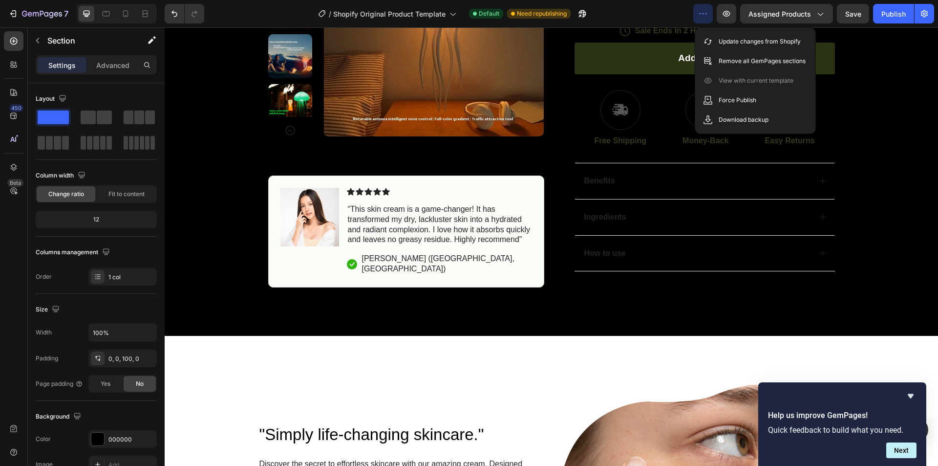
click at [898, 191] on div "Product Images Image Icon Icon Icon Icon Icon Icon List “This skin cream is a g…" at bounding box center [551, 86] width 773 height 402
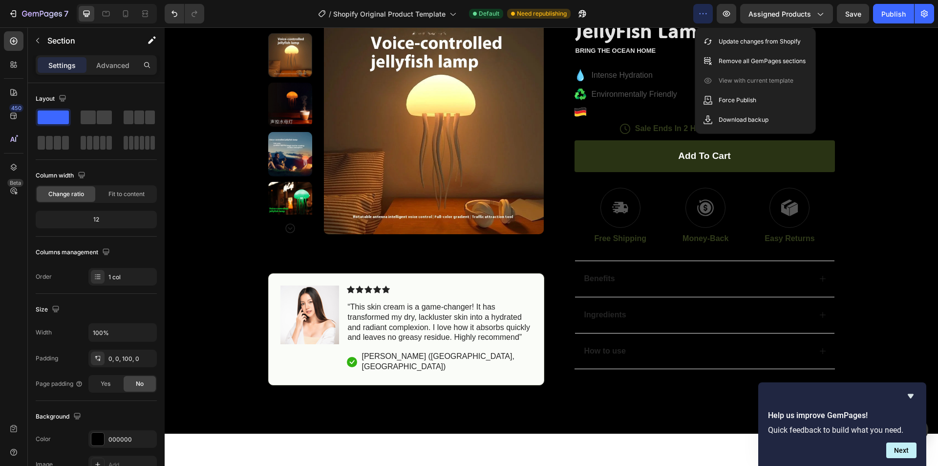
scroll to position [0, 0]
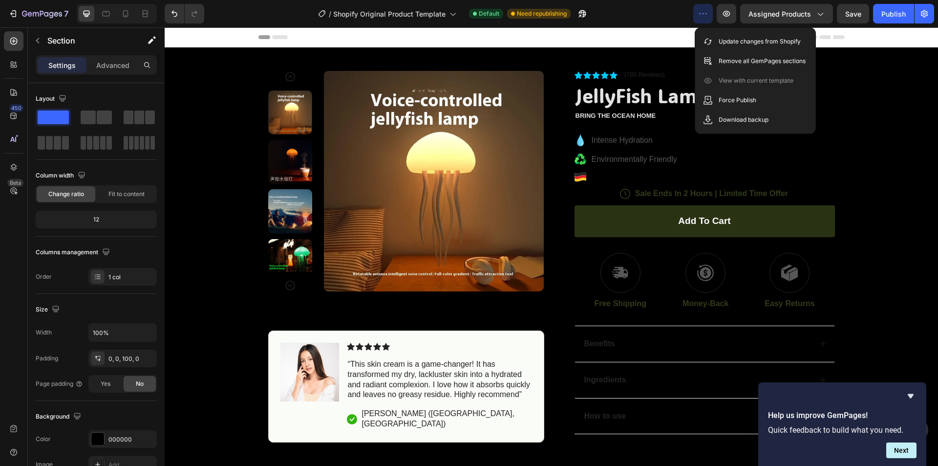
click at [893, 103] on div "Product Images Image Icon Icon Icon Icon Icon Icon List “This skin cream is a g…" at bounding box center [551, 248] width 773 height 402
click at [702, 15] on icon "button" at bounding box center [703, 14] width 10 height 10
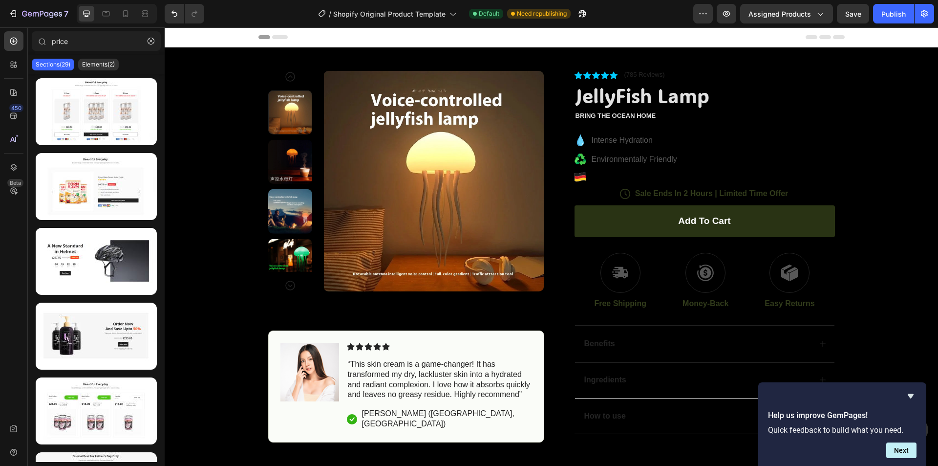
click at [833, 37] on icon at bounding box center [839, 37] width 12 height 4
click at [11, 66] on icon at bounding box center [12, 66] width 3 height 3
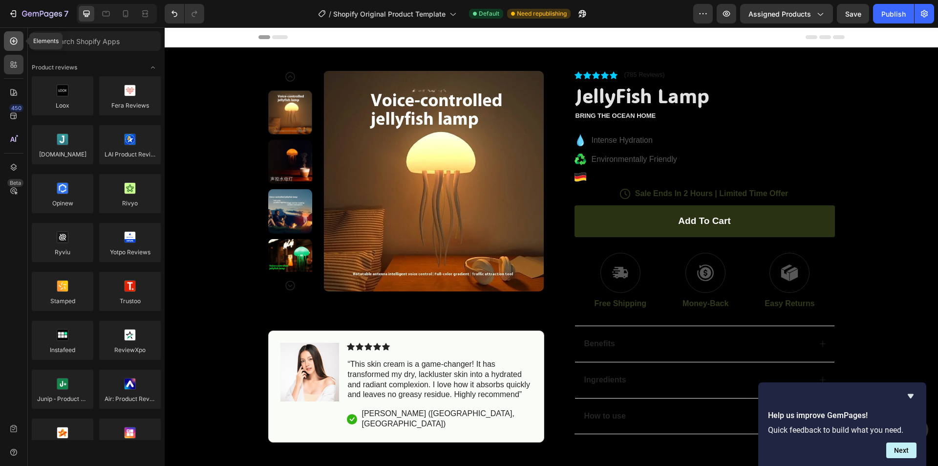
click at [7, 43] on div at bounding box center [14, 41] width 20 height 20
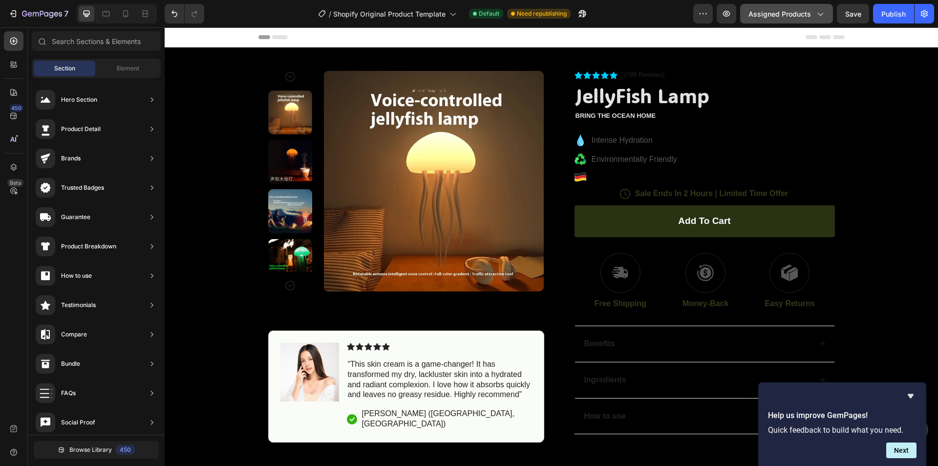
click at [802, 20] on button "Assigned Products" at bounding box center [786, 14] width 93 height 20
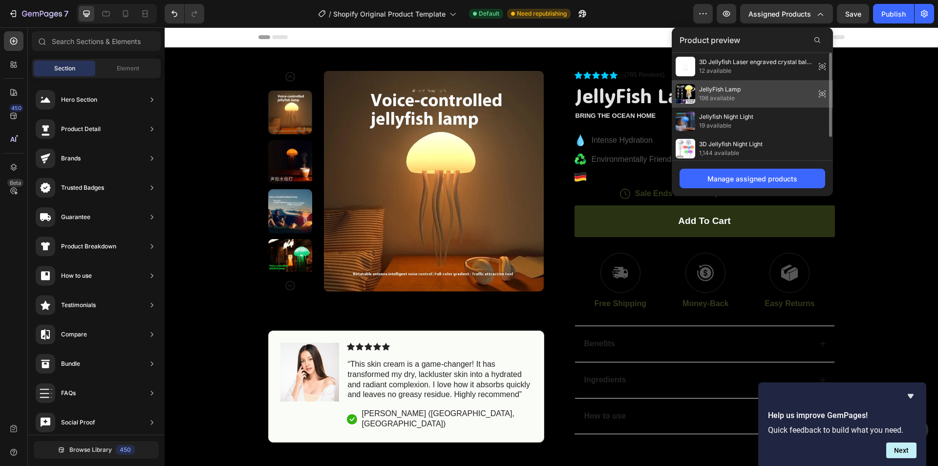
click at [796, 90] on div "JellyFish Lamp 198 available" at bounding box center [752, 93] width 161 height 27
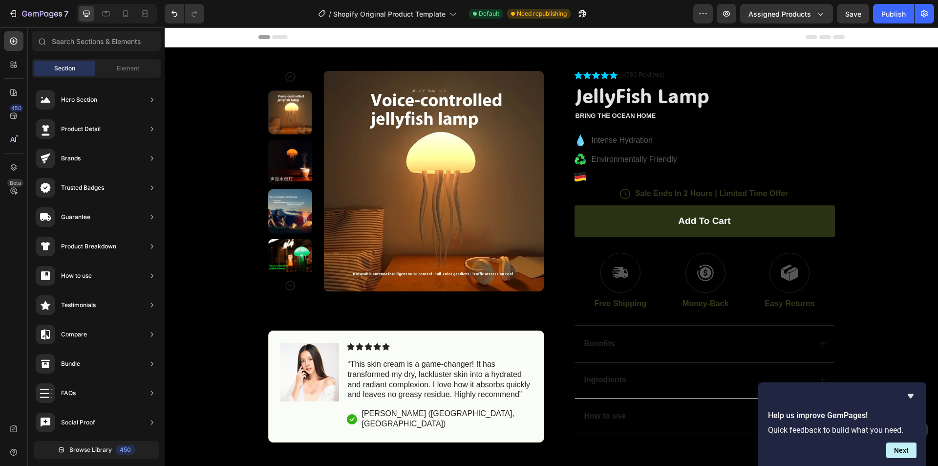
click at [272, 36] on icon at bounding box center [280, 37] width 16 height 4
click at [924, 18] on icon "button" at bounding box center [924, 14] width 10 height 10
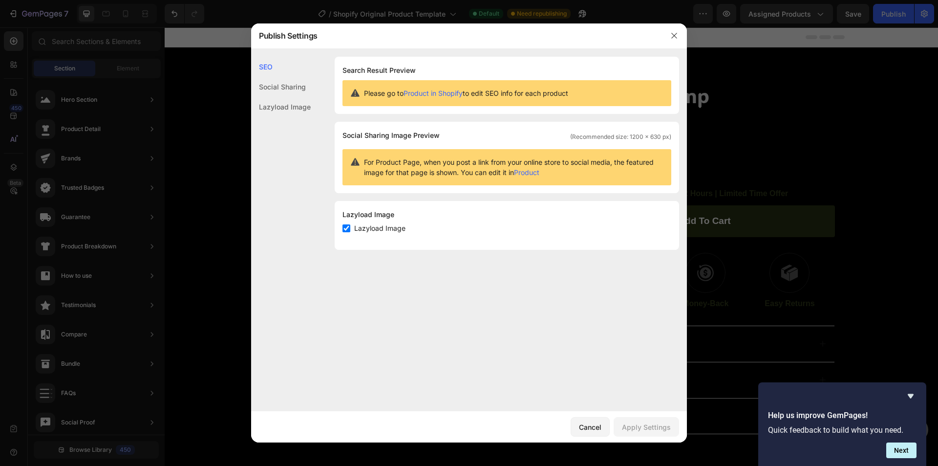
click at [417, 90] on link "Product in Shopify" at bounding box center [433, 93] width 59 height 8
click at [675, 35] on icon "button" at bounding box center [674, 36] width 8 height 8
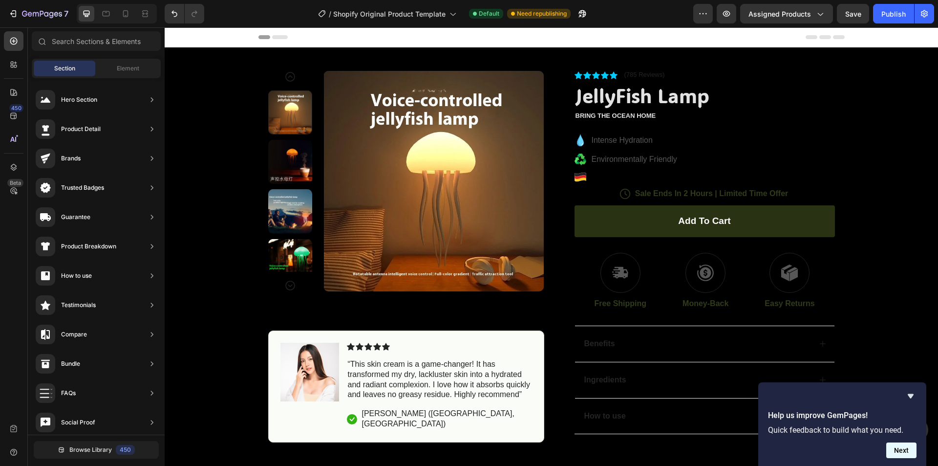
click at [890, 446] on button "Next" at bounding box center [901, 450] width 30 height 16
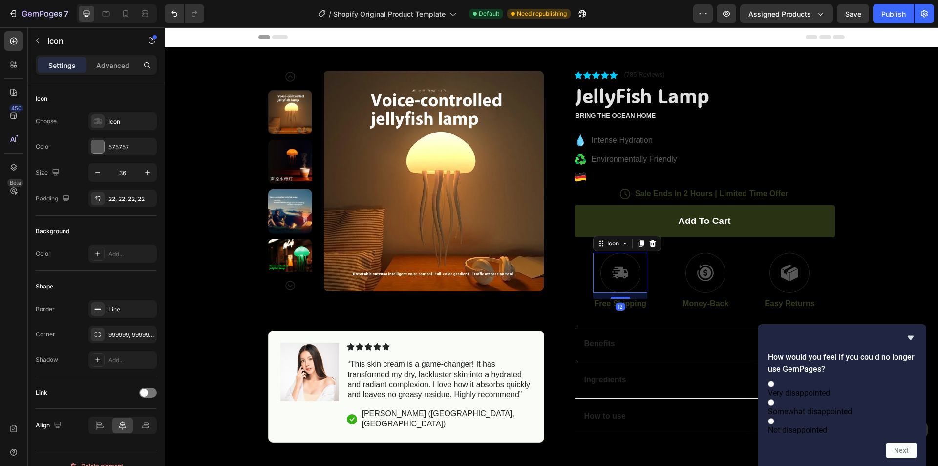
click at [612, 276] on icon at bounding box center [620, 273] width 17 height 18
click at [120, 146] on div "575757" at bounding box center [122, 147] width 28 height 9
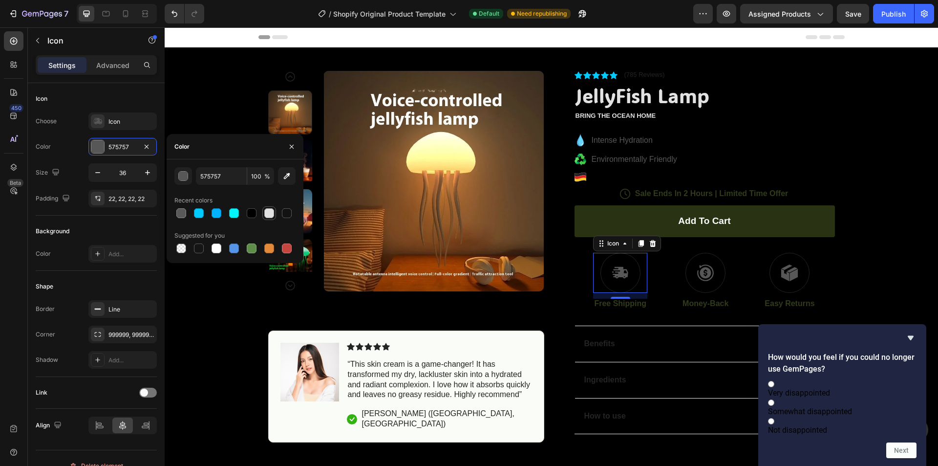
click at [273, 213] on div at bounding box center [269, 213] width 10 height 10
type input "E2E2E2"
click at [269, 212] on div at bounding box center [269, 213] width 10 height 10
click at [114, 126] on div "Icon" at bounding box center [122, 121] width 68 height 18
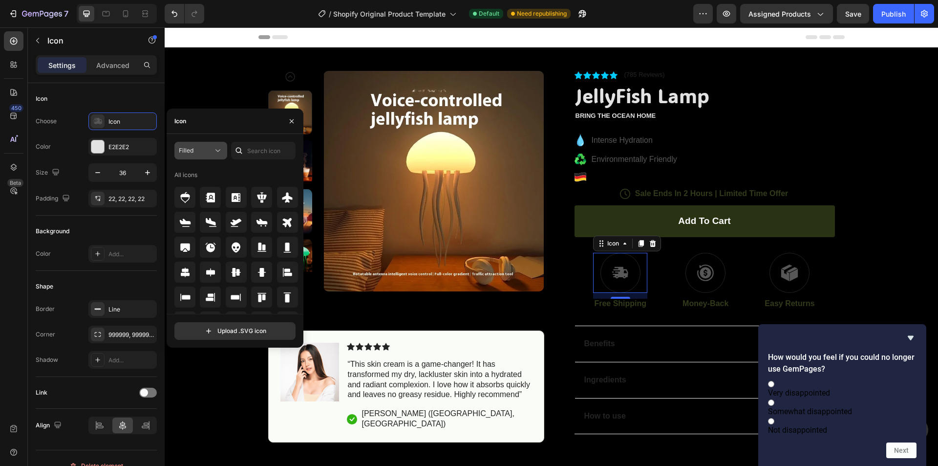
click at [206, 153] on div "Filled" at bounding box center [196, 150] width 34 height 9
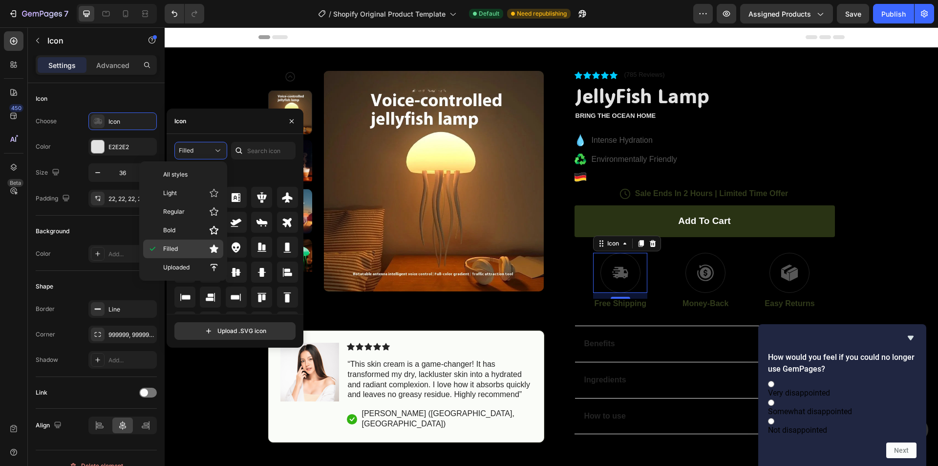
click at [188, 245] on p "Filled" at bounding box center [191, 249] width 56 height 10
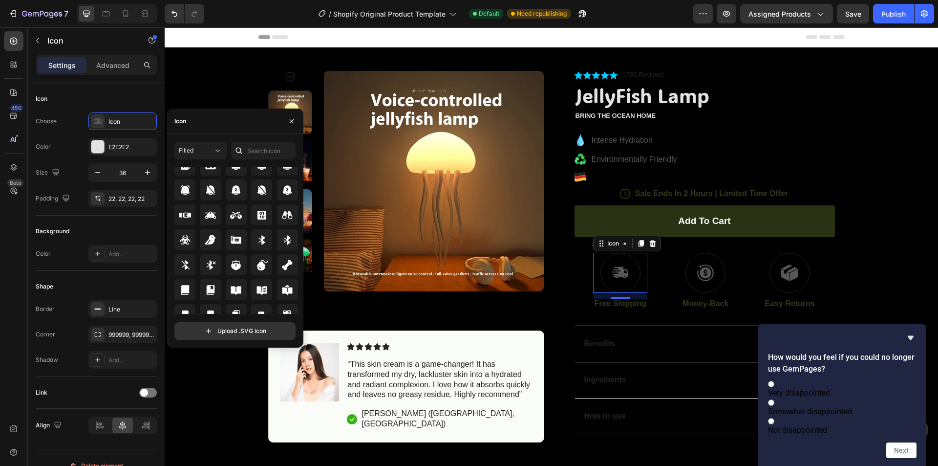
scroll to position [948, 0]
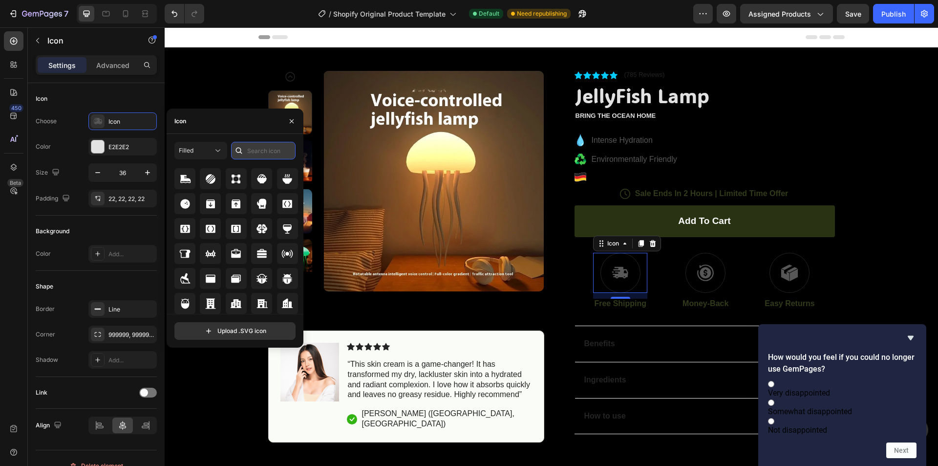
click at [260, 151] on input "text" at bounding box center [263, 151] width 64 height 18
type input "d"
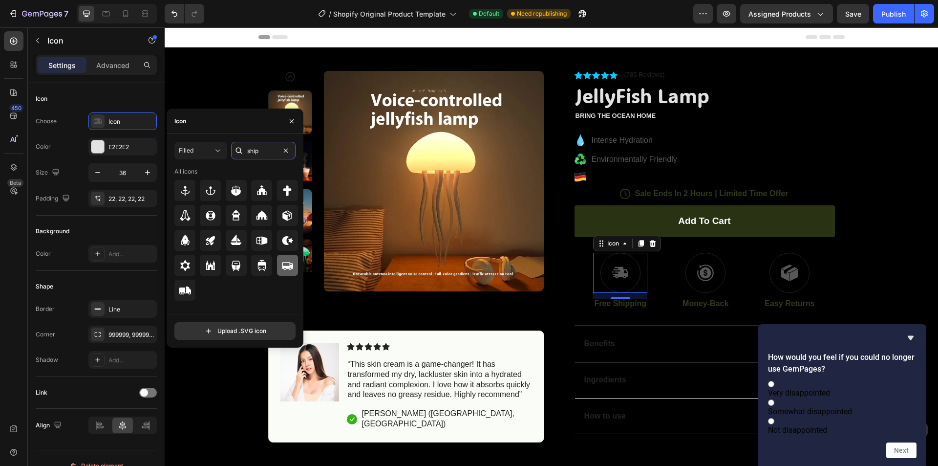
type input "ship"
click at [290, 271] on div at bounding box center [287, 265] width 21 height 21
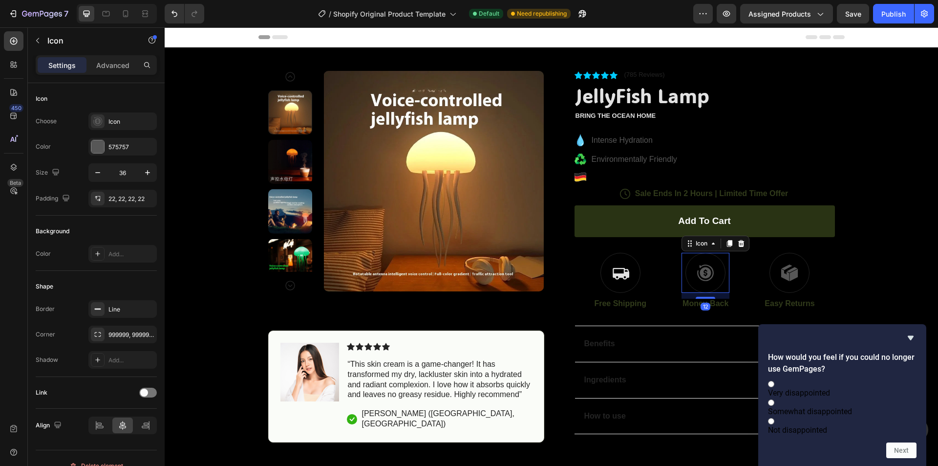
click at [712, 275] on div at bounding box center [705, 273] width 40 height 40
click at [631, 290] on div "Icon" at bounding box center [620, 273] width 54 height 40
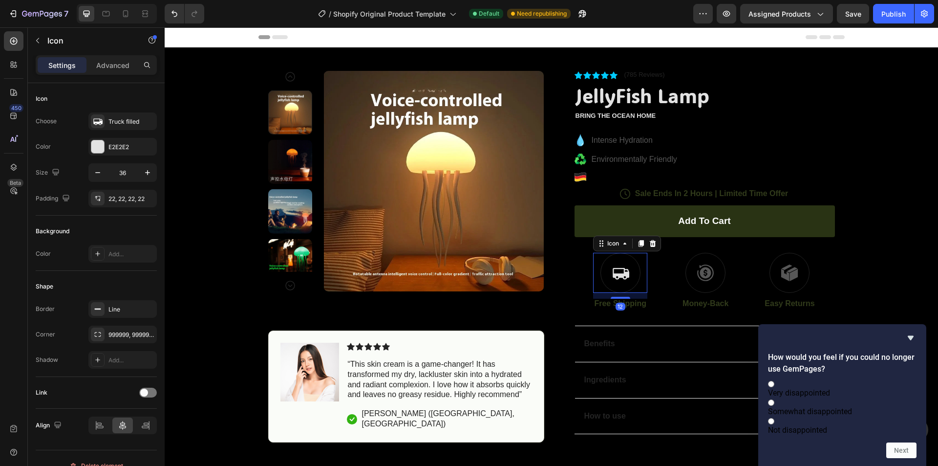
click at [635, 284] on div "Icon 12" at bounding box center [620, 273] width 54 height 40
click at [120, 317] on div "Line" at bounding box center [122, 309] width 68 height 18
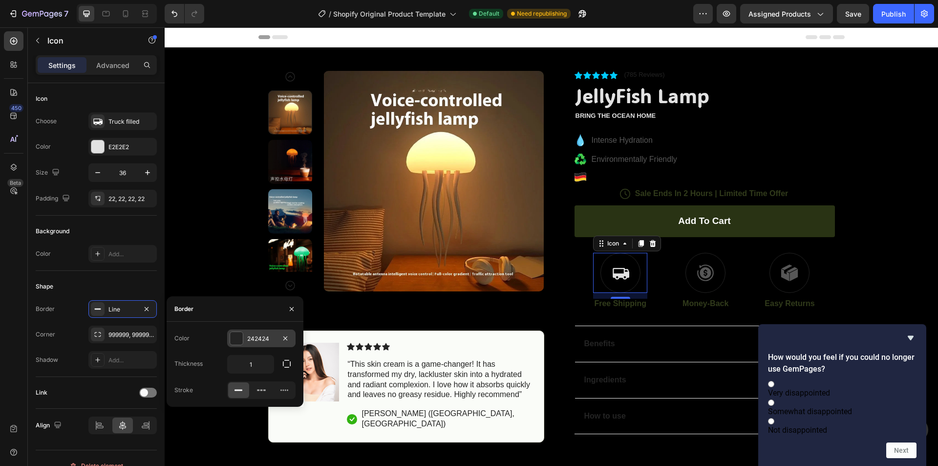
click at [243, 336] on div "242424" at bounding box center [261, 338] width 68 height 18
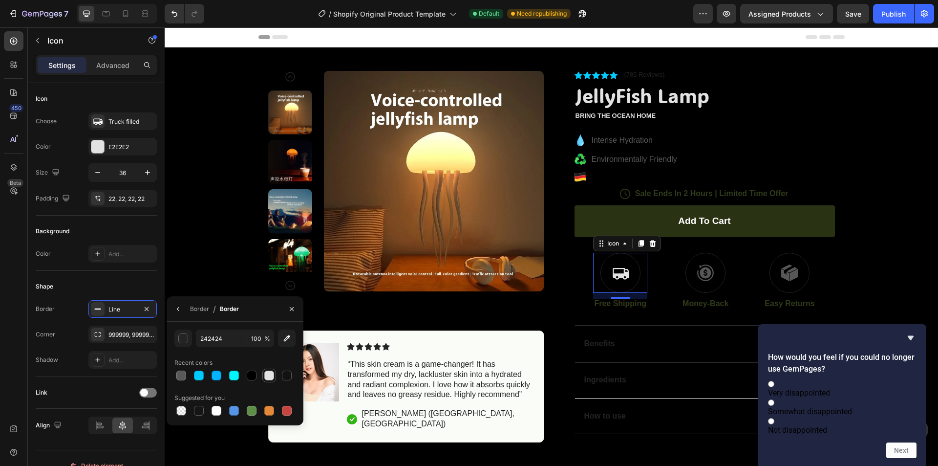
click at [274, 372] on div at bounding box center [269, 375] width 10 height 10
type input "E2E2E2"
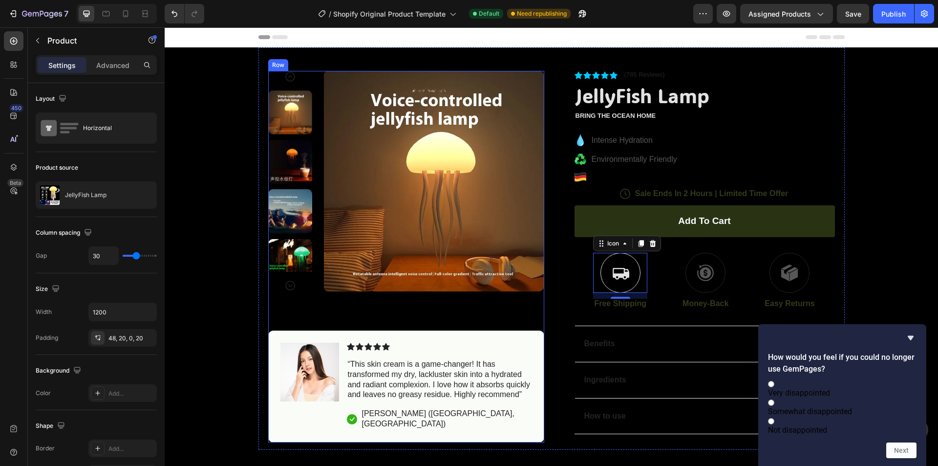
click at [840, 257] on div "Product Images Image Icon Icon Icon Icon Icon Icon List “This skin cream is a g…" at bounding box center [551, 248] width 586 height 402
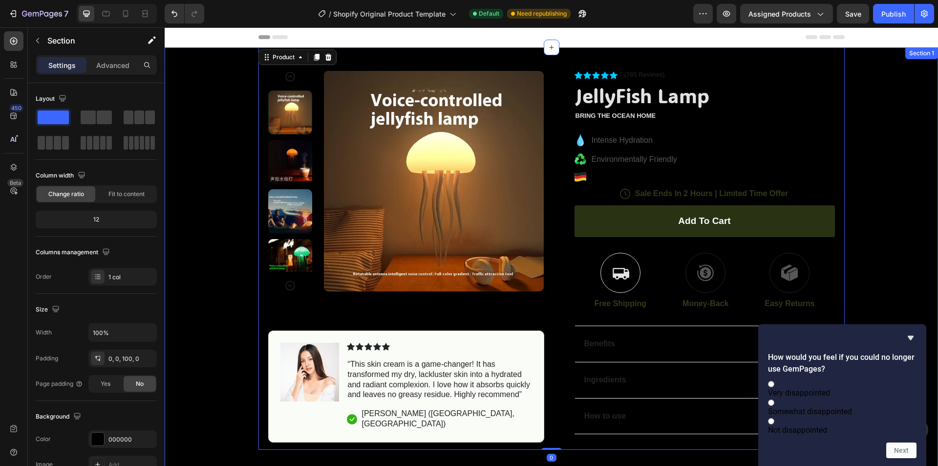
click at [869, 177] on div "Product Images Image Icon Icon Icon Icon Icon Icon List “This skin cream is a g…" at bounding box center [551, 248] width 773 height 402
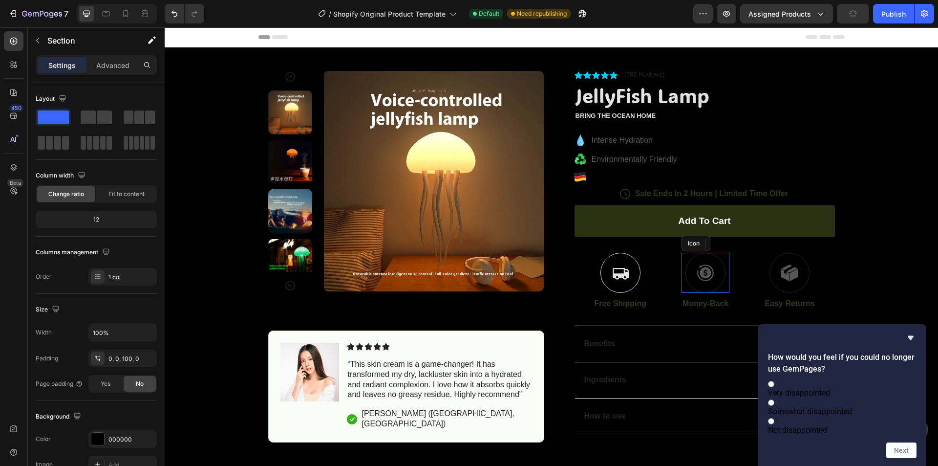
click at [697, 272] on icon at bounding box center [706, 273] width 18 height 18
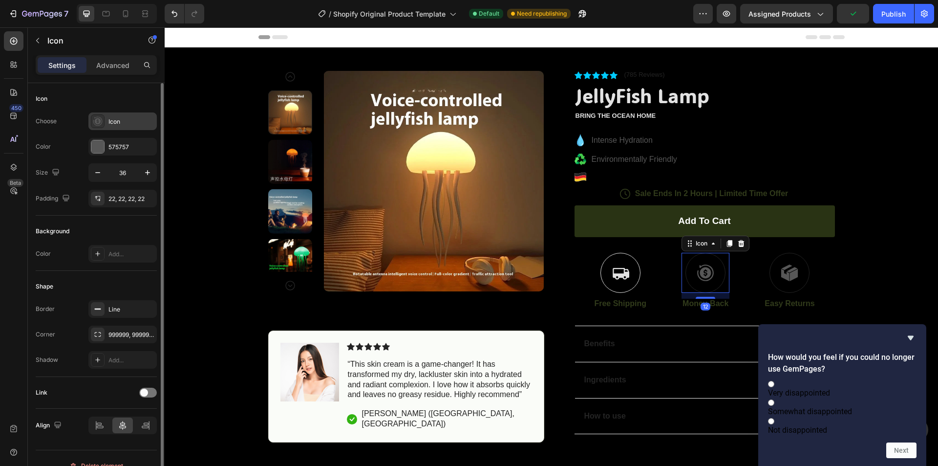
click at [123, 115] on div "Icon" at bounding box center [122, 121] width 68 height 18
click at [124, 143] on div "575757" at bounding box center [122, 147] width 28 height 9
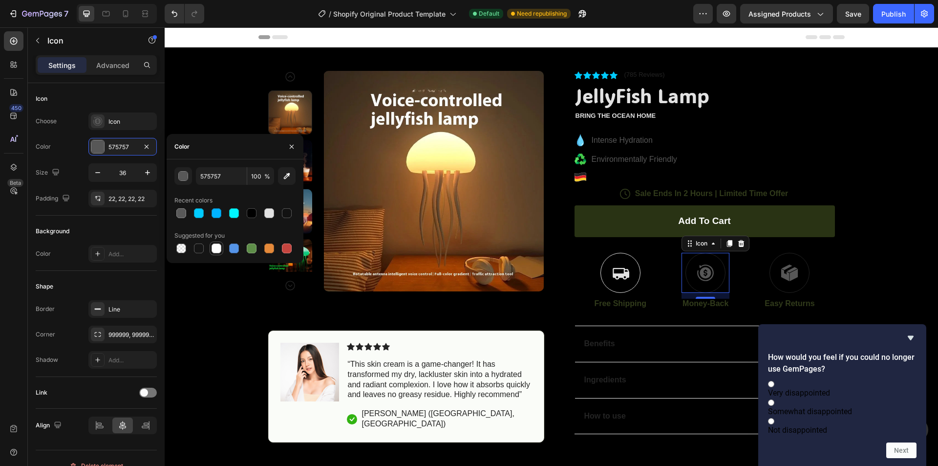
click at [214, 250] on div at bounding box center [217, 248] width 10 height 10
type input "FFFFFF"
click at [116, 118] on div "Icon" at bounding box center [131, 121] width 46 height 9
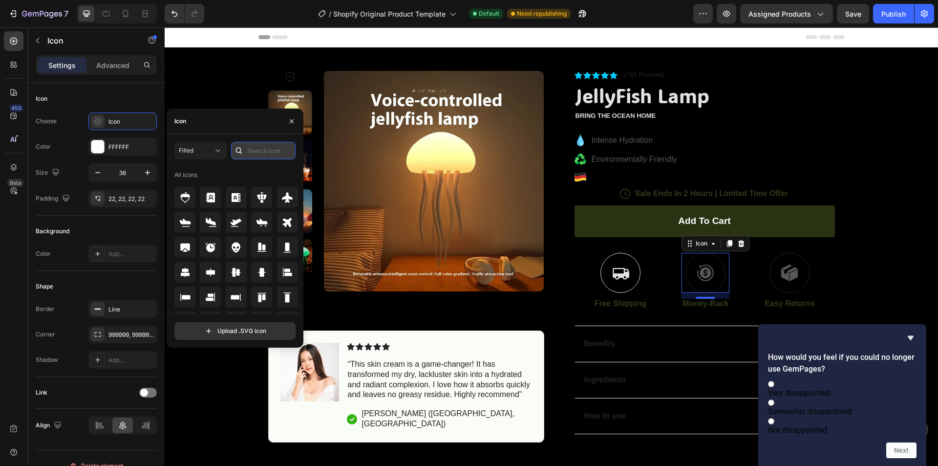
click at [265, 149] on input "text" at bounding box center [263, 151] width 64 height 18
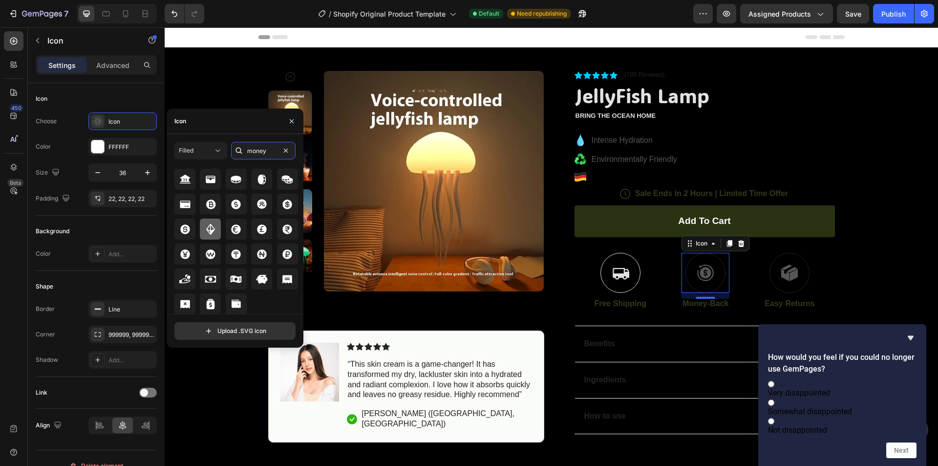
scroll to position [12, 0]
type input "money"
click at [190, 276] on icon at bounding box center [185, 279] width 12 height 12
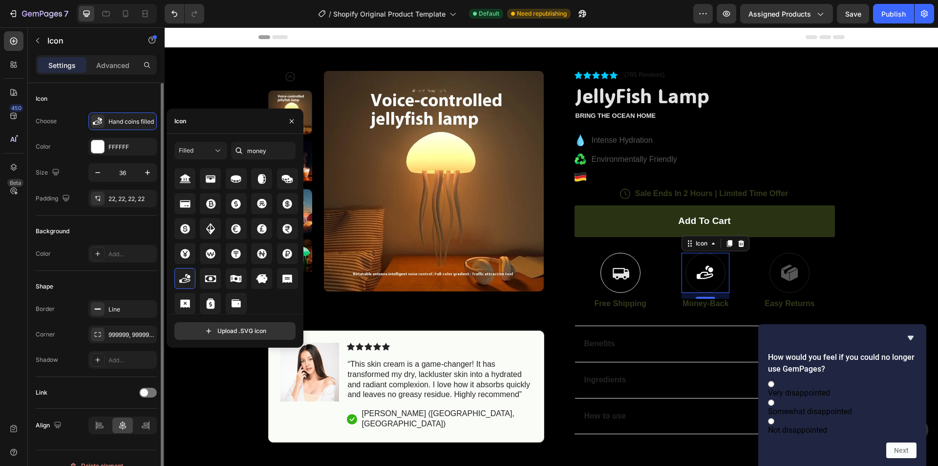
click at [133, 243] on div "Background Color Add..." at bounding box center [96, 242] width 121 height 55
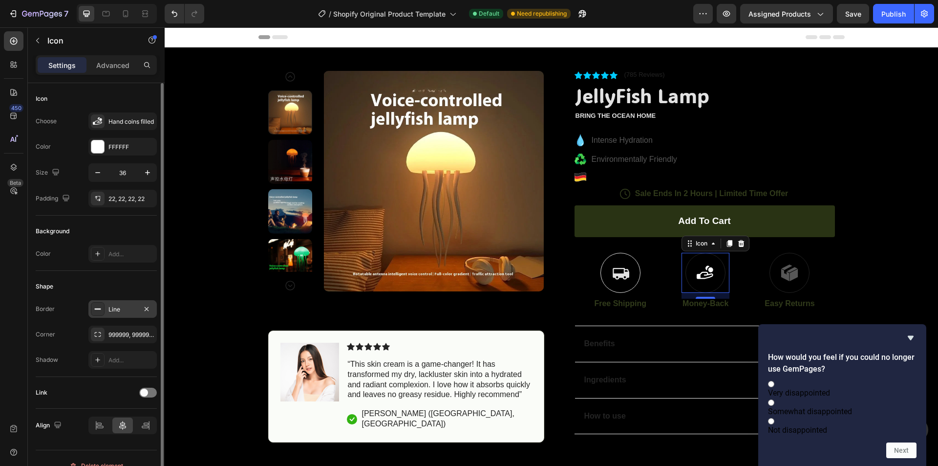
click at [130, 315] on div "Line" at bounding box center [122, 309] width 68 height 18
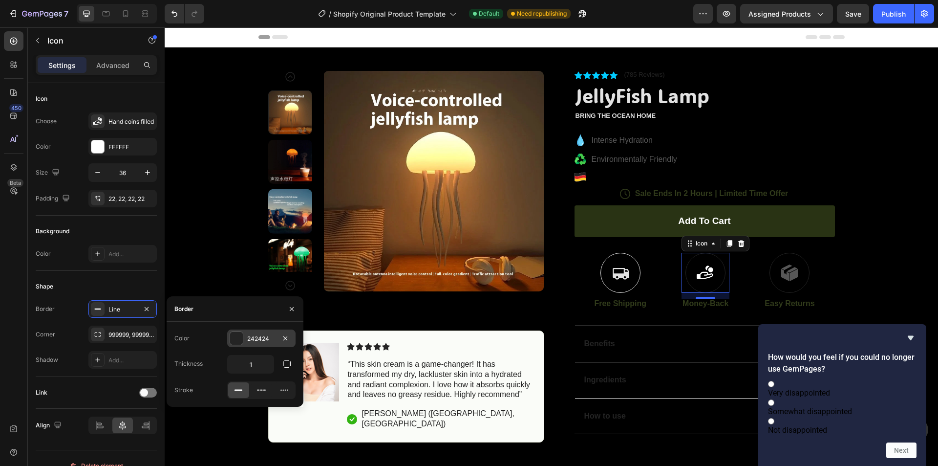
click at [276, 341] on div "242424" at bounding box center [261, 338] width 68 height 18
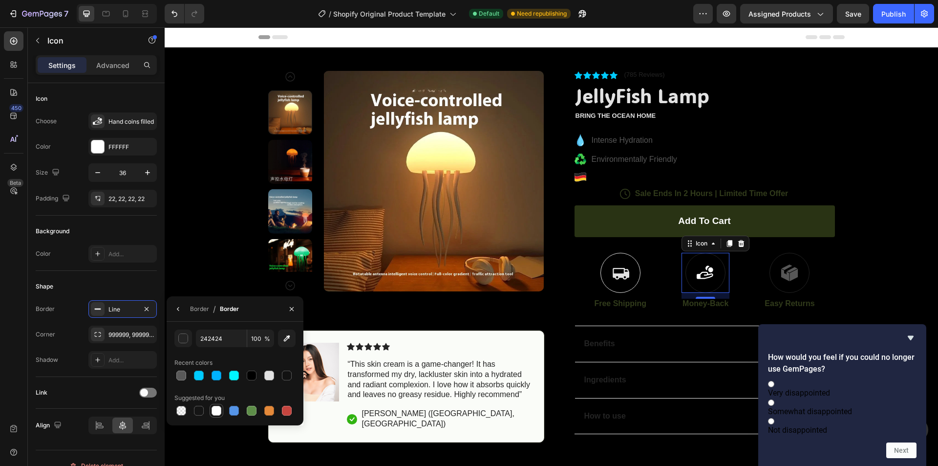
click at [218, 405] on div at bounding box center [217, 410] width 12 height 12
type input "FFFFFF"
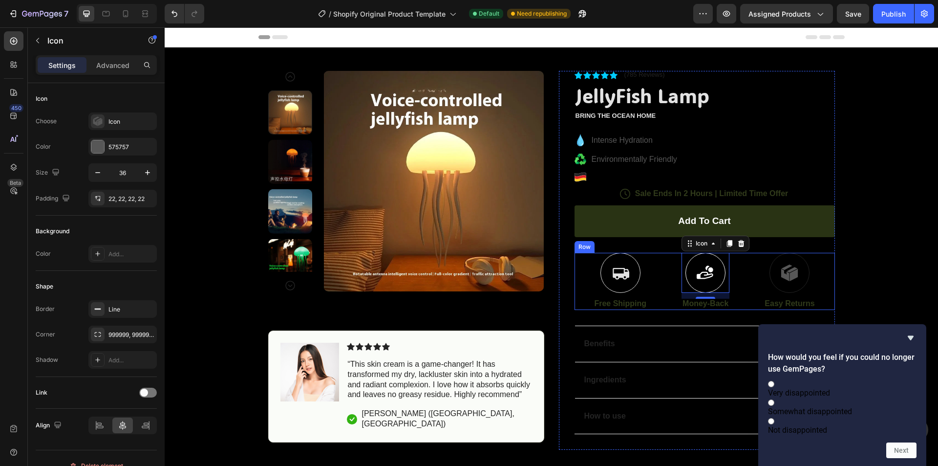
click at [772, 278] on div at bounding box center [789, 273] width 40 height 40
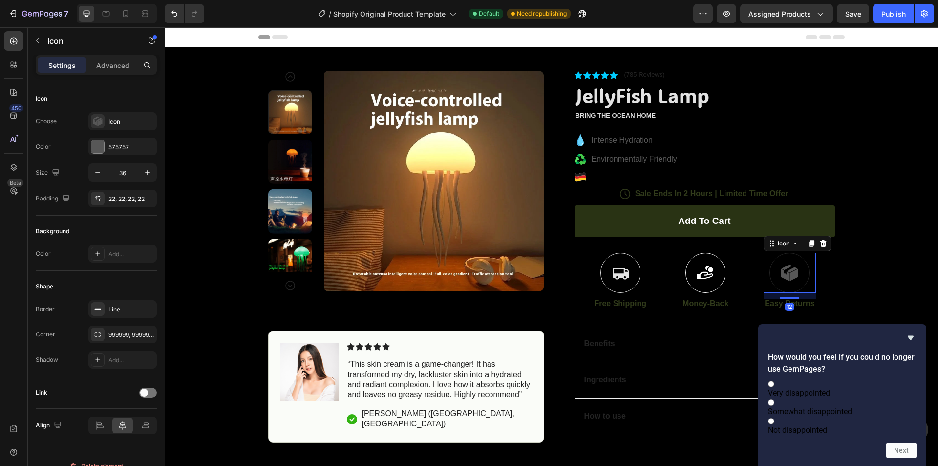
click at [772, 278] on div at bounding box center [789, 273] width 40 height 40
click at [112, 115] on div "Icon" at bounding box center [122, 121] width 68 height 18
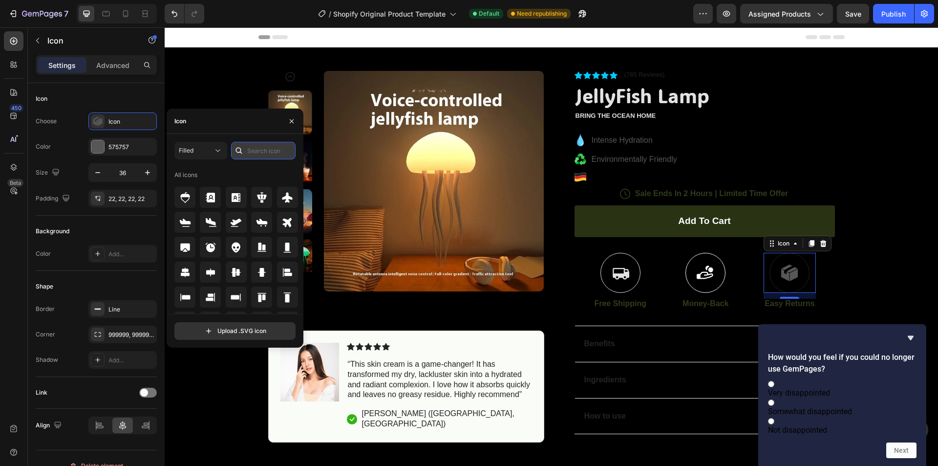
click at [264, 147] on input "text" at bounding box center [263, 151] width 64 height 18
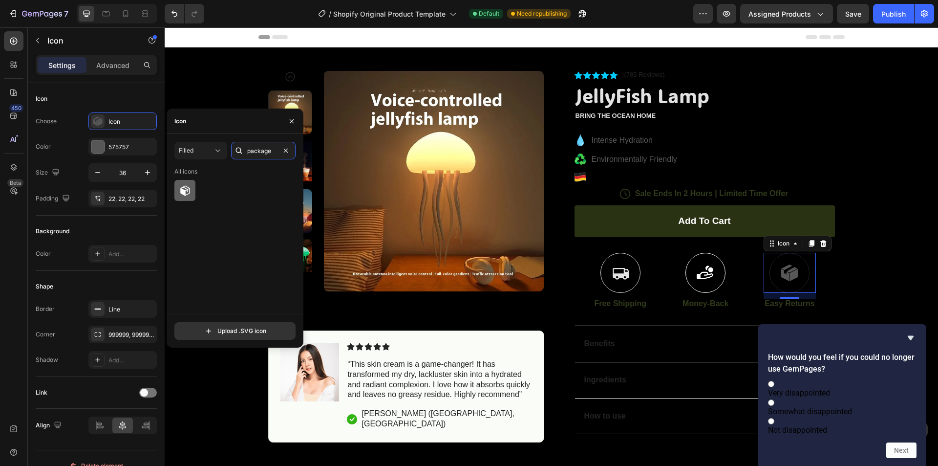
type input "package"
click at [183, 188] on icon at bounding box center [185, 191] width 12 height 12
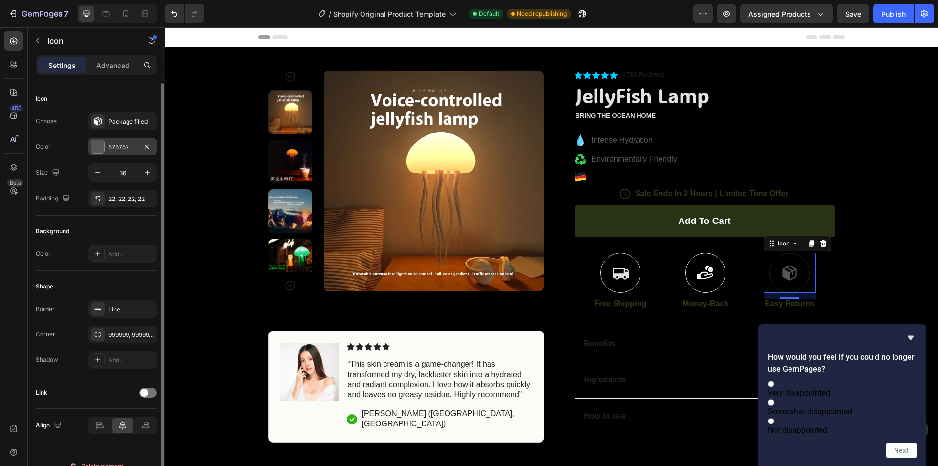
click at [122, 145] on div "575757" at bounding box center [122, 147] width 28 height 9
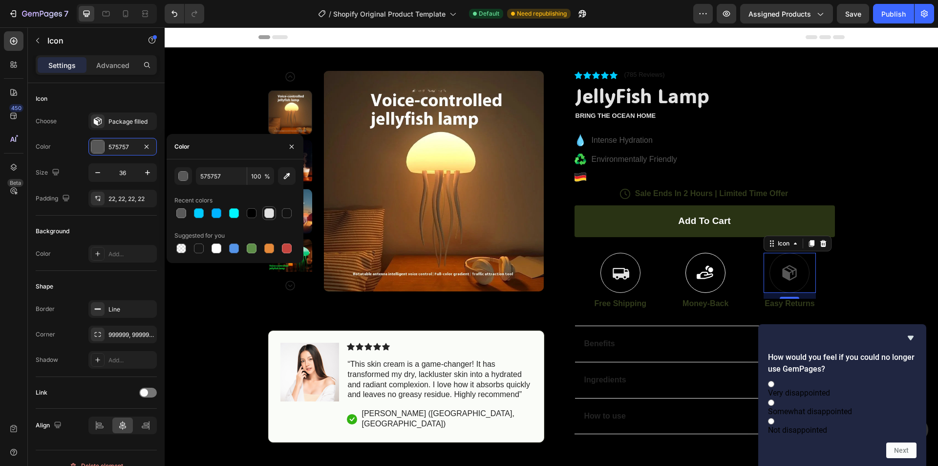
click at [267, 214] on div at bounding box center [269, 213] width 10 height 10
type input "E2E2E2"
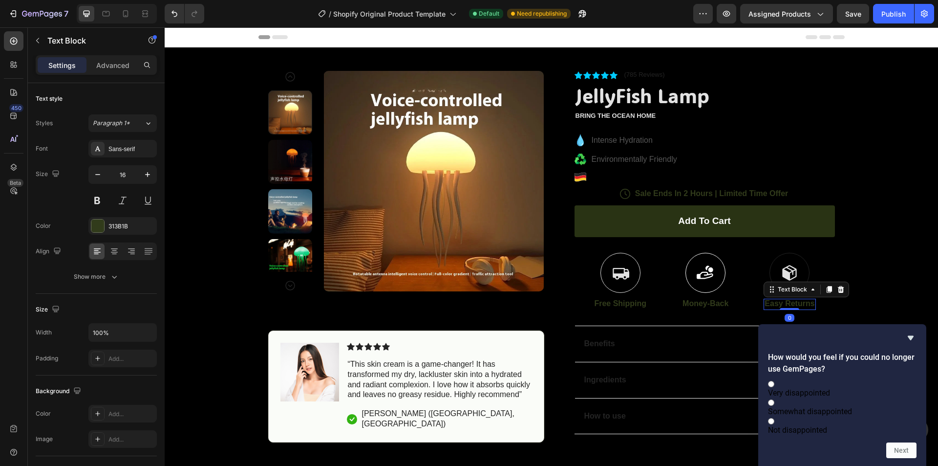
click at [777, 300] on p "Easy Returns" at bounding box center [790, 303] width 50 height 10
click at [128, 220] on div "313B1B" at bounding box center [122, 226] width 68 height 18
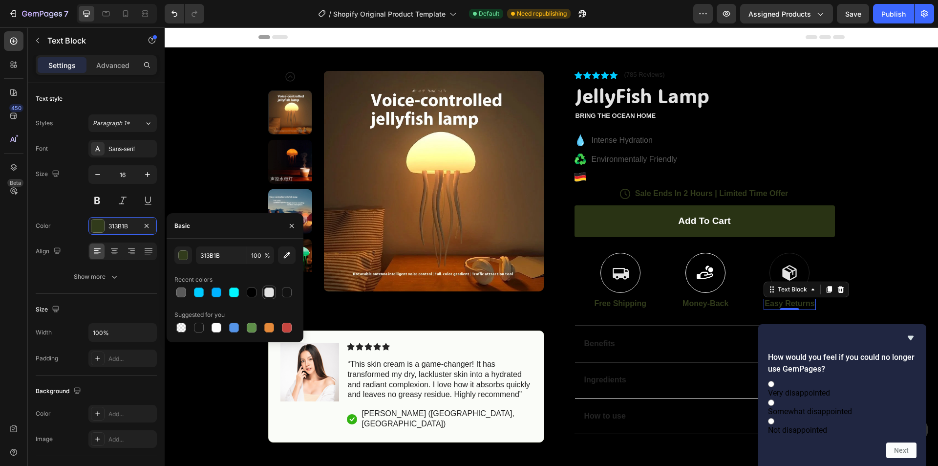
drag, startPoint x: 270, startPoint y: 292, endPoint x: 148, endPoint y: 265, distance: 125.6
click at [270, 292] on div at bounding box center [269, 292] width 10 height 10
type input "E2E2E2"
click at [802, 262] on div at bounding box center [789, 273] width 40 height 40
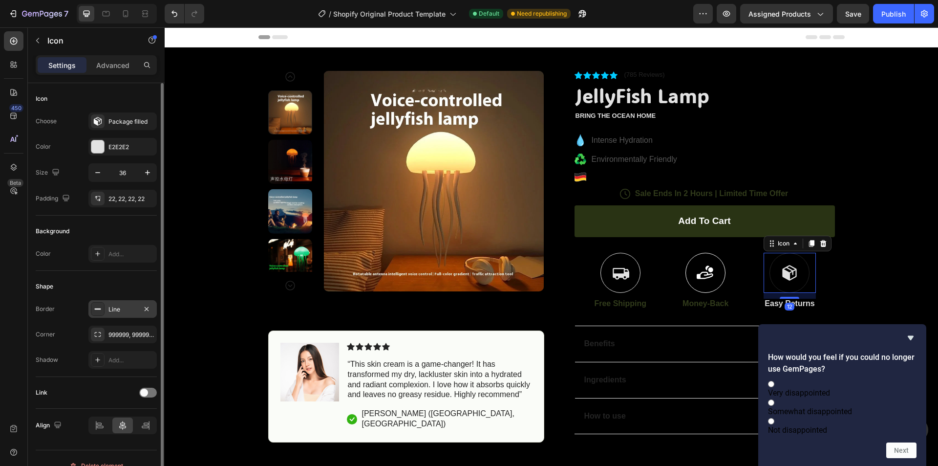
click at [120, 313] on div "Line" at bounding box center [122, 309] width 28 height 9
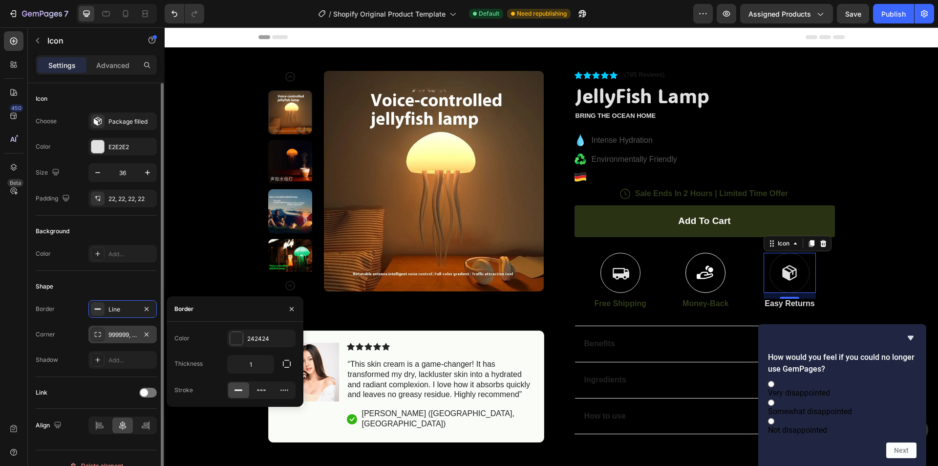
scroll to position [15, 0]
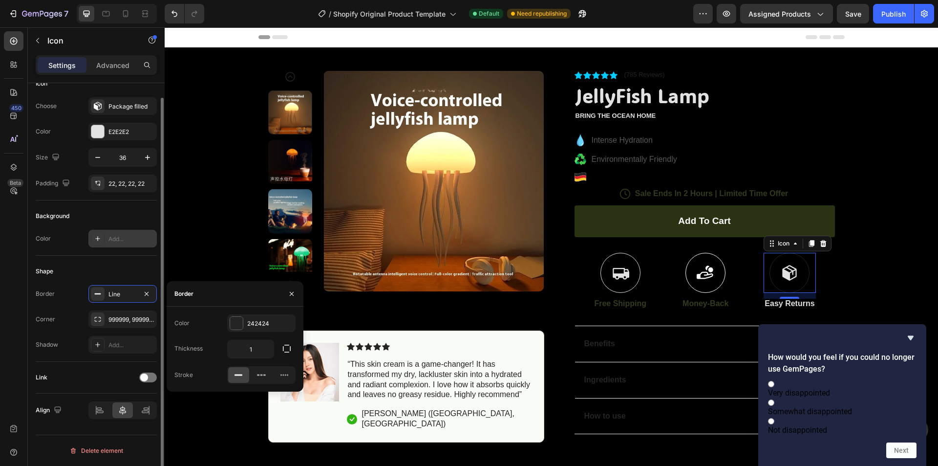
click at [113, 233] on div "Add..." at bounding box center [122, 239] width 68 height 18
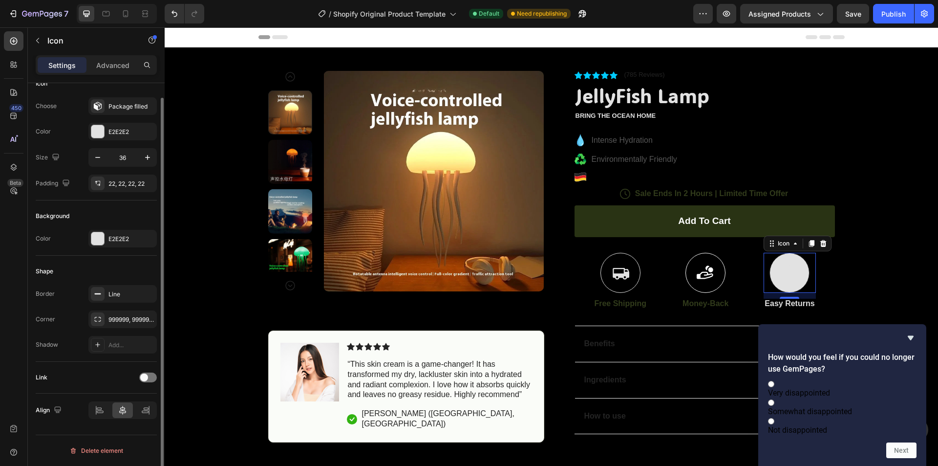
click at [106, 214] on div "Background" at bounding box center [96, 216] width 121 height 16
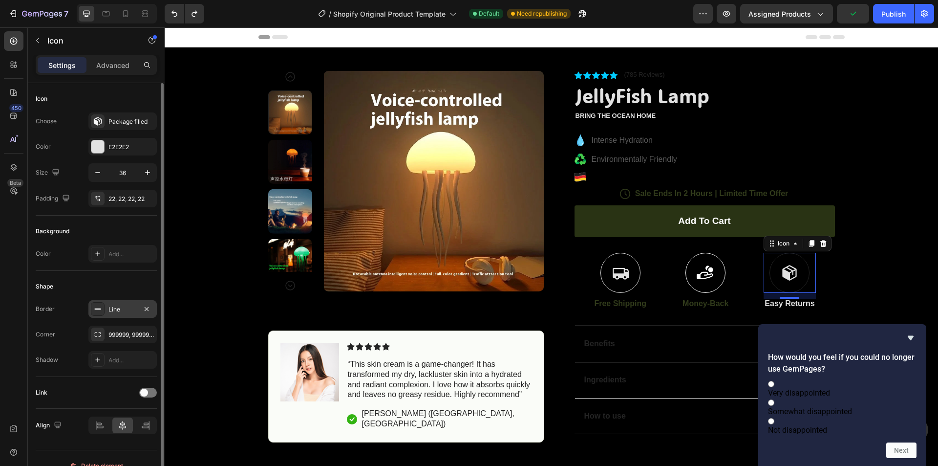
click at [132, 314] on div "Line" at bounding box center [122, 309] width 68 height 18
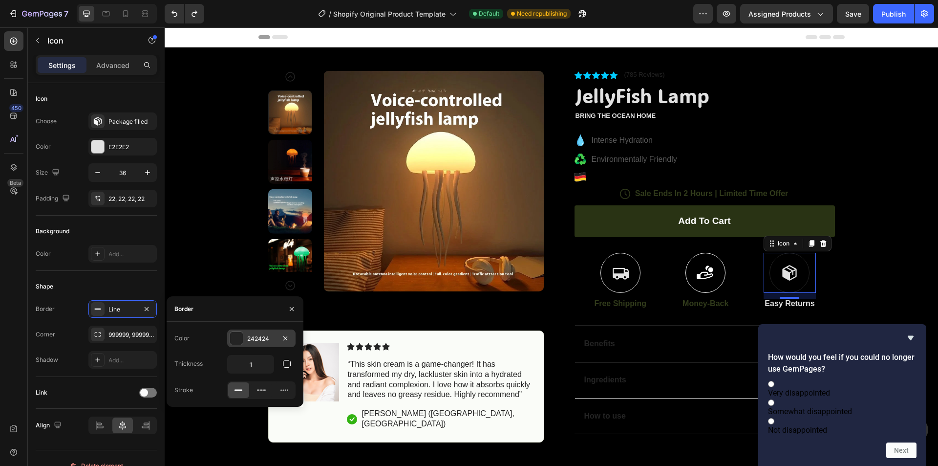
click at [240, 340] on div at bounding box center [236, 338] width 13 height 13
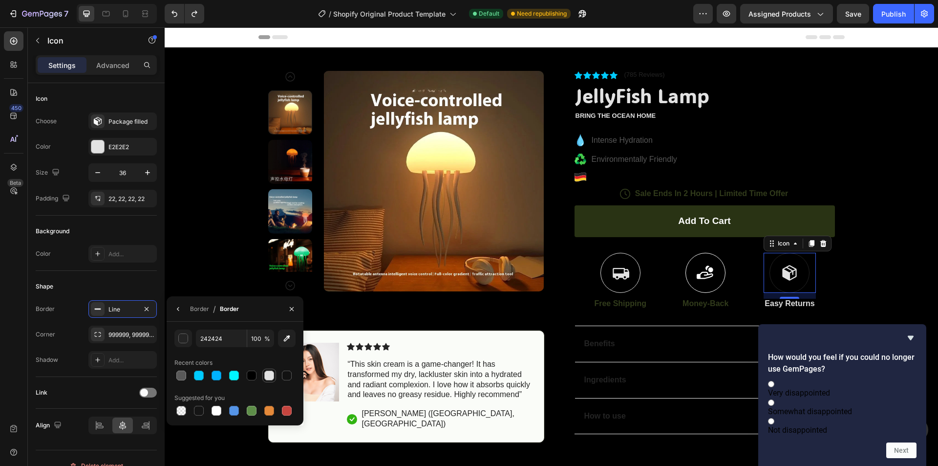
click at [270, 375] on div at bounding box center [269, 375] width 10 height 10
click at [216, 409] on div at bounding box center [217, 410] width 10 height 10
type input "FFFFFF"
click at [216, 409] on div at bounding box center [217, 410] width 10 height 10
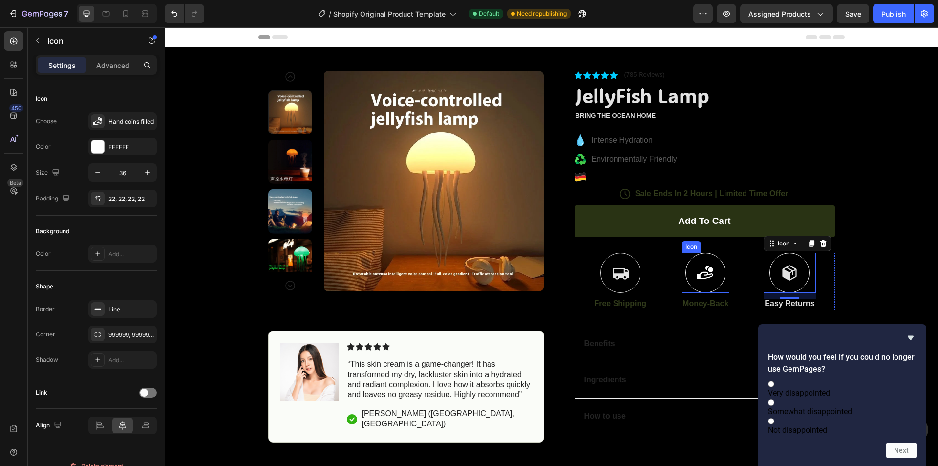
click at [715, 273] on div at bounding box center [705, 273] width 40 height 40
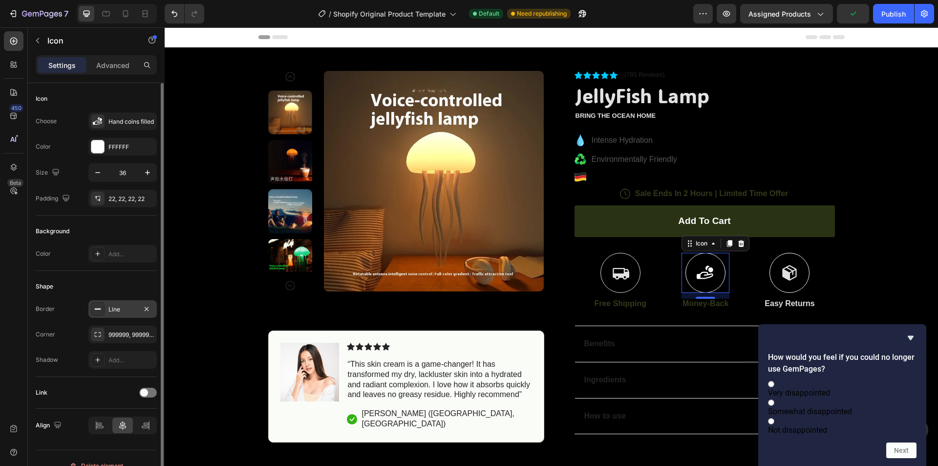
click at [120, 308] on div "Line" at bounding box center [122, 309] width 28 height 9
click at [768, 282] on div "Icon" at bounding box center [790, 273] width 52 height 40
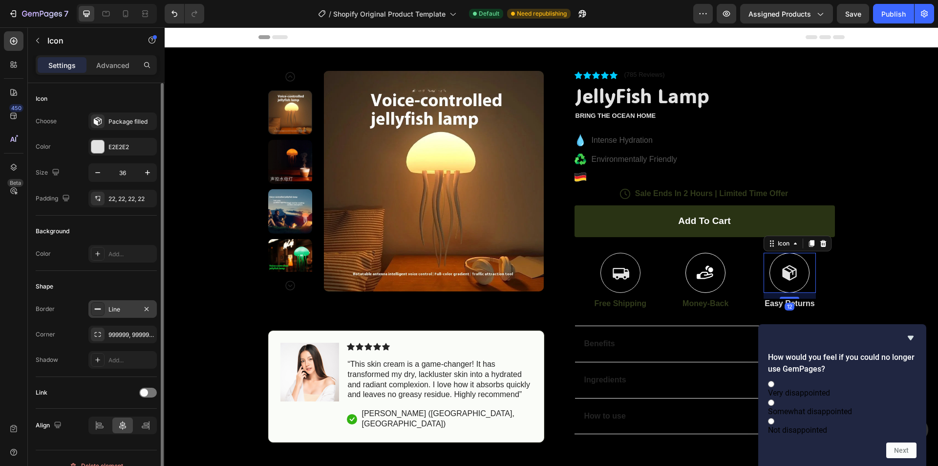
click at [134, 317] on div "Line" at bounding box center [122, 309] width 68 height 18
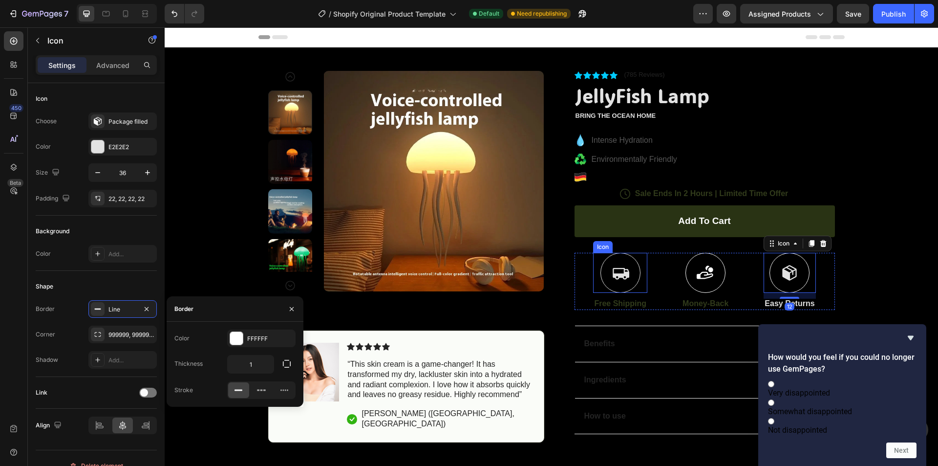
click at [614, 286] on div at bounding box center [620, 273] width 40 height 40
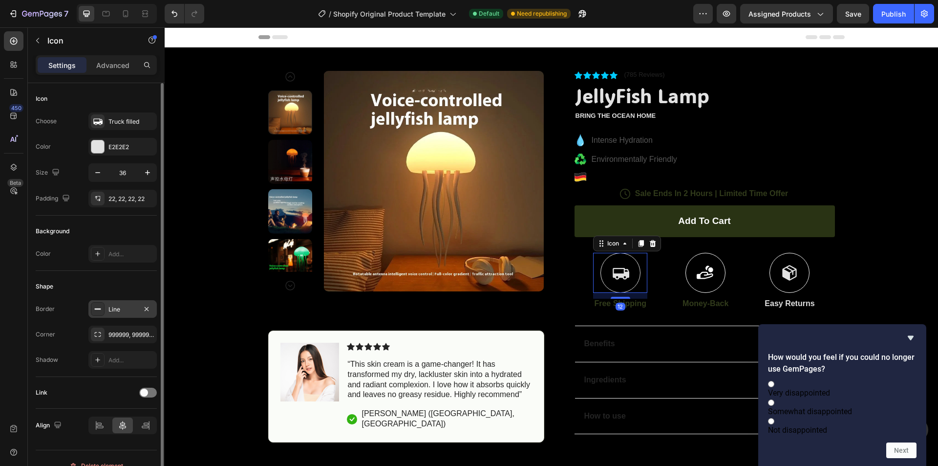
click at [105, 306] on div "Line" at bounding box center [122, 309] width 68 height 18
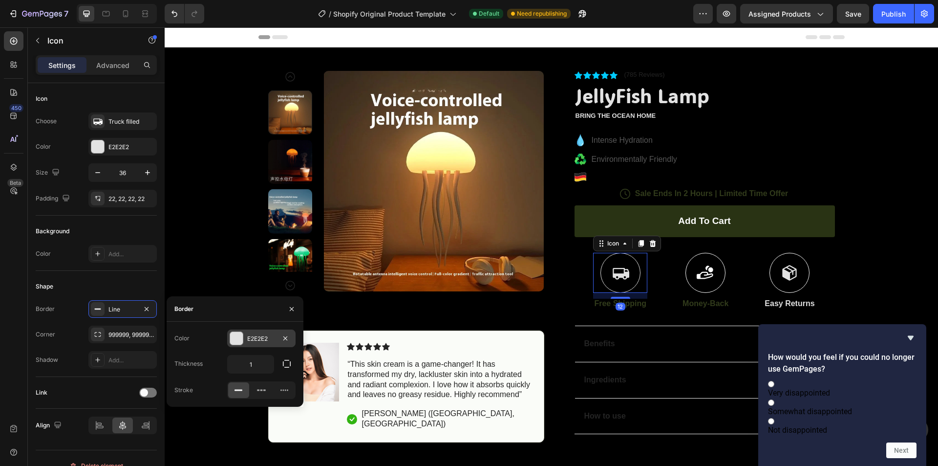
click at [249, 341] on div "E2E2E2" at bounding box center [261, 338] width 28 height 9
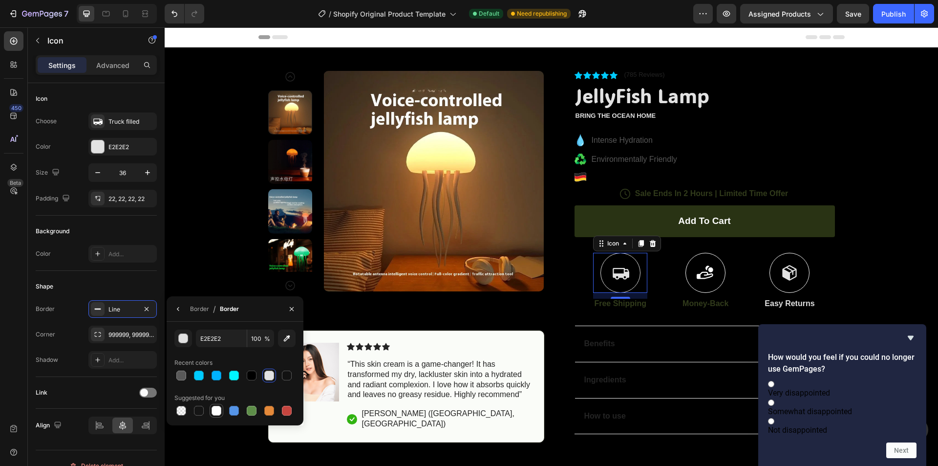
click at [218, 410] on div at bounding box center [217, 410] width 10 height 10
type input "FFFFFF"
click at [912, 221] on div "Product Images Image Icon Icon Icon Icon Icon Icon List “This skin cream is a g…" at bounding box center [551, 248] width 773 height 402
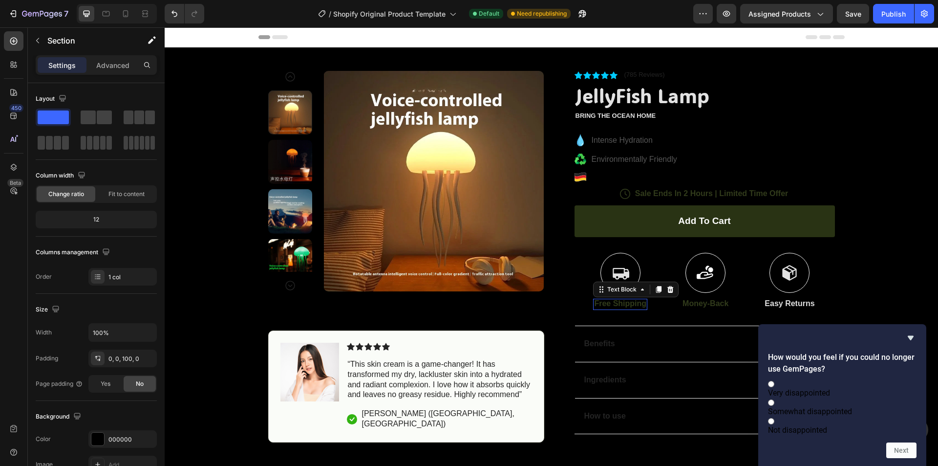
click at [603, 309] on div "Free Shipping" at bounding box center [620, 303] width 54 height 11
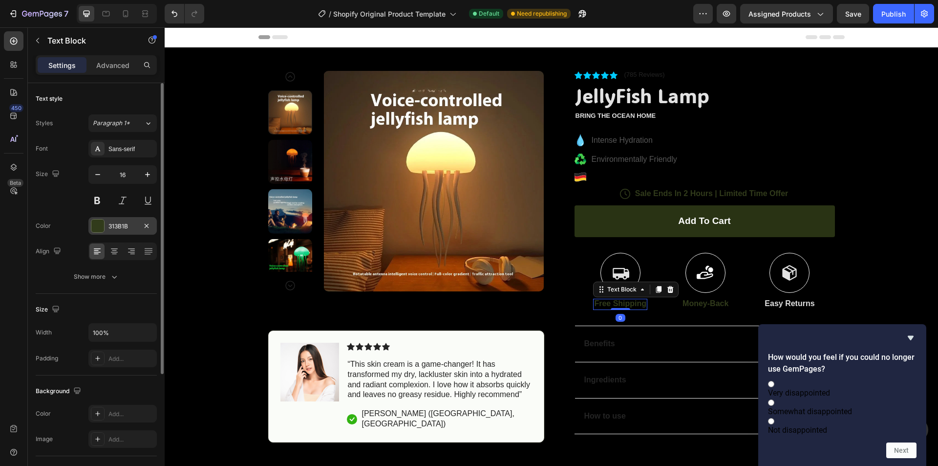
click at [116, 230] on div "313B1B" at bounding box center [122, 226] width 28 height 9
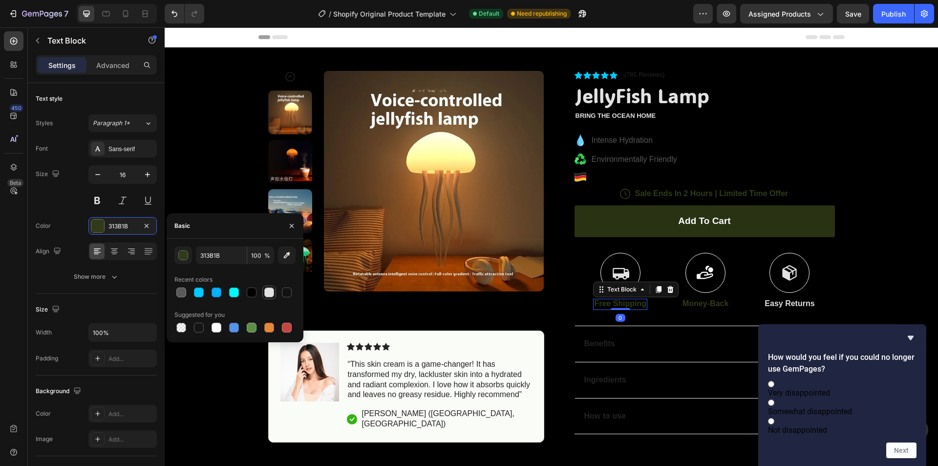
click at [274, 290] on div at bounding box center [269, 292] width 12 height 12
type input "E2E2E2"
click at [689, 307] on p "Money-Back" at bounding box center [705, 303] width 46 height 10
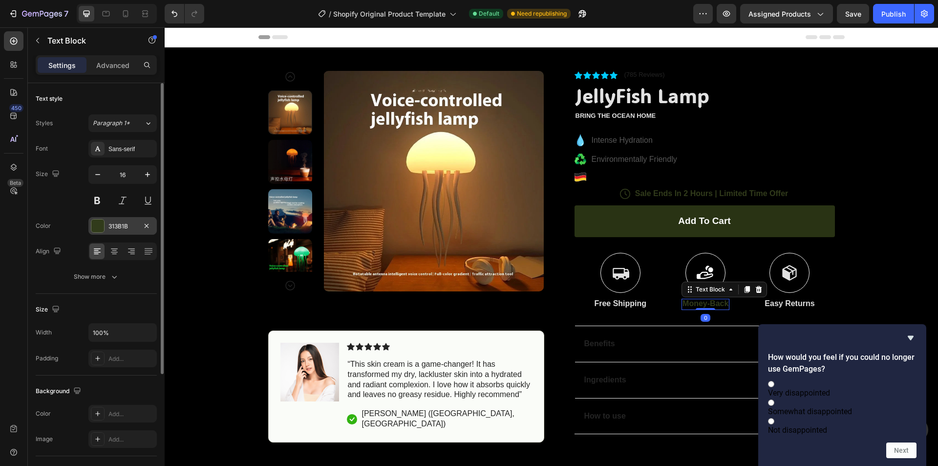
click at [102, 225] on div at bounding box center [97, 225] width 13 height 13
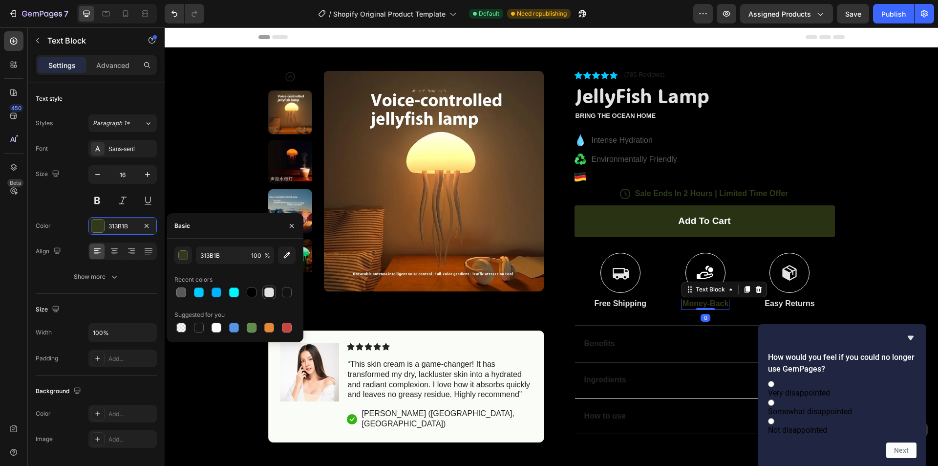
click at [271, 294] on div at bounding box center [269, 292] width 10 height 10
type input "E2E2E2"
click at [780, 303] on p "Easy Returns" at bounding box center [790, 303] width 50 height 10
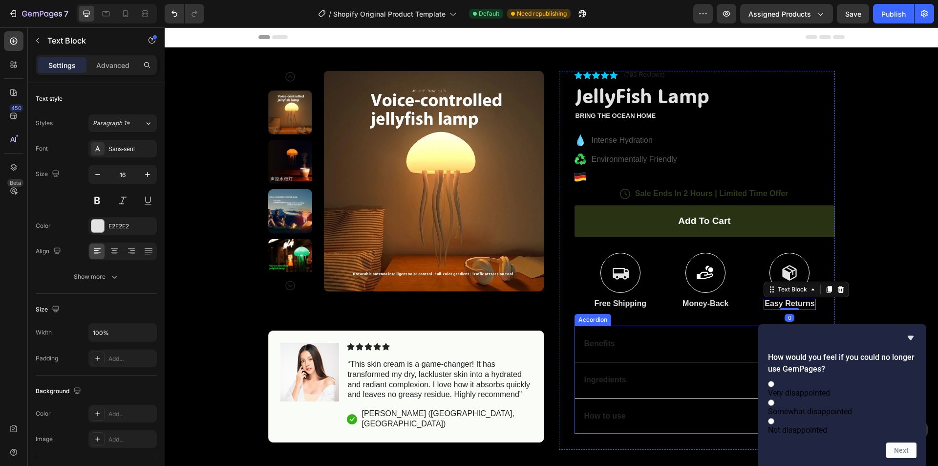
click at [599, 346] on p "Benefits" at bounding box center [599, 344] width 31 height 10
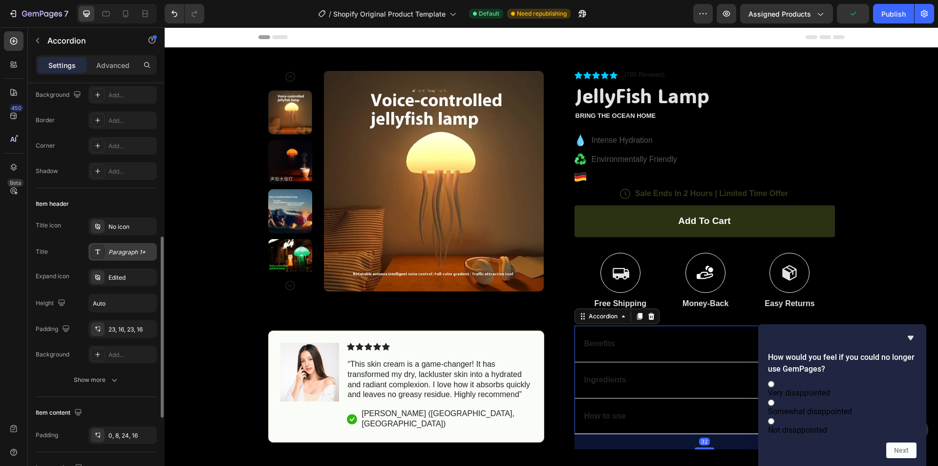
scroll to position [163, 0]
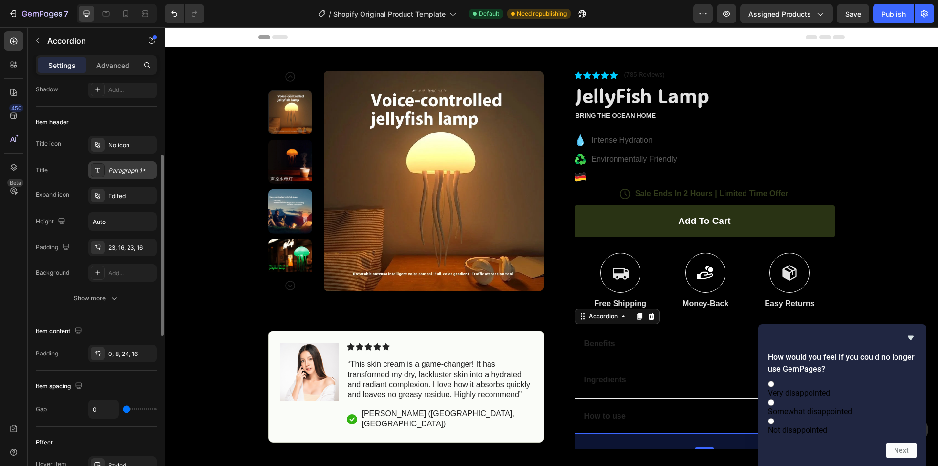
click at [109, 170] on div "Paragraph 1*" at bounding box center [131, 170] width 46 height 9
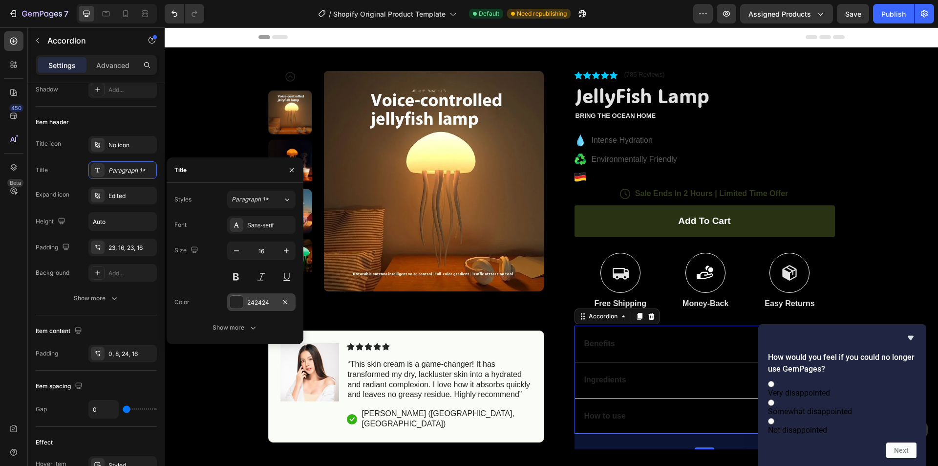
click at [260, 304] on div "242424" at bounding box center [261, 302] width 28 height 9
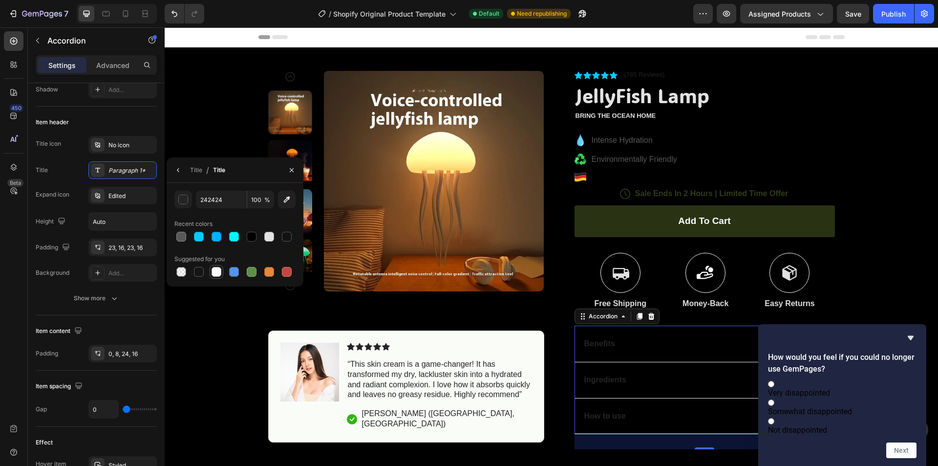
click at [217, 275] on div at bounding box center [217, 272] width 10 height 10
type input "FFFFFF"
click at [908, 228] on div "Product Images Image Icon Icon Icon Icon Icon Icon List “This skin cream is a g…" at bounding box center [551, 248] width 773 height 402
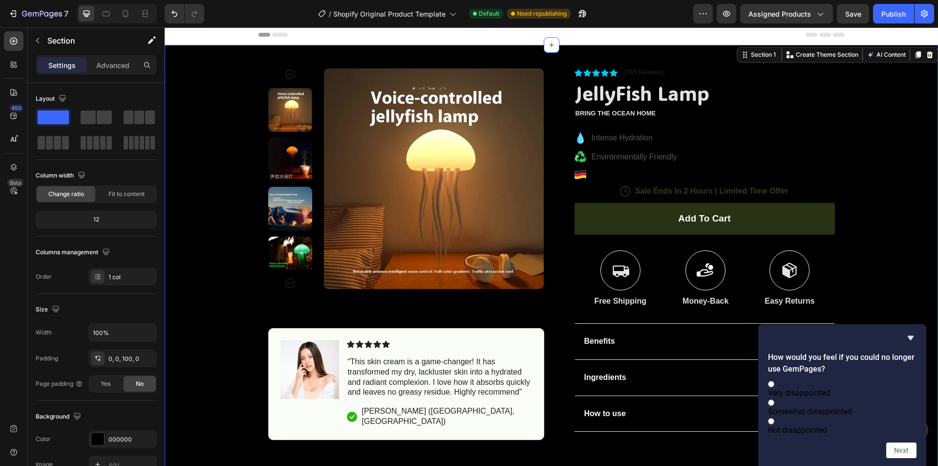
scroll to position [0, 0]
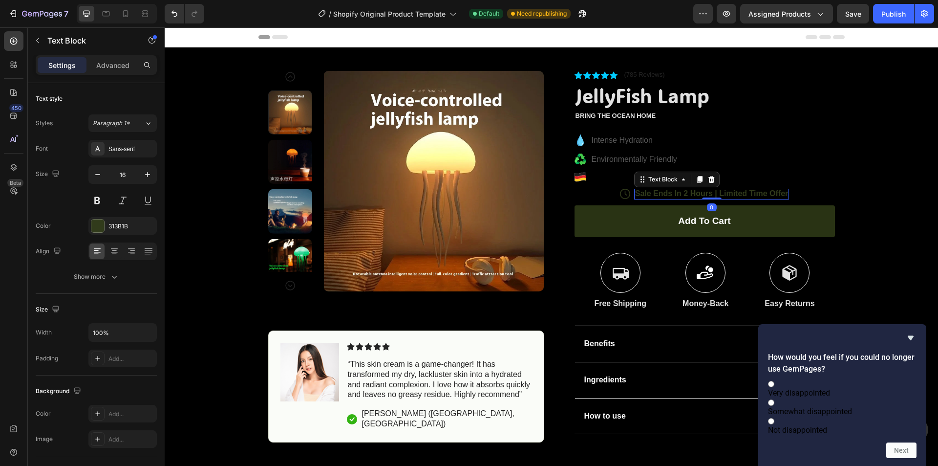
click at [679, 195] on p "Sale Ends In 2 Hours | Limited Time Offer" at bounding box center [711, 194] width 153 height 10
click at [114, 222] on div "313B1B" at bounding box center [122, 226] width 28 height 9
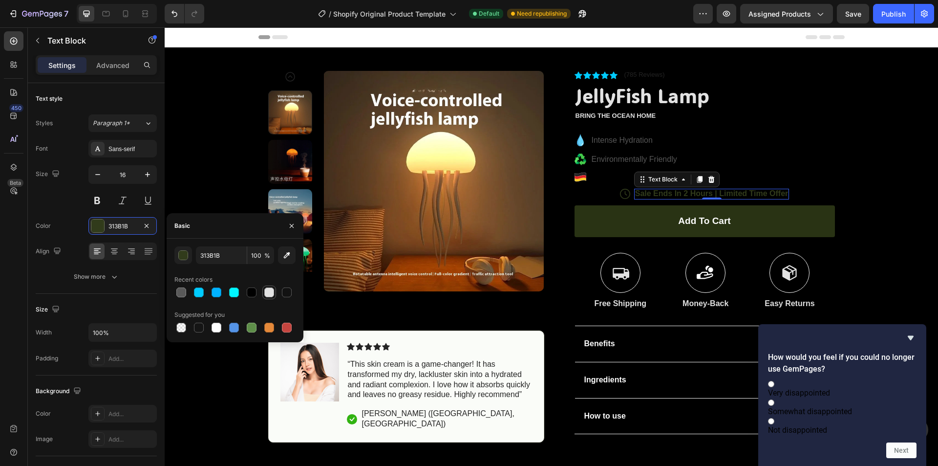
click at [272, 290] on div at bounding box center [269, 292] width 10 height 10
type input "E2E2E2"
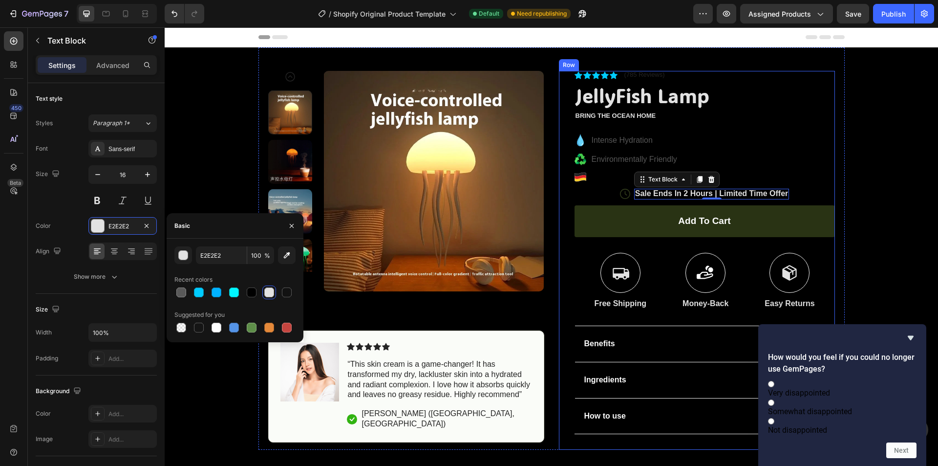
click at [854, 150] on div "Product Images Image Icon Icon Icon Icon Icon Icon List “This skin cream is a g…" at bounding box center [551, 248] width 773 height 402
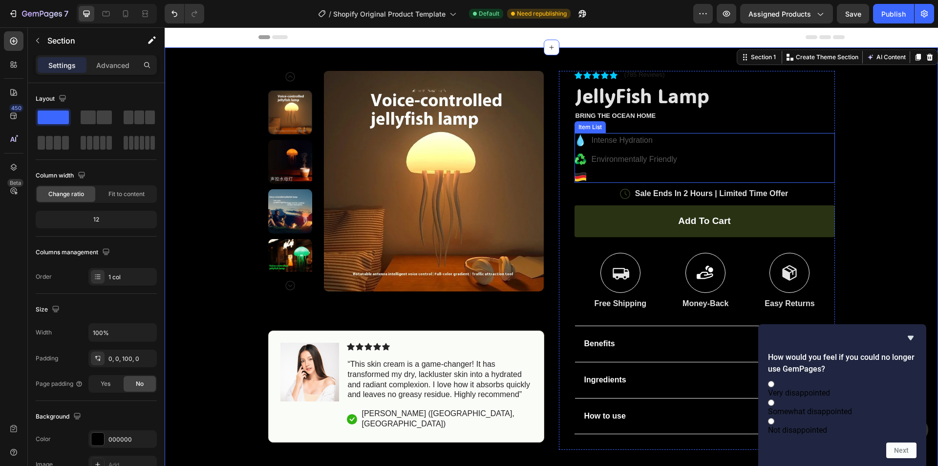
click at [575, 177] on icon at bounding box center [580, 177] width 11 height 4
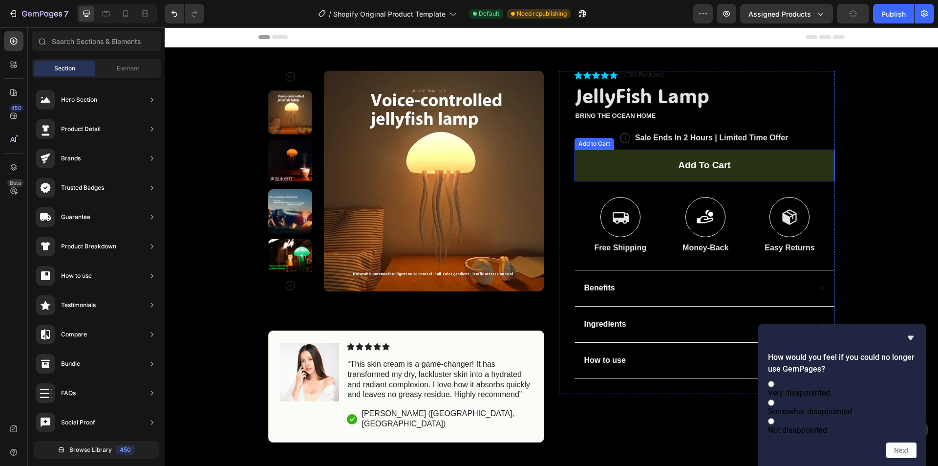
click at [872, 151] on div "Product Images Image Icon Icon Icon Icon Icon Icon List “This skin cream is a g…" at bounding box center [551, 244] width 773 height 395
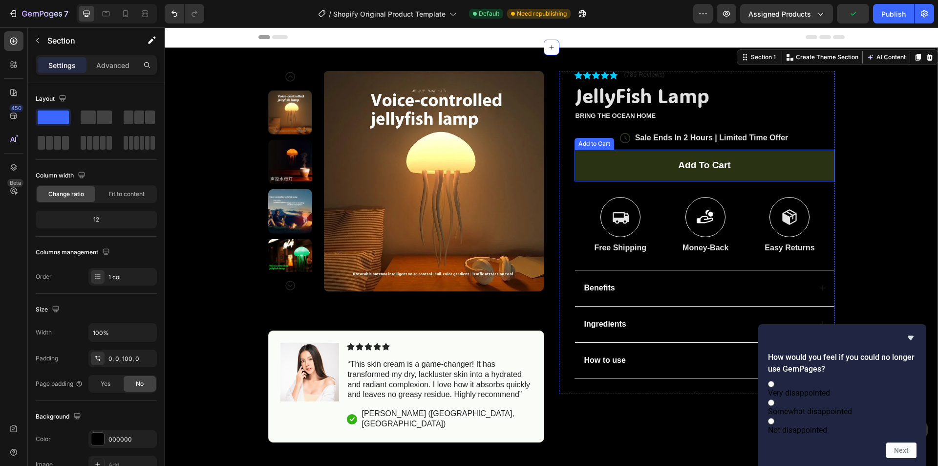
click at [707, 149] on div "Icon Icon Icon Icon Icon Icon List (785 Reviews) Text Block Row JellyFish Lamp …" at bounding box center [705, 232] width 260 height 323
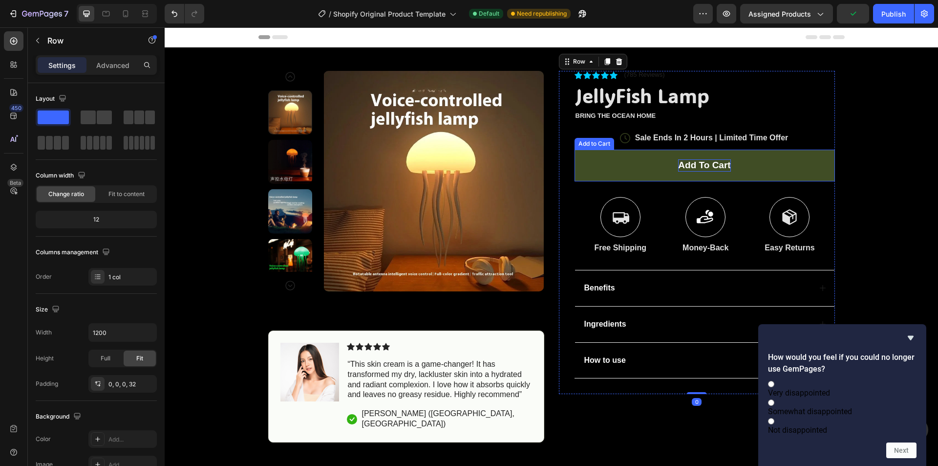
click at [709, 166] on div "Add to cart" at bounding box center [704, 165] width 52 height 12
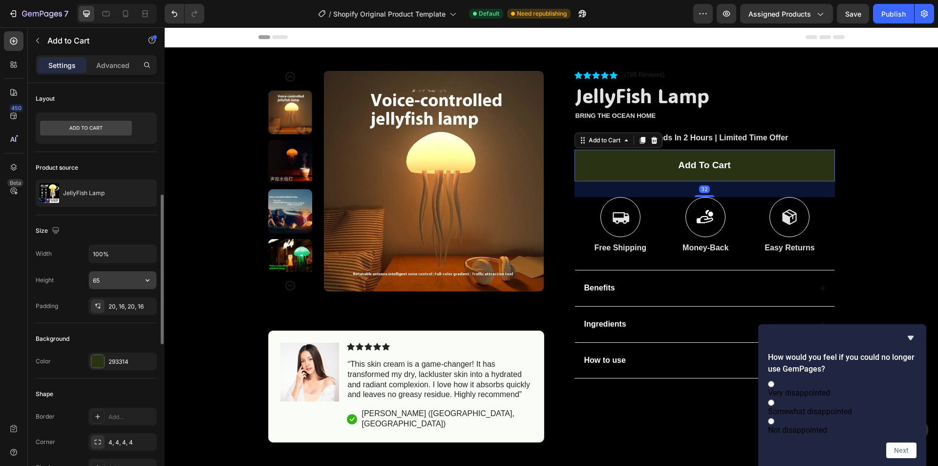
scroll to position [82, 0]
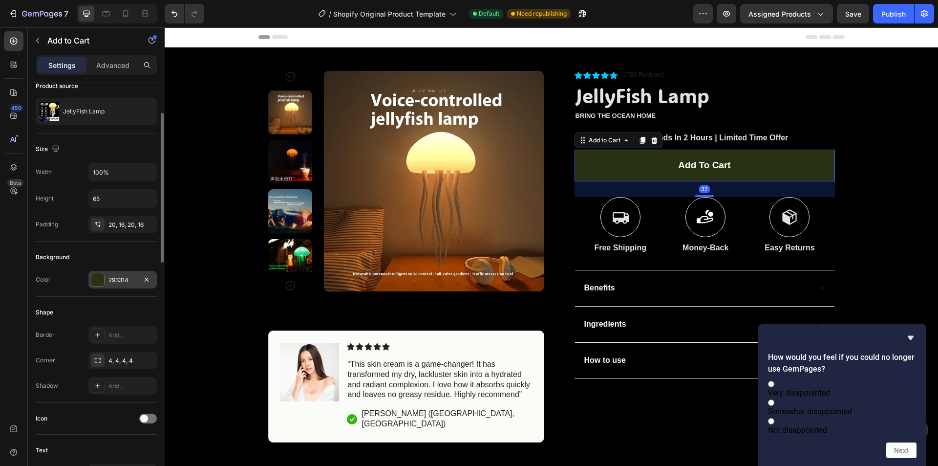
click at [121, 285] on div "293314" at bounding box center [122, 280] width 68 height 18
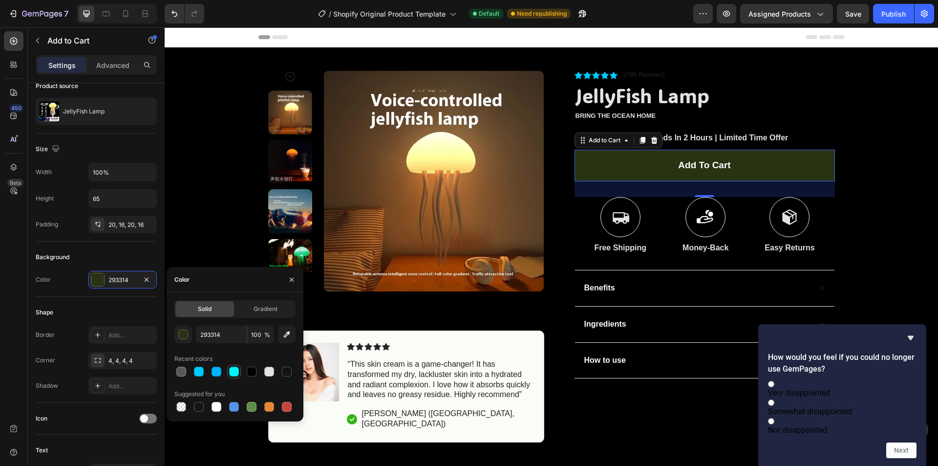
click at [234, 368] on div at bounding box center [234, 371] width 10 height 10
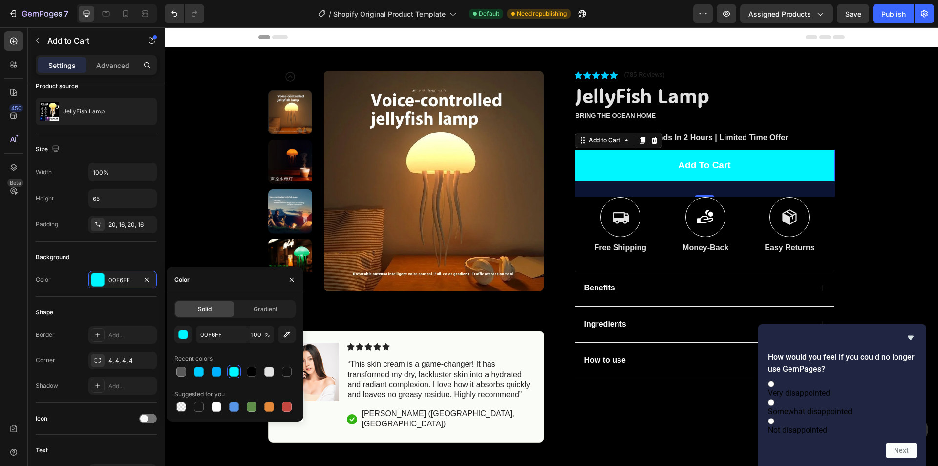
click at [234, 368] on div at bounding box center [234, 371] width 10 height 10
click at [212, 370] on div at bounding box center [217, 371] width 10 height 10
type input "00B2FF"
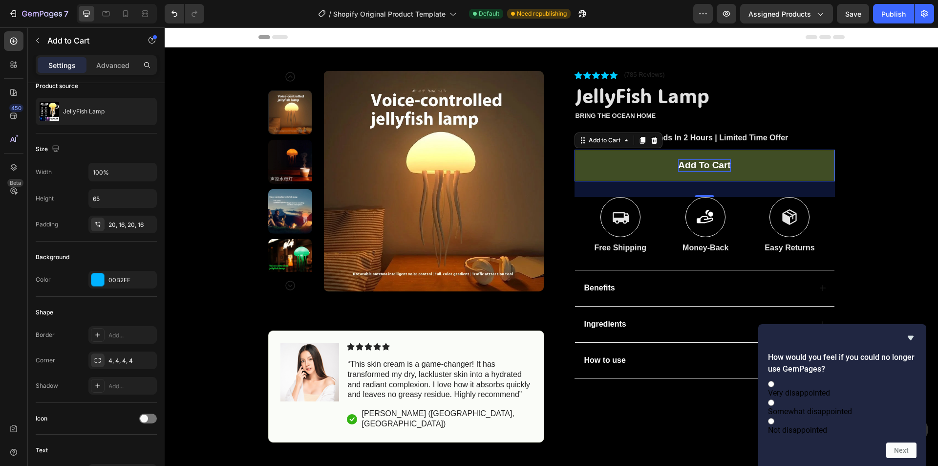
click at [682, 171] on button "Add to cart" at bounding box center [705, 165] width 260 height 32
click at [686, 164] on div "Add to cart" at bounding box center [704, 165] width 52 height 12
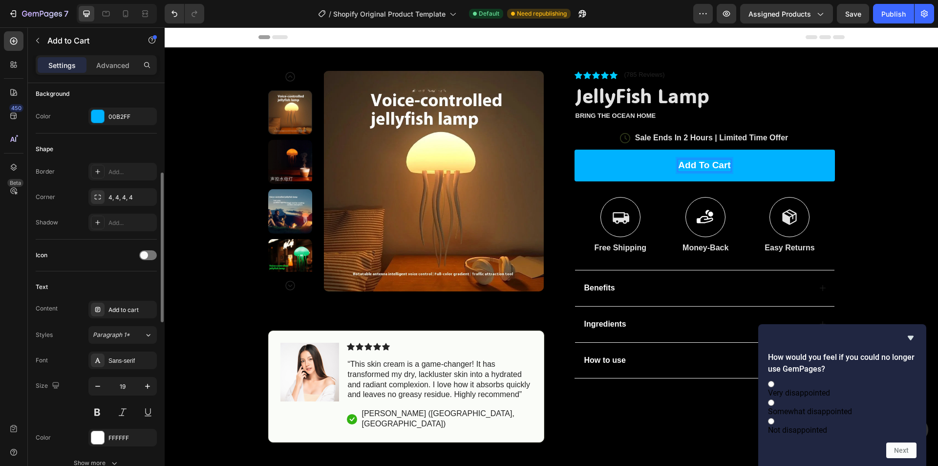
scroll to position [326, 0]
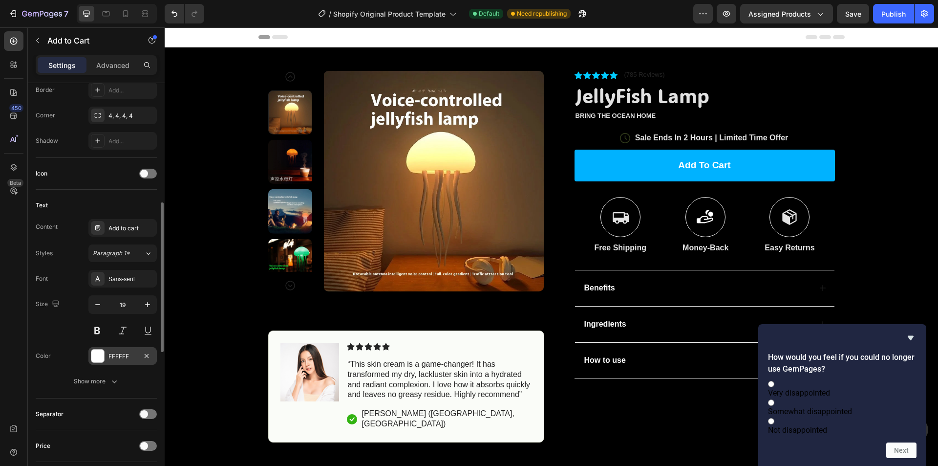
click at [117, 360] on div "FFFFFF" at bounding box center [122, 356] width 28 height 9
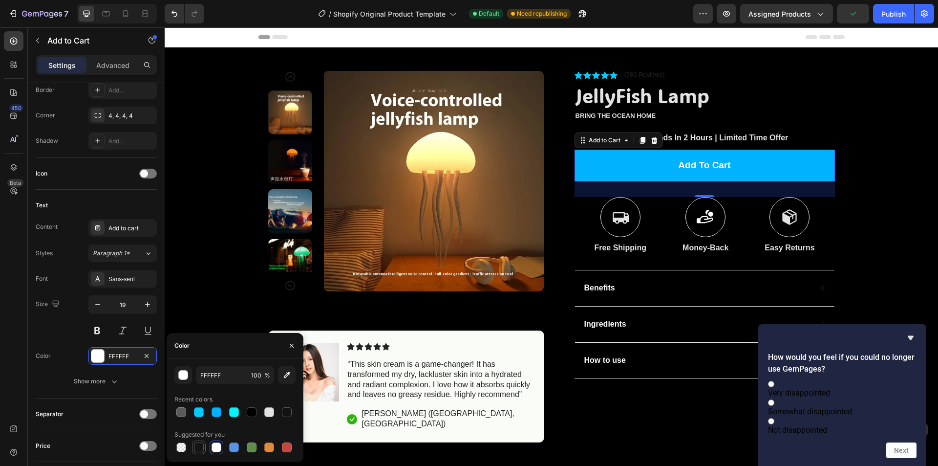
click at [199, 443] on div at bounding box center [199, 447] width 10 height 10
type input "151515"
click at [197, 449] on div at bounding box center [199, 447] width 10 height 10
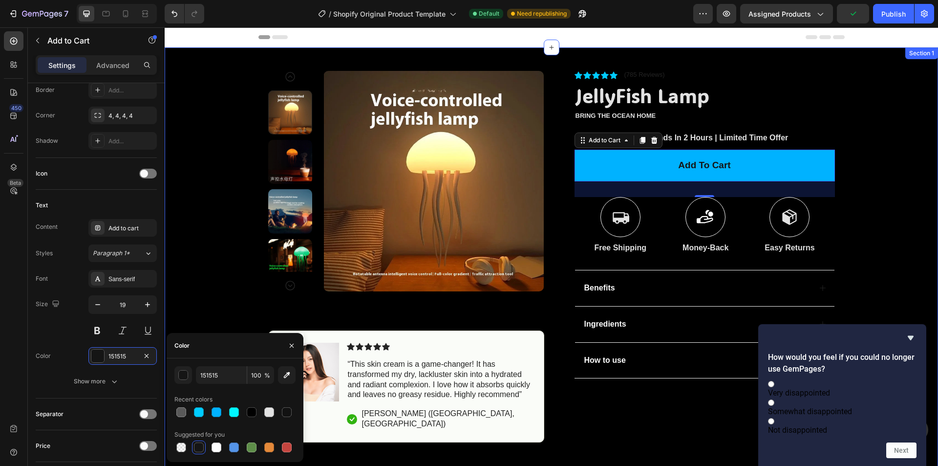
click at [893, 130] on div "Product Images Image Icon Icon Icon Icon Icon Icon List “This skin cream is a g…" at bounding box center [551, 244] width 773 height 395
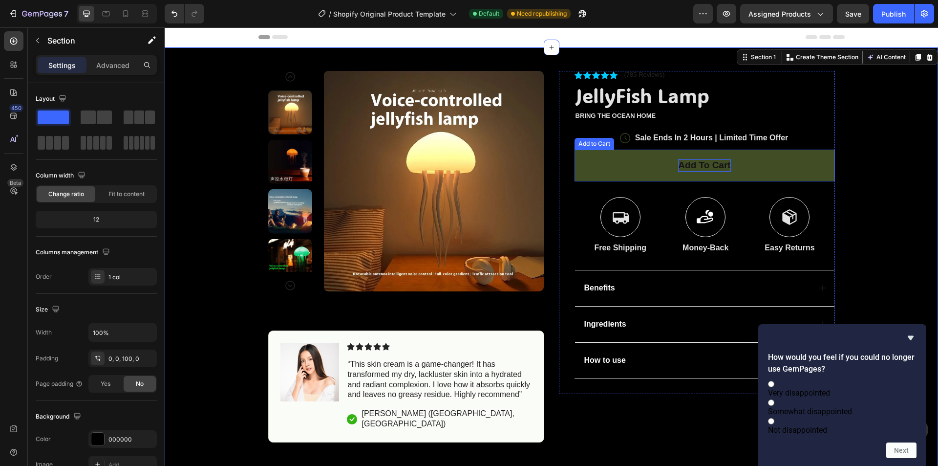
click at [690, 164] on p "Add to cart" at bounding box center [704, 165] width 52 height 12
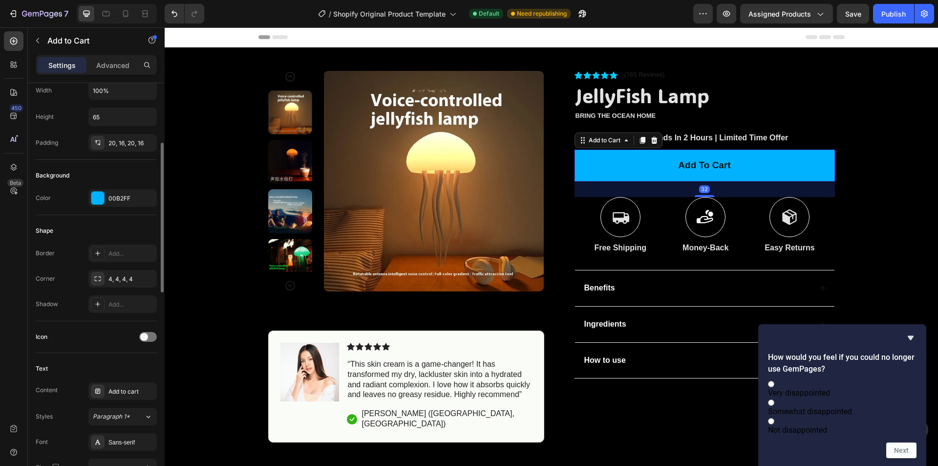
scroll to position [326, 0]
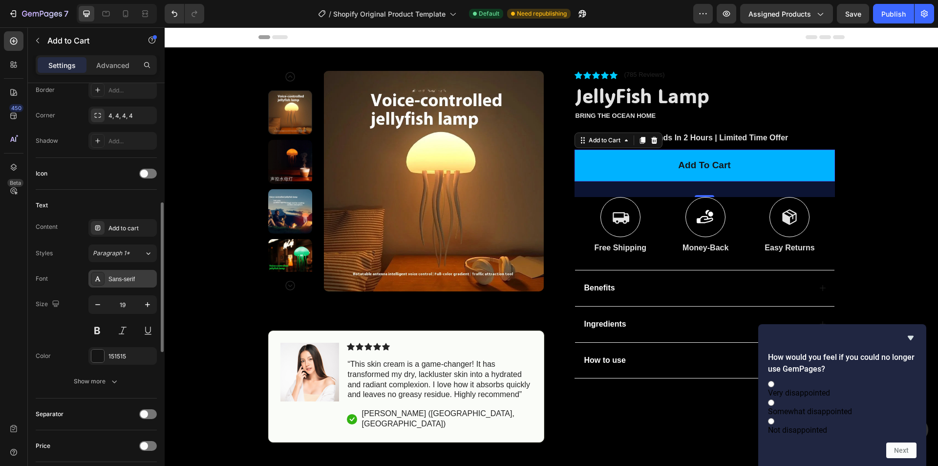
click at [130, 281] on div "Sans-serif" at bounding box center [131, 279] width 46 height 9
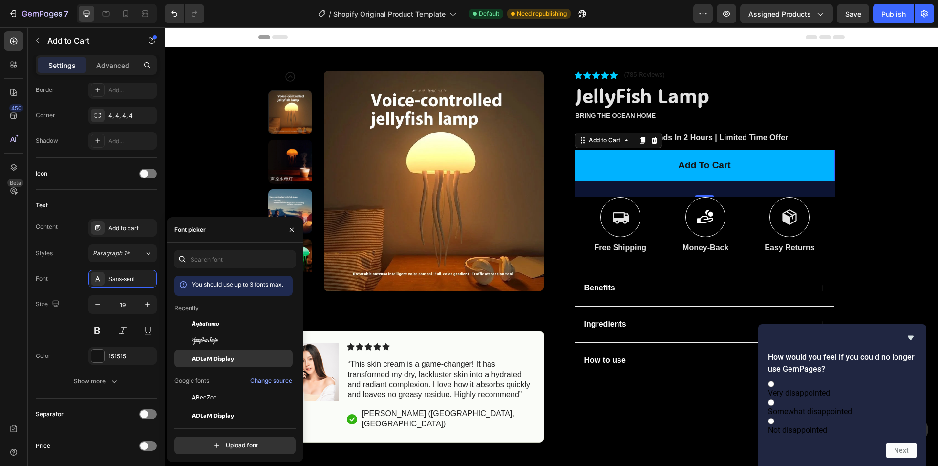
click at [213, 356] on span "ADLaM Display" at bounding box center [213, 358] width 42 height 9
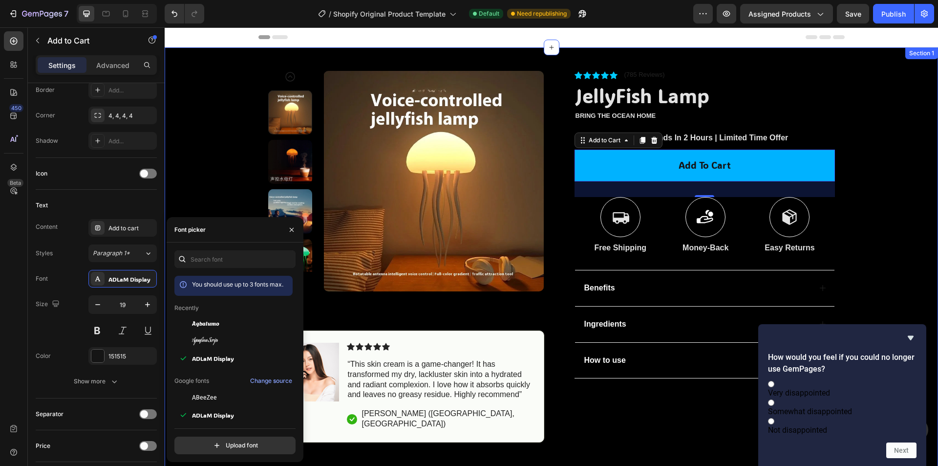
click at [912, 170] on div "Product Images Image Icon Icon Icon Icon Icon Icon List “This skin cream is a g…" at bounding box center [551, 244] width 773 height 395
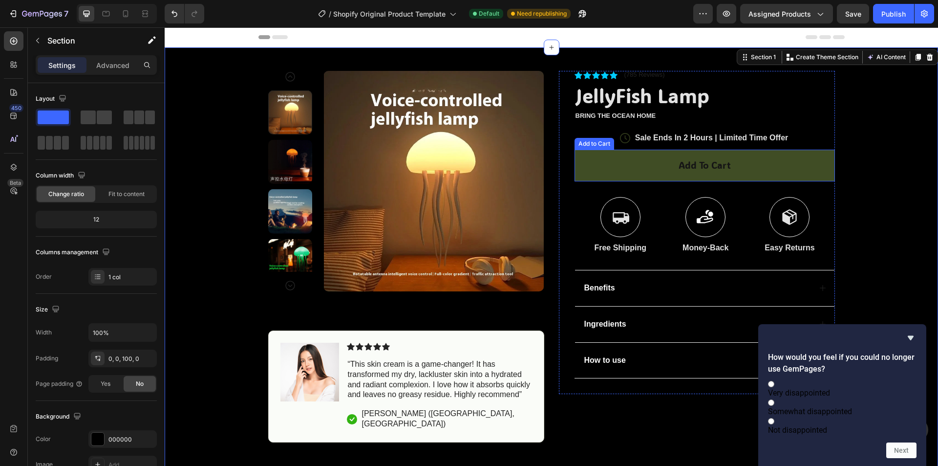
click at [791, 157] on button "Add to cart" at bounding box center [705, 165] width 260 height 32
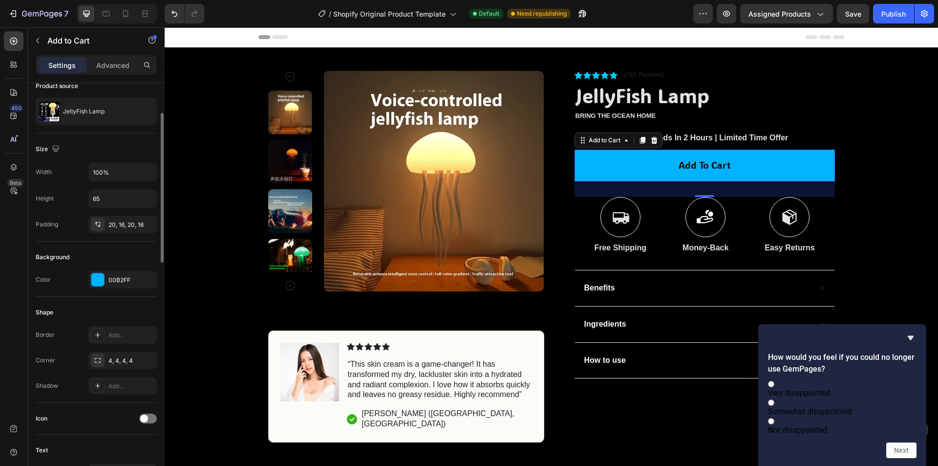
scroll to position [163, 0]
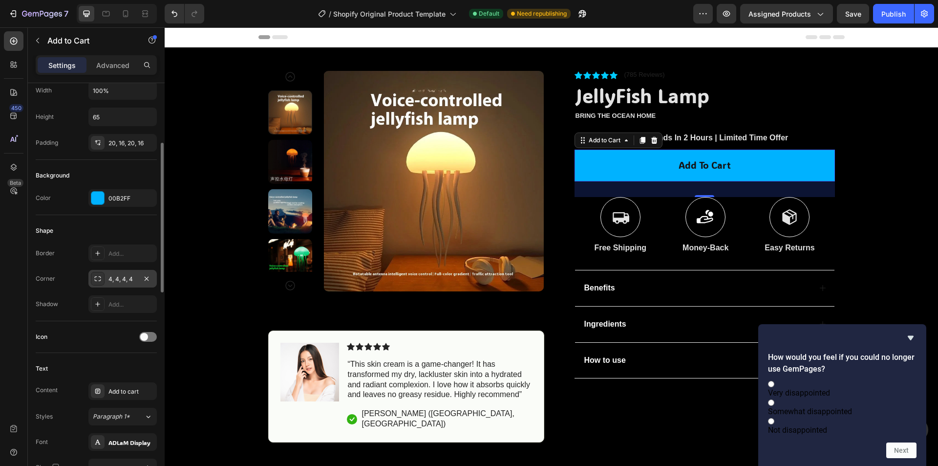
click at [110, 284] on div "4, 4, 4, 4" at bounding box center [122, 279] width 68 height 18
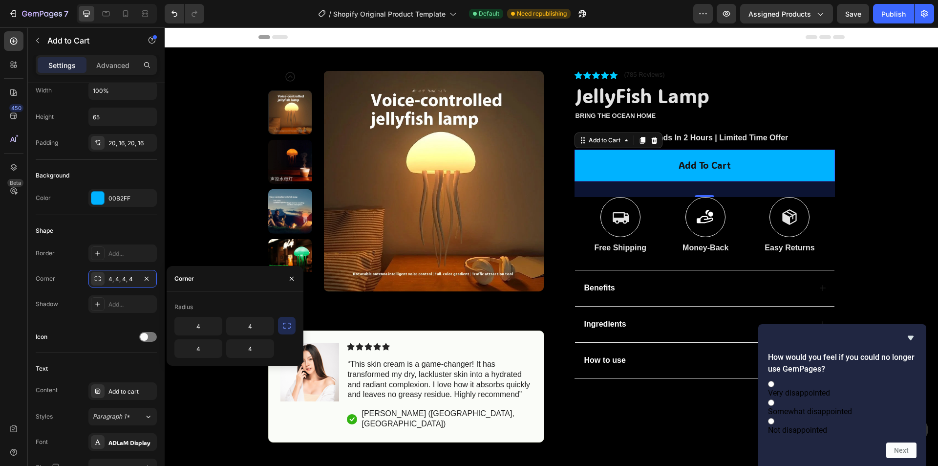
click at [282, 326] on button "button" at bounding box center [287, 326] width 18 height 18
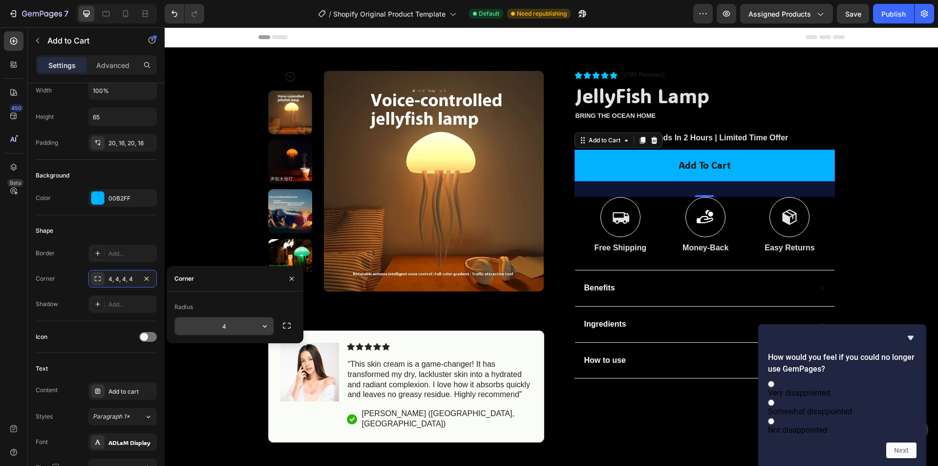
click at [257, 331] on button "button" at bounding box center [265, 326] width 18 height 18
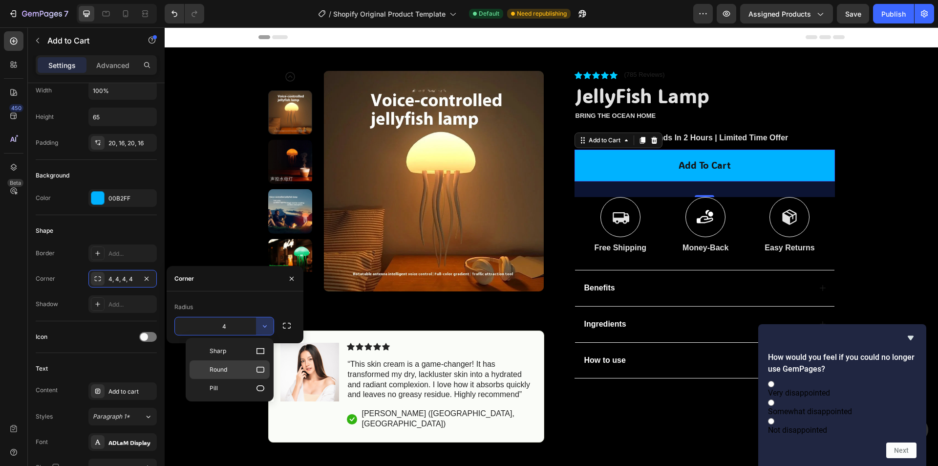
click at [257, 374] on icon at bounding box center [260, 369] width 10 height 10
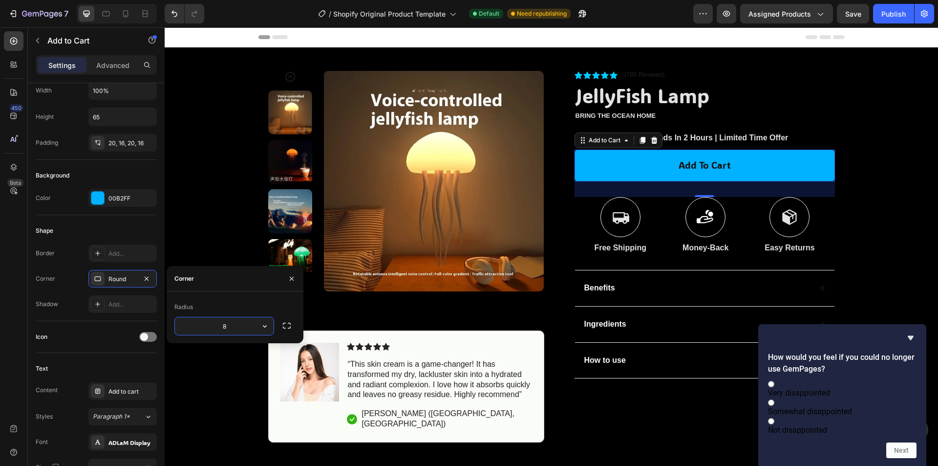
click at [234, 323] on input "8" at bounding box center [224, 326] width 99 height 18
drag, startPoint x: 234, startPoint y: 323, endPoint x: 210, endPoint y: 325, distance: 23.5
click at [210, 325] on input "8" at bounding box center [224, 326] width 99 height 18
type input "15"
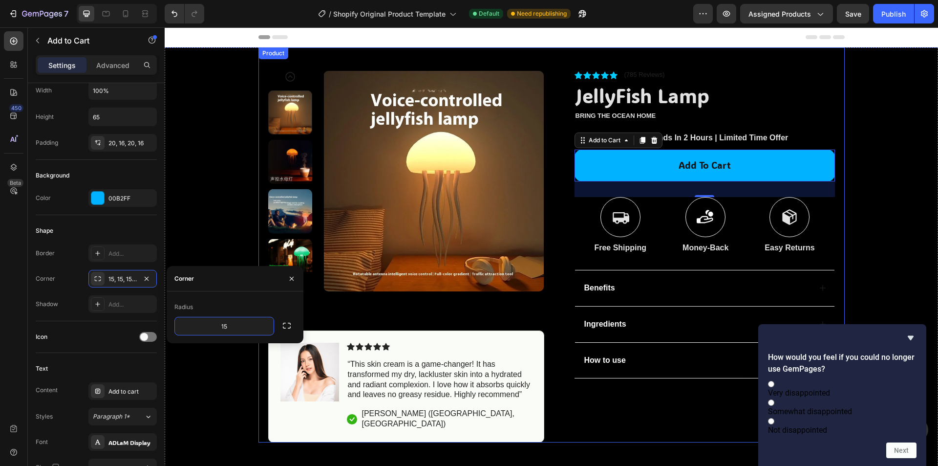
click at [831, 150] on div "Product Images Image Icon Icon Icon Icon Icon Icon List “This skin cream is a g…" at bounding box center [551, 244] width 586 height 395
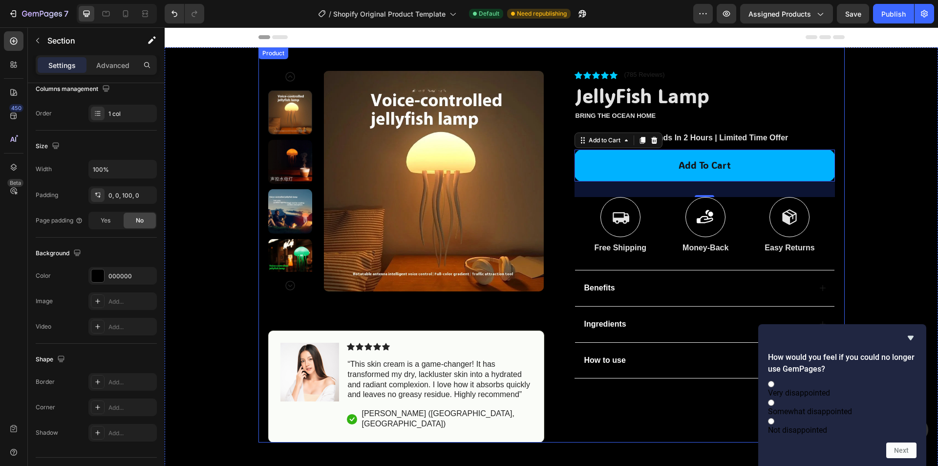
click at [865, 125] on div "Product Images Image Icon Icon Icon Icon Icon Icon List “This skin cream is a g…" at bounding box center [551, 244] width 773 height 395
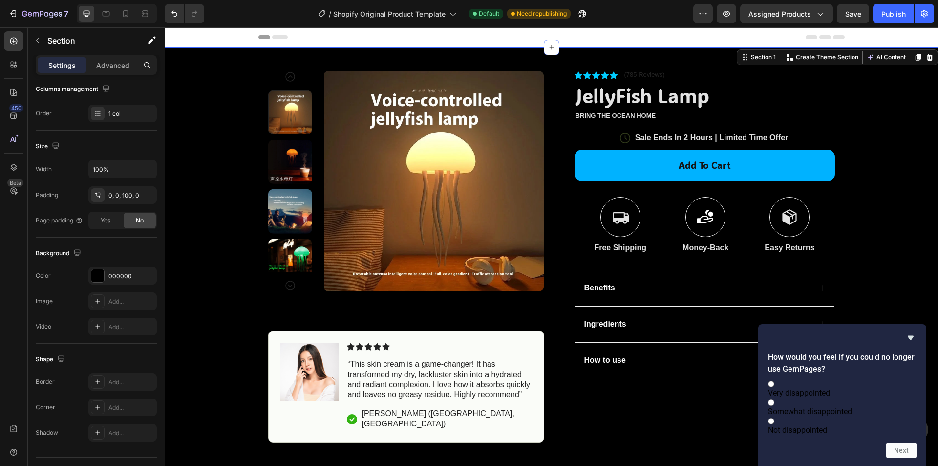
scroll to position [0, 0]
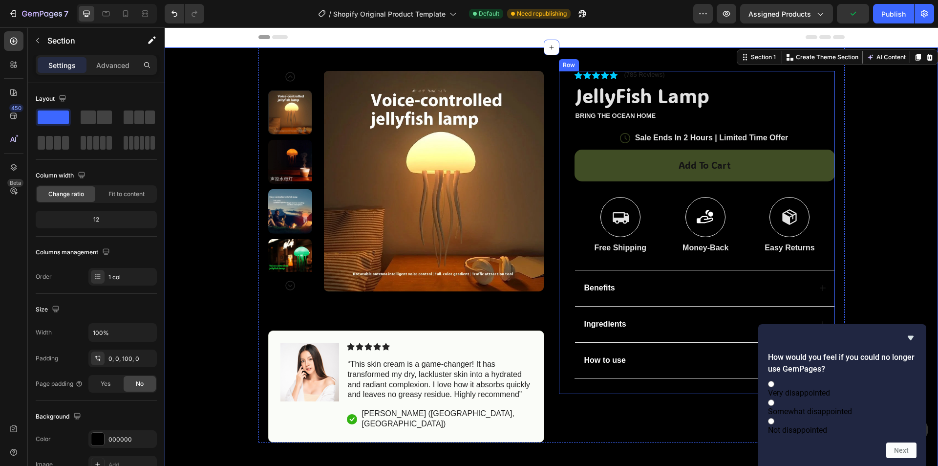
click at [753, 155] on button "Add to cart" at bounding box center [705, 165] width 260 height 32
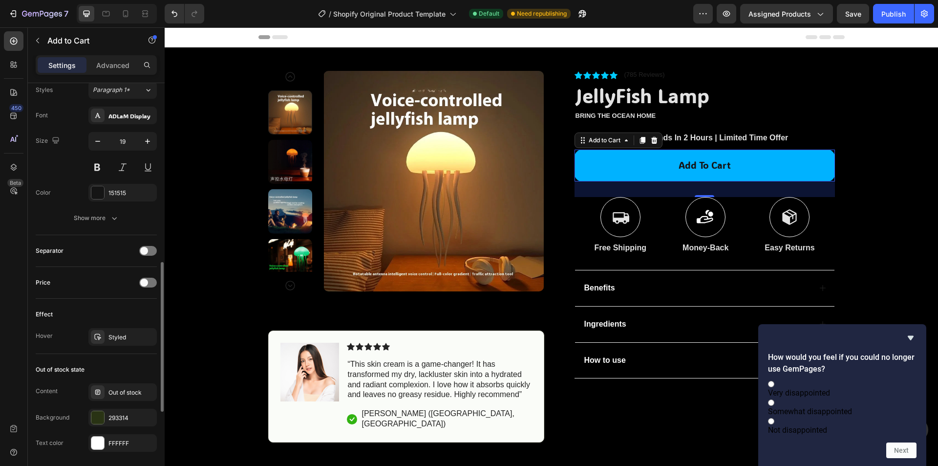
scroll to position [571, 0]
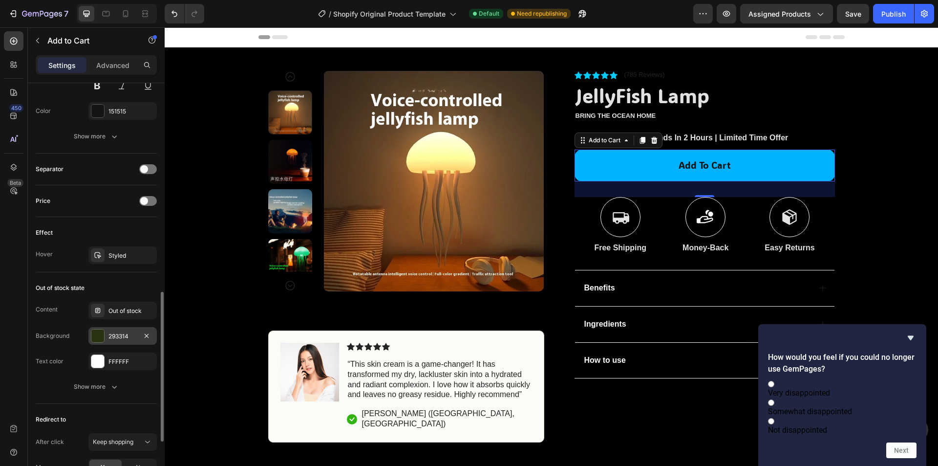
click at [124, 329] on div "293314" at bounding box center [122, 336] width 68 height 18
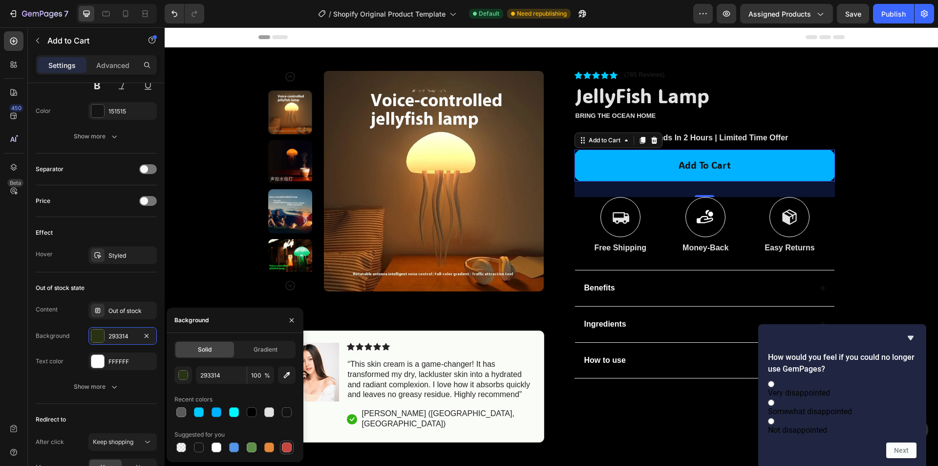
click at [288, 446] on div at bounding box center [287, 447] width 10 height 10
type input "C5453F"
click at [107, 366] on div "FFFFFF" at bounding box center [122, 361] width 68 height 18
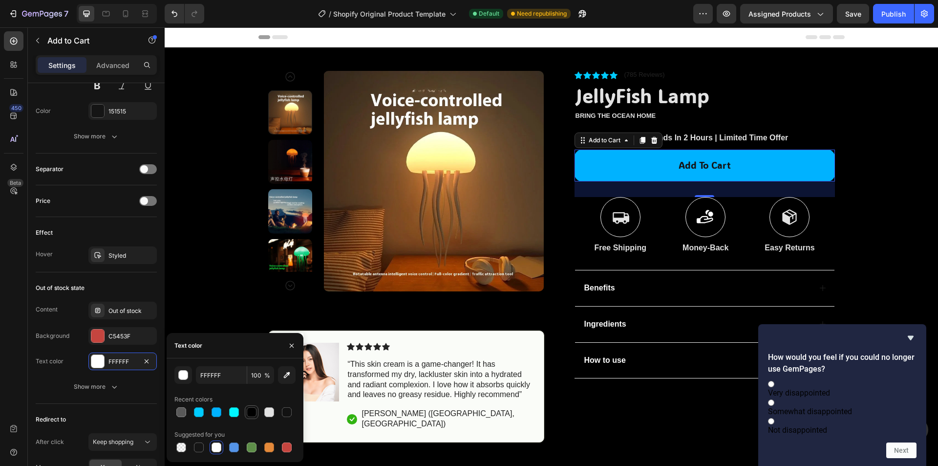
click at [249, 411] on div at bounding box center [252, 412] width 10 height 10
type input "000000"
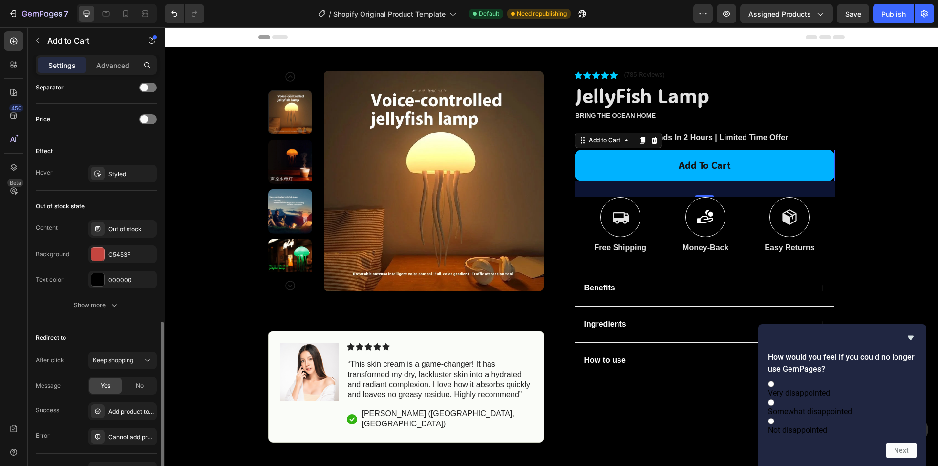
click at [105, 322] on div "Redirect to After click Keep shopping Message Yes No Success Add product to car…" at bounding box center [96, 387] width 121 height 131
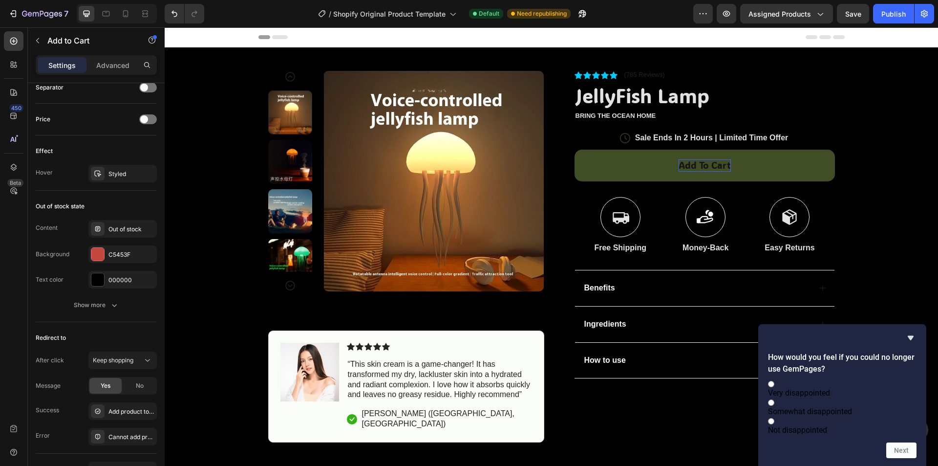
click at [789, 152] on button "Add to cart" at bounding box center [705, 165] width 260 height 32
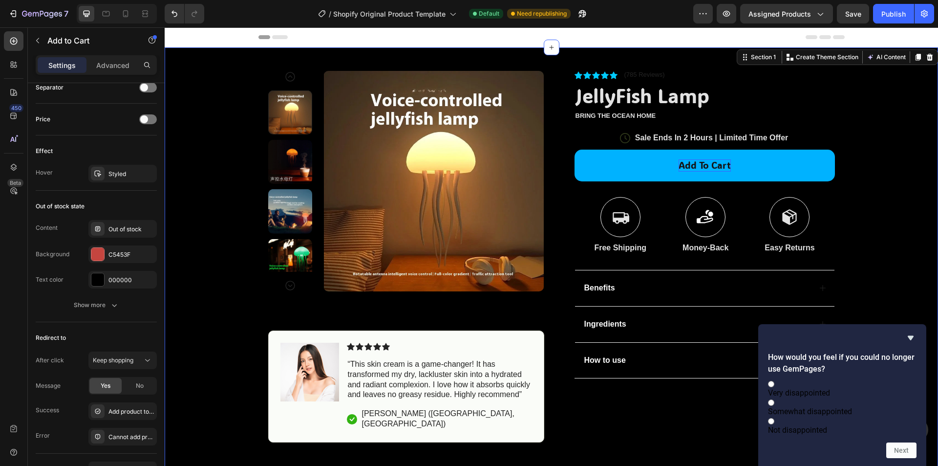
click at [851, 119] on div "Product Images Image Icon Icon Icon Icon Icon Icon List “This skin cream is a g…" at bounding box center [551, 244] width 773 height 395
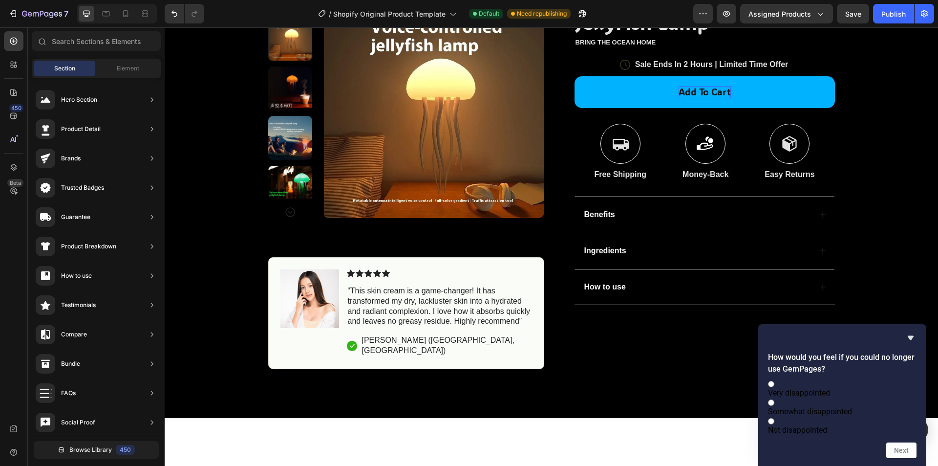
scroll to position [0, 0]
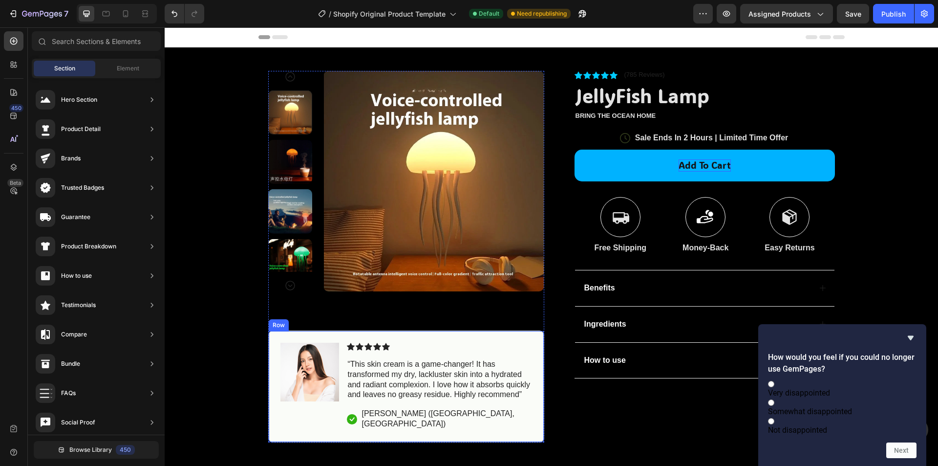
click at [425, 415] on p "[PERSON_NAME] ([GEOGRAPHIC_DATA], [GEOGRAPHIC_DATA])" at bounding box center [446, 418] width 169 height 21
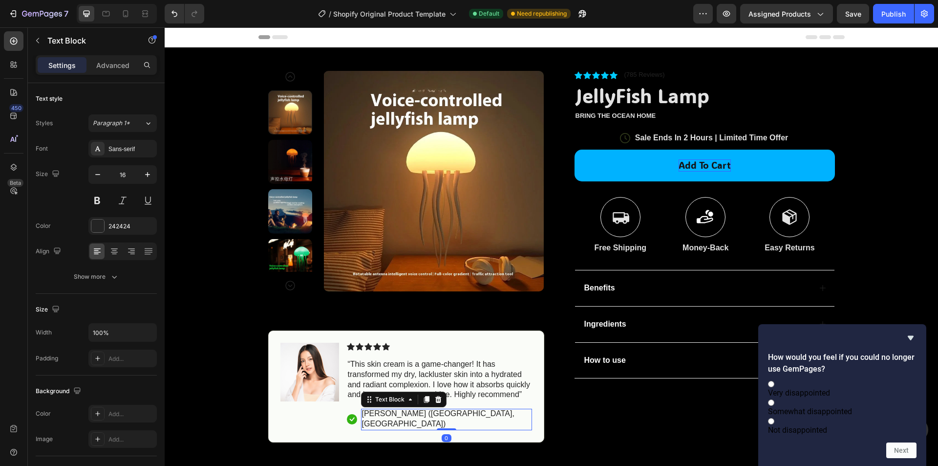
click at [424, 415] on p "[PERSON_NAME] ([GEOGRAPHIC_DATA], [GEOGRAPHIC_DATA])" at bounding box center [446, 418] width 169 height 21
click at [422, 415] on p "[PERSON_NAME] ([GEOGRAPHIC_DATA], [GEOGRAPHIC_DATA])" at bounding box center [446, 418] width 169 height 21
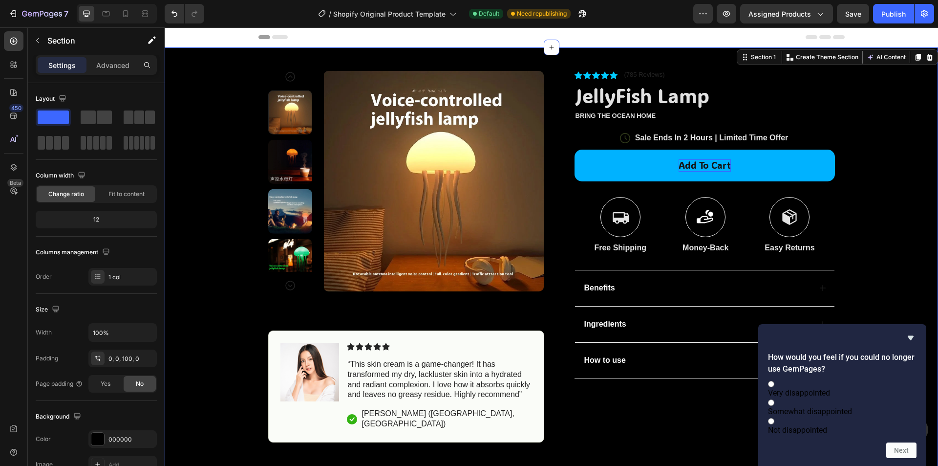
click at [914, 218] on div "Product Images Image Icon Icon Icon Icon Icon Icon List “This skin cream is a g…" at bounding box center [551, 244] width 773 height 395
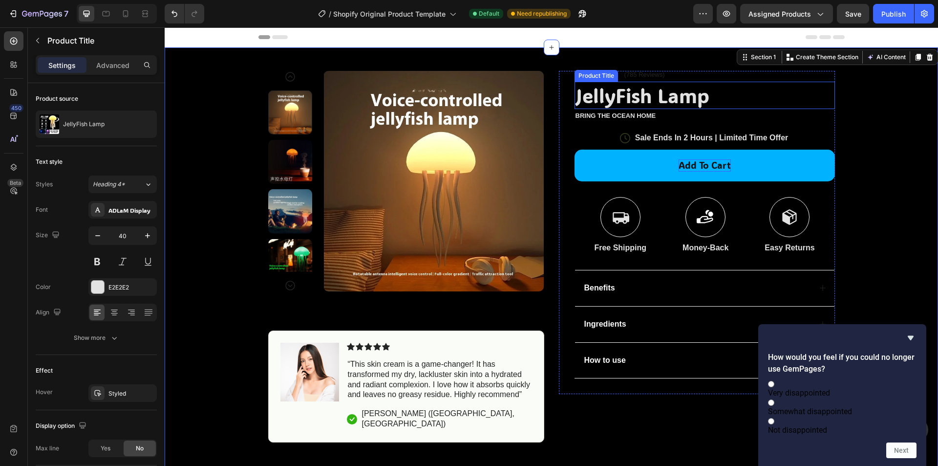
click at [692, 105] on h1 "JellyFish Lamp" at bounding box center [705, 95] width 260 height 27
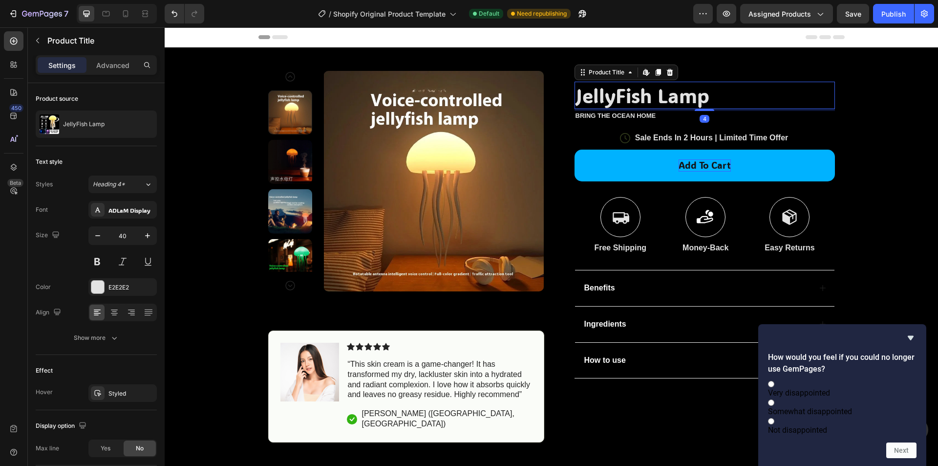
click at [704, 103] on h1 "JellyFish Lamp" at bounding box center [705, 95] width 260 height 27
click at [695, 98] on h1 "JellyFish Lamp" at bounding box center [705, 95] width 260 height 27
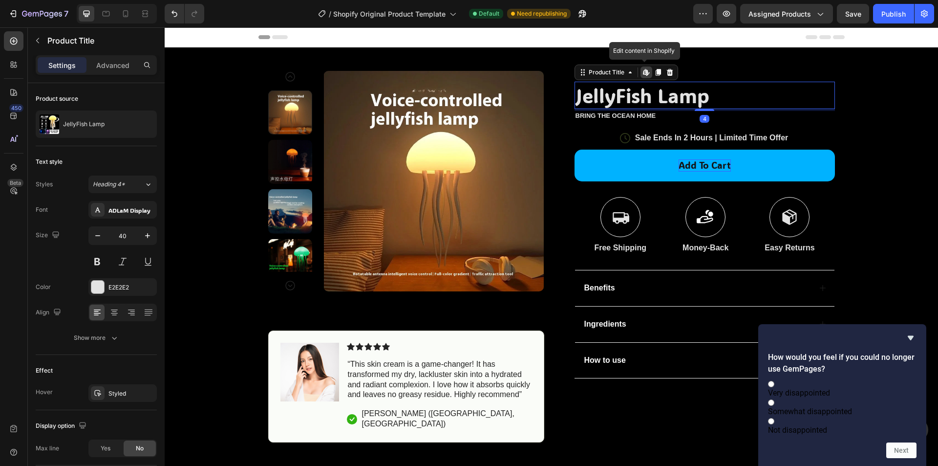
click at [695, 98] on h1 "JellyFish Lamp" at bounding box center [705, 95] width 260 height 27
click at [640, 98] on h1 "JellyFish Lamp" at bounding box center [705, 95] width 260 height 27
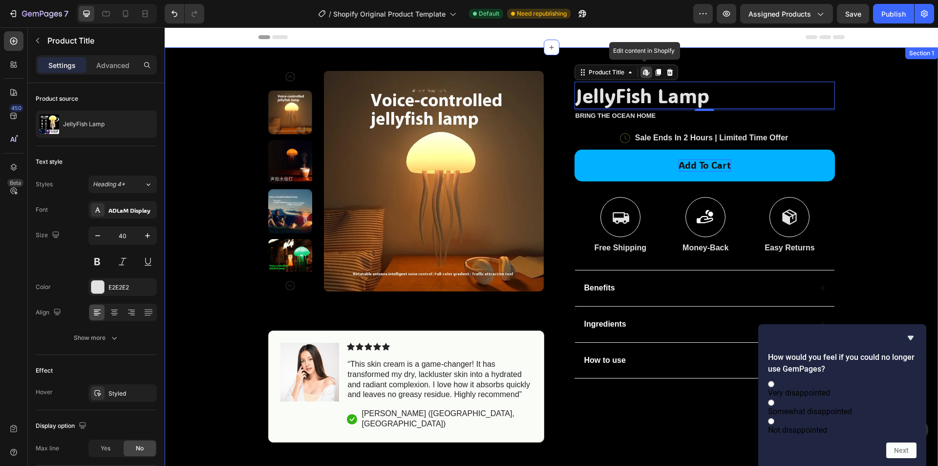
click at [870, 108] on div "Product Images Image Icon Icon Icon Icon Icon Icon List “This skin cream is a g…" at bounding box center [551, 244] width 773 height 395
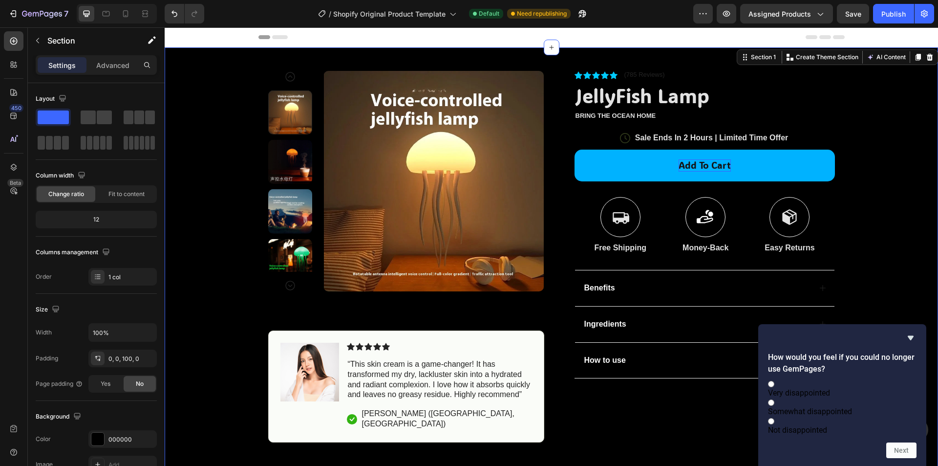
click at [898, 174] on div "Product Images Image Icon Icon Icon Icon Icon Icon List “This skin cream is a g…" at bounding box center [551, 244] width 773 height 395
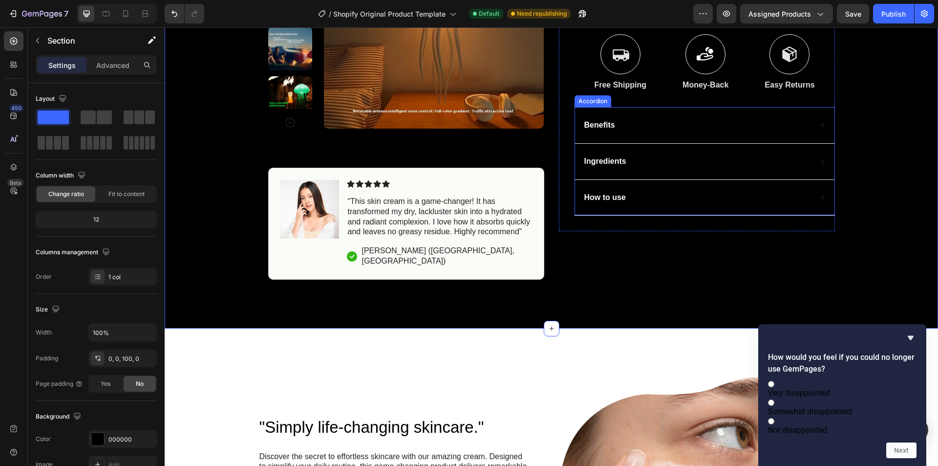
click at [638, 133] on div "Benefits" at bounding box center [704, 125] width 259 height 36
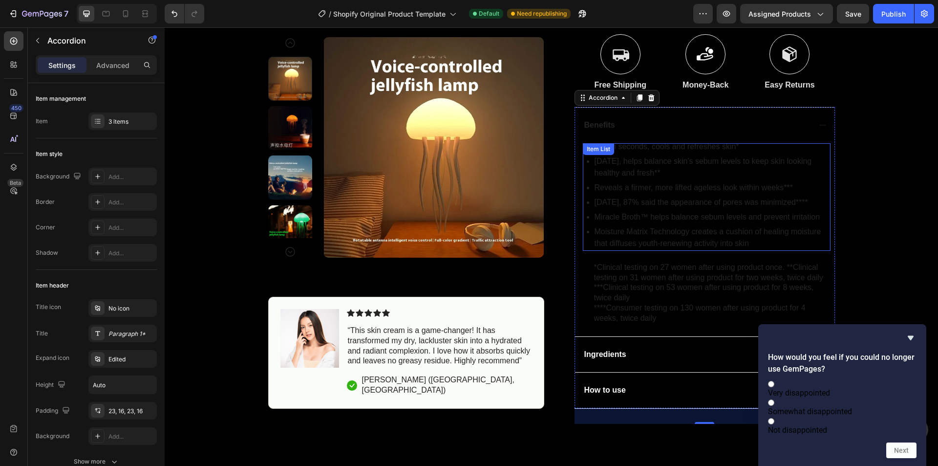
click at [654, 168] on p "[DATE], helps balance skin's sebum levels to keep skin looking healthy and fres…" at bounding box center [712, 166] width 234 height 23
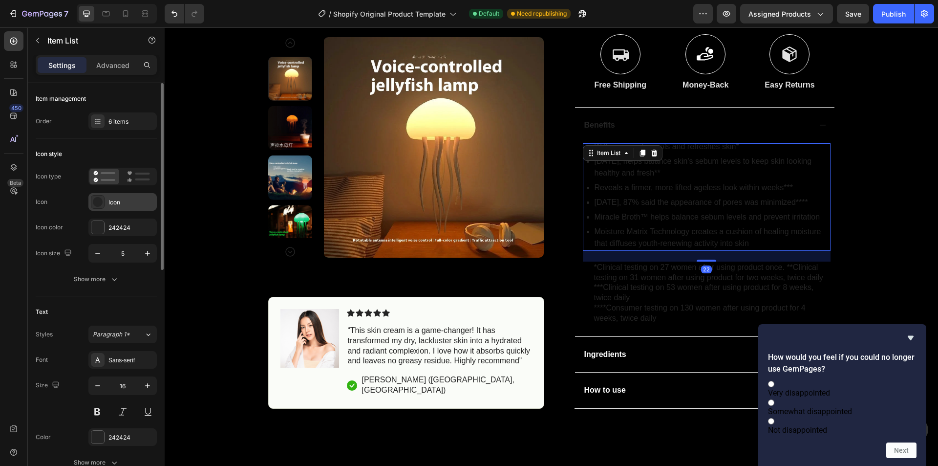
click at [117, 203] on div "Icon" at bounding box center [131, 202] width 46 height 9
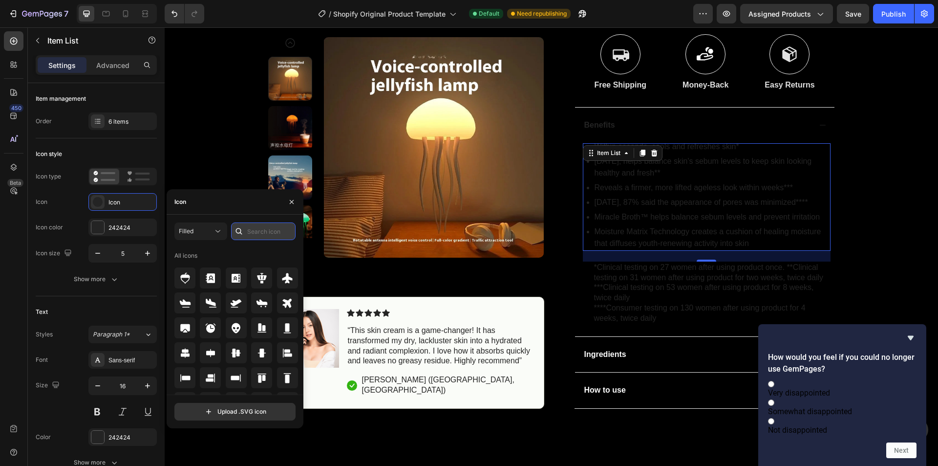
click at [255, 232] on input "text" at bounding box center [263, 231] width 64 height 18
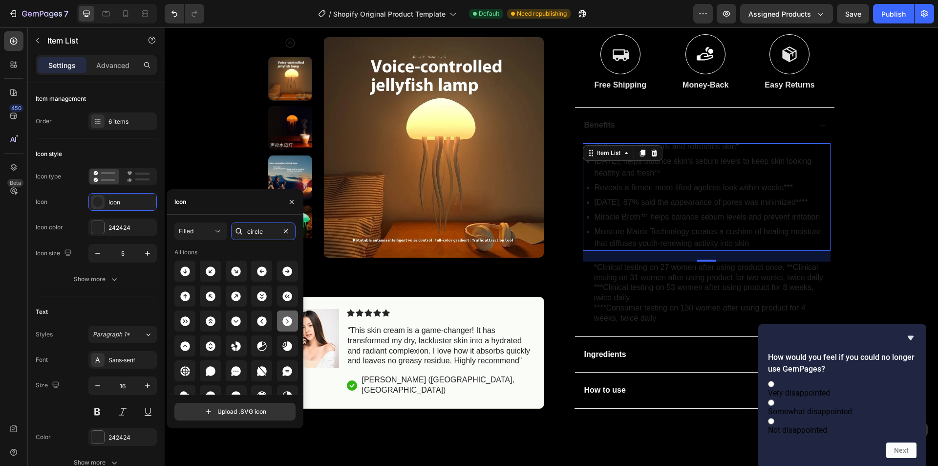
type input "circle"
click at [287, 321] on icon at bounding box center [287, 321] width 10 height 10
click at [121, 222] on div "242424" at bounding box center [122, 227] width 68 height 18
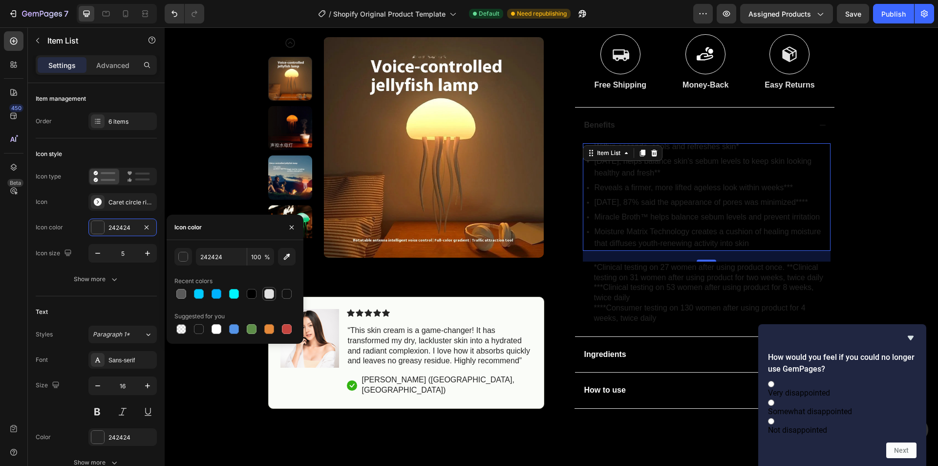
drag, startPoint x: 278, startPoint y: 293, endPoint x: 271, endPoint y: 293, distance: 7.3
click at [277, 293] on div at bounding box center [234, 294] width 121 height 14
click at [270, 293] on div at bounding box center [269, 294] width 10 height 10
type input "E2E2E2"
click at [127, 202] on div "Caret circle right filled" at bounding box center [131, 202] width 46 height 9
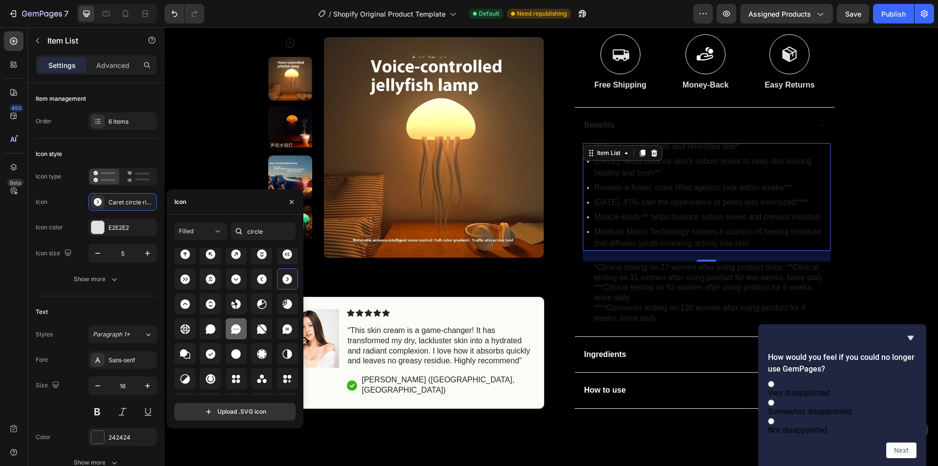
scroll to position [82, 0]
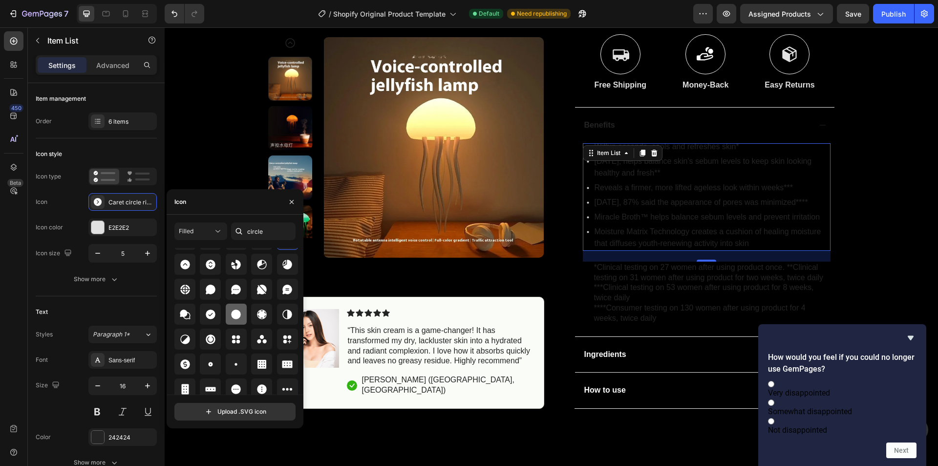
click at [240, 312] on icon at bounding box center [236, 314] width 12 height 12
click at [670, 235] on p "Moisture Matrix Technology creates a cushion of healing moisture that diffuses …" at bounding box center [712, 237] width 234 height 23
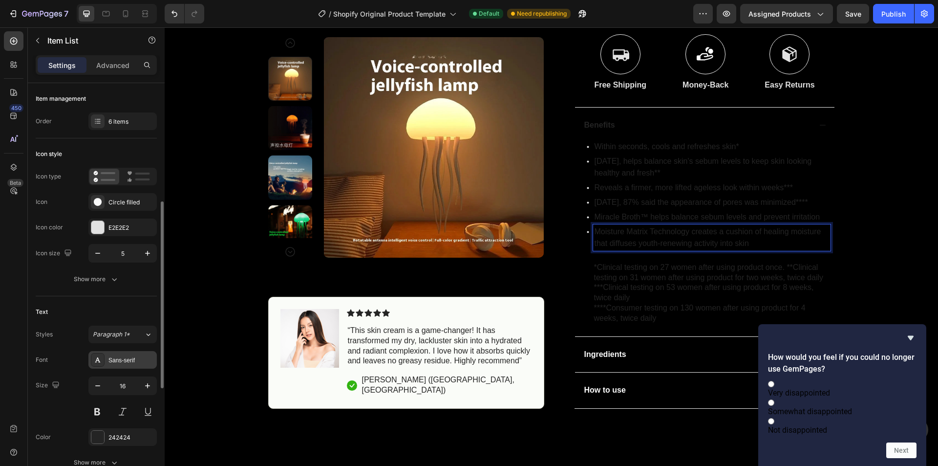
scroll to position [163, 0]
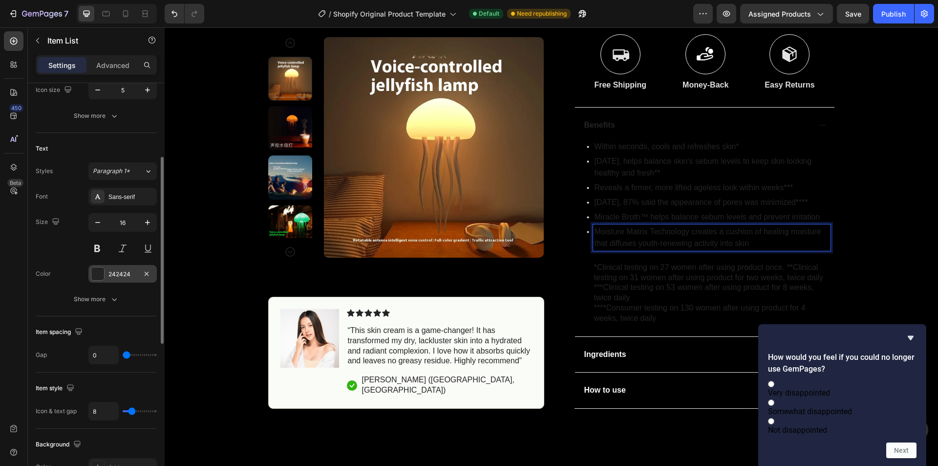
click at [111, 270] on div "242424" at bounding box center [122, 274] width 28 height 9
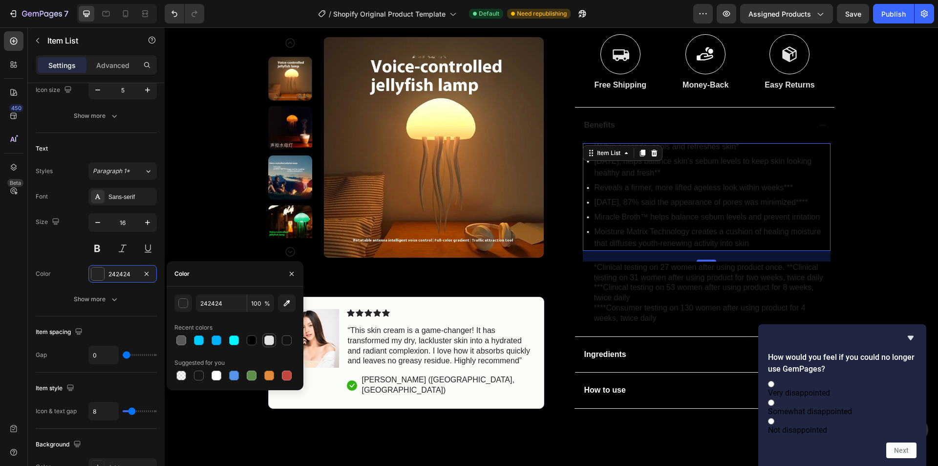
click at [264, 343] on div at bounding box center [269, 340] width 12 height 12
type input "E2E2E2"
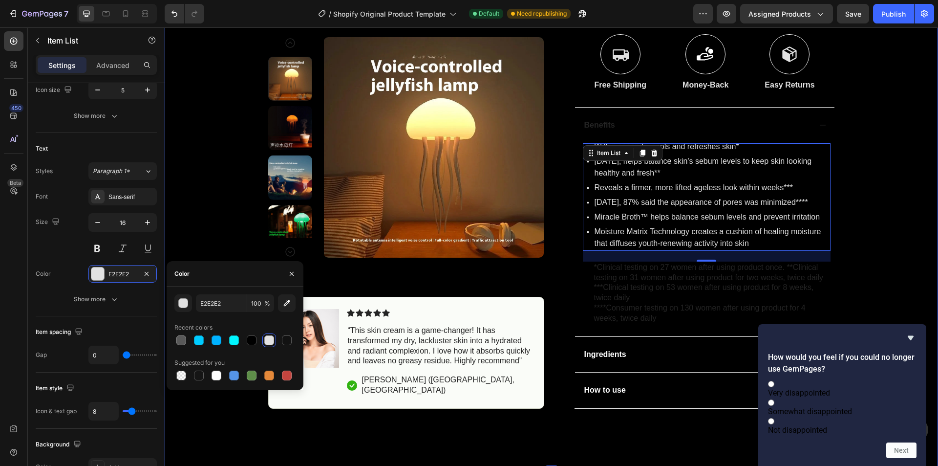
click at [904, 224] on div "Product Images Image Icon Icon Icon Icon Icon Icon List “This skin cream is a g…" at bounding box center [551, 154] width 773 height 539
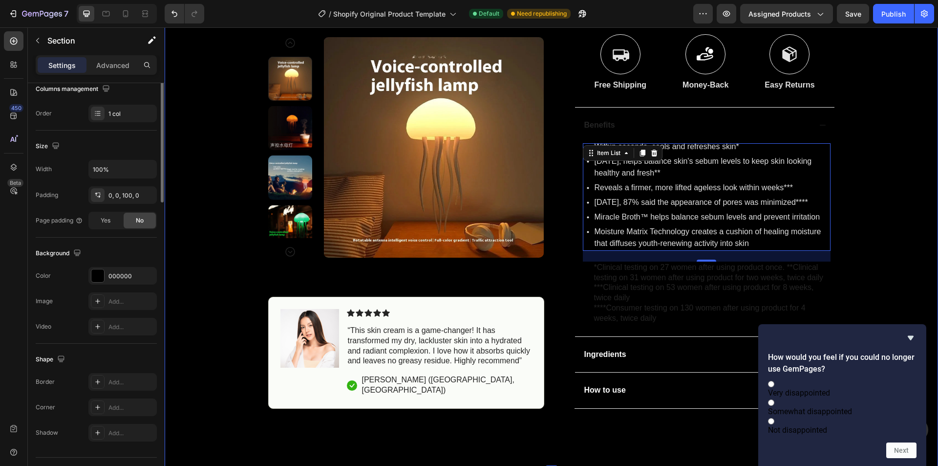
scroll to position [0, 0]
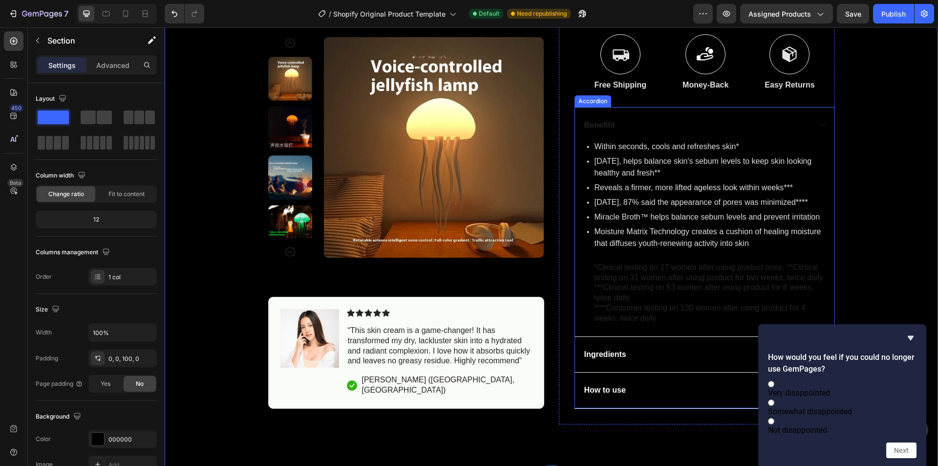
click at [602, 126] on p "Benefits" at bounding box center [599, 125] width 31 height 10
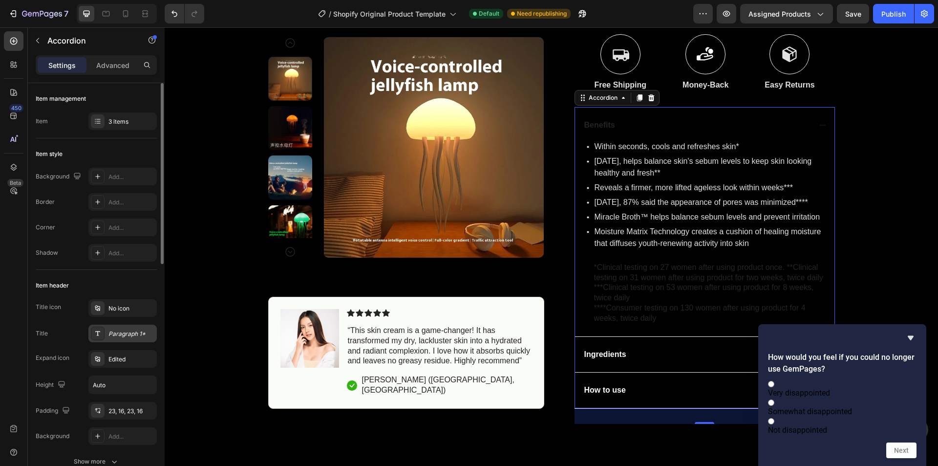
click at [125, 325] on div "Paragraph 1*" at bounding box center [122, 333] width 68 height 18
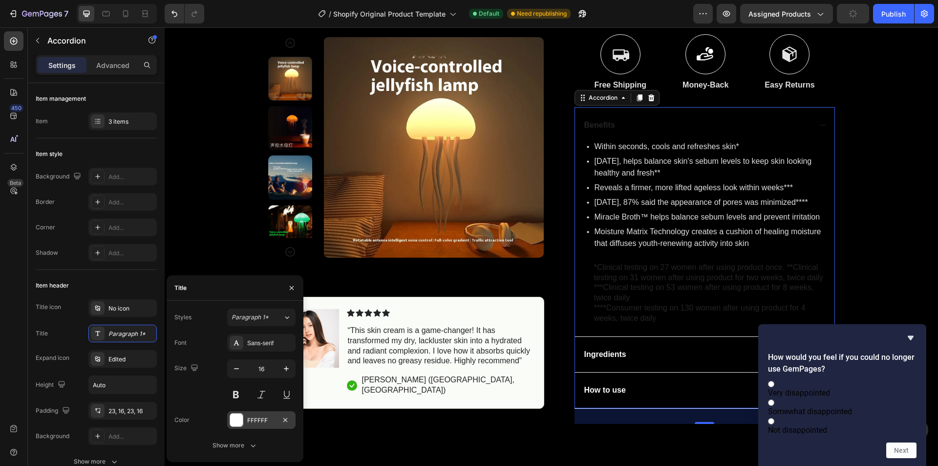
click at [239, 418] on div at bounding box center [236, 419] width 13 height 13
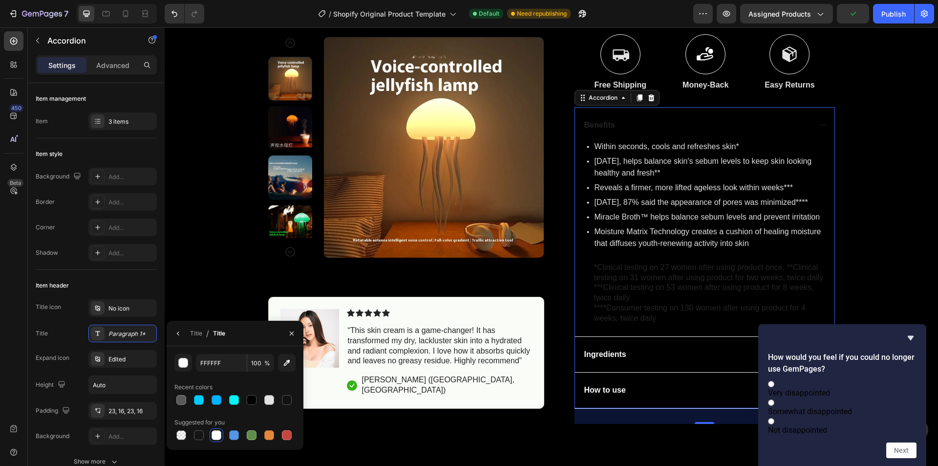
click at [218, 433] on div at bounding box center [217, 435] width 10 height 10
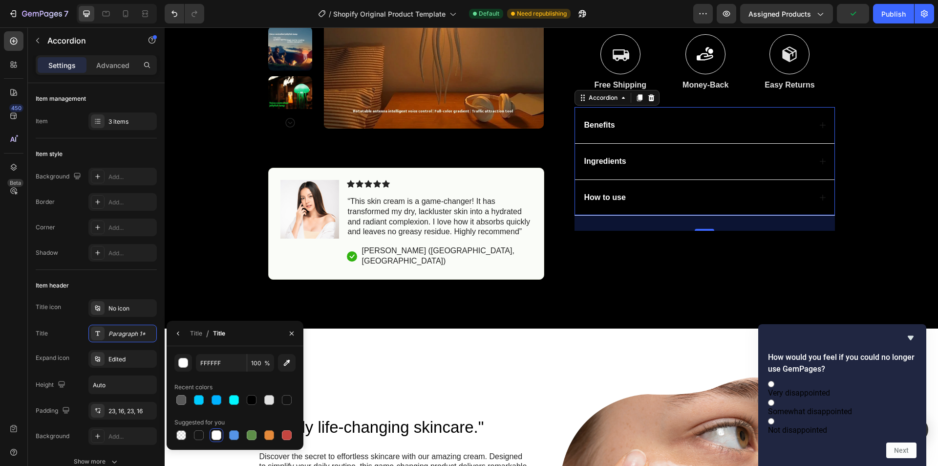
click at [730, 157] on div "Ingredients" at bounding box center [697, 161] width 228 height 13
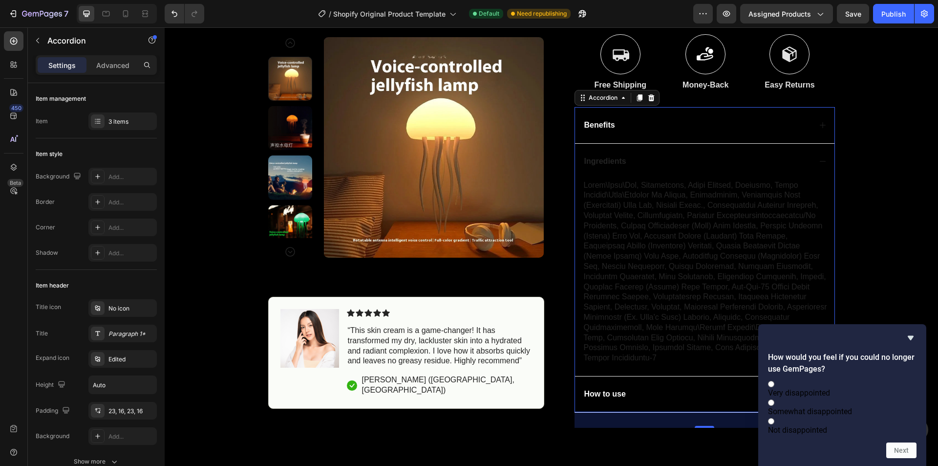
click at [667, 132] on div "Benefits" at bounding box center [704, 125] width 259 height 36
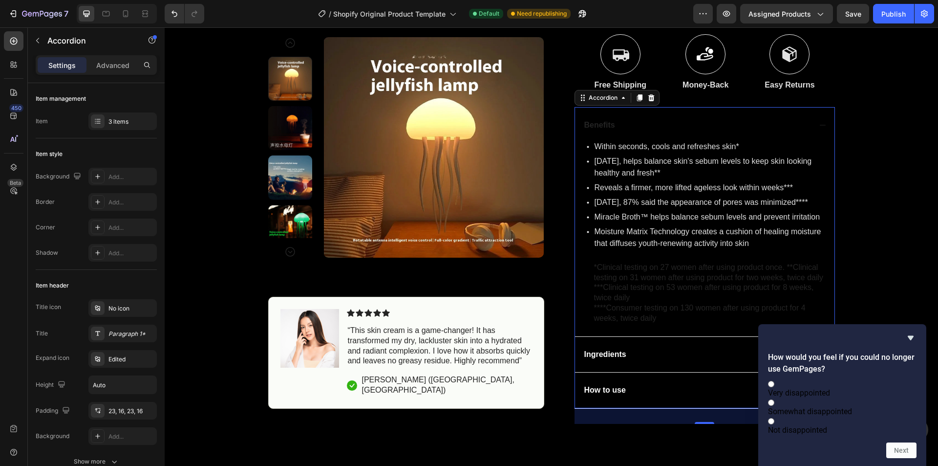
click at [602, 121] on p "Benefits" at bounding box center [599, 125] width 31 height 10
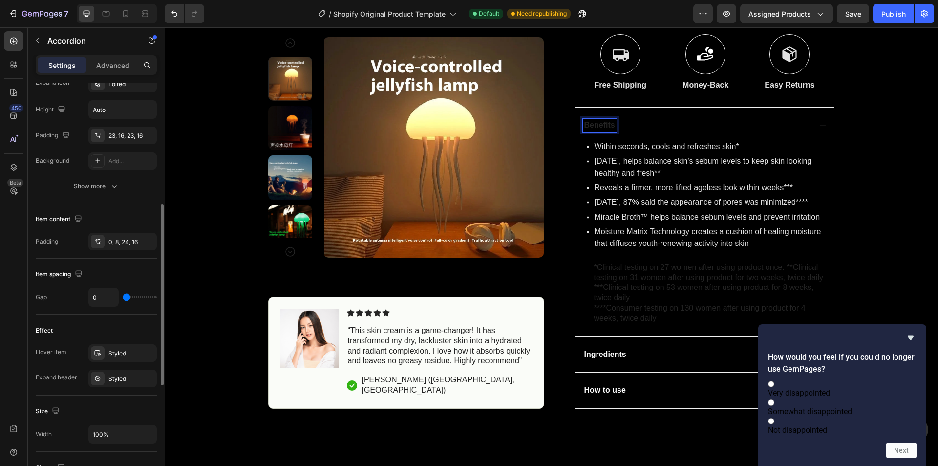
scroll to position [193, 0]
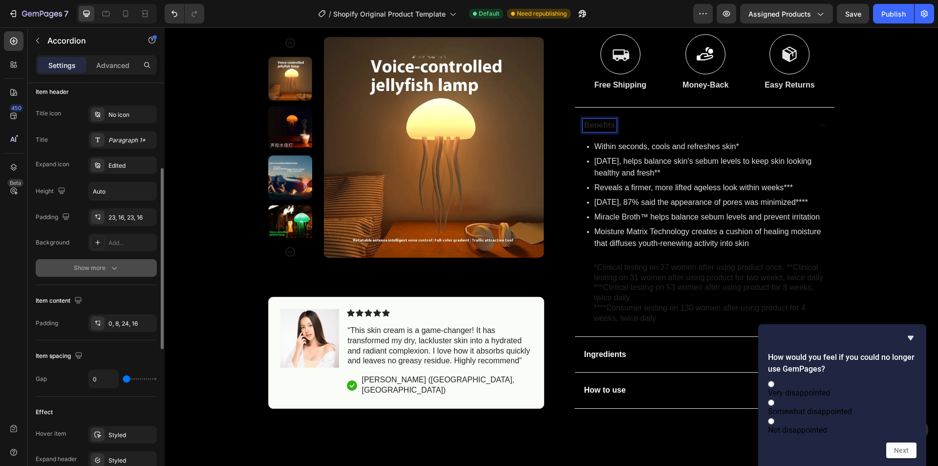
click at [128, 265] on button "Show more" at bounding box center [96, 268] width 121 height 18
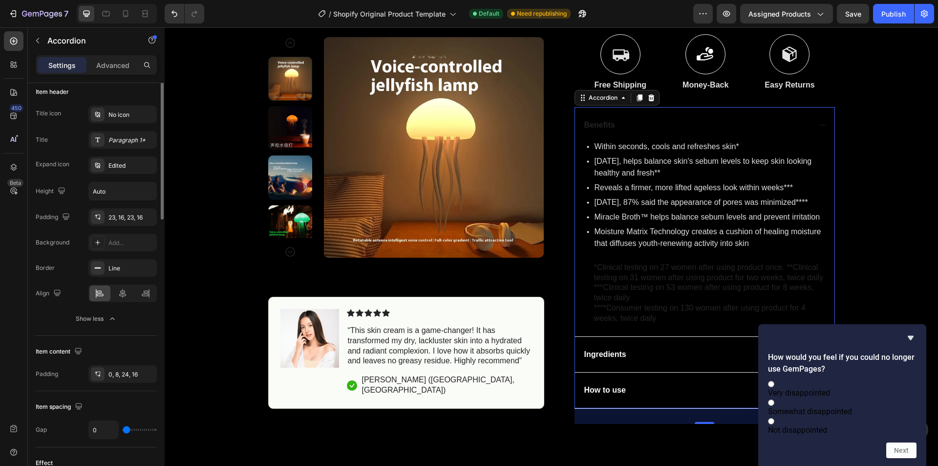
scroll to position [112, 0]
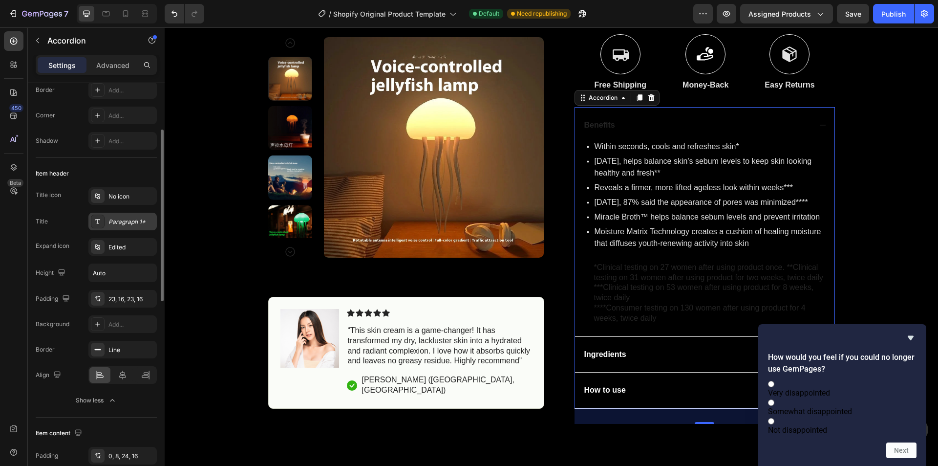
click at [100, 216] on div at bounding box center [98, 221] width 14 height 14
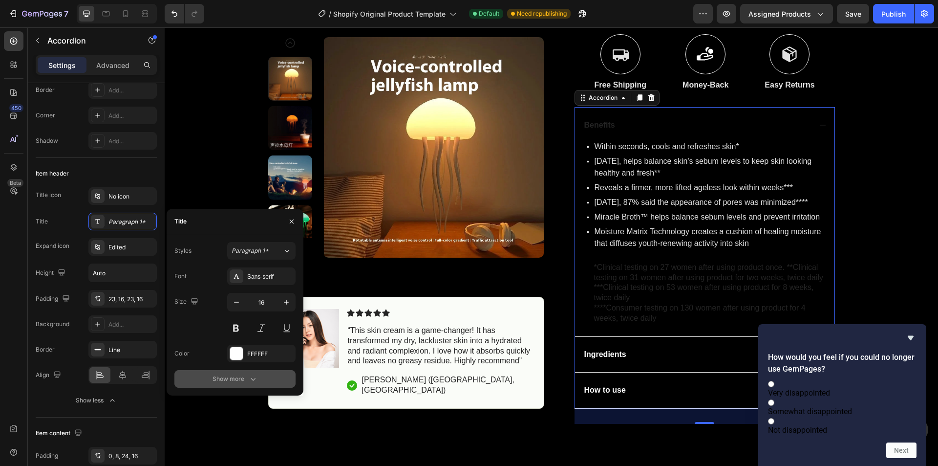
click at [237, 384] on button "Show more" at bounding box center [234, 379] width 121 height 18
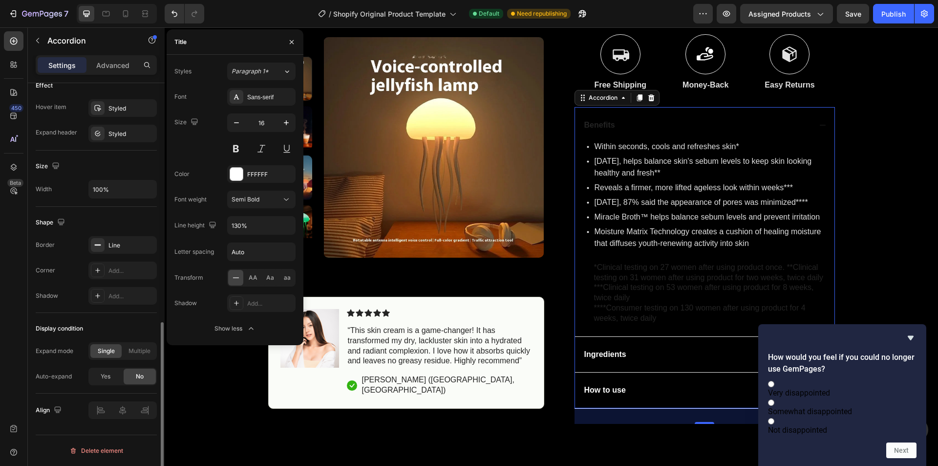
scroll to position [489, 0]
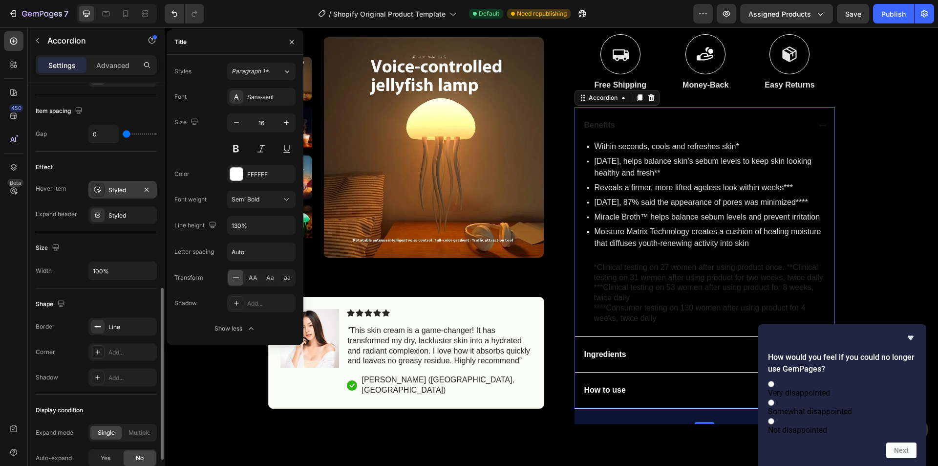
click at [117, 193] on div "Styled" at bounding box center [122, 190] width 28 height 9
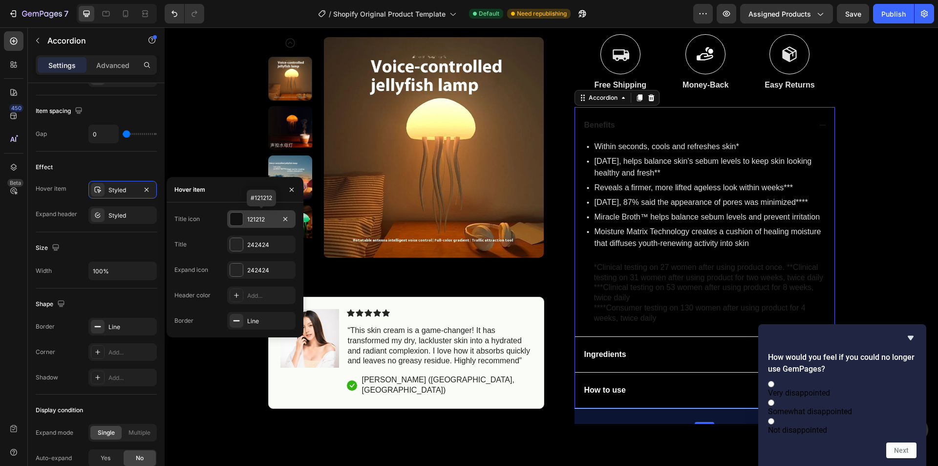
click at [253, 218] on div "121212" at bounding box center [261, 219] width 28 height 9
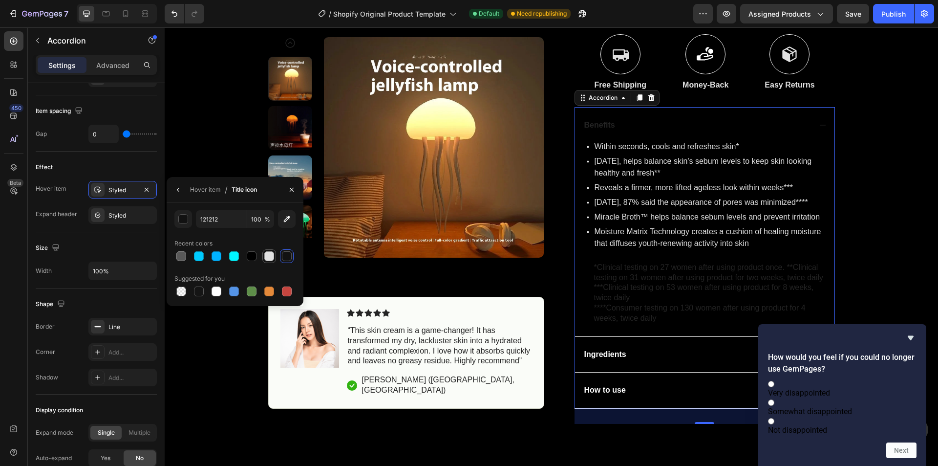
click at [265, 256] on div at bounding box center [269, 256] width 10 height 10
type input "E2E2E2"
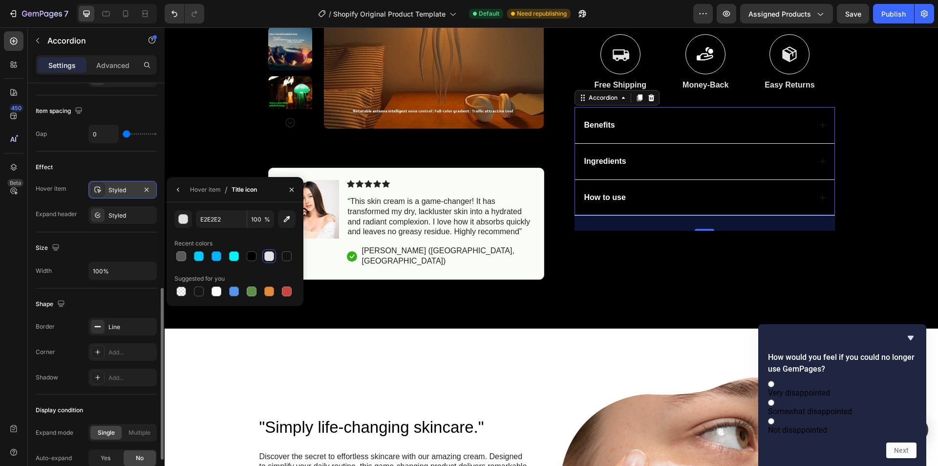
click at [117, 192] on div "Styled" at bounding box center [122, 190] width 28 height 9
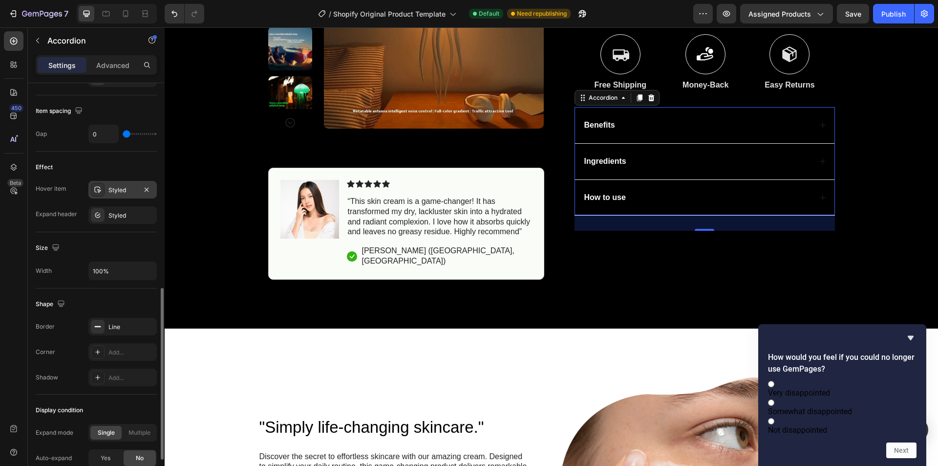
click at [117, 192] on div "Styled" at bounding box center [122, 190] width 28 height 9
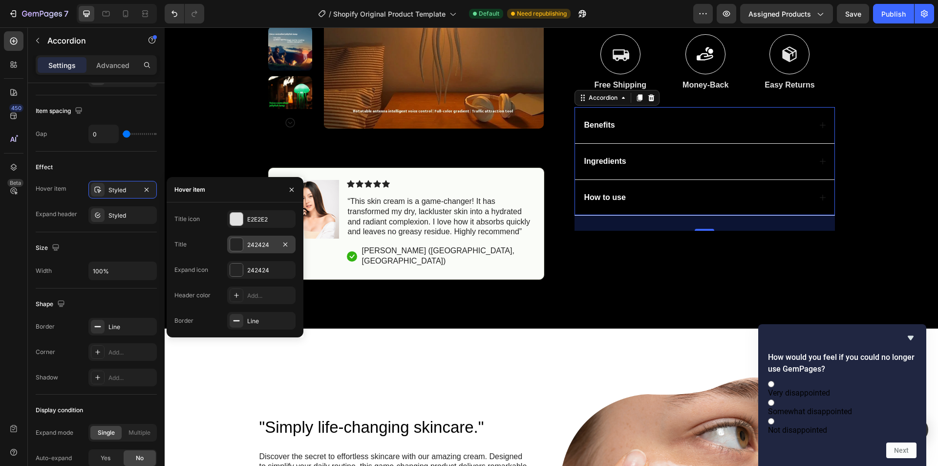
click at [252, 247] on div "242424" at bounding box center [261, 244] width 28 height 9
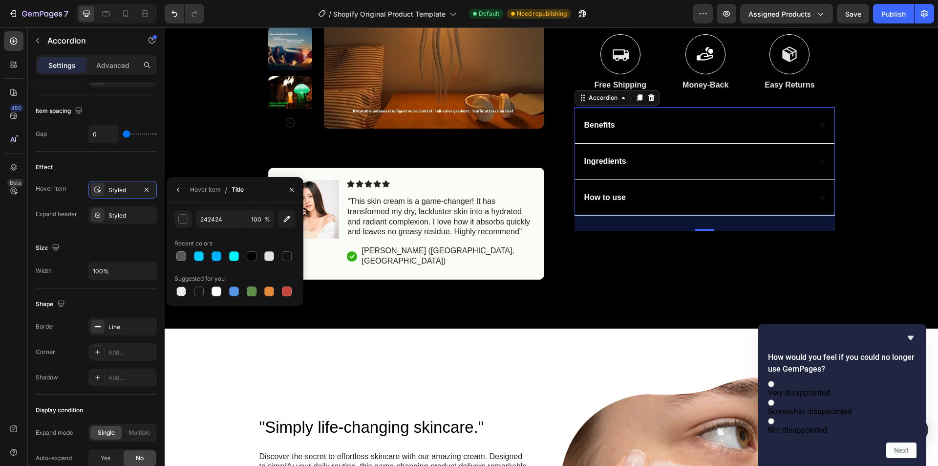
drag, startPoint x: 287, startPoint y: 257, endPoint x: 243, endPoint y: 260, distance: 44.0
click at [240, 260] on div at bounding box center [234, 256] width 121 height 14
click at [269, 257] on div at bounding box center [269, 256] width 10 height 10
type input "E2E2E2"
click at [179, 190] on icon "button" at bounding box center [178, 190] width 8 height 8
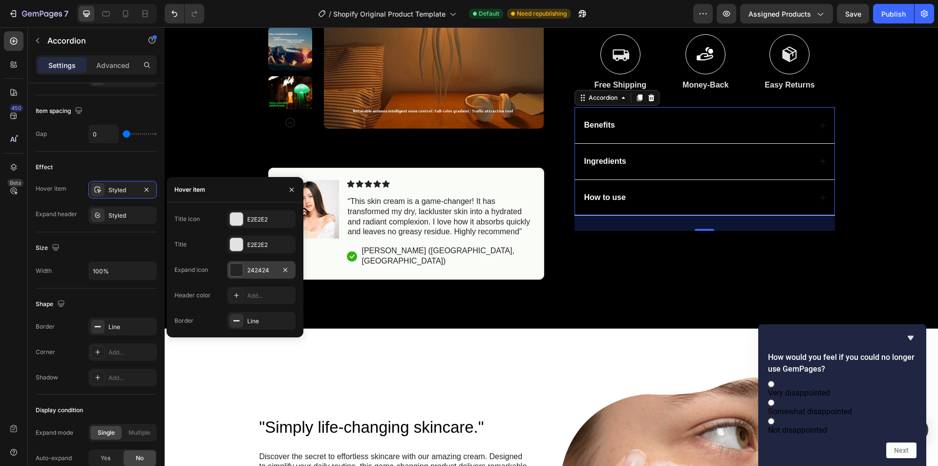
click at [252, 270] on div "242424" at bounding box center [261, 270] width 28 height 9
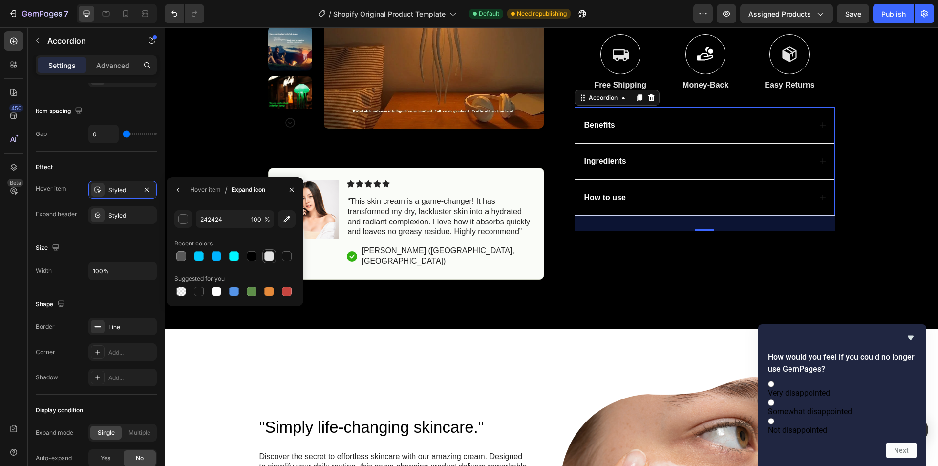
click at [270, 256] on div at bounding box center [269, 256] width 10 height 10
type input "E2E2E2"
click at [702, 122] on div "Benefits" at bounding box center [697, 125] width 228 height 13
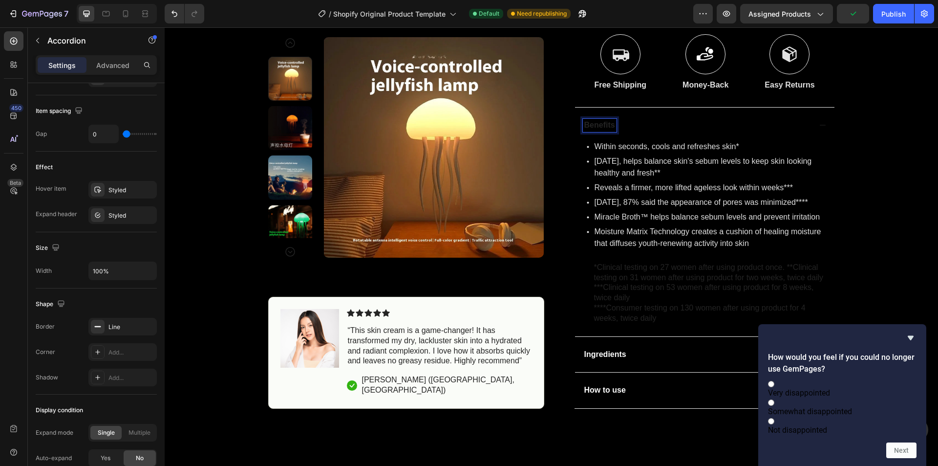
click at [592, 125] on p "Benefits" at bounding box center [599, 125] width 31 height 10
click at [630, 106] on icon "Editor contextual toolbar" at bounding box center [632, 104] width 7 height 6
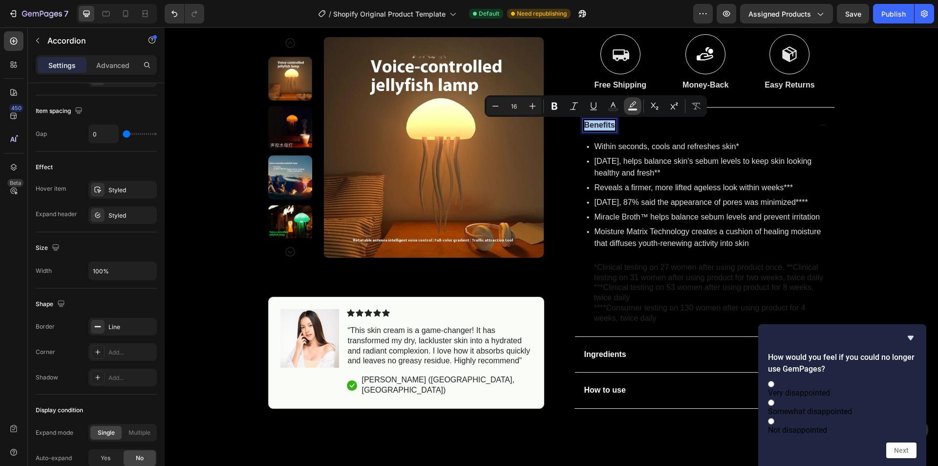
type input "000000"
type input "77"
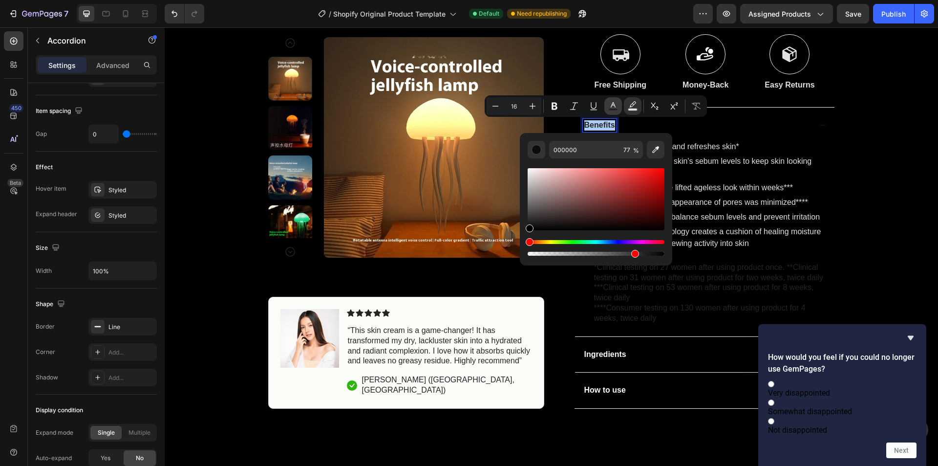
click at [612, 106] on icon "Editor contextual toolbar" at bounding box center [613, 106] width 10 height 10
type input "242424"
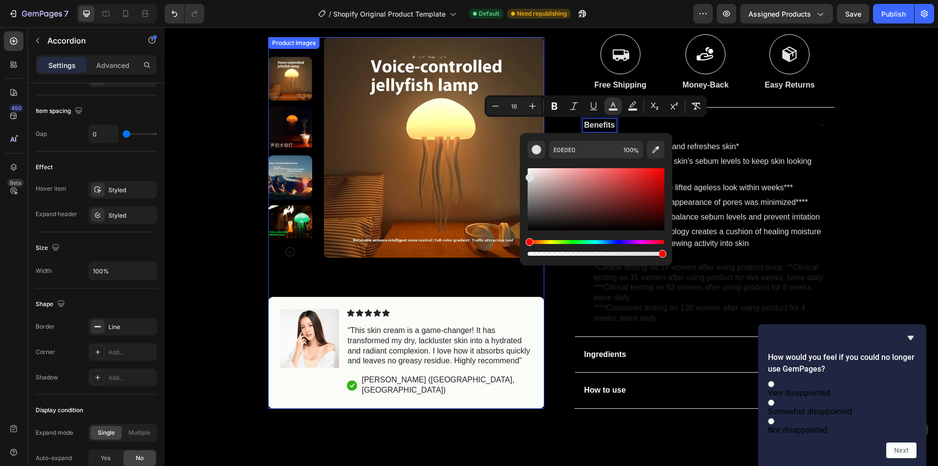
drag, startPoint x: 728, startPoint y: 206, endPoint x: 476, endPoint y: 144, distance: 259.7
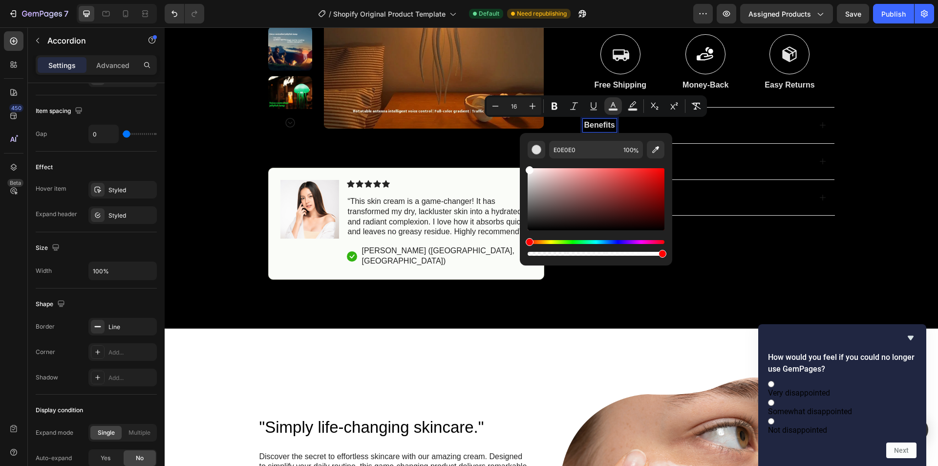
type input "FFFFFF"
drag, startPoint x: 529, startPoint y: 173, endPoint x: 524, endPoint y: 155, distance: 19.1
click at [524, 155] on div "FFFFFF 100 %" at bounding box center [596, 195] width 152 height 125
click at [862, 127] on div "Product Images Image Icon Icon Icon Icon Icon Icon List “This skin cream is a g…" at bounding box center [551, 82] width 773 height 395
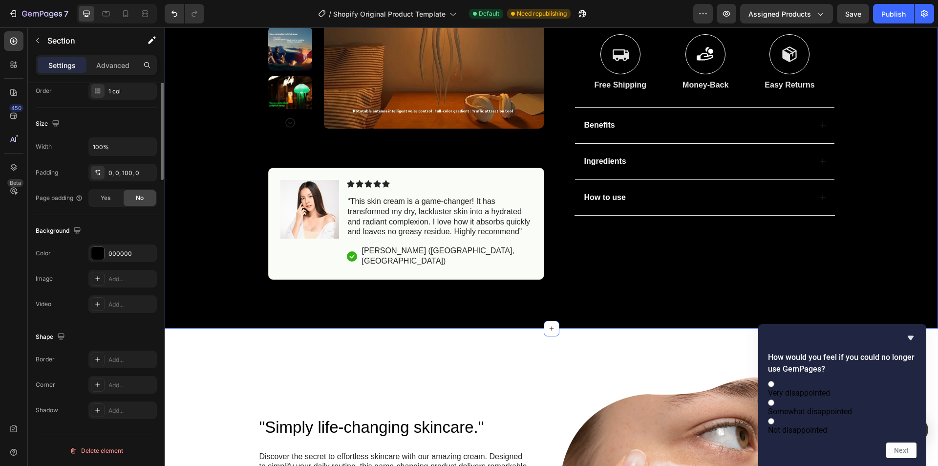
scroll to position [0, 0]
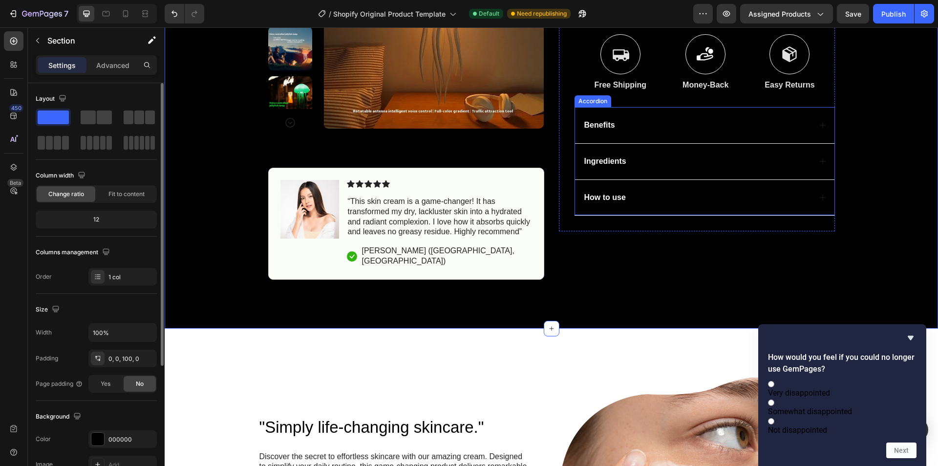
click at [748, 131] on div "Benefits" at bounding box center [697, 125] width 228 height 13
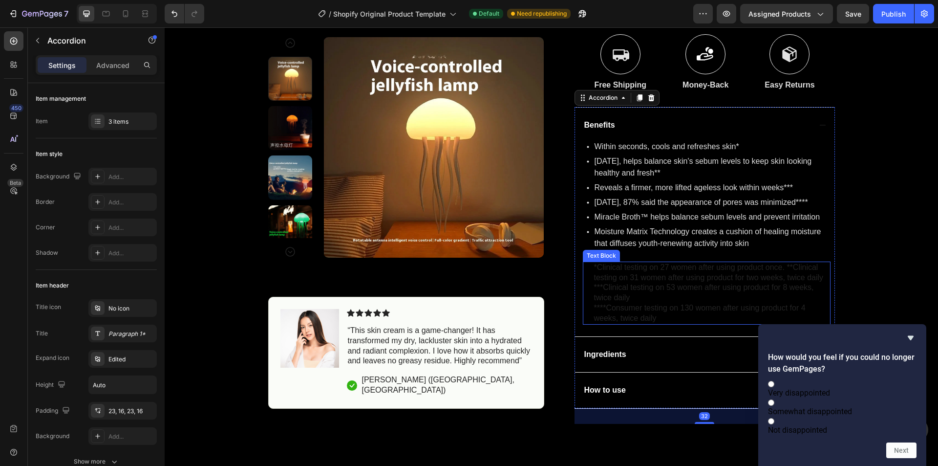
click at [621, 280] on p "*Clinical testing on 27 women after using product once. **Clinical testing on 3…" at bounding box center [711, 272] width 235 height 21
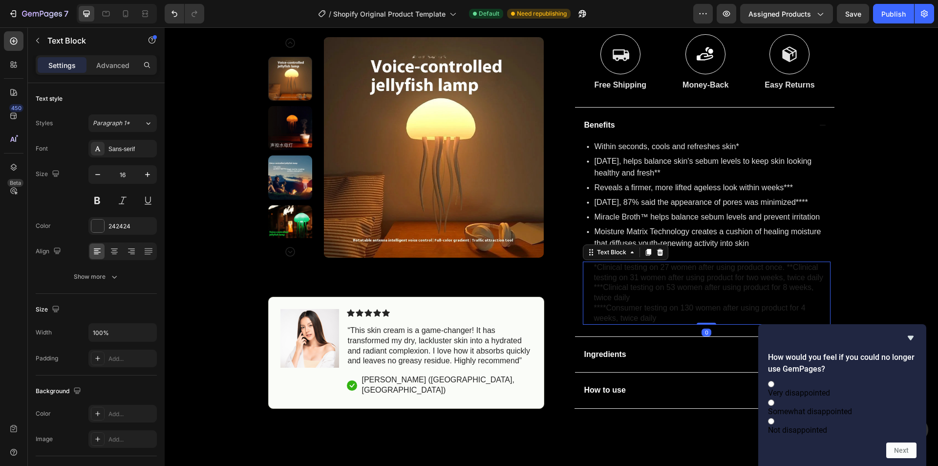
click at [620, 279] on p "*Clinical testing on 27 women after using product once. **Clinical testing on 3…" at bounding box center [711, 272] width 235 height 21
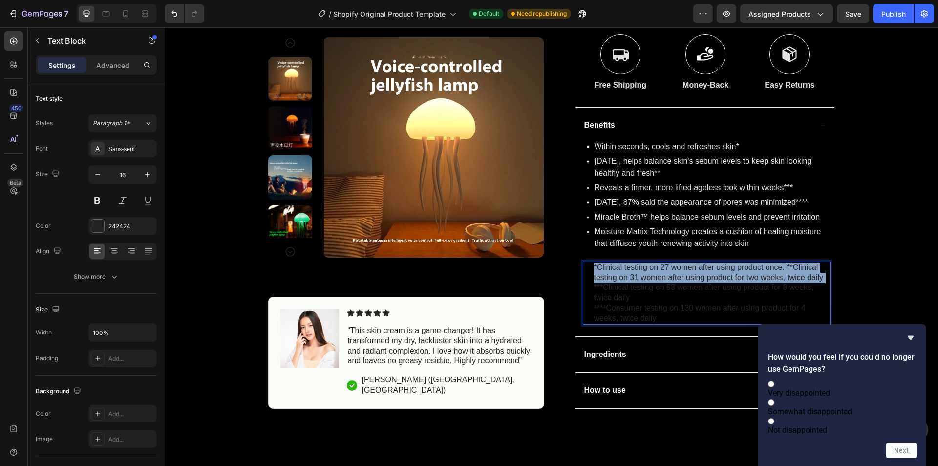
click at [620, 279] on p "*Clinical testing on 27 women after using product once. **Clinical testing on 3…" at bounding box center [711, 272] width 235 height 21
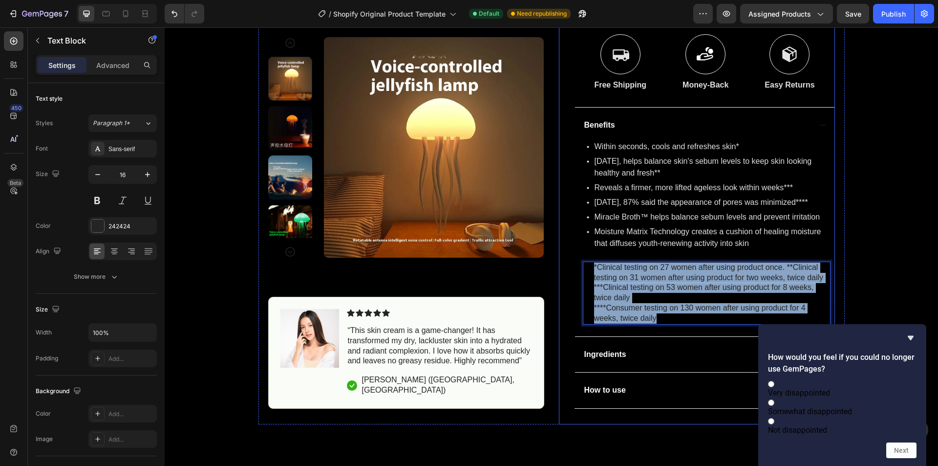
drag, startPoint x: 666, startPoint y: 320, endPoint x: 569, endPoint y: 268, distance: 111.0
click at [569, 268] on div "Icon Icon Icon Icon Icon Icon List (785 Reviews) Text Block Row JellyFish Lamp …" at bounding box center [697, 166] width 276 height 516
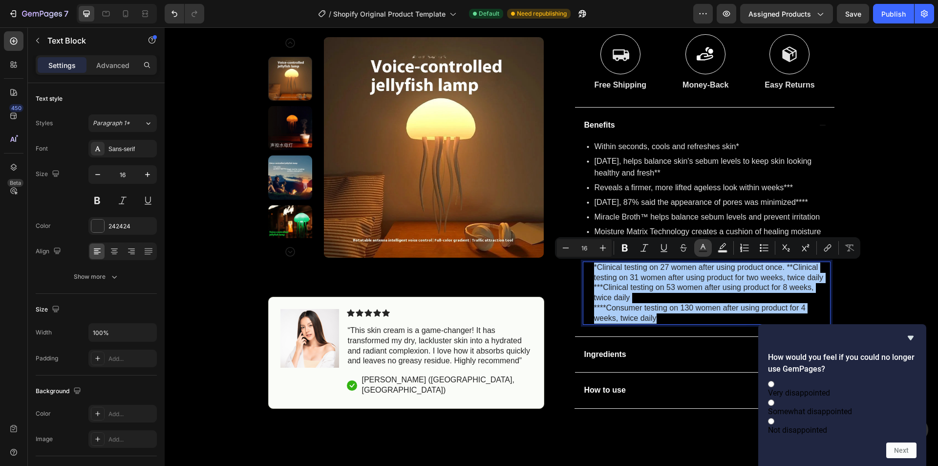
click at [704, 248] on icon "Editor contextual toolbar" at bounding box center [703, 246] width 5 height 5
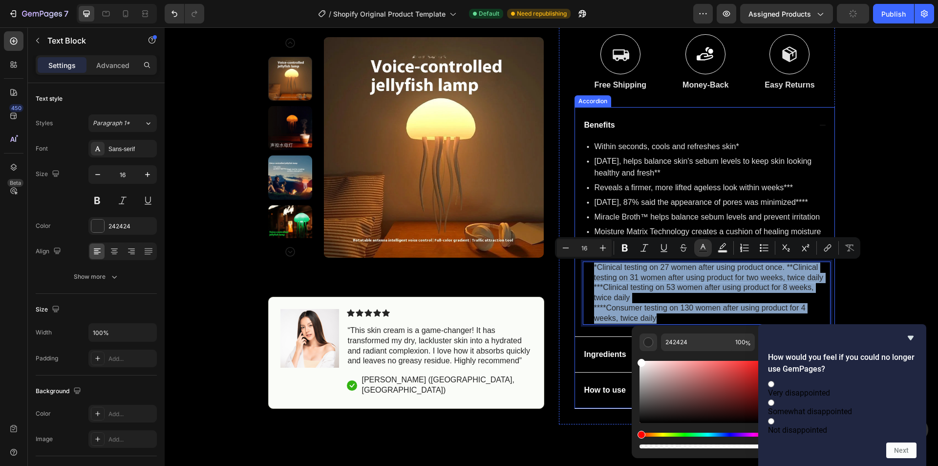
type input "FFFFFF"
drag, startPoint x: 798, startPoint y: 384, endPoint x: 602, endPoint y: 327, distance: 204.2
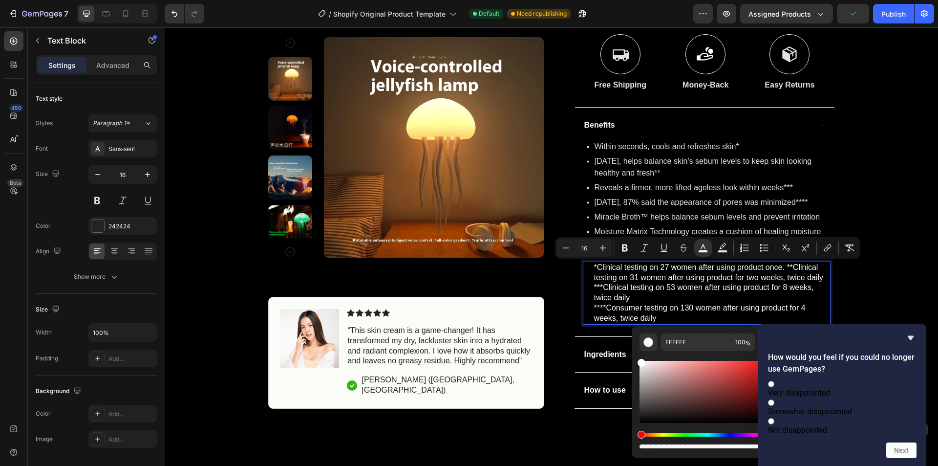
click at [887, 233] on div "Product Images Image Icon Icon Icon Icon Icon Icon List “This skin cream is a g…" at bounding box center [551, 154] width 773 height 539
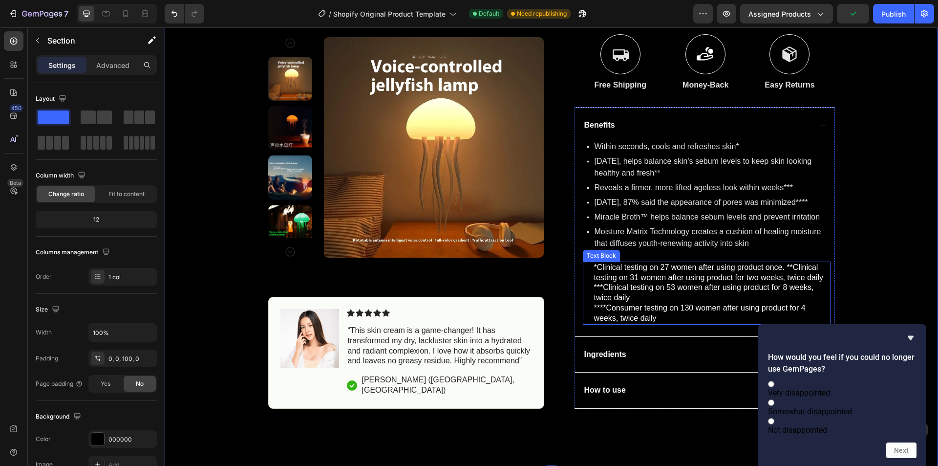
click at [617, 277] on span "*Clinical testing on 27 women after using product once. **Clinical testing on 3…" at bounding box center [709, 272] width 230 height 19
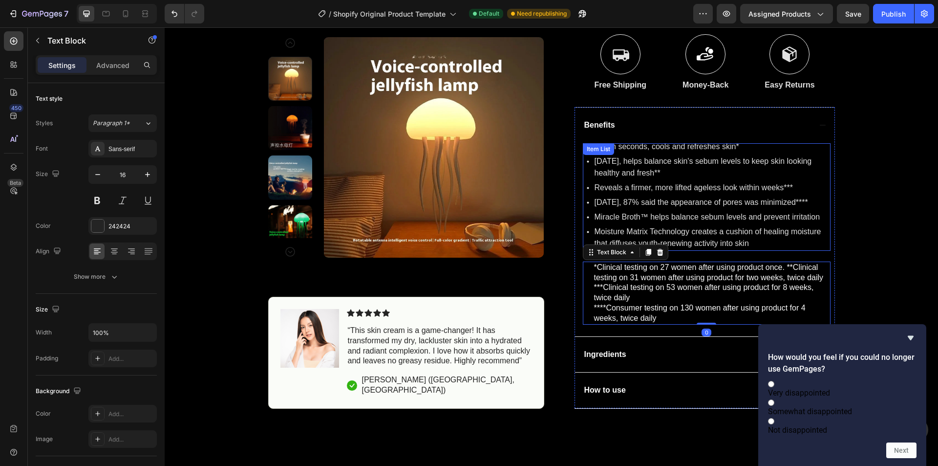
click at [873, 187] on div "Product Images Image Icon Icon Icon Icon Icon Icon List “This skin cream is a g…" at bounding box center [551, 154] width 773 height 539
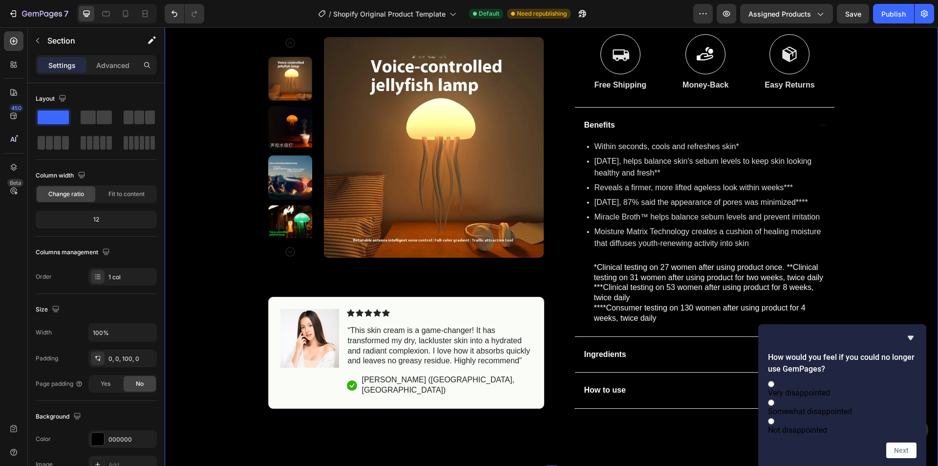
click at [908, 88] on div "Product Images Image Icon Icon Icon Icon Icon Icon List “This skin cream is a g…" at bounding box center [551, 154] width 773 height 539
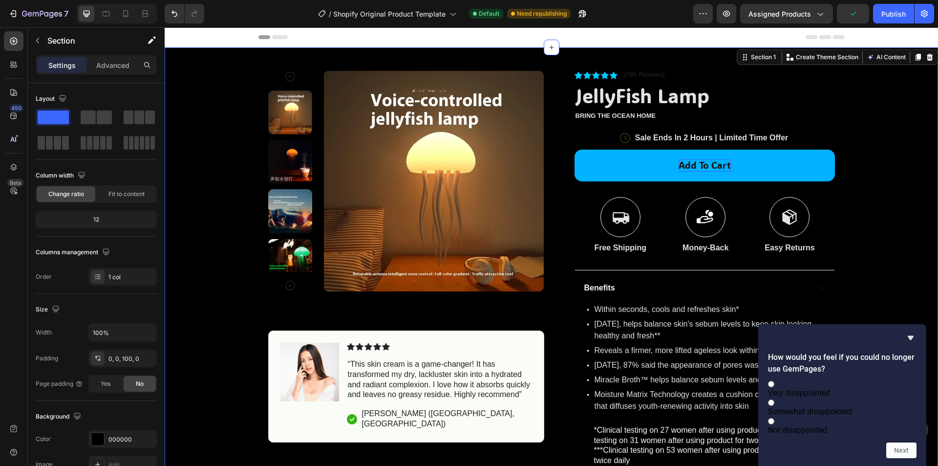
drag, startPoint x: 910, startPoint y: 328, endPoint x: 919, endPoint y: 370, distance: 42.4
click at [916, 370] on div "How would you feel if you could no longer use GemPages? Very disappointed Somew…" at bounding box center [842, 395] width 149 height 126
click at [887, 379] on label "Very disappointed" at bounding box center [842, 388] width 149 height 19
click at [774, 381] on input "Very disappointed" at bounding box center [771, 384] width 6 height 6
radio input "true"
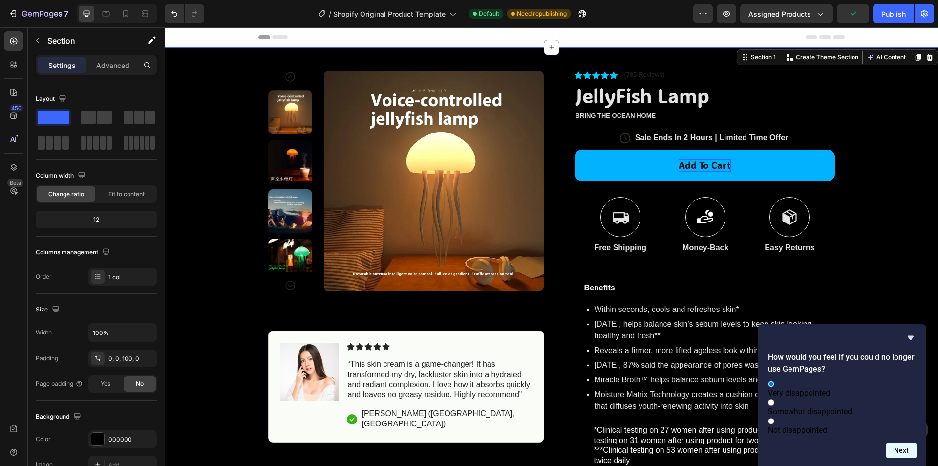
click at [905, 452] on button "Next" at bounding box center [901, 450] width 30 height 16
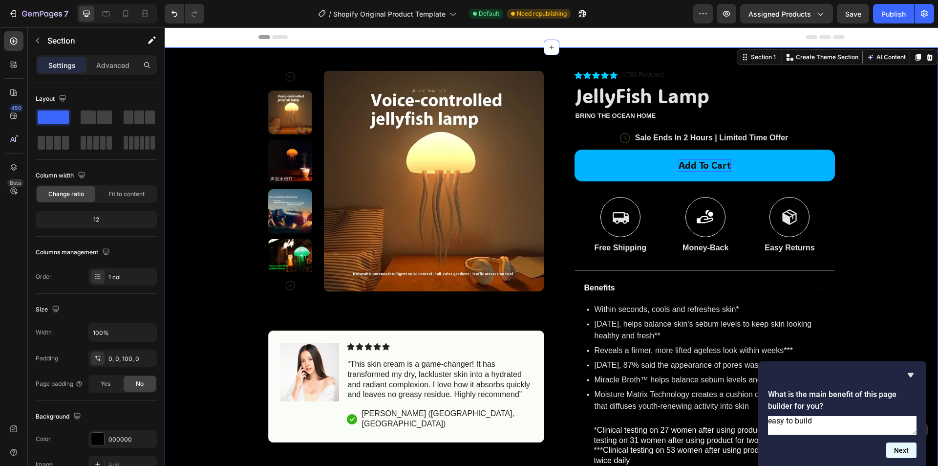
type textarea "easy to build"
click at [900, 447] on button "Next" at bounding box center [901, 450] width 30 height 16
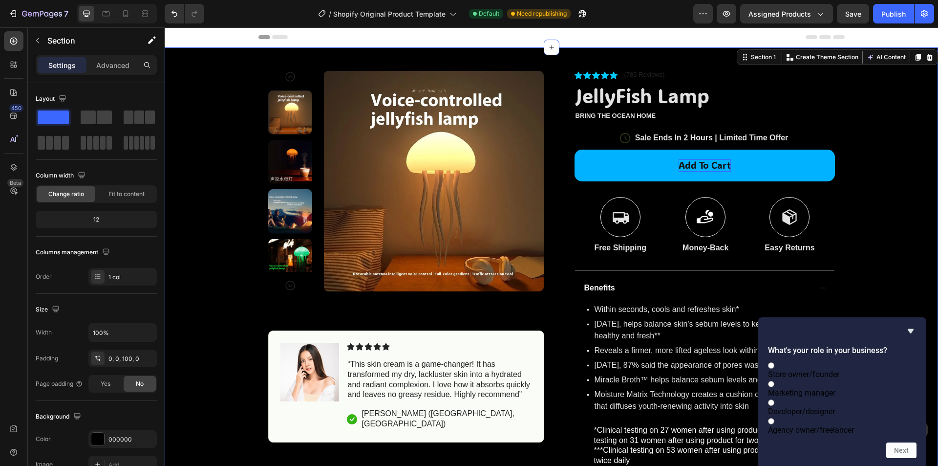
click at [887, 362] on label "Store owner/founder" at bounding box center [842, 369] width 149 height 19
click at [774, 362] on input "Store owner/founder" at bounding box center [771, 365] width 6 height 6
radio input "true"
click at [899, 446] on button "Next" at bounding box center [901, 450] width 30 height 16
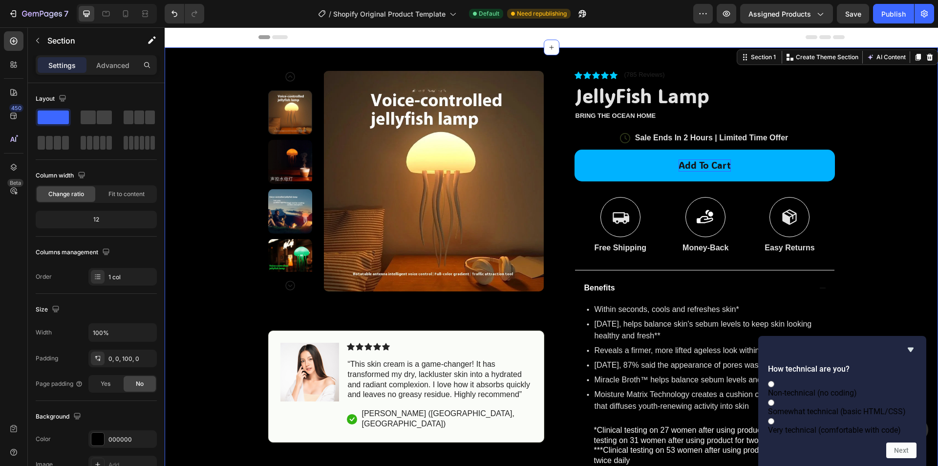
click at [886, 379] on label "Non-technical (no coding)" at bounding box center [842, 388] width 149 height 19
click at [774, 381] on input "Non-technical (no coding)" at bounding box center [771, 384] width 6 height 6
radio input "true"
click at [894, 450] on button "Next" at bounding box center [901, 450] width 30 height 16
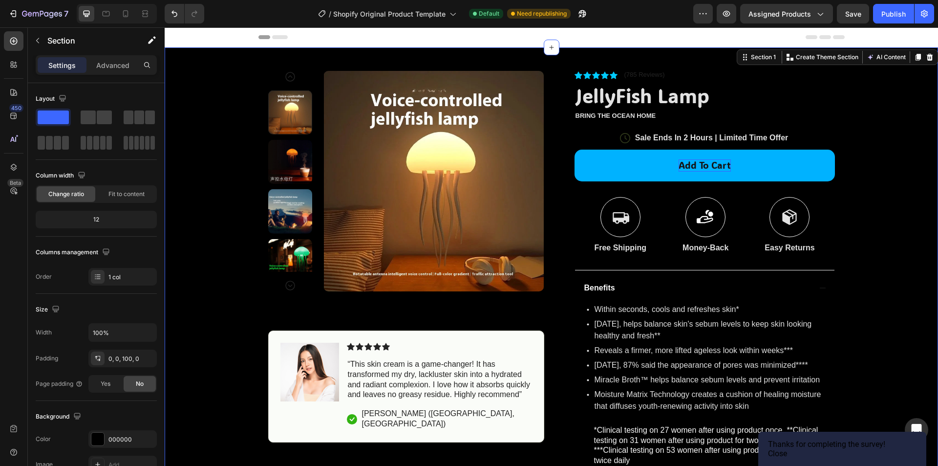
drag, startPoint x: 894, startPoint y: 447, endPoint x: 731, endPoint y: 420, distance: 165.9
click at [787, 448] on button "Close" at bounding box center [777, 452] width 19 height 9
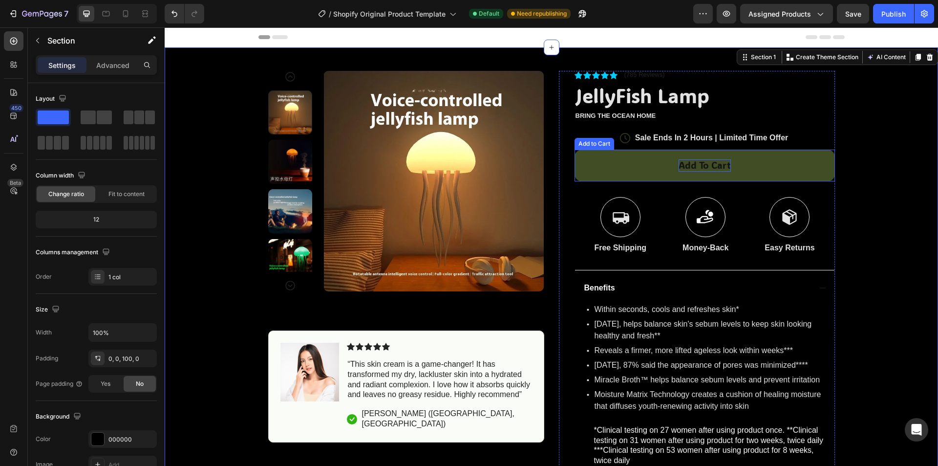
click at [783, 160] on button "Add to cart" at bounding box center [705, 165] width 260 height 32
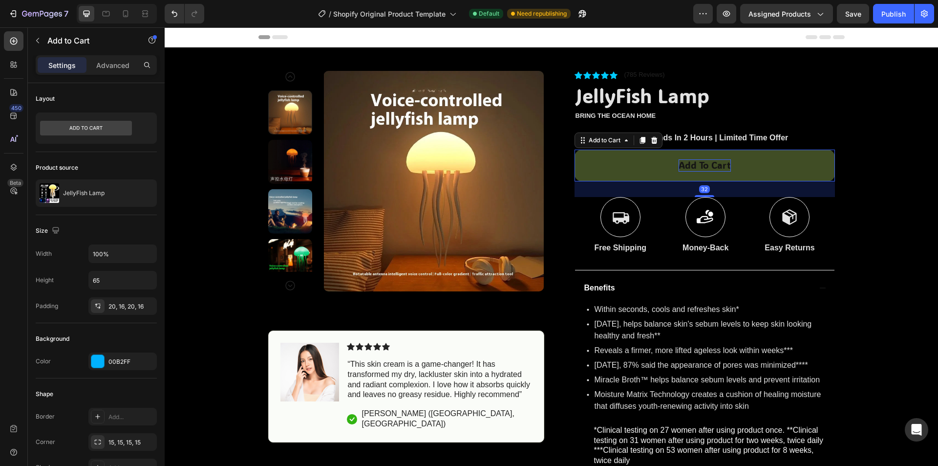
click at [729, 166] on button "Add to cart" at bounding box center [705, 165] width 260 height 32
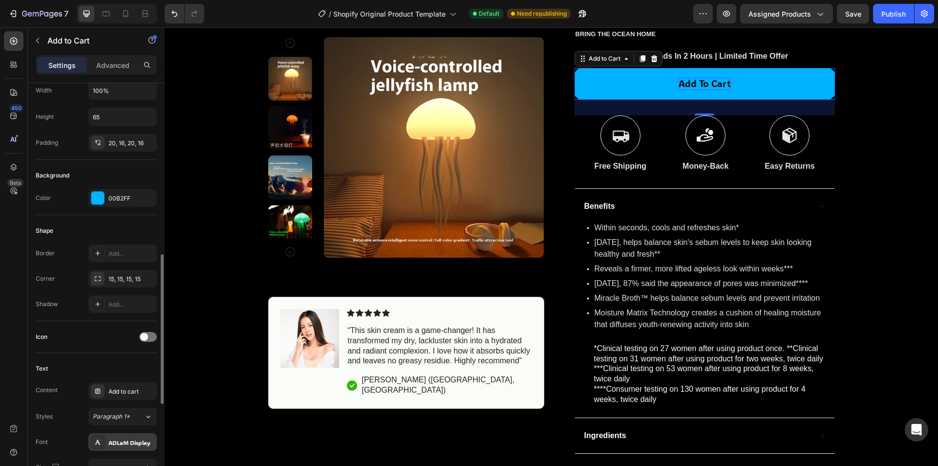
scroll to position [326, 0]
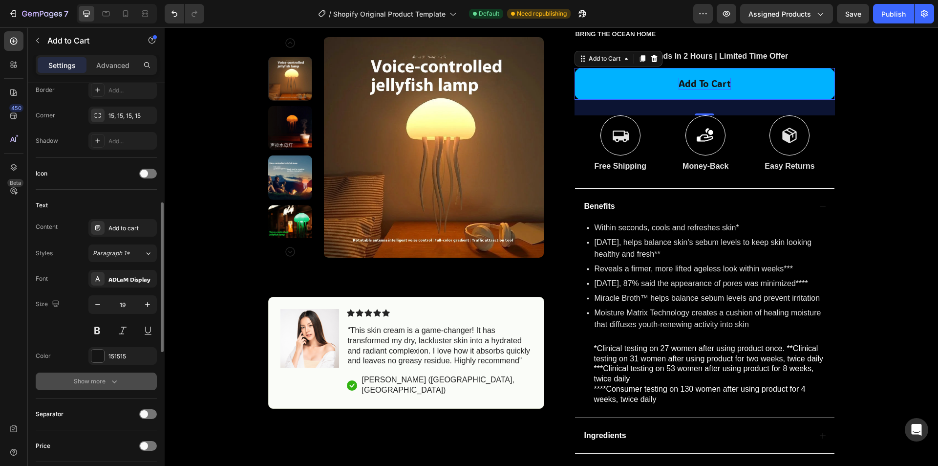
click at [91, 385] on div "Show more" at bounding box center [96, 381] width 45 height 10
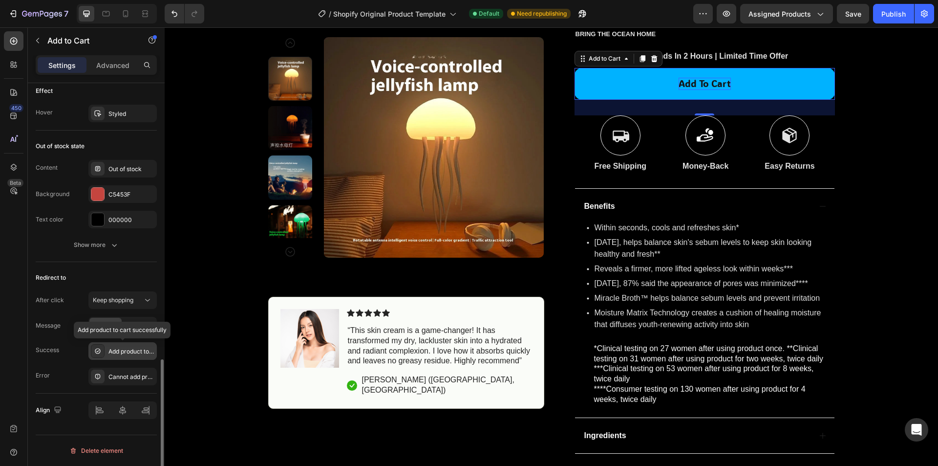
scroll to position [760, 0]
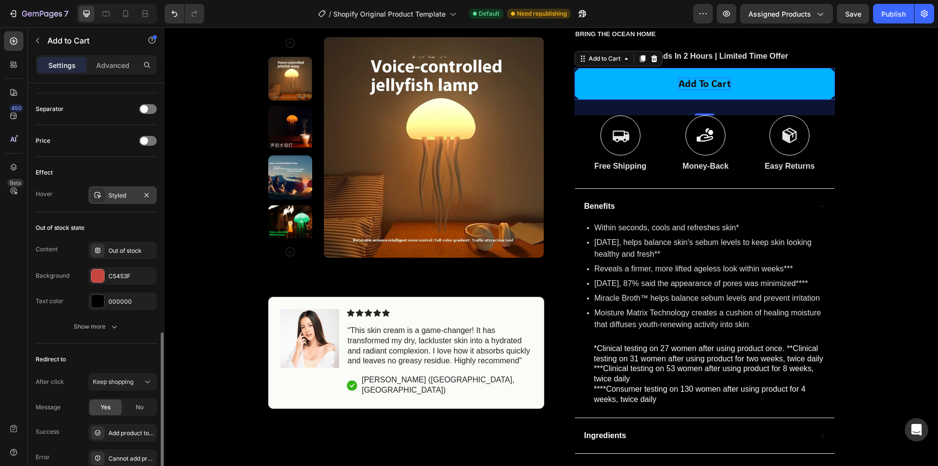
click at [117, 195] on div "Styled" at bounding box center [122, 195] width 28 height 9
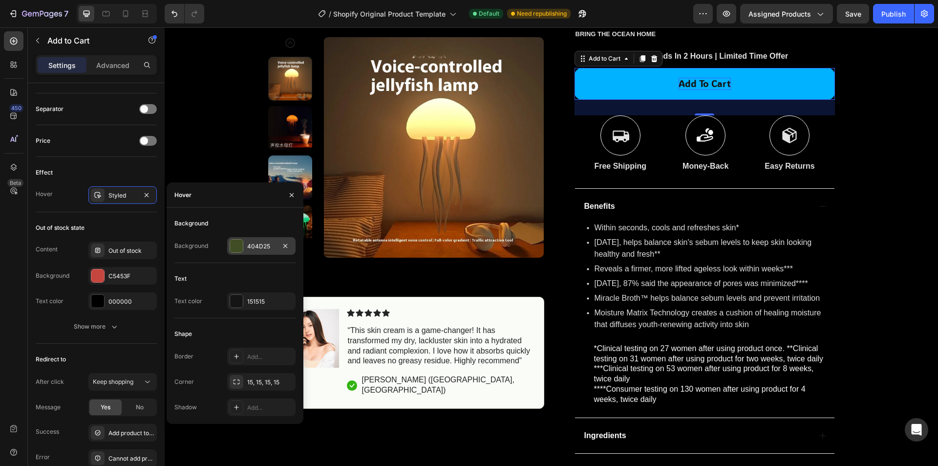
click at [245, 251] on div "404D25" at bounding box center [261, 246] width 68 height 18
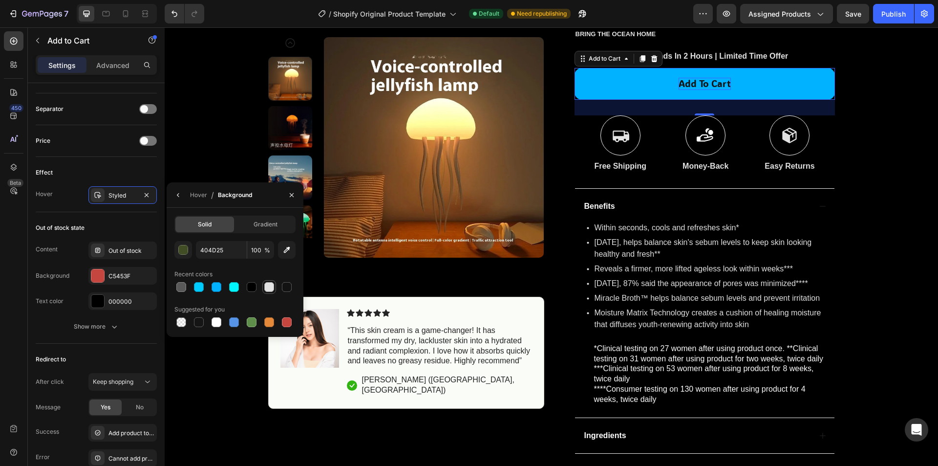
click at [270, 286] on div at bounding box center [269, 287] width 10 height 10
type input "E2E2E2"
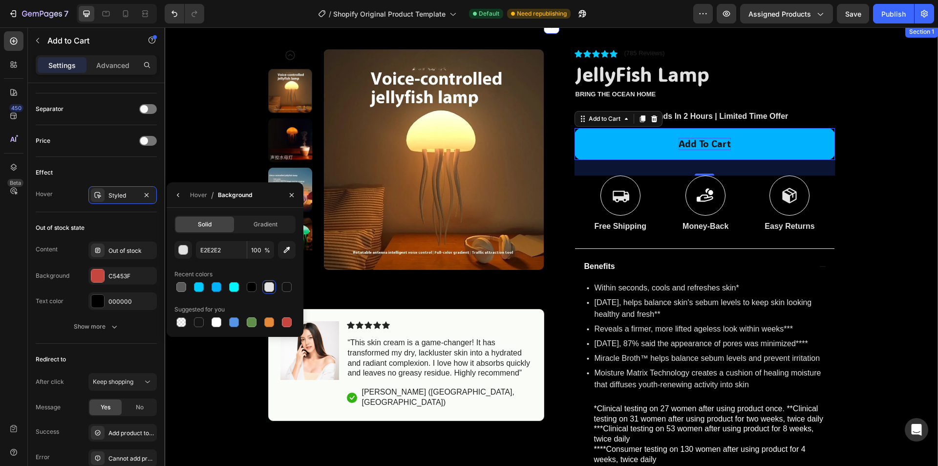
scroll to position [0, 0]
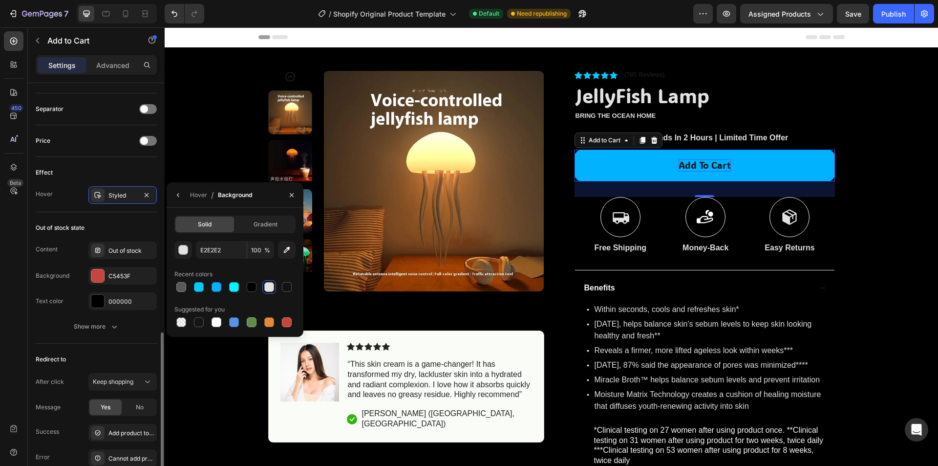
click at [118, 355] on div "Redirect to" at bounding box center [96, 359] width 121 height 16
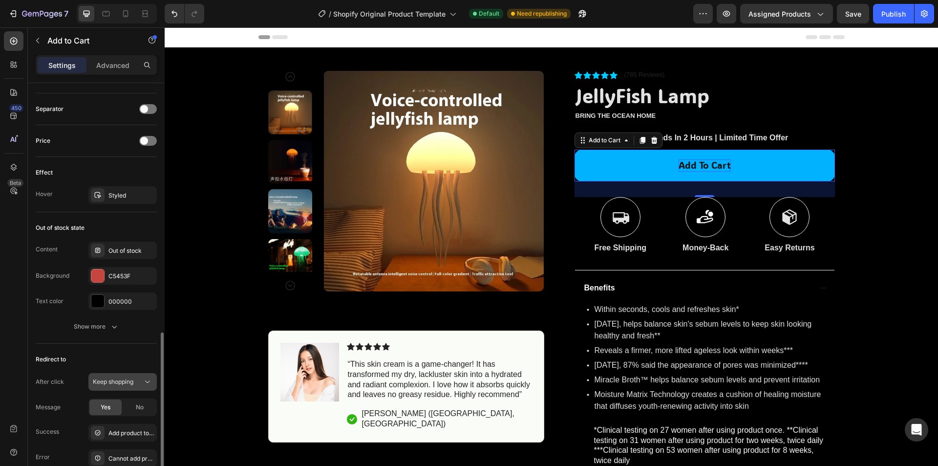
click at [117, 382] on span "Keep shopping" at bounding box center [113, 381] width 41 height 7
click at [56, 325] on button "Show more" at bounding box center [96, 327] width 121 height 18
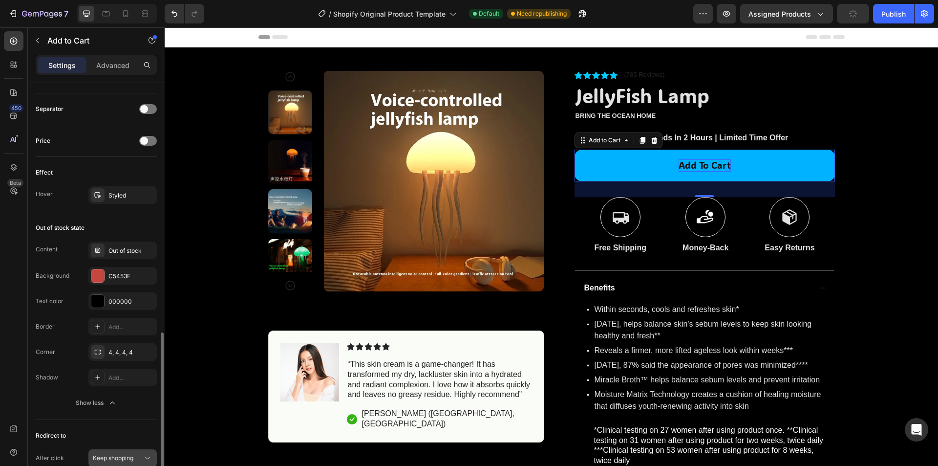
click at [129, 459] on span "Keep shopping" at bounding box center [113, 457] width 41 height 7
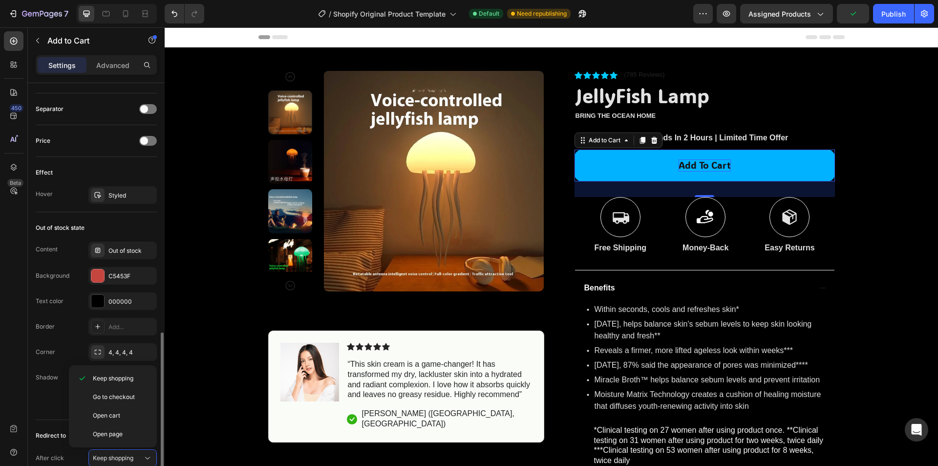
click at [39, 393] on div "Border Add... Corner 4, 4, 4, 4 Shadow Add... Show less" at bounding box center [96, 365] width 121 height 94
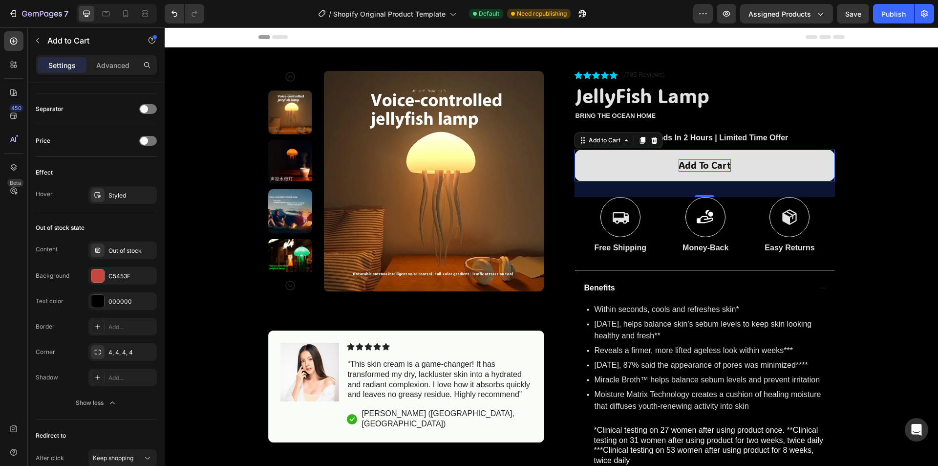
click at [737, 165] on button "Add to cart" at bounding box center [705, 165] width 260 height 32
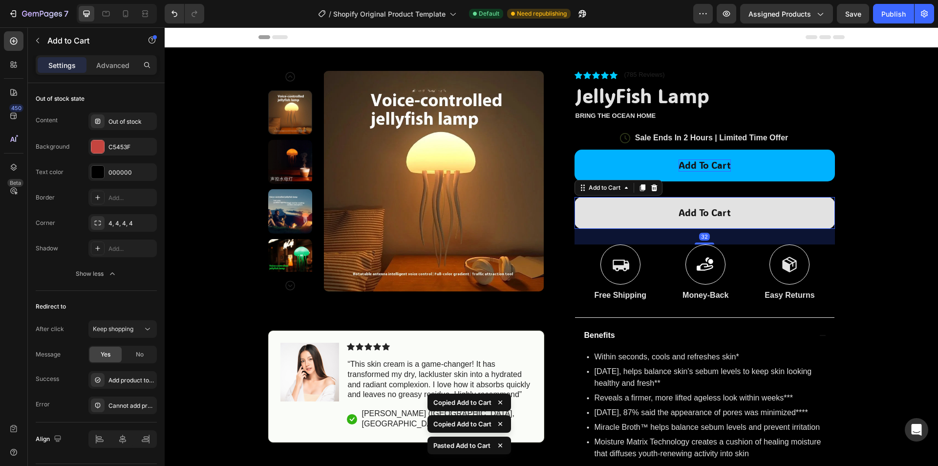
click at [735, 223] on button "Add to cart" at bounding box center [705, 213] width 260 height 32
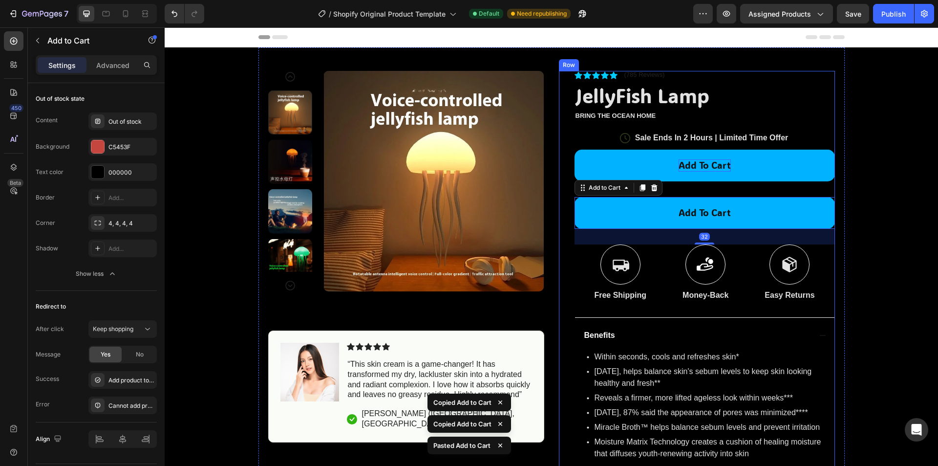
click at [709, 193] on div "Add to cart Add to Cart" at bounding box center [705, 172] width 260 height 47
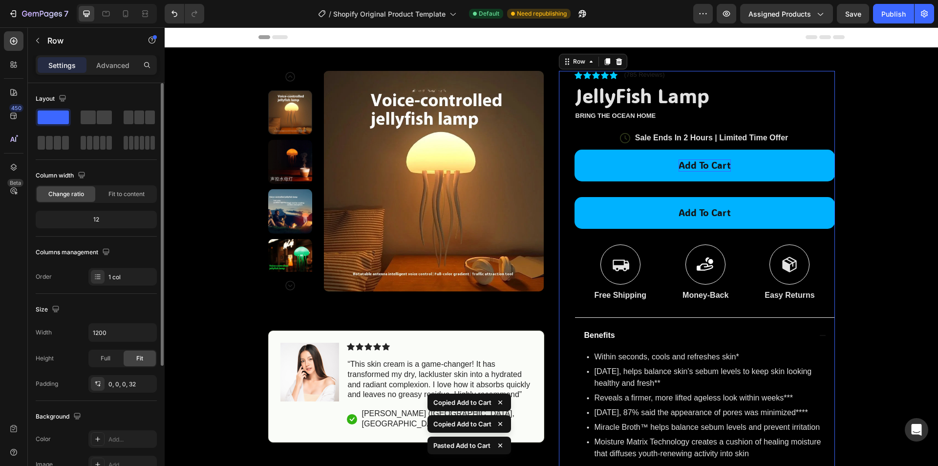
click at [699, 191] on div "Add to cart Add to Cart" at bounding box center [705, 172] width 260 height 47
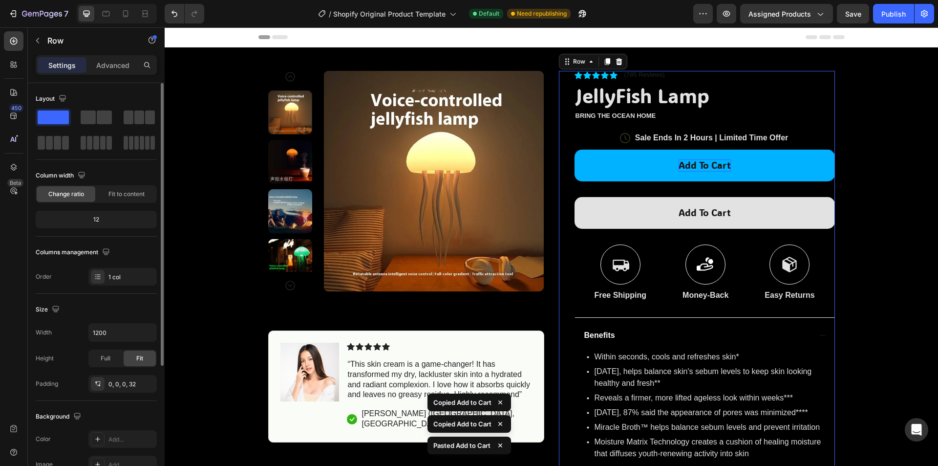
click at [702, 202] on button "Add to cart" at bounding box center [705, 213] width 260 height 32
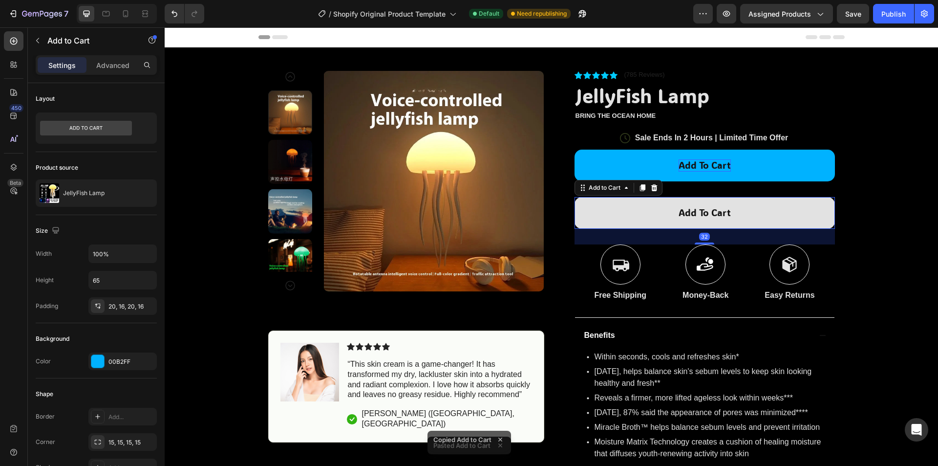
click at [738, 207] on button "Add to cart" at bounding box center [705, 213] width 260 height 32
click at [702, 214] on p "Add to cart" at bounding box center [705, 213] width 52 height 12
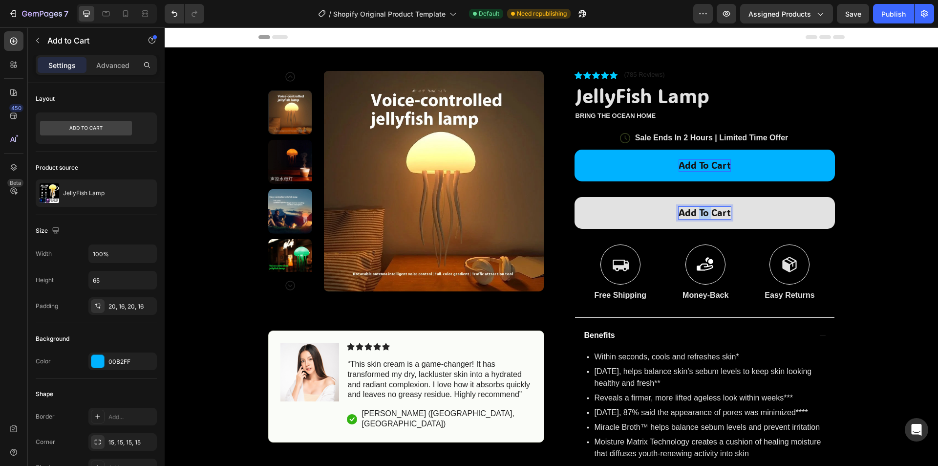
click at [702, 214] on p "Add to cart" at bounding box center [705, 213] width 52 height 12
click at [575, 197] on button "Buy" at bounding box center [705, 213] width 260 height 32
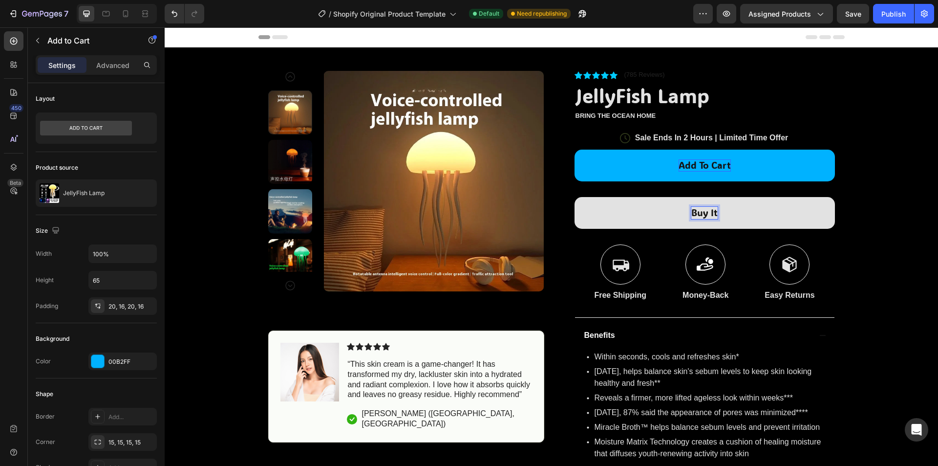
click at [575, 197] on button "Buy it" at bounding box center [705, 213] width 260 height 32
click at [817, 214] on button "Buy it now" at bounding box center [705, 213] width 260 height 32
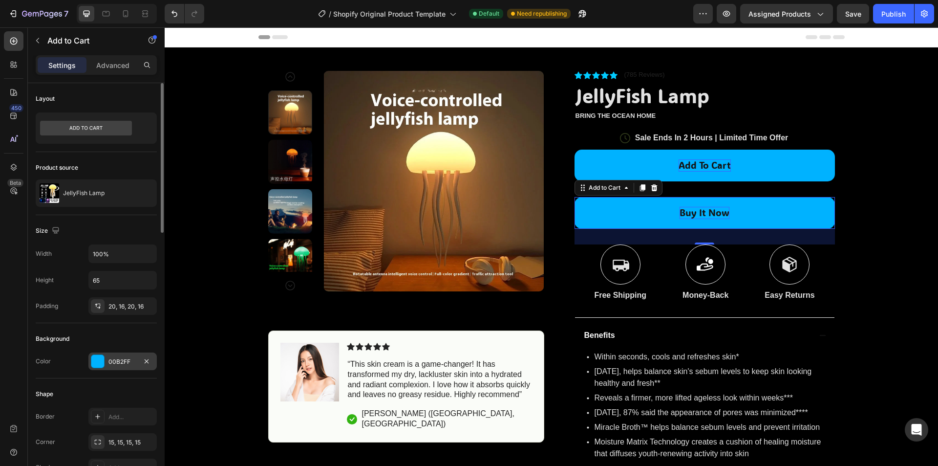
click at [129, 359] on div "00B2FF" at bounding box center [122, 361] width 28 height 9
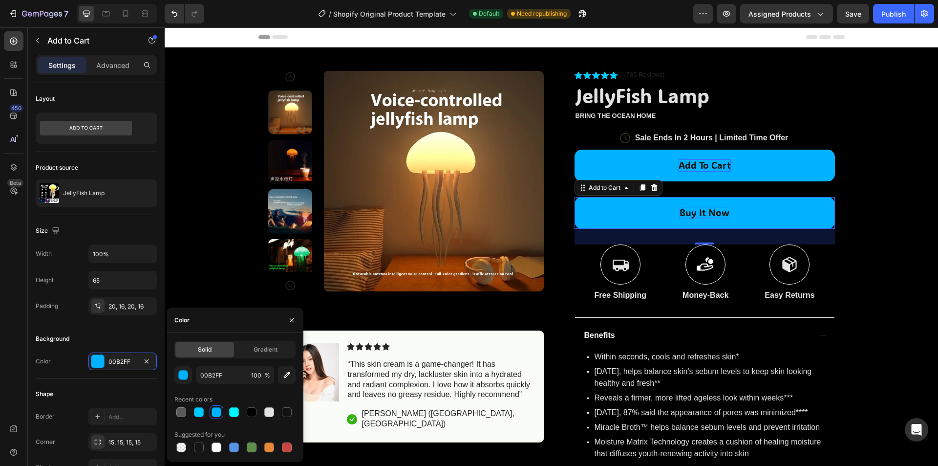
click at [194, 377] on div "00B2FF 100 %" at bounding box center [234, 375] width 121 height 18
click at [191, 375] on button "button" at bounding box center [183, 375] width 18 height 18
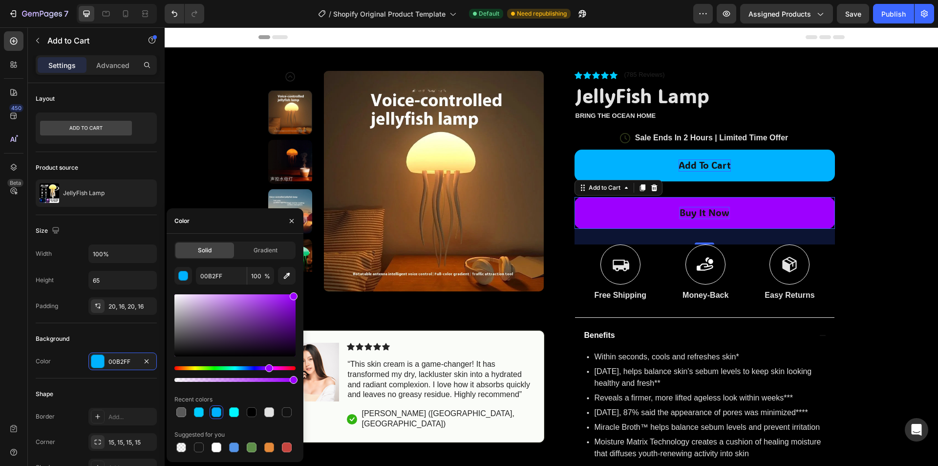
click at [268, 369] on div "Hue" at bounding box center [234, 368] width 121 height 4
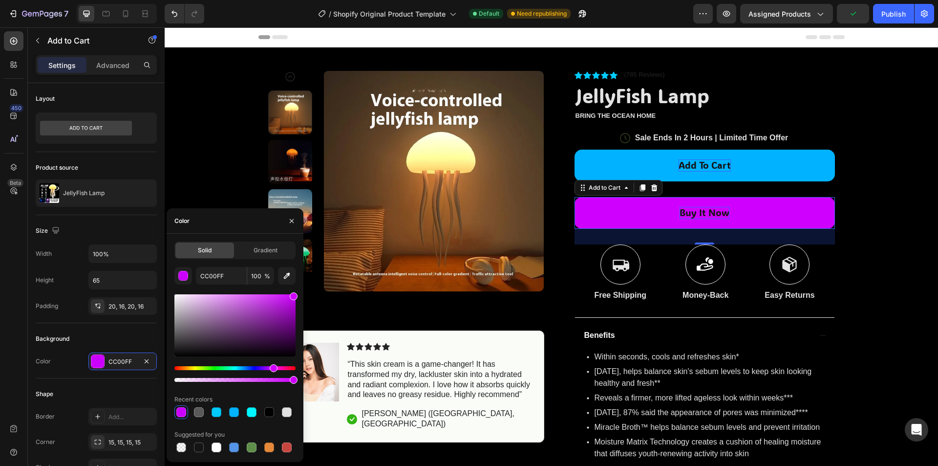
type input "D000FF"
drag, startPoint x: 267, startPoint y: 369, endPoint x: 272, endPoint y: 373, distance: 6.3
click at [272, 373] on div at bounding box center [234, 374] width 121 height 16
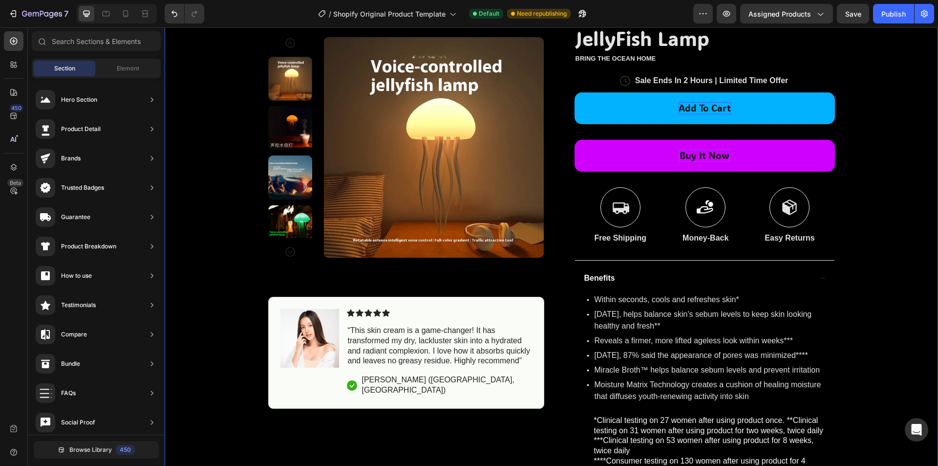
click at [892, 178] on div "Product Images Image Icon Icon Icon Icon Icon Icon List “This skin cream is a g…" at bounding box center [551, 283] width 773 height 587
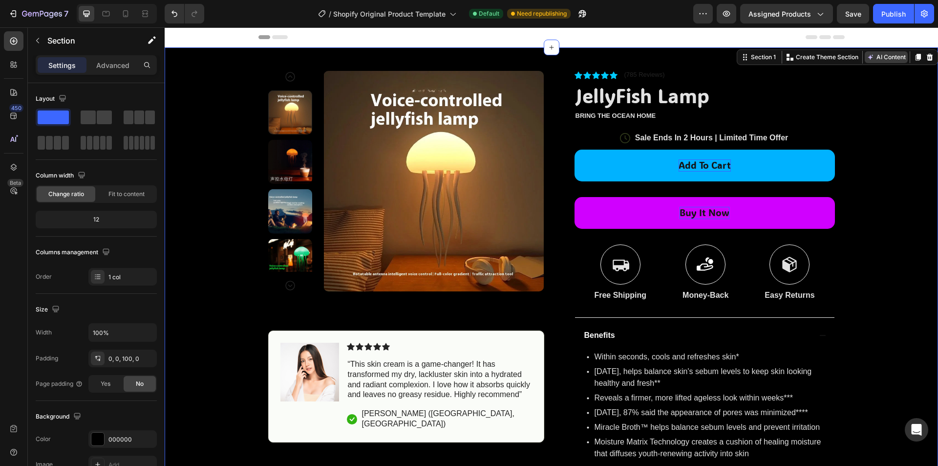
click at [888, 58] on button "AI Content" at bounding box center [886, 57] width 43 height 12
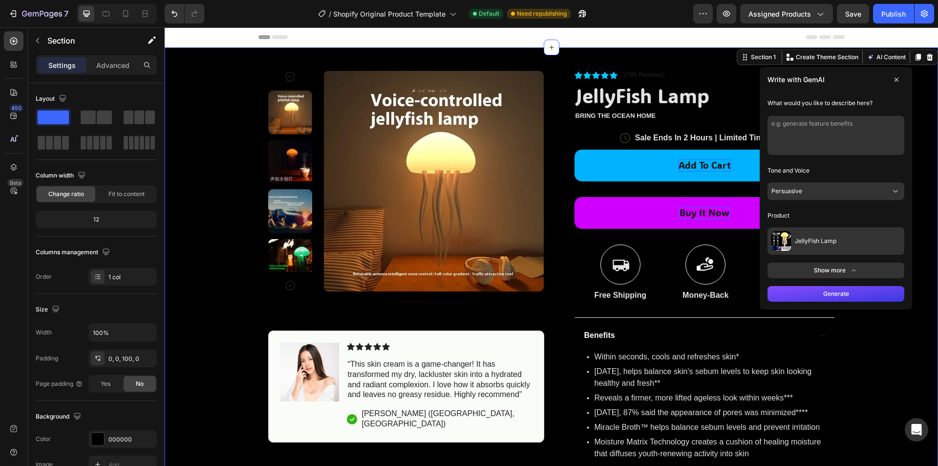
click at [855, 118] on textarea at bounding box center [835, 135] width 137 height 39
type textarea "make a variant picker"
drag, startPoint x: 836, startPoint y: 207, endPoint x: 834, endPoint y: 191, distance: 16.2
click at [835, 201] on div "Tone and Voice Persuasive Product JellyFish Lamp" at bounding box center [835, 209] width 137 height 92
click at [834, 188] on button "Persuasive" at bounding box center [835, 191] width 137 height 18
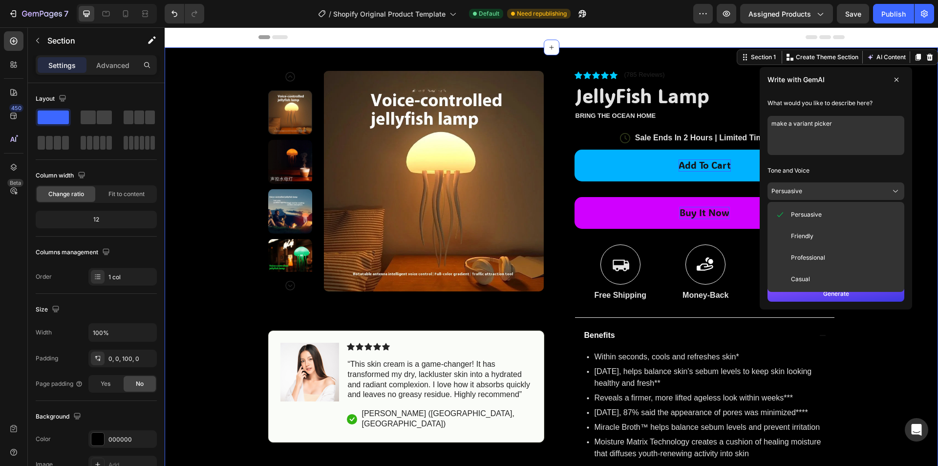
drag, startPoint x: 834, startPoint y: 188, endPoint x: 829, endPoint y: 251, distance: 63.2
click at [829, 200] on div "Persuasive Persuasive Friendly Professional Casual" at bounding box center [835, 191] width 137 height 18
click at [829, 251] on button "Professional" at bounding box center [835, 258] width 129 height 18
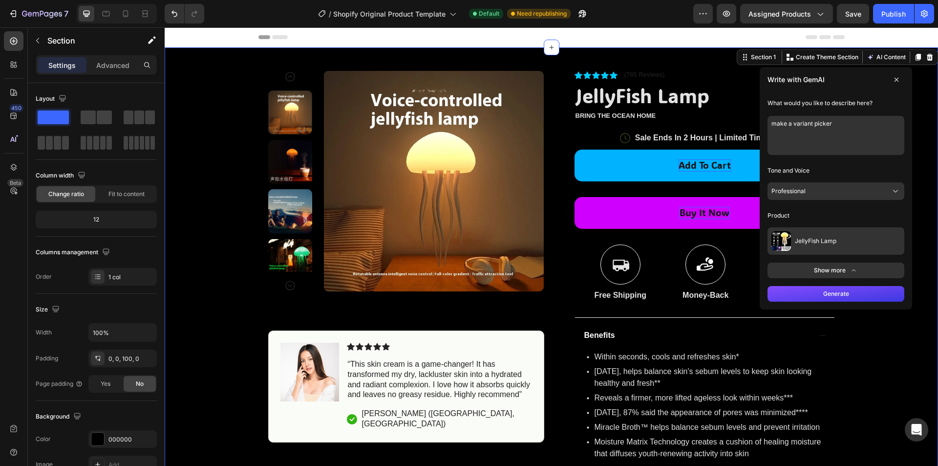
click at [830, 265] on button "Show more" at bounding box center [835, 270] width 137 height 16
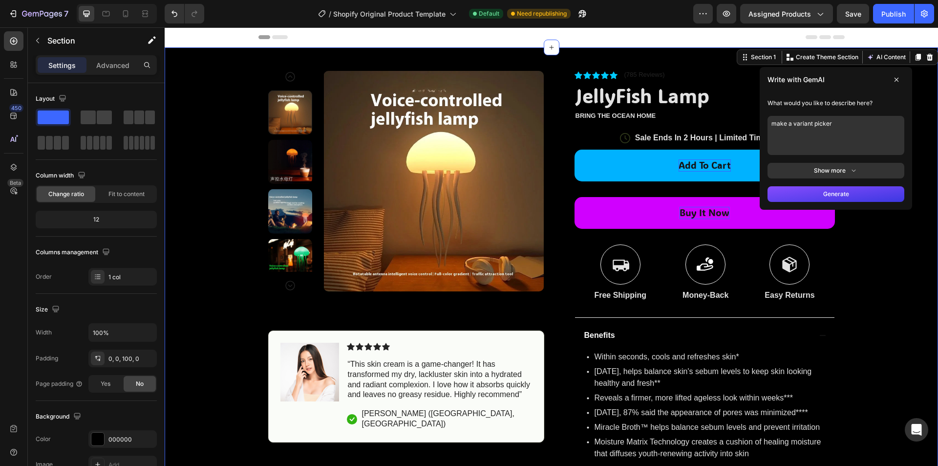
click at [849, 196] on button "Generate" at bounding box center [835, 194] width 137 height 16
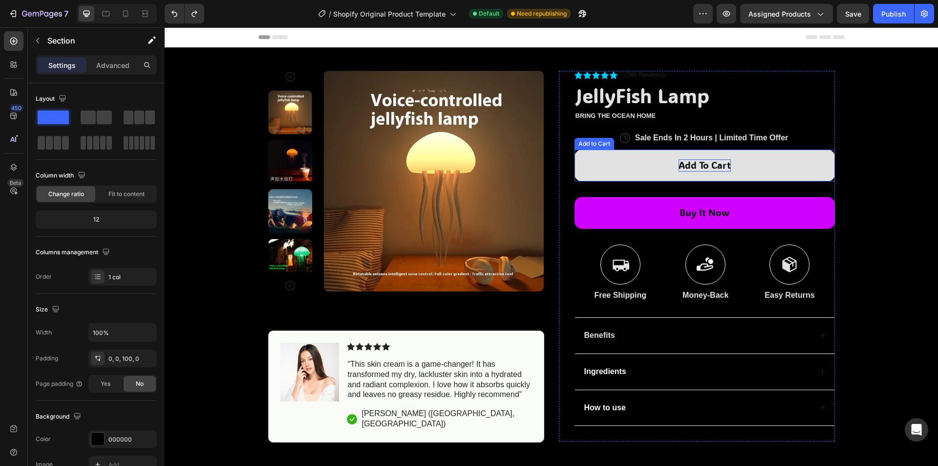
click at [703, 169] on div "Add to cart" at bounding box center [705, 165] width 52 height 12
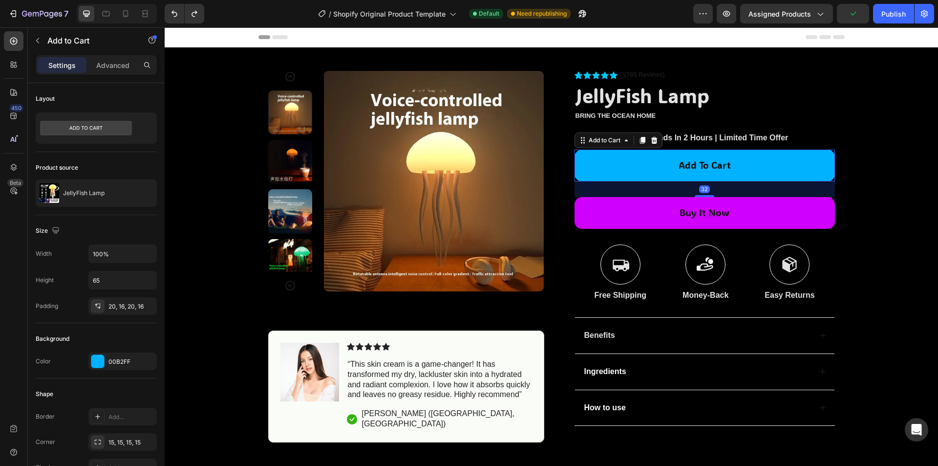
click at [850, 139] on div "Product Images Image Icon Icon Icon Icon Icon Icon List “This skin cream is a g…" at bounding box center [551, 244] width 773 height 395
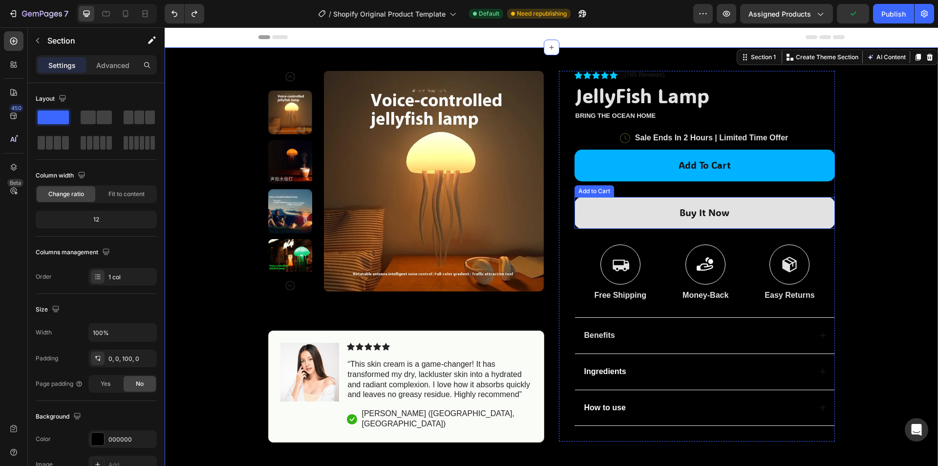
click at [781, 217] on button "Buy it now" at bounding box center [705, 213] width 260 height 32
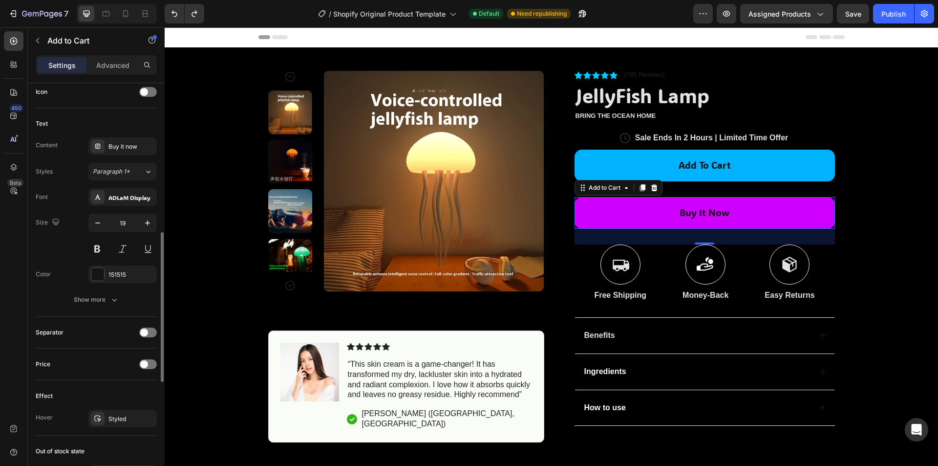
scroll to position [490, 0]
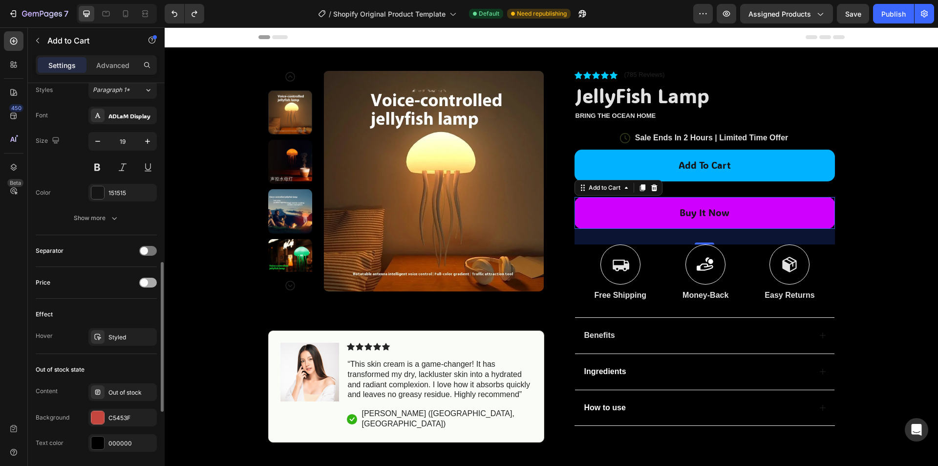
click at [144, 285] on span at bounding box center [144, 282] width 8 height 8
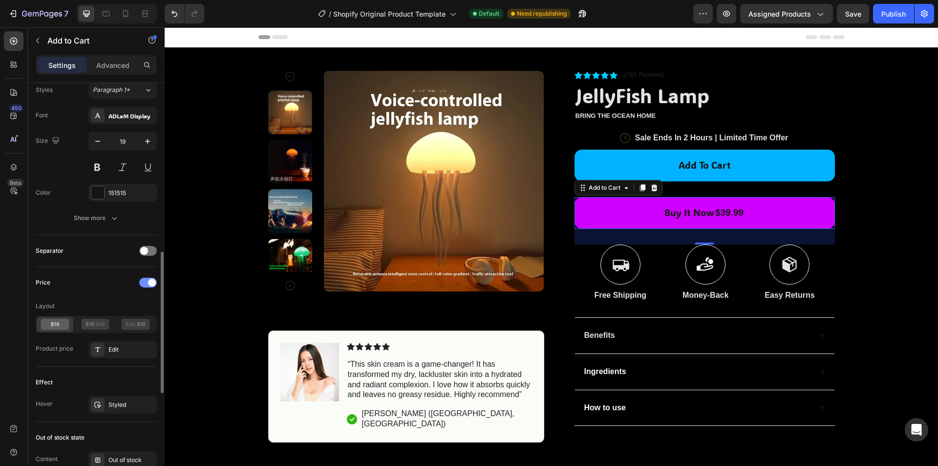
click at [144, 285] on div at bounding box center [148, 282] width 18 height 10
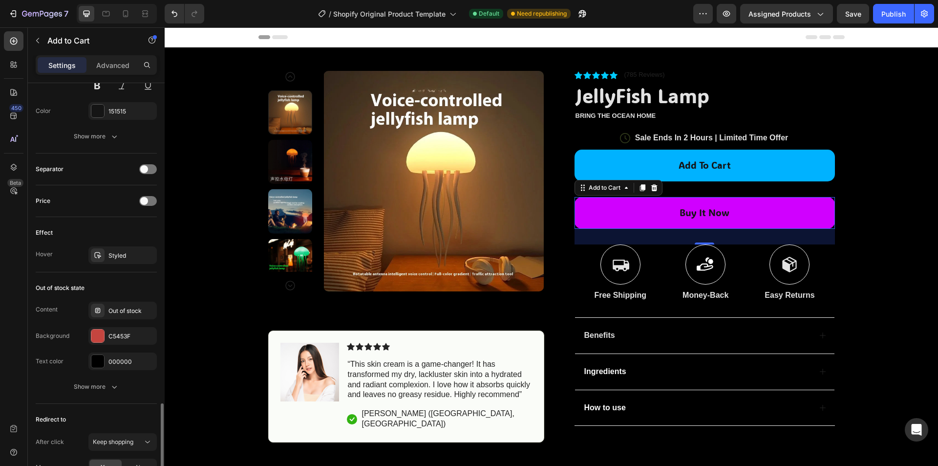
scroll to position [653, 0]
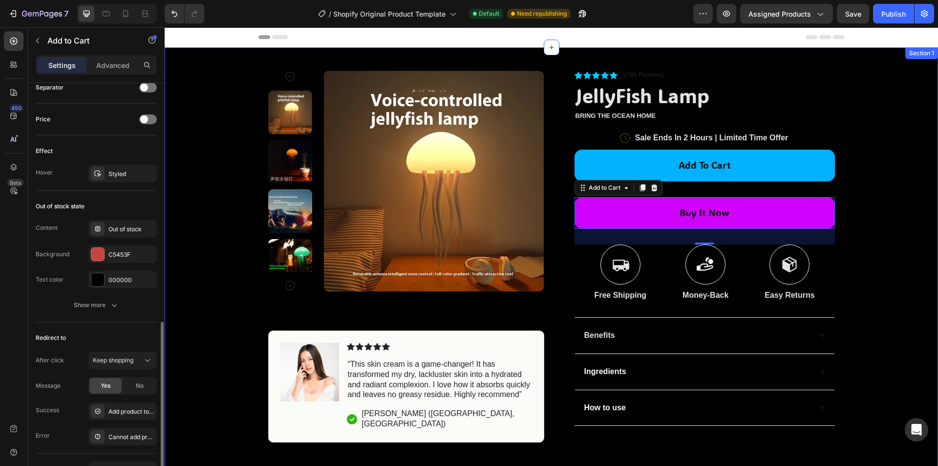
click at [890, 168] on div "Product Images Image Icon Icon Icon Icon Icon Icon List “This skin cream is a g…" at bounding box center [551, 244] width 773 height 395
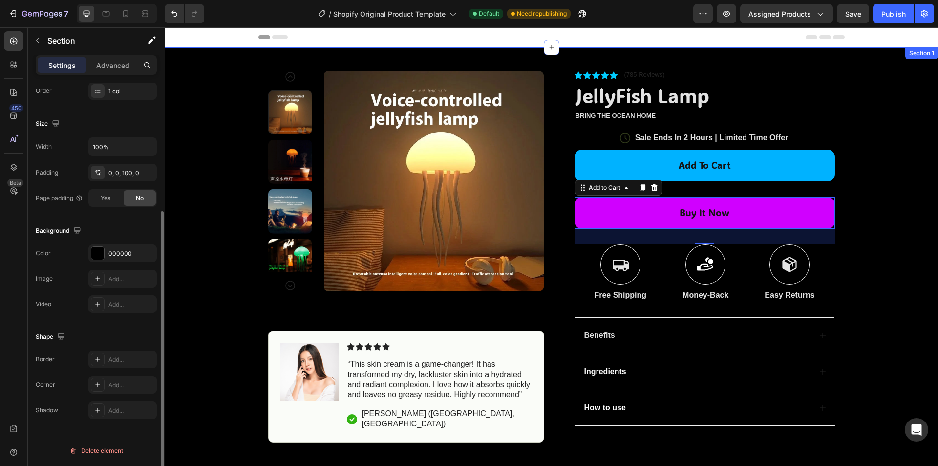
scroll to position [0, 0]
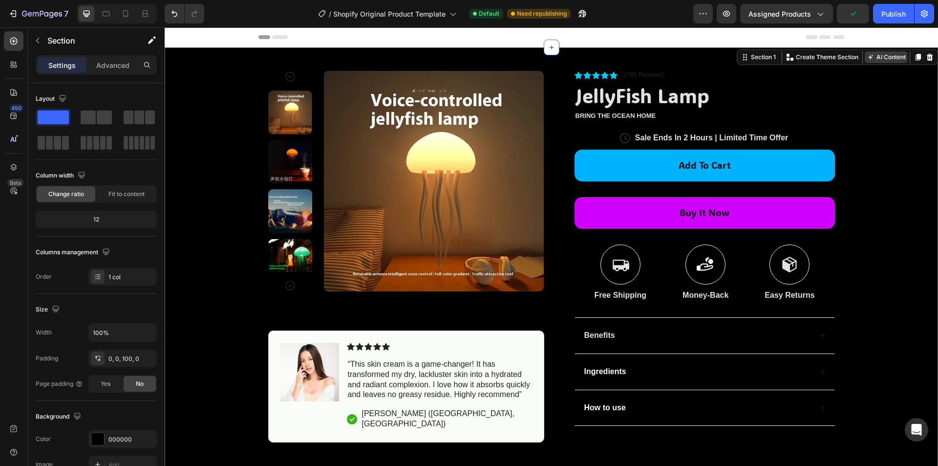
click at [880, 61] on button "AI Content" at bounding box center [886, 57] width 43 height 12
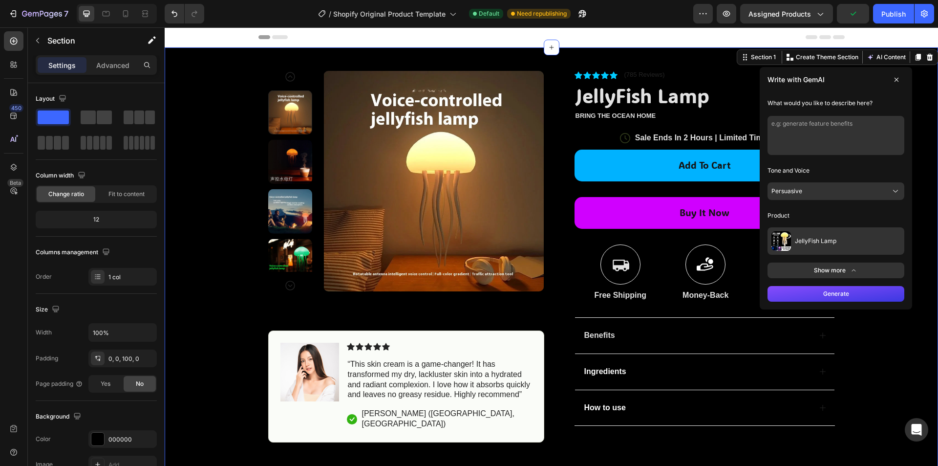
click at [832, 122] on textarea at bounding box center [835, 135] width 137 height 39
type textarea "add price and compare at price section"
click at [839, 302] on div "Generate" at bounding box center [836, 293] width 152 height 31
click at [848, 296] on button "Generate" at bounding box center [835, 294] width 137 height 16
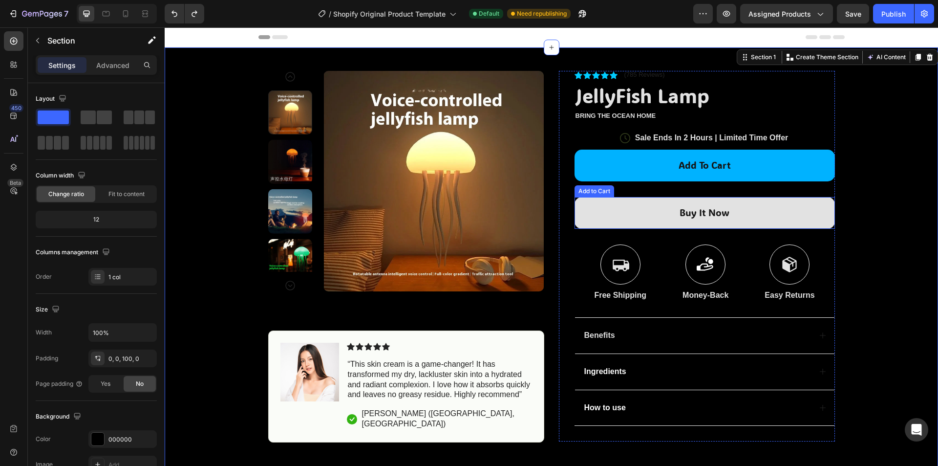
click at [695, 206] on button "Buy it now" at bounding box center [705, 213] width 260 height 32
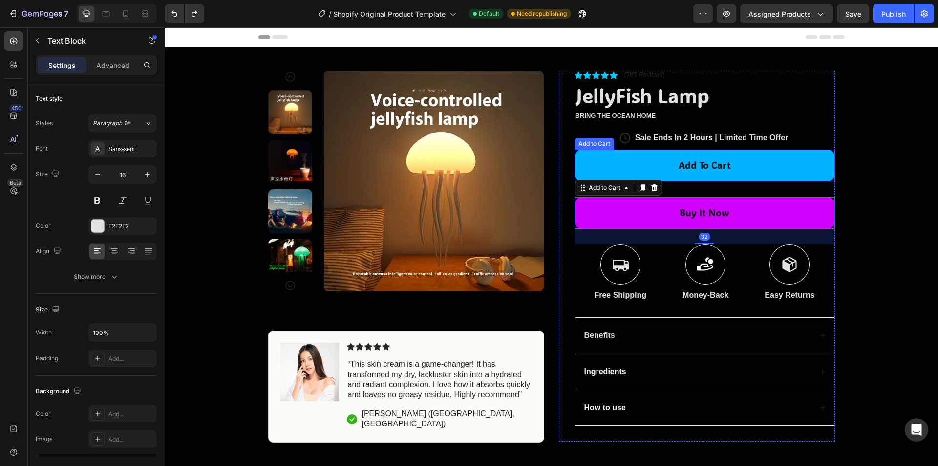
click at [784, 136] on p "Sale Ends In 2 Hours | Limited Time Offer" at bounding box center [711, 138] width 153 height 10
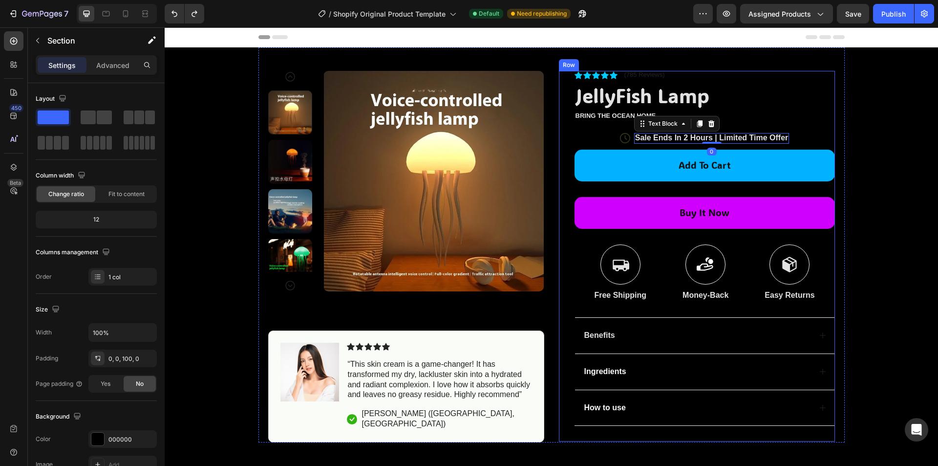
click at [930, 113] on div "Product Images Image Icon Icon Icon Icon Icon Icon List “This skin cream is a g…" at bounding box center [551, 244] width 773 height 395
